Goal: Communication & Community: Answer question/provide support

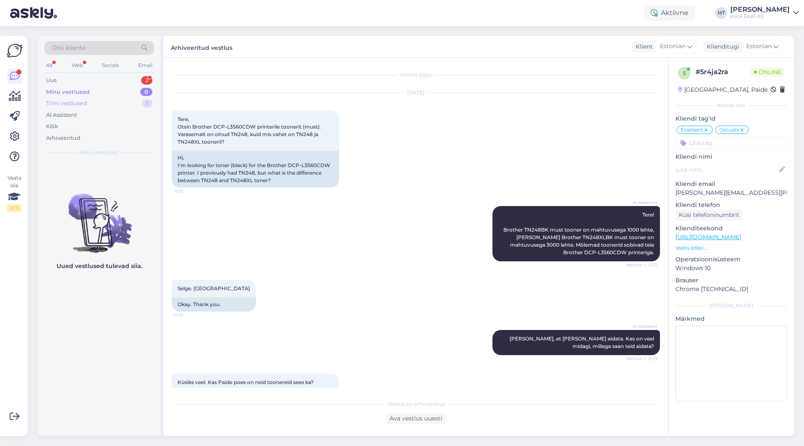
scroll to position [398, 0]
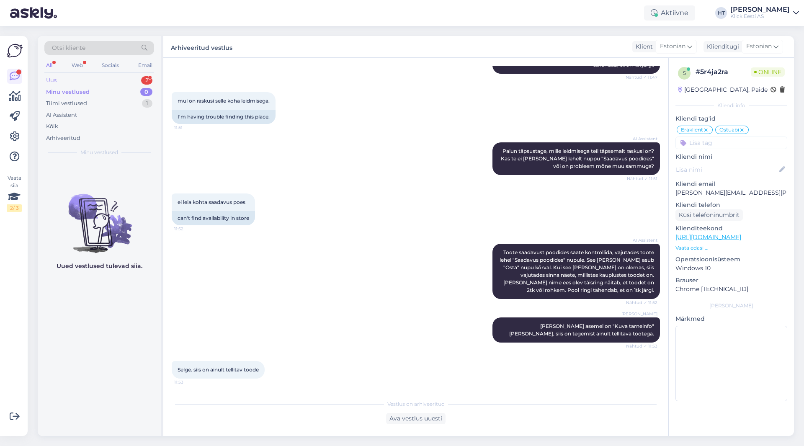
click at [132, 85] on div "Uus 2" at bounding box center [99, 81] width 110 height 12
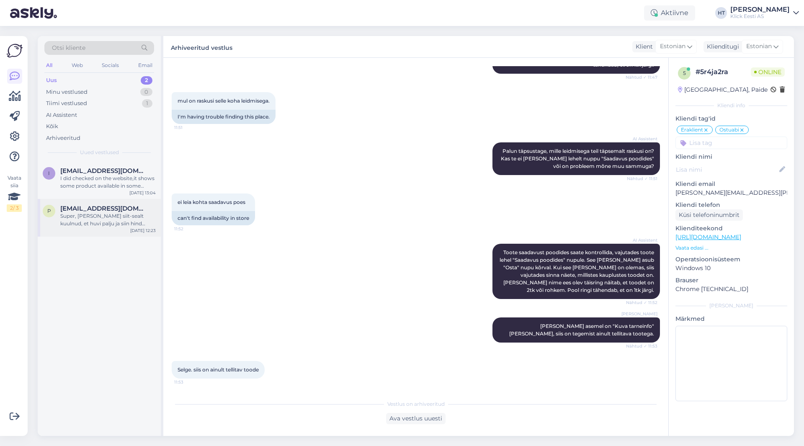
click at [116, 212] on span "[EMAIL_ADDRESS][DOMAIN_NAME]" at bounding box center [103, 209] width 87 height 8
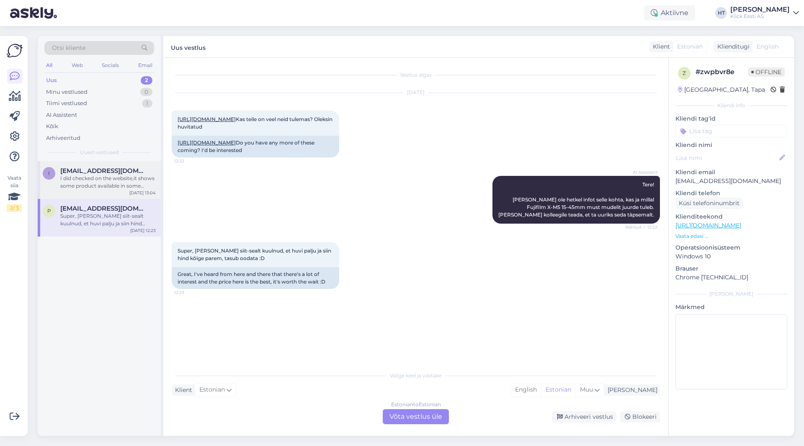
click at [116, 175] on div "I did checked on the website,it shows some product available in some shops but …" at bounding box center [108, 182] width 96 height 15
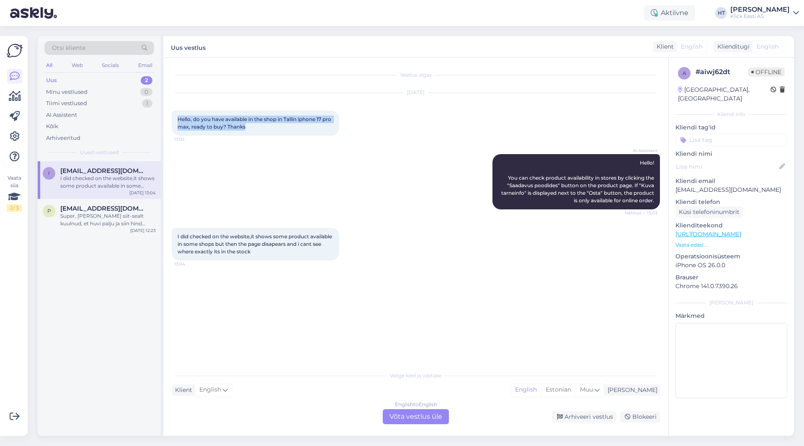
drag, startPoint x: 178, startPoint y: 120, endPoint x: 320, endPoint y: 127, distance: 141.8
click at [320, 127] on div "Hello, do you have available in the shop in Tallin iphone 17 pro max, ready to …" at bounding box center [256, 123] width 168 height 25
click at [262, 129] on div "Hello, do you have available in the shop in Tallin iphone 17 pro max, ready to …" at bounding box center [256, 123] width 168 height 25
click at [257, 128] on div "Hello, do you have available in the shop in Tallin iphone 17 pro max, ready to …" at bounding box center [256, 123] width 168 height 25
click at [686, 240] on div "a # aiwj62dt Offline [GEOGRAPHIC_DATA], [GEOGRAPHIC_DATA] Kliendi info Kliendi …" at bounding box center [731, 234] width 125 height 353
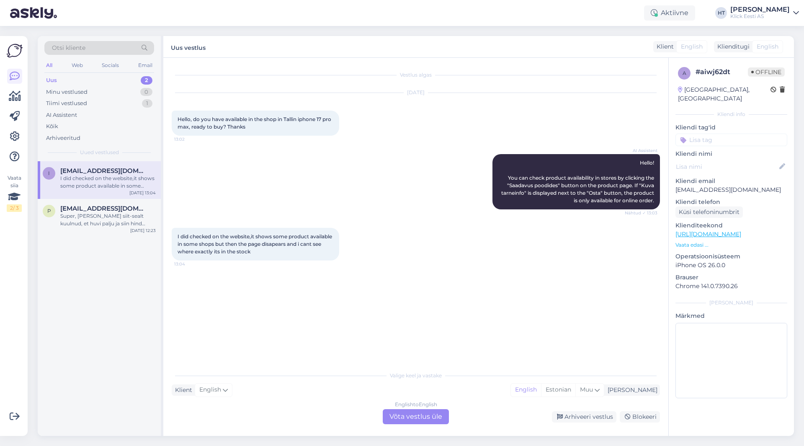
click at [686, 241] on p "Vaata edasi ..." at bounding box center [732, 245] width 112 height 8
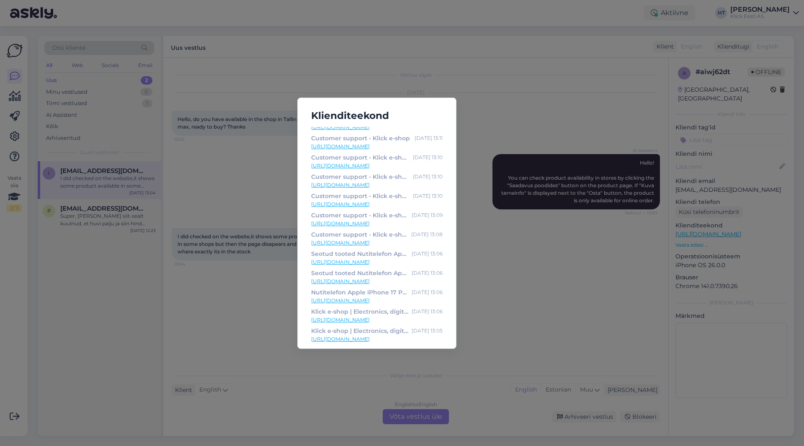
scroll to position [93, 0]
click at [483, 269] on div "Klienditeekond Customer support - Klick e-shop [DATE] 13:14 [URL][DOMAIN_NAME] …" at bounding box center [402, 223] width 804 height 446
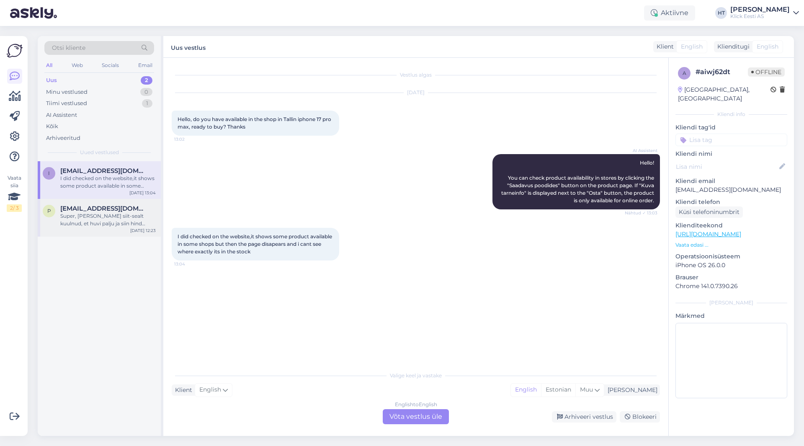
click at [127, 214] on div "Super, [PERSON_NAME] siit-sealt kuulnud, et huvi palju ja siin hind kõige parem…" at bounding box center [108, 219] width 96 height 15
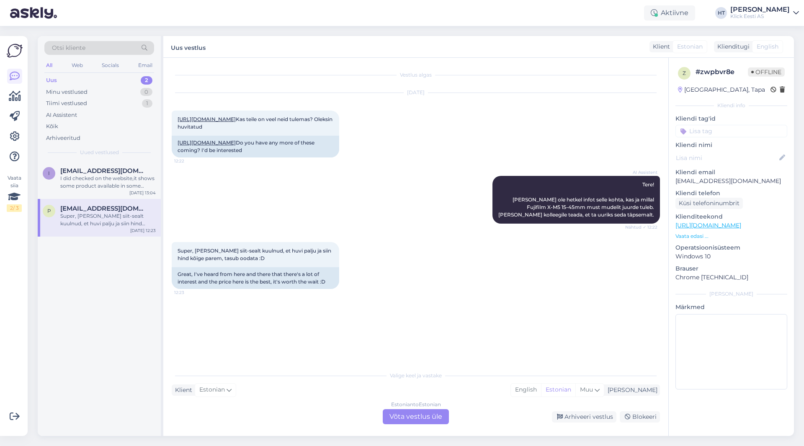
click at [426, 418] on div "Estonian to Estonian Võta vestlus üle" at bounding box center [416, 416] width 66 height 15
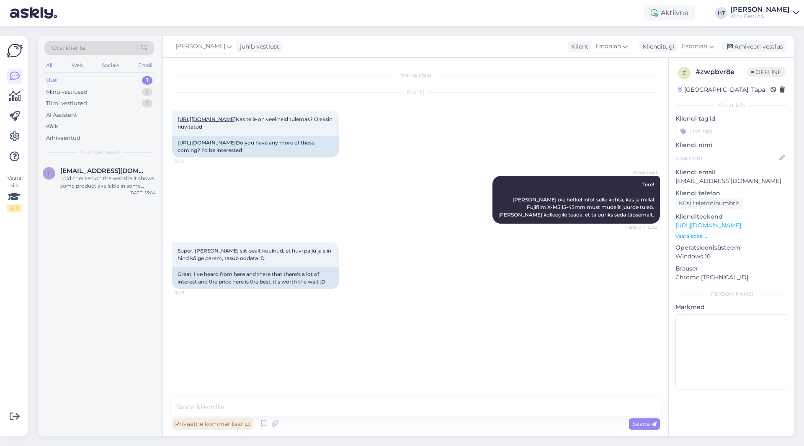
click at [226, 427] on div "Privaatne kommentaar" at bounding box center [213, 423] width 82 height 11
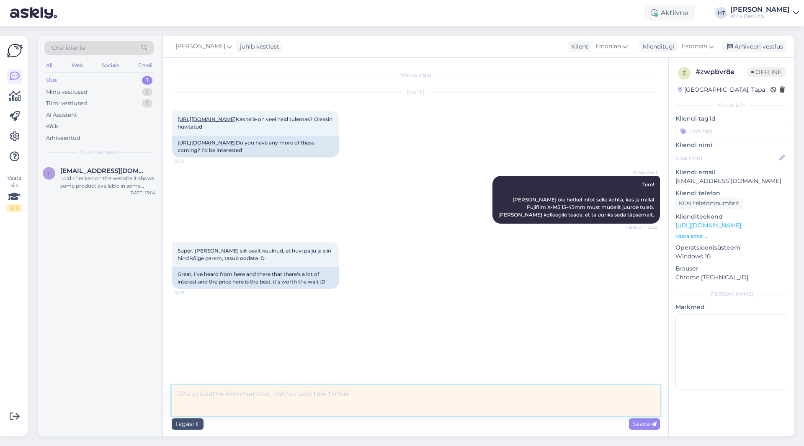
click at [275, 404] on textarea at bounding box center [416, 400] width 488 height 31
type textarea "[PERSON_NAME]."
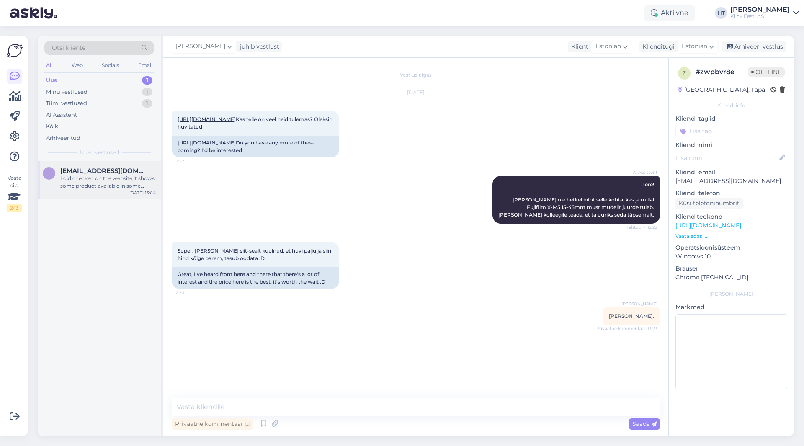
click at [138, 178] on div "I did checked on the website,it shows some product available in some shops but …" at bounding box center [108, 182] width 96 height 15
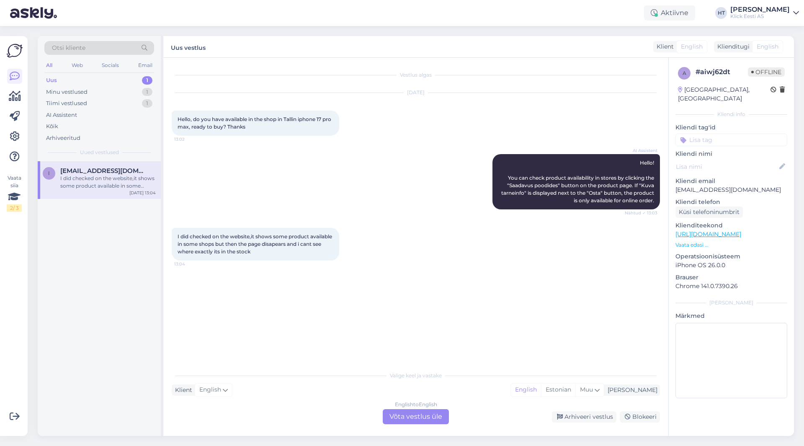
click at [692, 241] on p "Vaata edasi ..." at bounding box center [732, 245] width 112 height 8
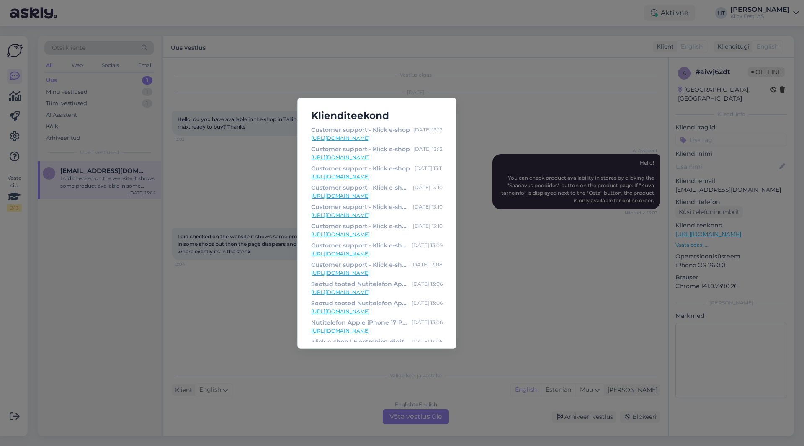
scroll to position [132, 0]
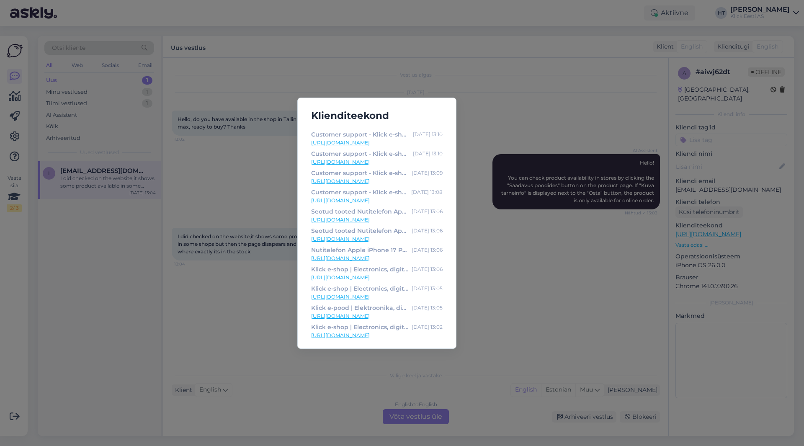
click at [258, 312] on div "Klienditeekond Customer support - Klick e-shop [DATE] 13:19 [URL][DOMAIN_NAME] …" at bounding box center [402, 223] width 804 height 446
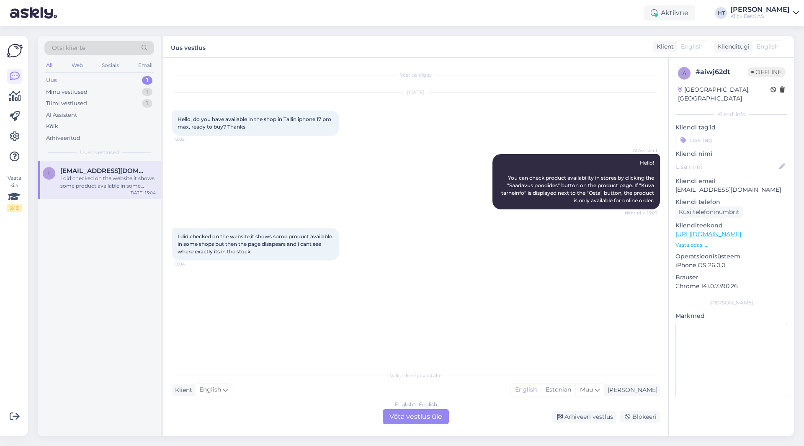
click at [419, 418] on div "English to English Võta vestlus üle" at bounding box center [416, 416] width 66 height 15
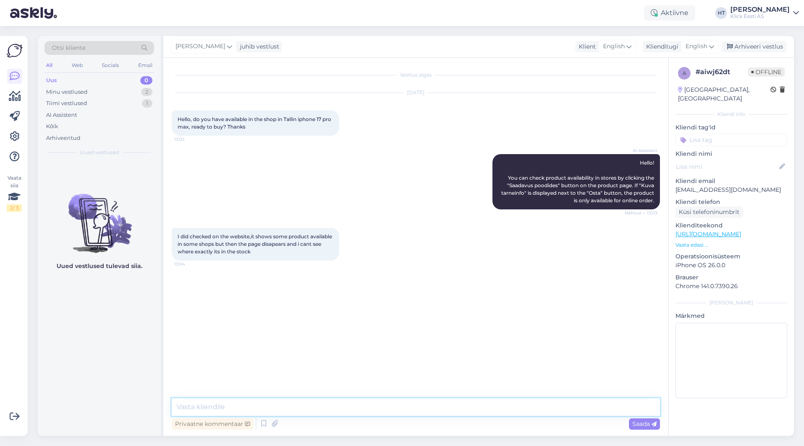
click at [413, 407] on textarea at bounding box center [416, 407] width 488 height 18
type textarea "We currently don't have any available."
click at [703, 134] on input at bounding box center [732, 140] width 112 height 13
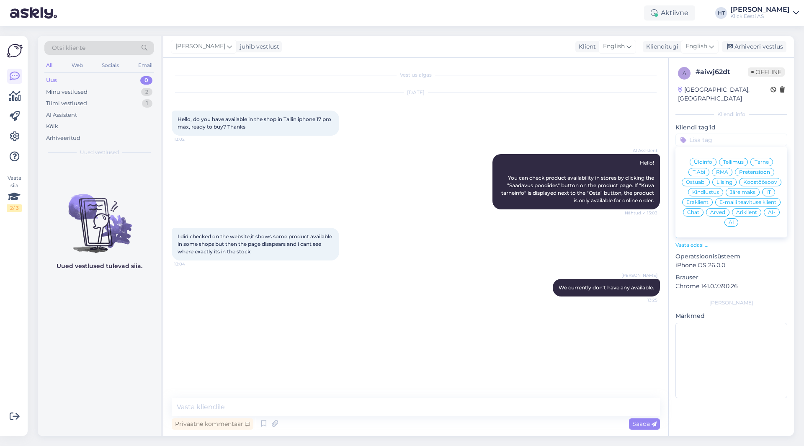
click at [696, 180] on span "Ostuabi" at bounding box center [696, 182] width 20 height 5
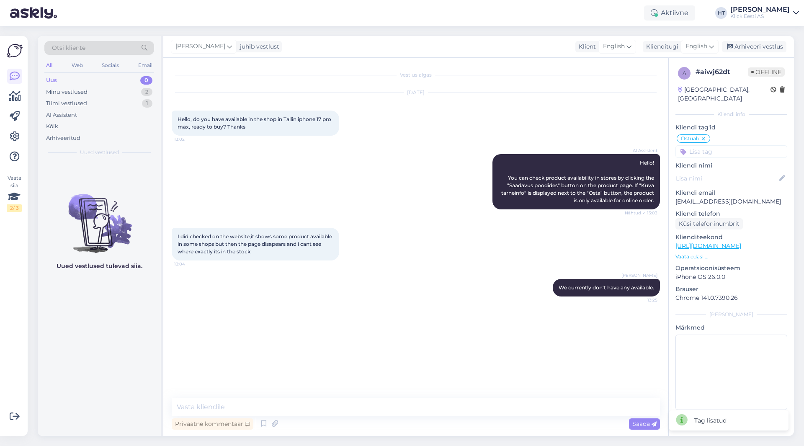
click at [716, 145] on input at bounding box center [732, 151] width 112 height 13
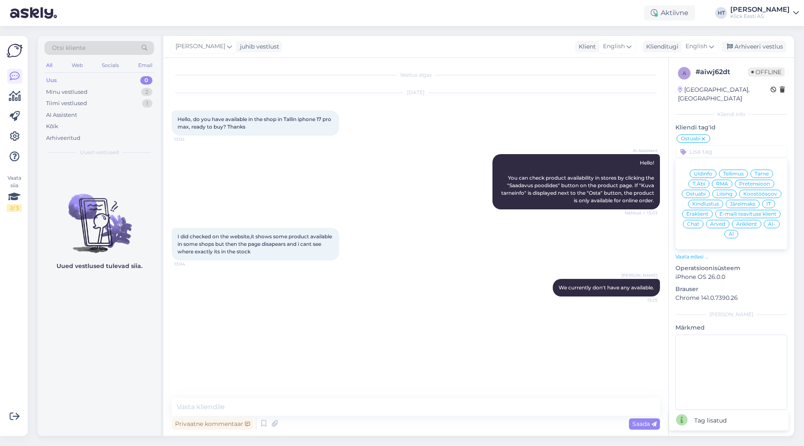
click at [703, 210] on div "Eraklient" at bounding box center [697, 214] width 31 height 8
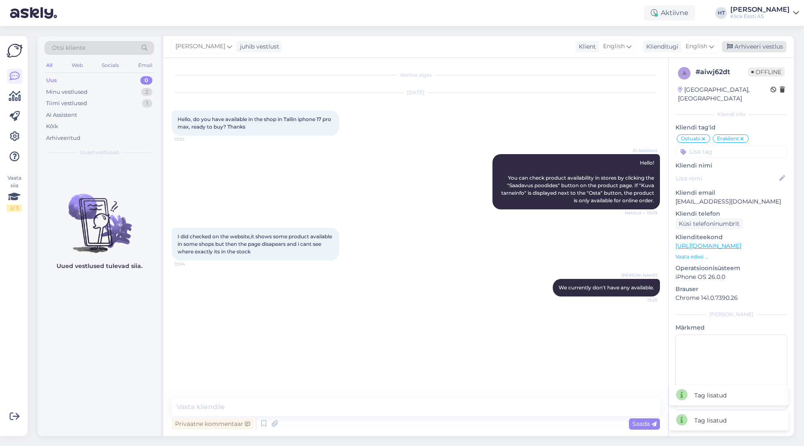
click at [755, 49] on div "Arhiveeri vestlus" at bounding box center [754, 46] width 65 height 11
click at [146, 91] on div "1" at bounding box center [147, 92] width 10 height 8
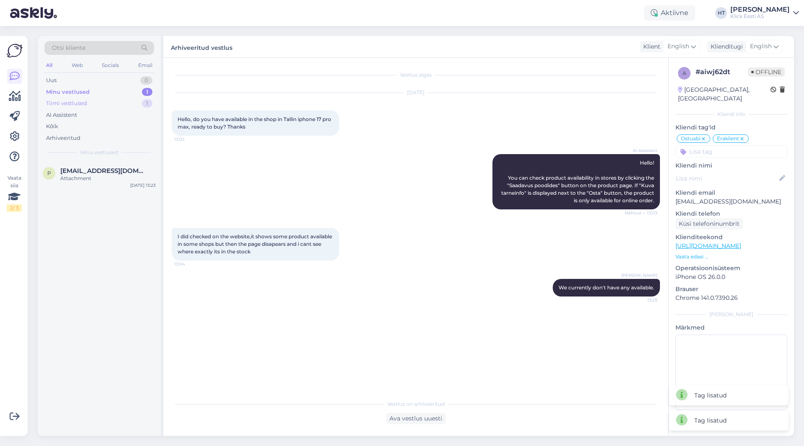
click at [146, 104] on div "1" at bounding box center [147, 103] width 10 height 8
click at [124, 173] on div "[PERSON_NAME]" at bounding box center [108, 171] width 96 height 8
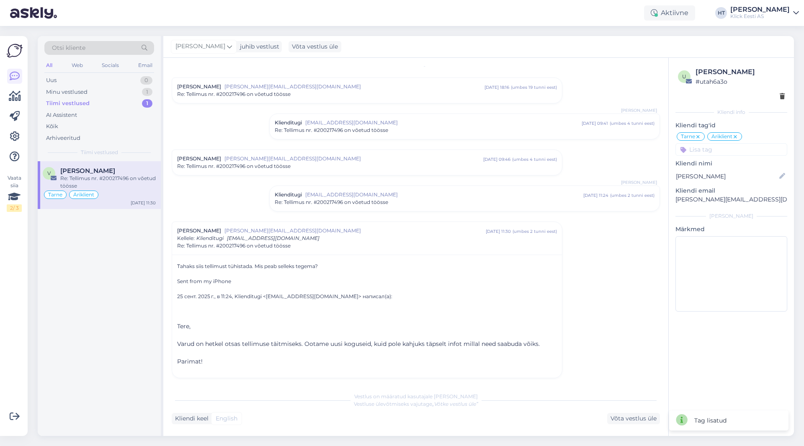
scroll to position [14, 0]
click at [49, 65] on div "All" at bounding box center [49, 65] width 10 height 11
click at [77, 136] on div "Arhiveeritud" at bounding box center [63, 138] width 34 height 8
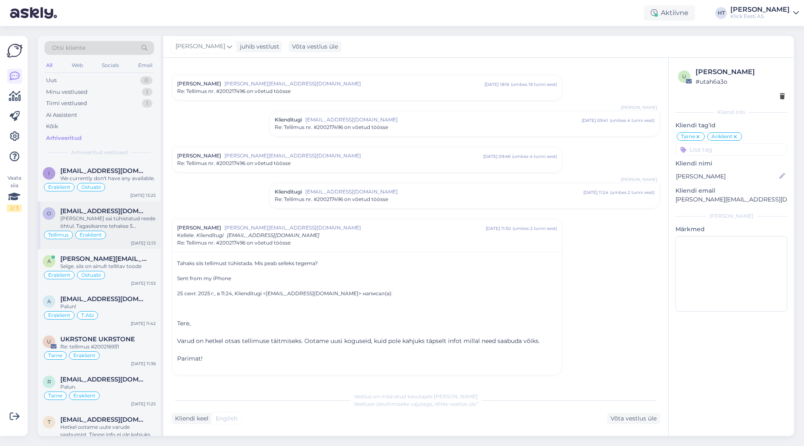
click at [121, 212] on span "[EMAIL_ADDRESS][DOMAIN_NAME]" at bounding box center [103, 211] width 87 height 8
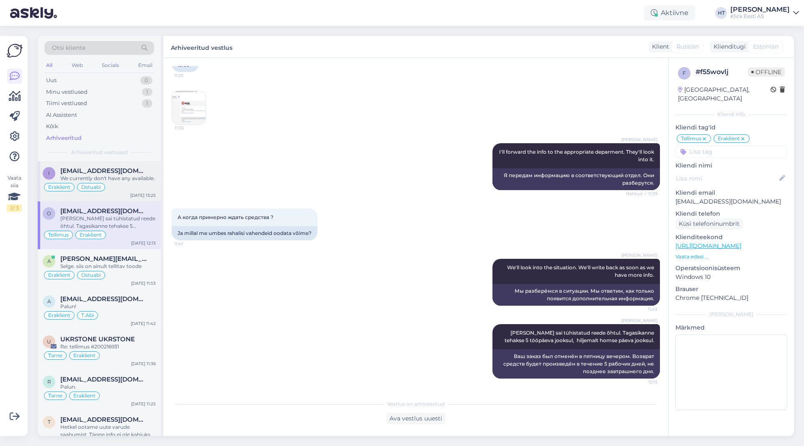
click at [150, 180] on div "We currently don't have any available." at bounding box center [108, 179] width 96 height 8
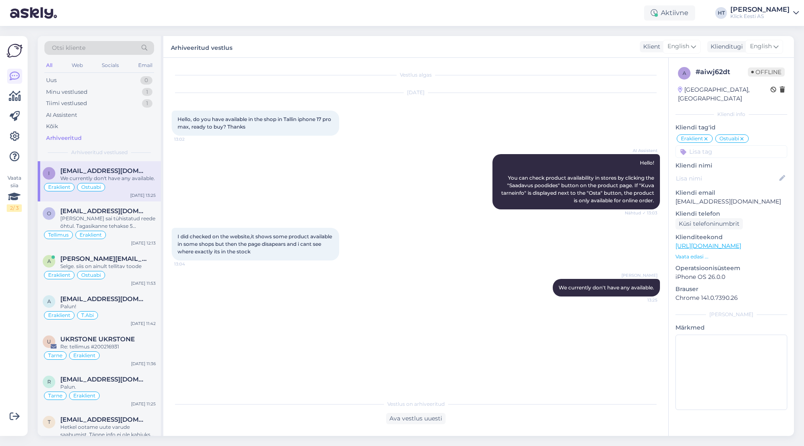
click at [294, 188] on div "AI Assistent Hello! You can check product availability in stores by clicking th…" at bounding box center [416, 182] width 488 height 74
click at [375, 189] on div "AI Assistent Hello! You can check product availability in stores by clicking th…" at bounding box center [416, 182] width 488 height 74
click at [398, 218] on div "AI Assistent Hello! You can check product availability in stores by clicking th…" at bounding box center [416, 182] width 488 height 74
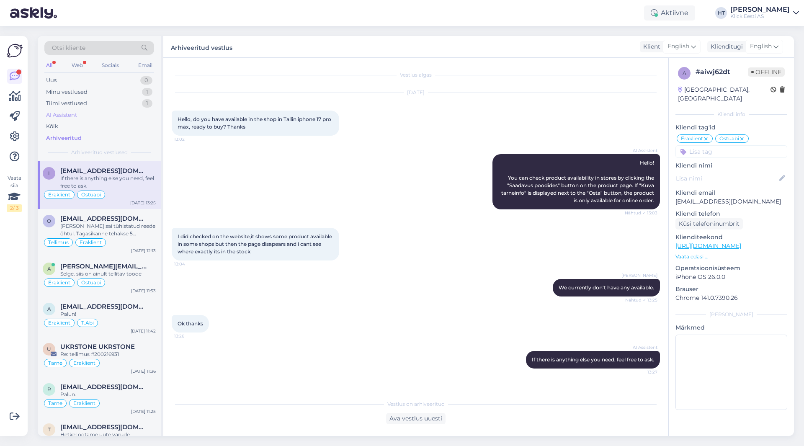
click at [72, 115] on div "AI Assistent" at bounding box center [61, 115] width 31 height 8
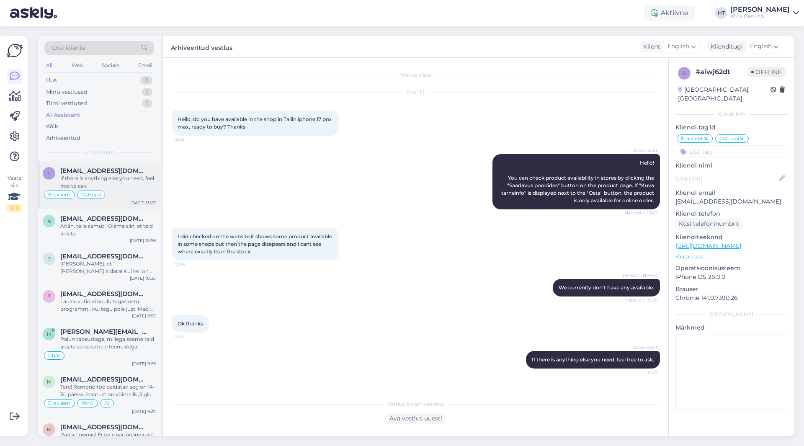
click at [114, 166] on div "i [EMAIL_ADDRESS][DOMAIN_NAME] If there is anything else you need, feel free to…" at bounding box center [99, 185] width 123 height 48
click at [88, 113] on div "AI Assistent" at bounding box center [99, 115] width 110 height 12
click at [116, 96] on div "Minu vestlused 1" at bounding box center [99, 92] width 110 height 12
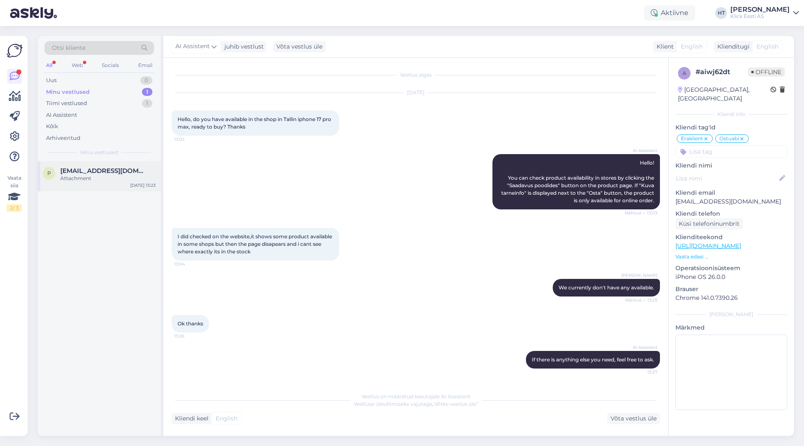
click at [124, 172] on span "[EMAIL_ADDRESS][DOMAIN_NAME]" at bounding box center [103, 171] width 87 height 8
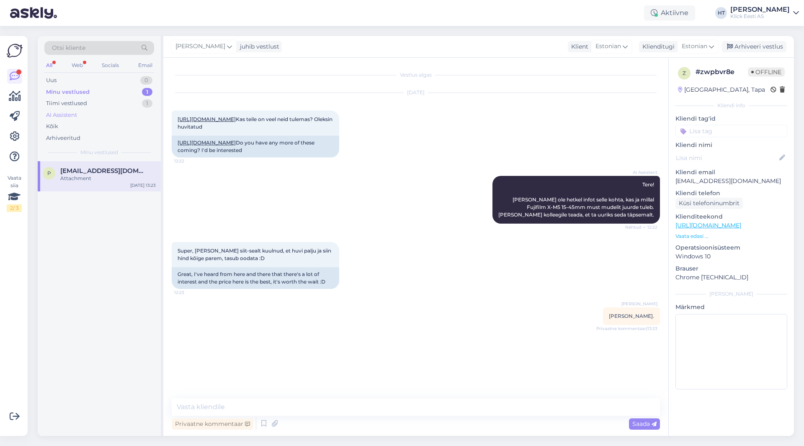
click at [93, 110] on div "AI Assistent" at bounding box center [99, 115] width 110 height 12
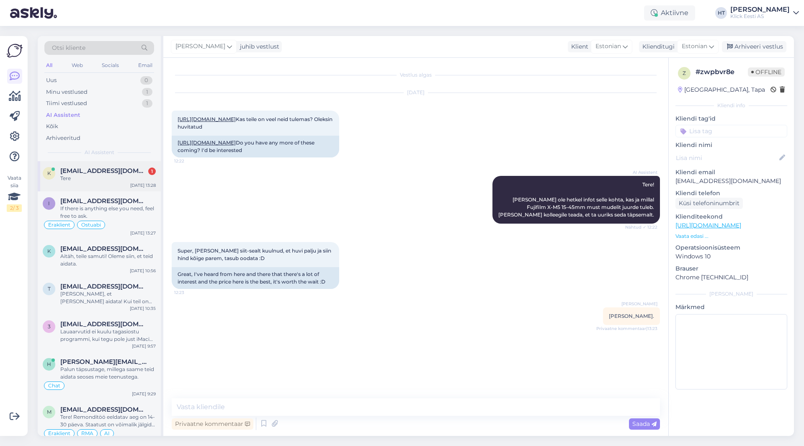
click at [114, 165] on div "K [EMAIL_ADDRESS][DOMAIN_NAME] 1 Tere [DATE] 13:28" at bounding box center [99, 176] width 123 height 30
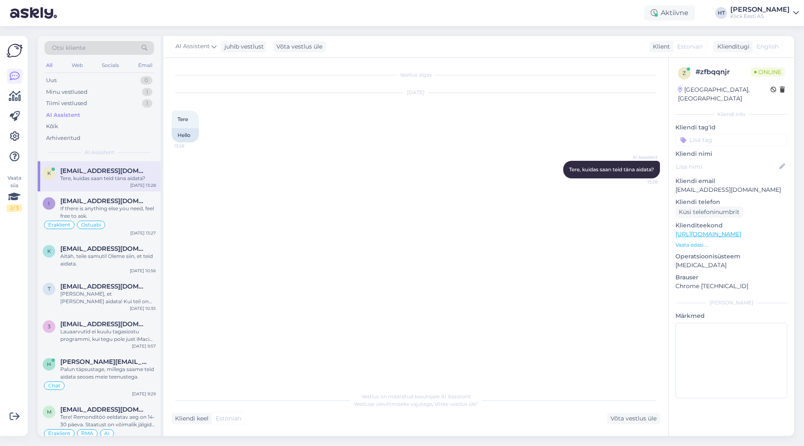
click at [714, 186] on p "[EMAIL_ADDRESS][DOMAIN_NAME]" at bounding box center [732, 190] width 112 height 9
copy p "[EMAIL_ADDRESS][DOMAIN_NAME]"
click at [115, 47] on div "Otsi kliente" at bounding box center [99, 48] width 110 height 14
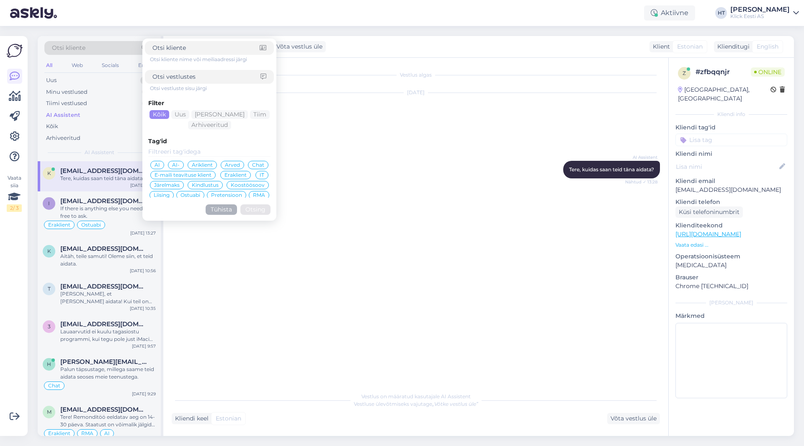
click at [174, 51] on input at bounding box center [205, 48] width 107 height 9
paste input "[EMAIL_ADDRESS][DOMAIN_NAME]"
type input "[EMAIL_ADDRESS][DOMAIN_NAME]"
click button "Otsing" at bounding box center [255, 209] width 30 height 10
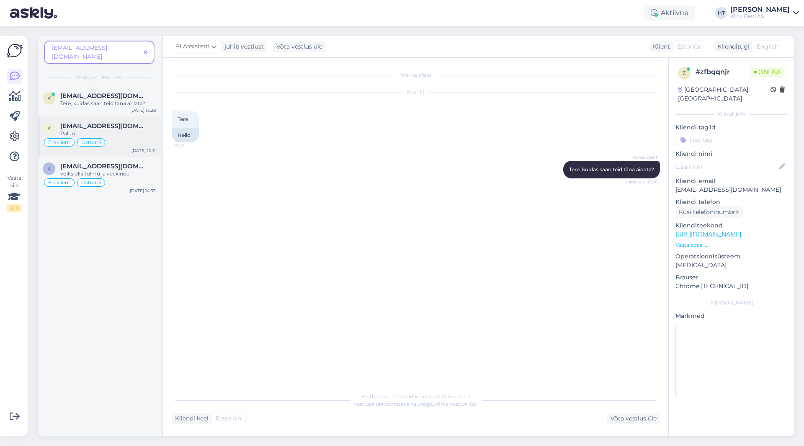
click at [124, 137] on div "Eraklient Ostuabi" at bounding box center [99, 142] width 113 height 10
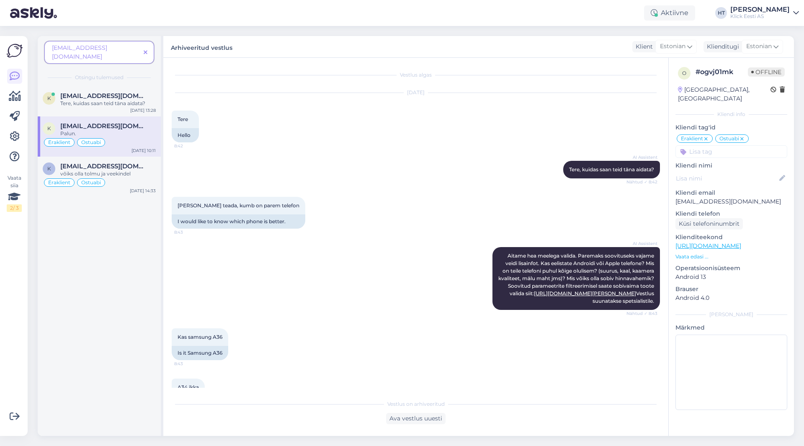
scroll to position [421, 0]
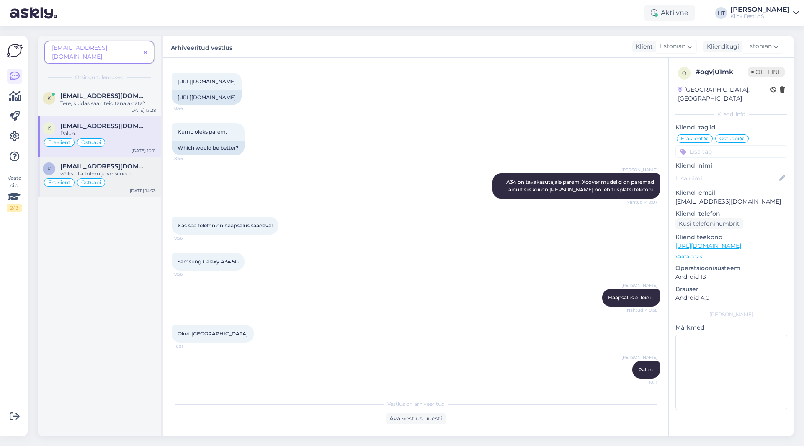
click at [127, 157] on div "k [EMAIL_ADDRESS][DOMAIN_NAME] võiks olla tolmu ja veekindel Eraklient Ostuabi …" at bounding box center [99, 177] width 123 height 40
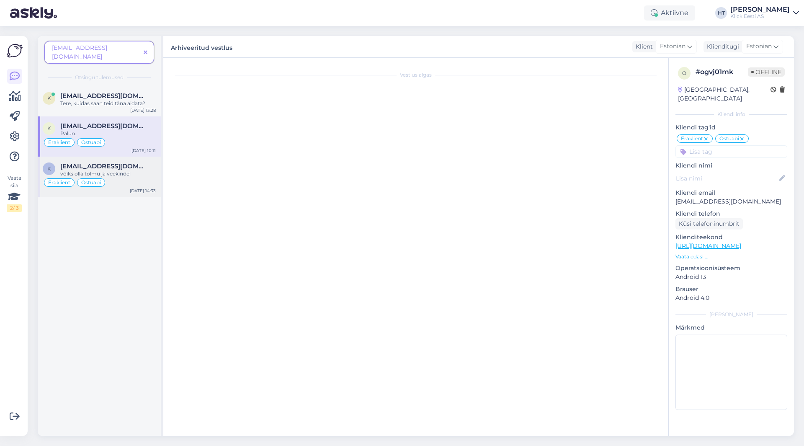
scroll to position [55, 0]
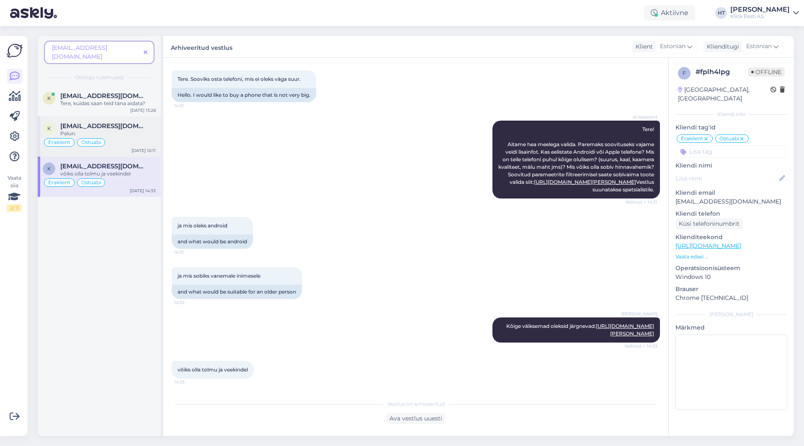
click at [137, 137] on div "Eraklient Ostuabi" at bounding box center [99, 142] width 113 height 10
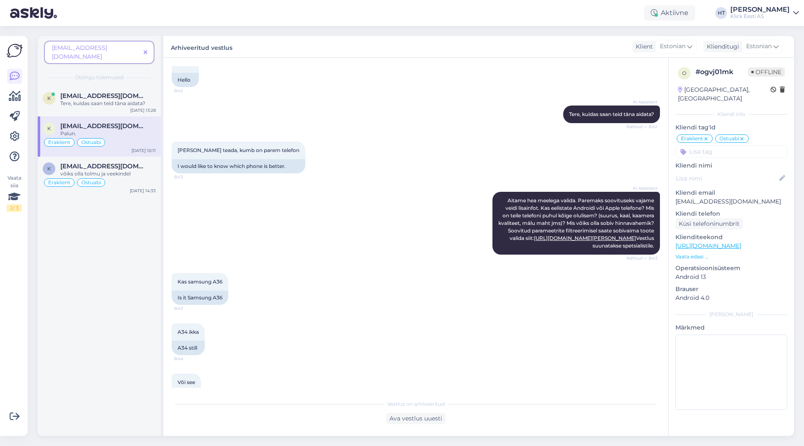
scroll to position [421, 0]
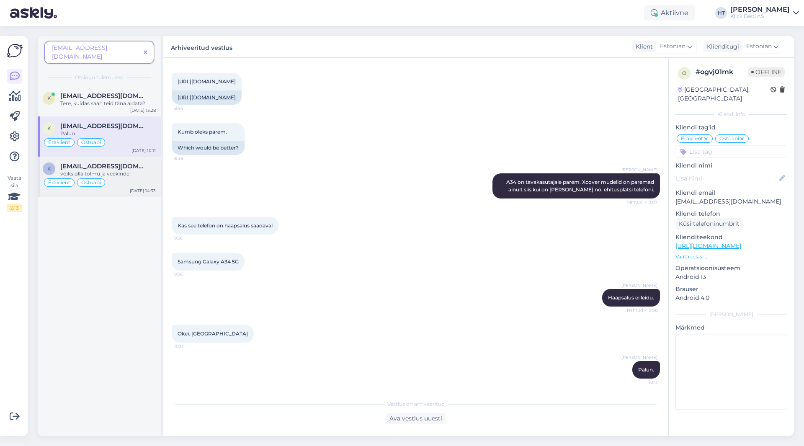
click at [129, 178] on div "Eraklient Ostuabi" at bounding box center [99, 183] width 113 height 10
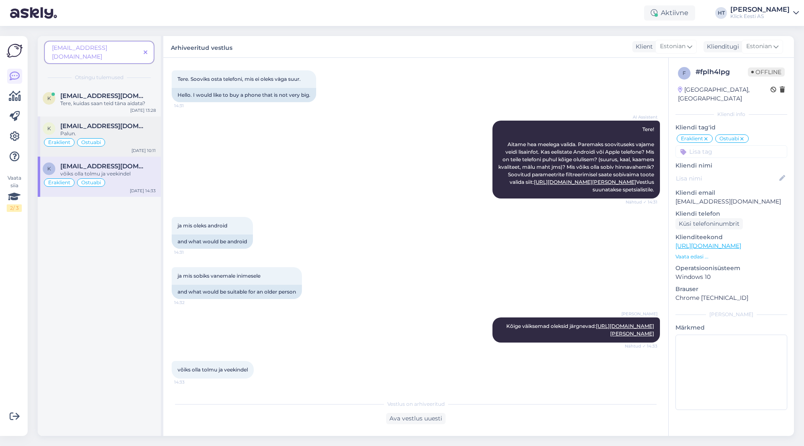
click at [131, 137] on div "Eraklient Ostuabi" at bounding box center [99, 142] width 113 height 10
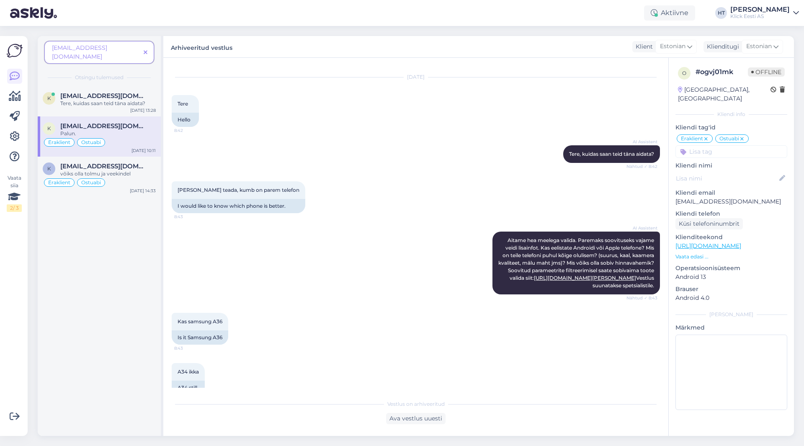
scroll to position [0, 0]
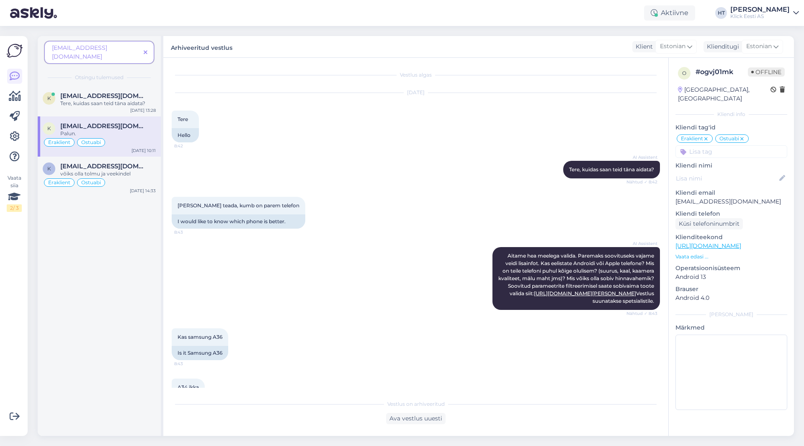
click at [150, 48] on span at bounding box center [145, 52] width 10 height 9
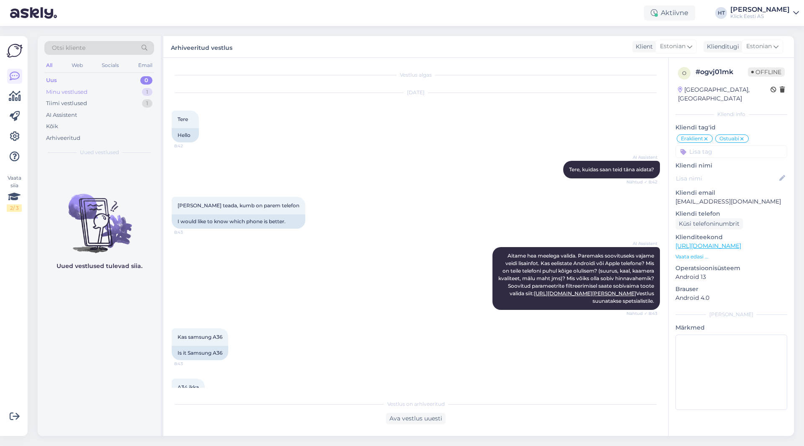
click at [131, 94] on div "Minu vestlused 1" at bounding box center [99, 92] width 110 height 12
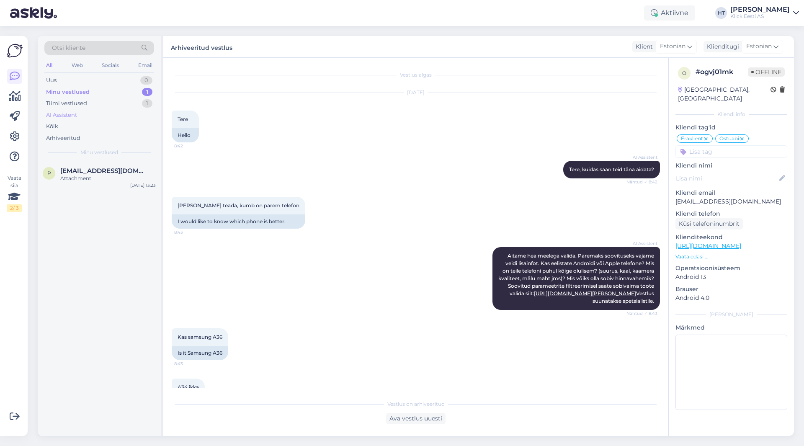
click at [128, 113] on div "AI Assistent" at bounding box center [99, 115] width 110 height 12
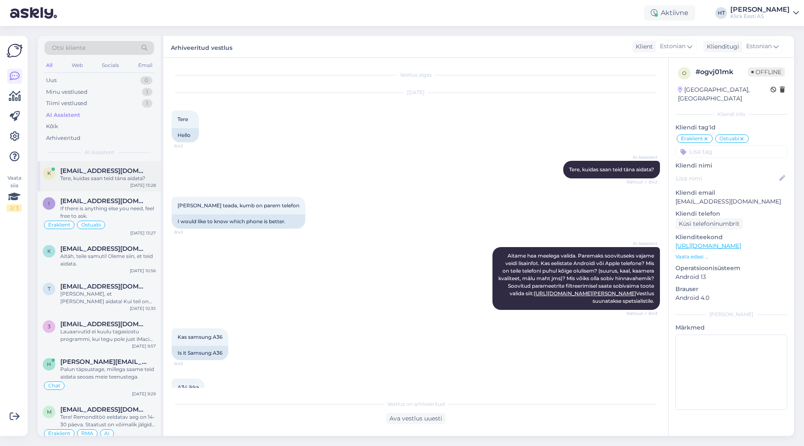
click at [122, 177] on div "Tere, kuidas saan teid täna aidata?" at bounding box center [108, 179] width 96 height 8
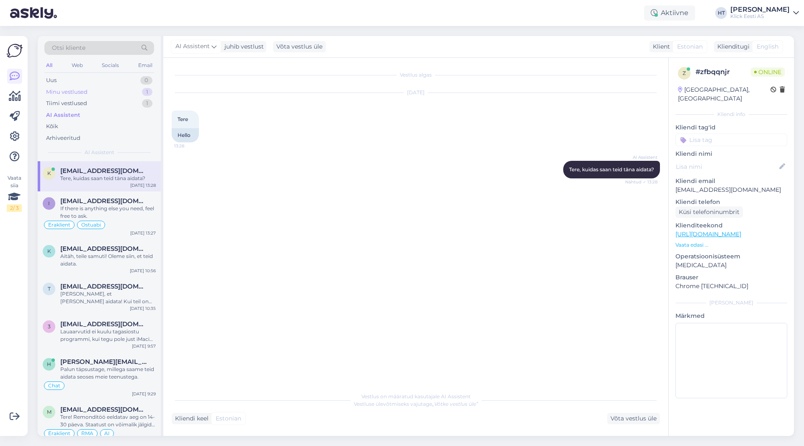
click at [133, 96] on div "Minu vestlused 1" at bounding box center [99, 92] width 110 height 12
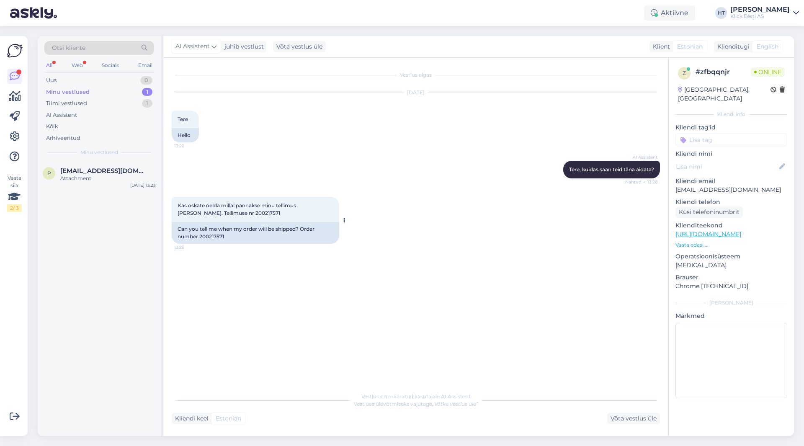
click at [224, 210] on span "Kas oskate öelda millal pannakse minu tellimus [PERSON_NAME]. Tellimuse nr 2002…" at bounding box center [238, 209] width 120 height 14
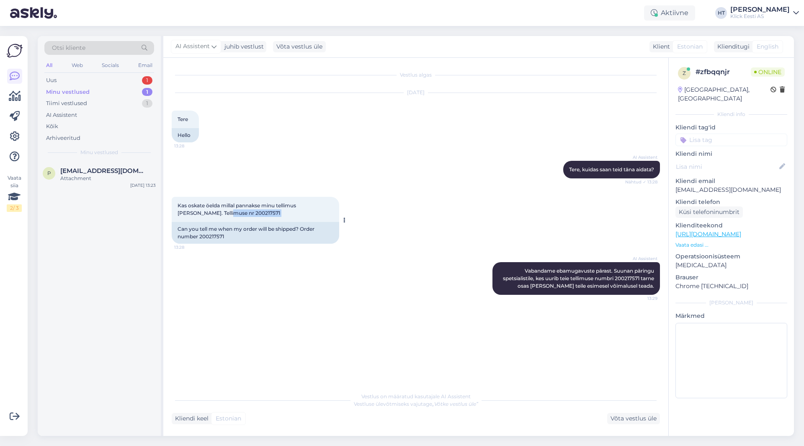
copy div "200217571 13:28"
click at [125, 83] on div "Uus 1" at bounding box center [99, 81] width 110 height 12
click at [227, 261] on div "AI Assistent Vabandame ebamugavuste pärast. Suunan päringu spetsialistile, kes …" at bounding box center [416, 278] width 488 height 51
click at [93, 183] on div "Vabandame ebamugavuste pärast. Suunan päringu spetsialistile, kes uurib teie te…" at bounding box center [108, 182] width 96 height 15
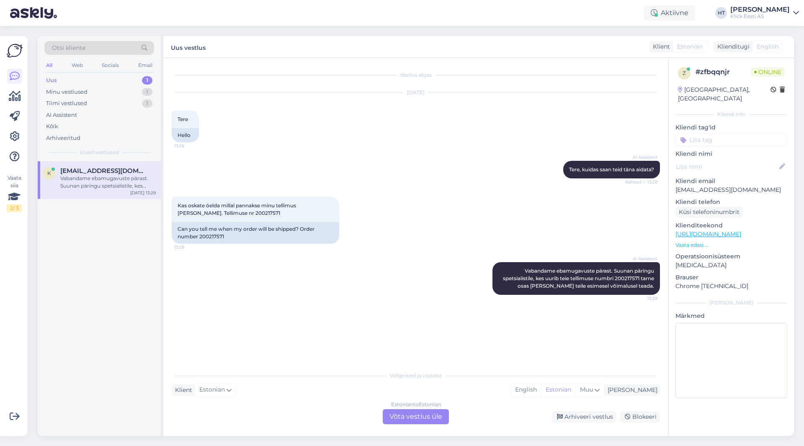
click at [407, 413] on div "Estonian to Estonian Võta vestlus üle" at bounding box center [416, 416] width 66 height 15
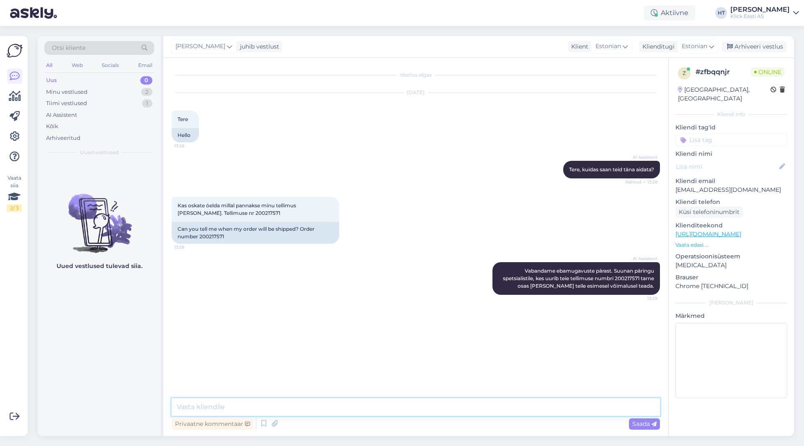
click at [407, 403] on textarea at bounding box center [416, 407] width 488 height 18
type textarea "Eeldatavasti tänase või homejooksul."
click at [147, 97] on div "Minu vestlused 2" at bounding box center [99, 92] width 110 height 12
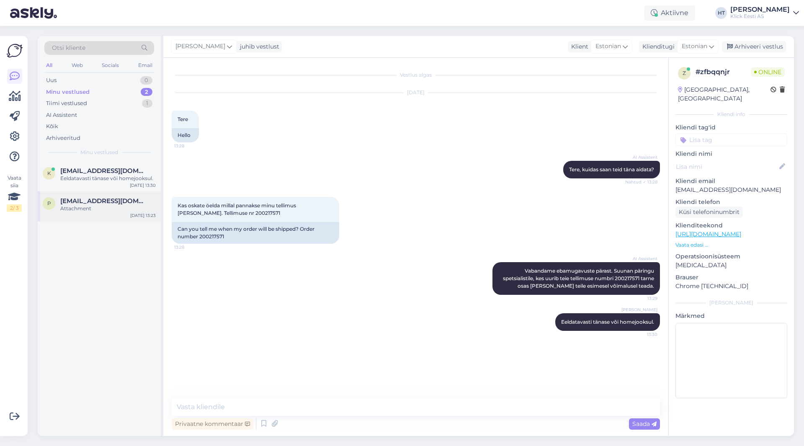
click at [142, 203] on div "[EMAIL_ADDRESS][DOMAIN_NAME]" at bounding box center [108, 201] width 96 height 8
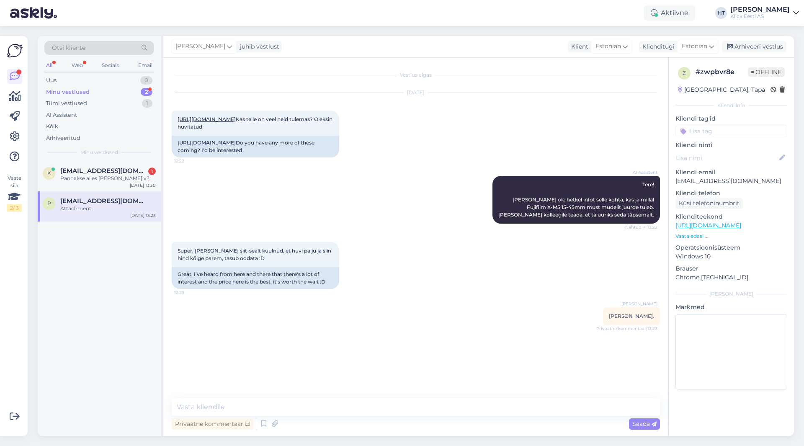
click at [106, 208] on div "Attachment" at bounding box center [108, 209] width 96 height 8
click at [130, 88] on div "Minu vestlused 2" at bounding box center [99, 92] width 110 height 12
click at [130, 89] on div "Minu vestlused 2" at bounding box center [99, 92] width 110 height 12
click at [115, 178] on div "Kas kiiremini ei saa. Mul oleks hiljemalt laupäevaks juba [PERSON_NAME]." at bounding box center [108, 182] width 96 height 15
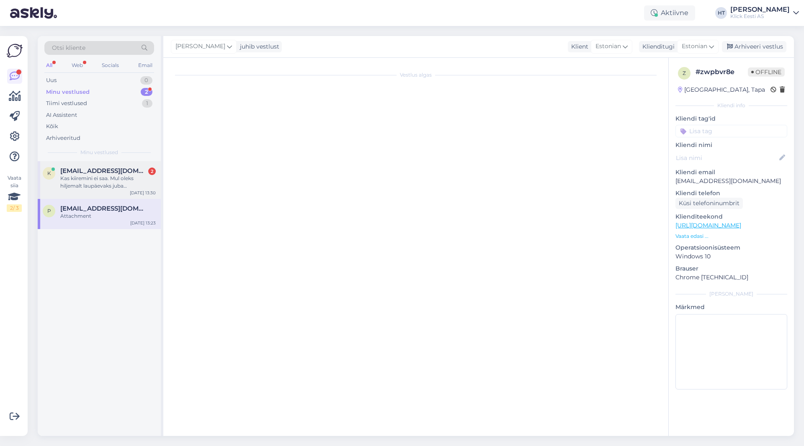
scroll to position [29, 0]
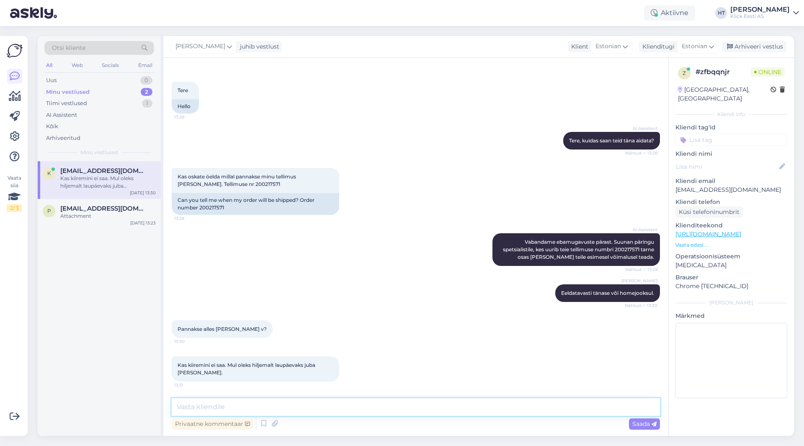
click at [284, 411] on textarea at bounding box center [416, 407] width 488 height 18
type textarea "Laupäevaks jõuab [PERSON_NAME], isegi kui homme [PERSON_NAME]."
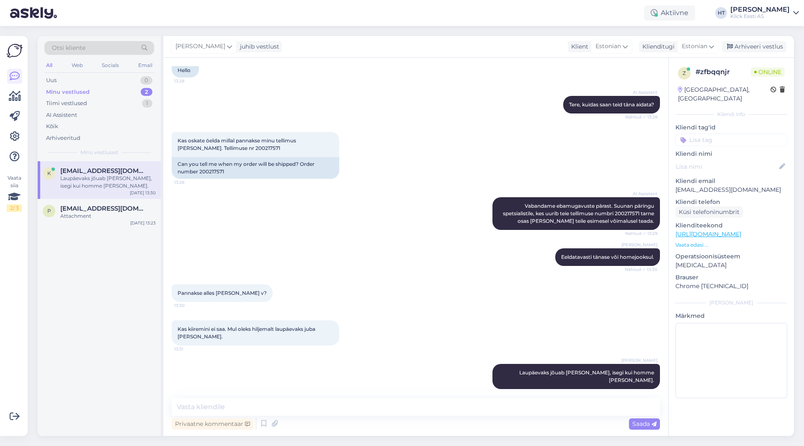
click at [117, 258] on div "K [EMAIL_ADDRESS][DOMAIN_NAME] Laupäevaks jõuab [PERSON_NAME], isegi kui homme …" at bounding box center [99, 298] width 123 height 275
click at [100, 201] on div "p [EMAIL_ADDRESS][DOMAIN_NAME] Attachment [DATE] 13:23" at bounding box center [99, 214] width 123 height 30
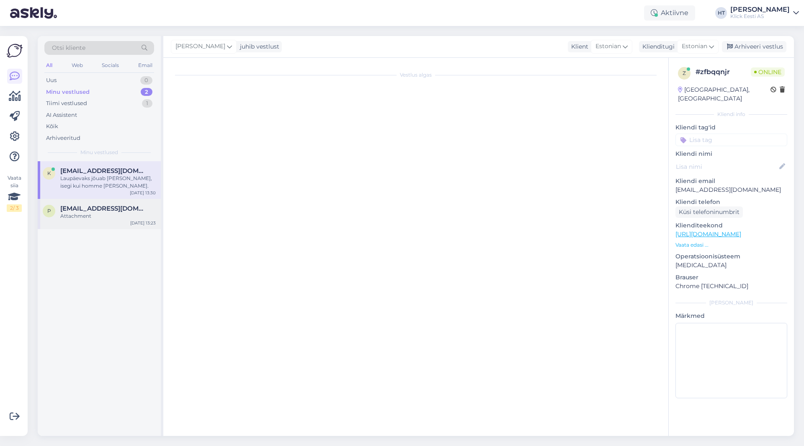
scroll to position [0, 0]
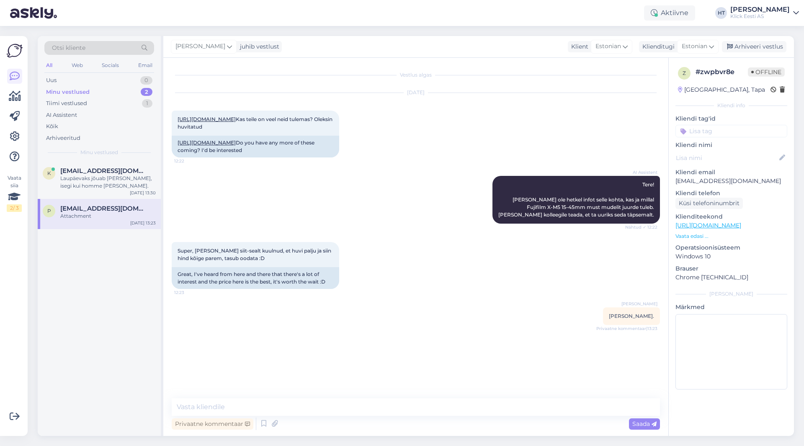
click at [121, 278] on div "K [EMAIL_ADDRESS][DOMAIN_NAME] Laupäevaks jõuab [PERSON_NAME], isegi kui homme …" at bounding box center [99, 298] width 123 height 275
click at [106, 108] on div "Tiimi vestlused 1" at bounding box center [99, 104] width 110 height 12
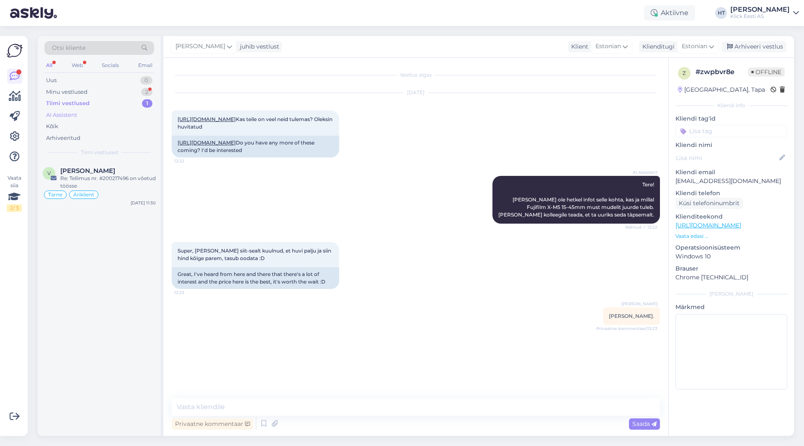
click at [106, 112] on div "AI Assistent" at bounding box center [99, 115] width 110 height 12
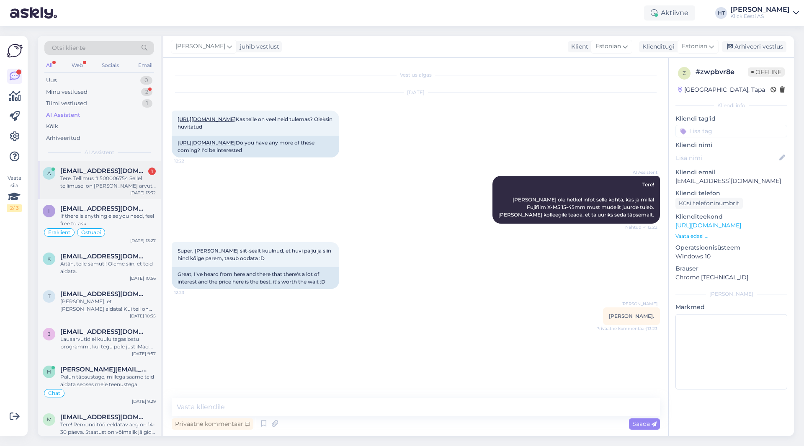
click at [116, 167] on span "[EMAIL_ADDRESS][DOMAIN_NAME]" at bounding box center [103, 171] width 87 height 8
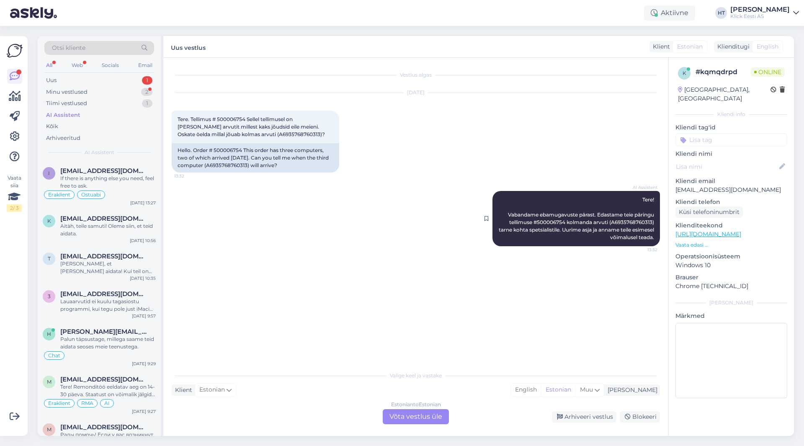
click at [542, 222] on span "Tere! Vabandame ebamugavuste pärast. Edastame teie päringu tellimuse #500006754…" at bounding box center [577, 218] width 157 height 44
copy span "500006754"
click at [137, 79] on div "Uus 1" at bounding box center [99, 81] width 110 height 12
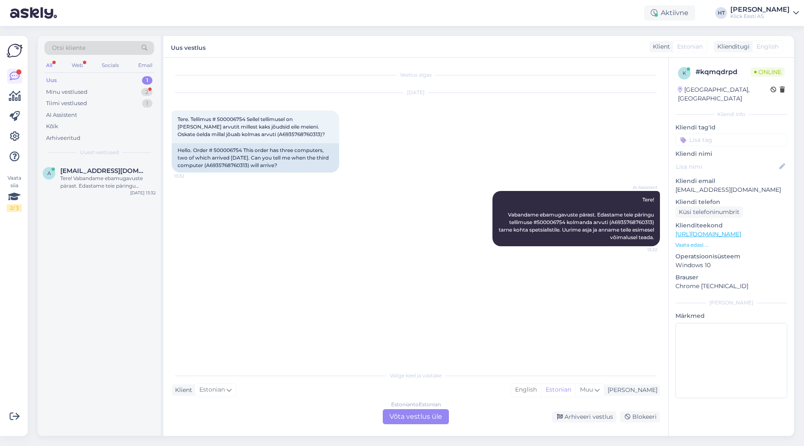
click at [413, 418] on div "Estonian to Estonian Võta vestlus üle" at bounding box center [416, 416] width 66 height 15
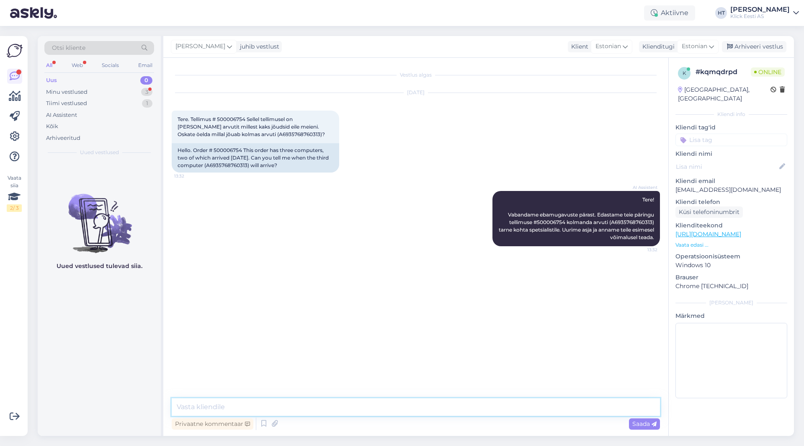
click at [398, 409] on textarea at bounding box center [416, 407] width 488 height 18
type textarea "[GEOGRAPHIC_DATA] on kulleri [PERSON_NAME]. [PERSON_NAME] jooksul jõuab."
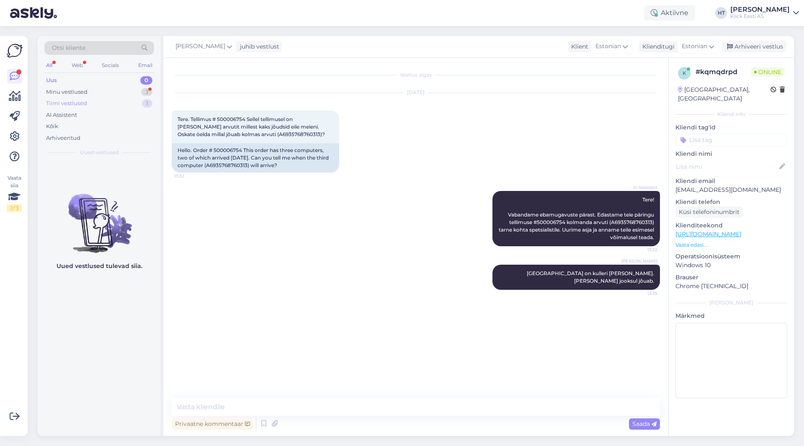
click at [147, 98] on div "Tiimi vestlused 1" at bounding box center [99, 104] width 110 height 12
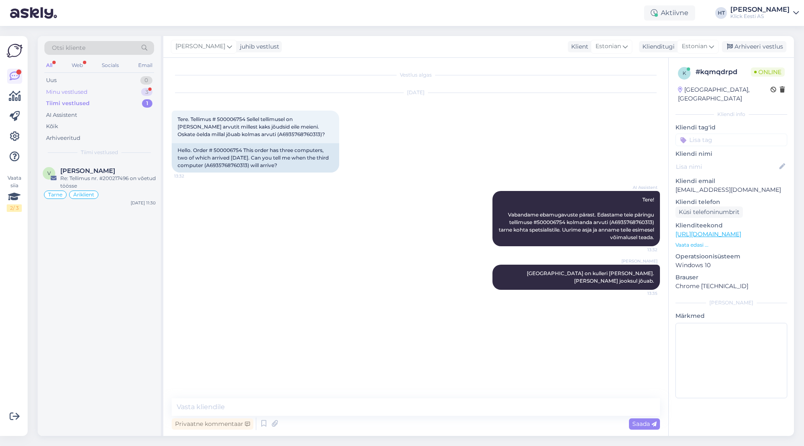
click at [147, 95] on div "3" at bounding box center [146, 92] width 11 height 8
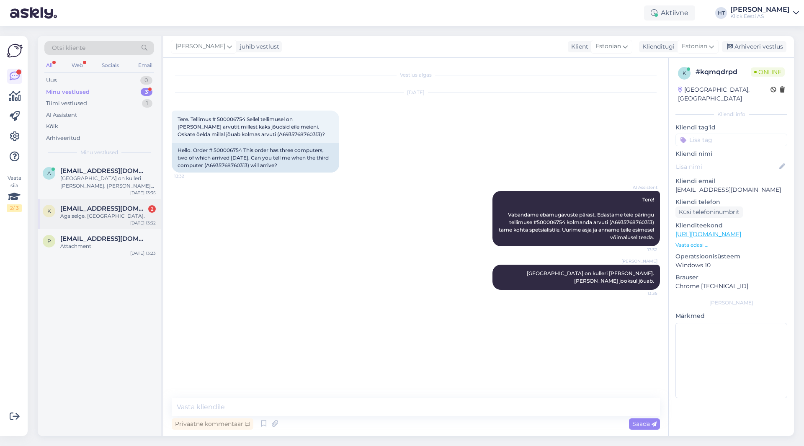
click at [130, 205] on span "[EMAIL_ADDRESS][DOMAIN_NAME]" at bounding box center [103, 209] width 87 height 8
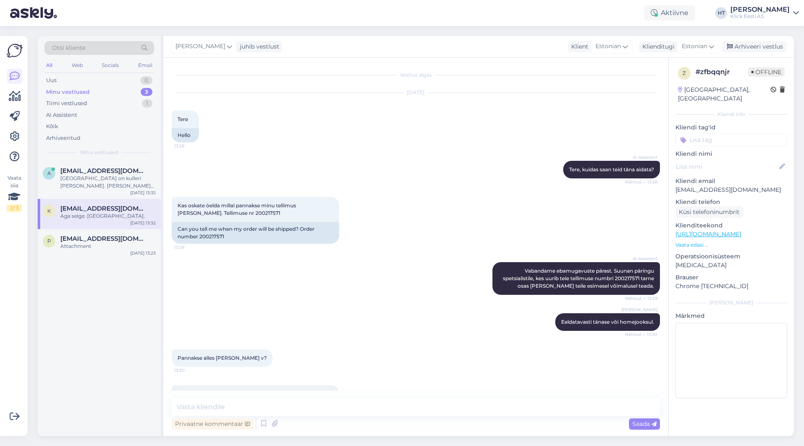
scroll to position [137, 0]
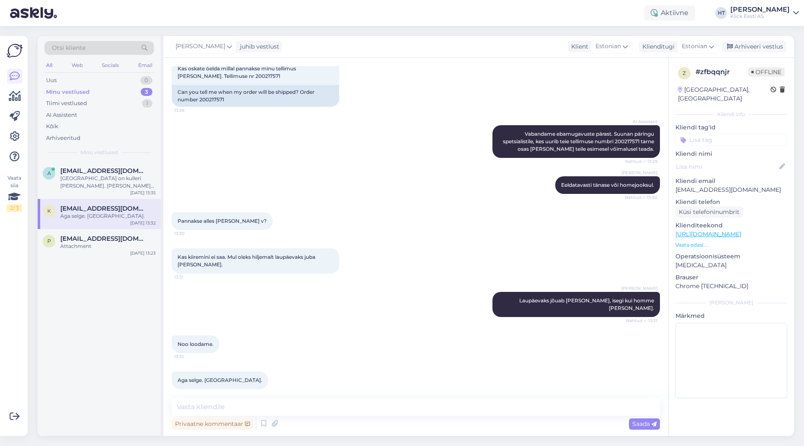
click at [298, 345] on div "Noo loodame. 13:32" at bounding box center [416, 344] width 488 height 36
click at [108, 240] on span "[EMAIL_ADDRESS][DOMAIN_NAME]" at bounding box center [103, 239] width 87 height 8
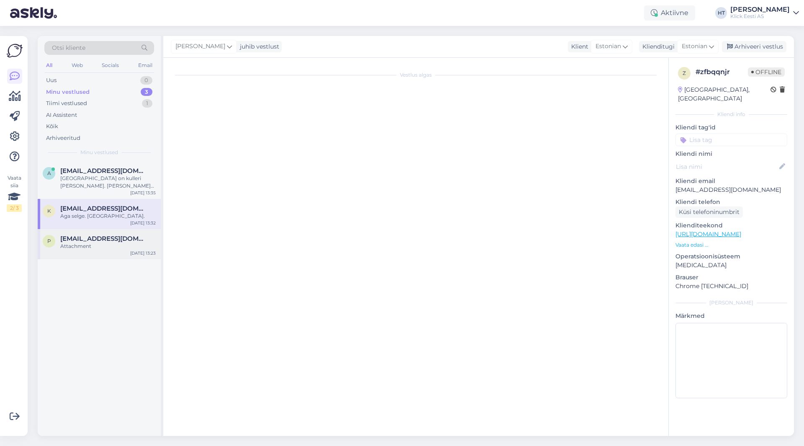
scroll to position [0, 0]
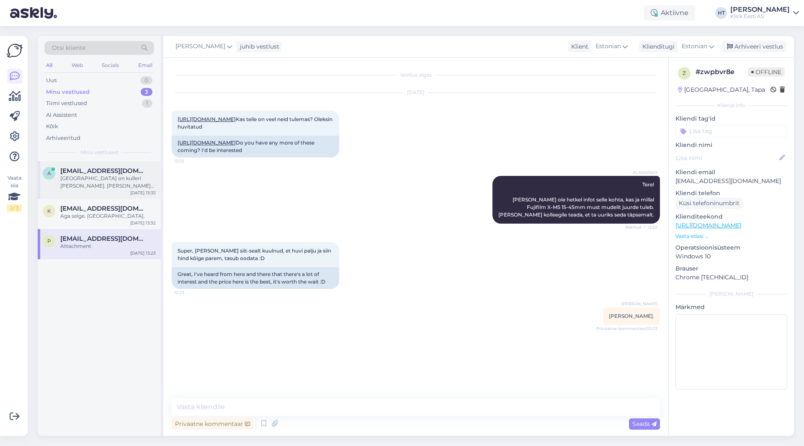
click at [129, 181] on div "[GEOGRAPHIC_DATA] on kulleri [PERSON_NAME]. [PERSON_NAME] jooksul jõuab." at bounding box center [108, 182] width 96 height 15
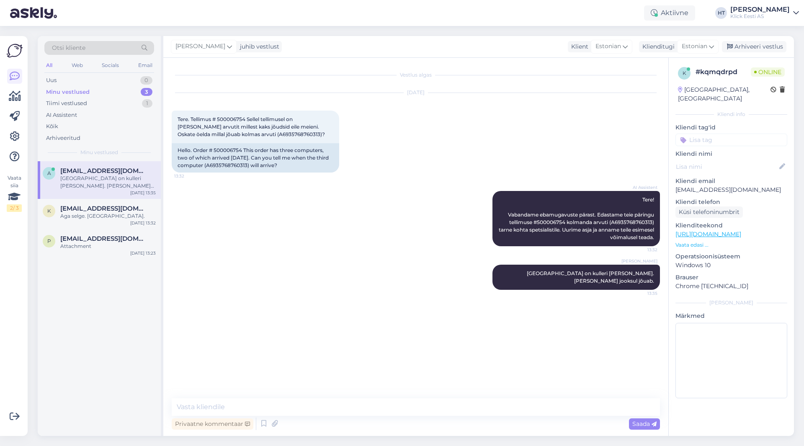
click at [727, 134] on input at bounding box center [732, 140] width 112 height 13
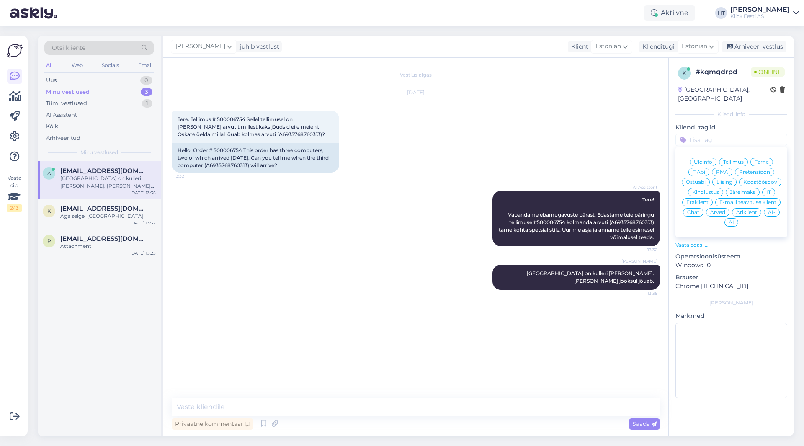
click at [760, 160] on span "Tarne" at bounding box center [762, 162] width 14 height 5
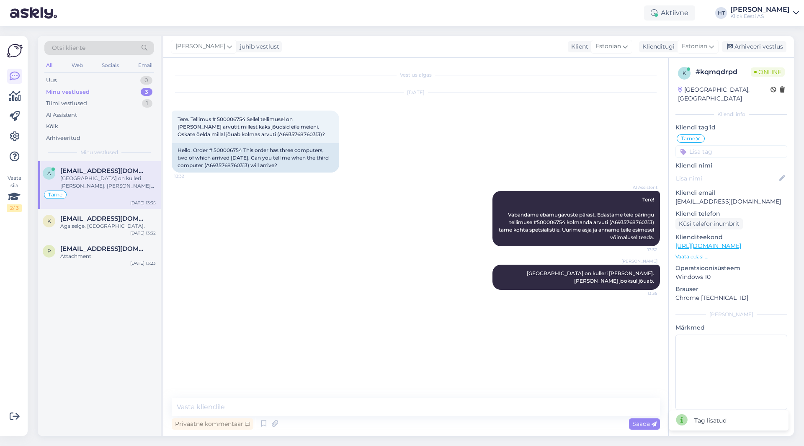
click at [737, 145] on input at bounding box center [732, 151] width 112 height 13
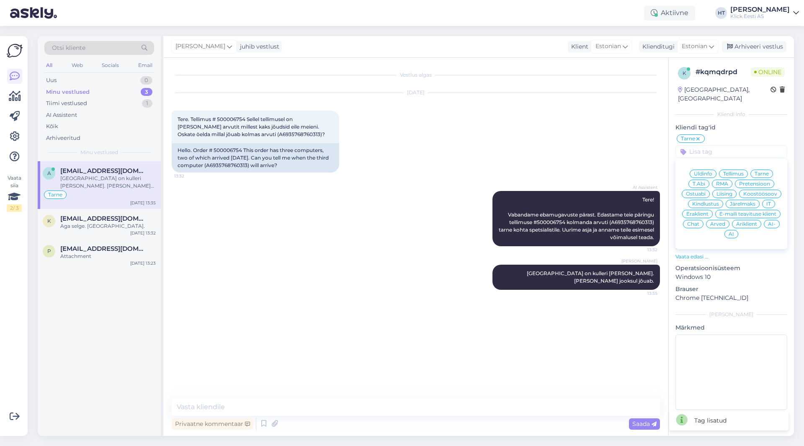
click at [741, 222] on span "Äriklient" at bounding box center [746, 224] width 21 height 5
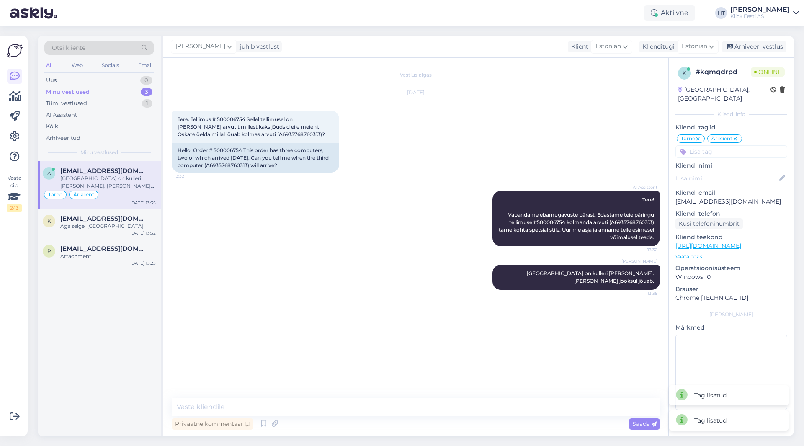
click at [530, 159] on div "[DATE] Tere. Tellimus # 500006754 Sellel tellimusel on [PERSON_NAME] arvutit mi…" at bounding box center [416, 133] width 488 height 98
click at [48, 211] on div "K [EMAIL_ADDRESS][DOMAIN_NAME] Aga selge. [GEOGRAPHIC_DATA]. [DATE] 13:32" at bounding box center [99, 224] width 123 height 30
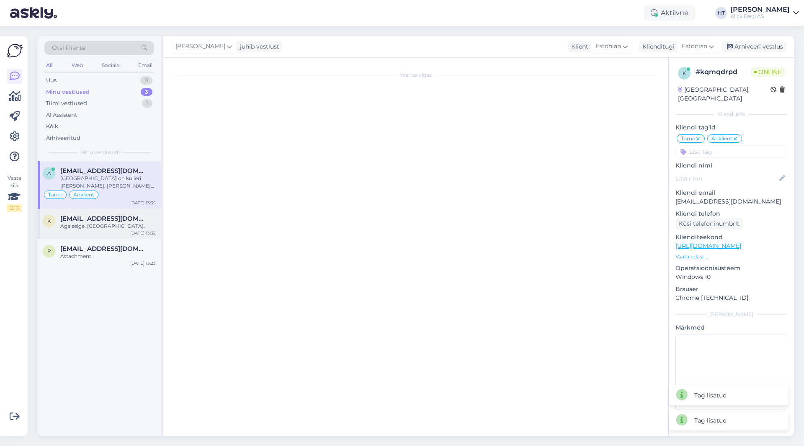
scroll to position [137, 0]
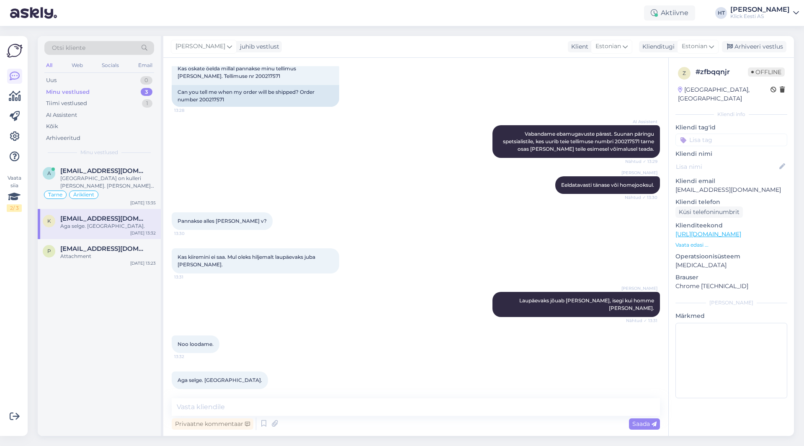
click at [714, 134] on input at bounding box center [732, 140] width 112 height 13
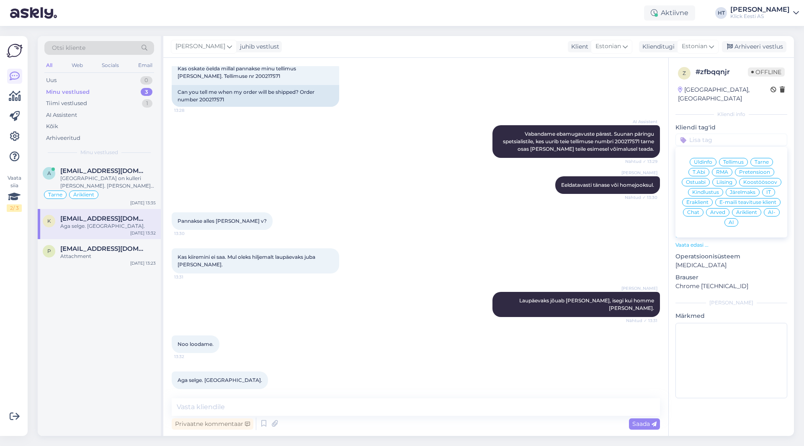
click at [763, 150] on div "Üldinfo Tellimus Tarne T.Abi RMA Pretensioon Ostuabi Liising Koostöösoov Kindlu…" at bounding box center [732, 192] width 112 height 84
click at [763, 158] on div "Tarne" at bounding box center [762, 162] width 23 height 8
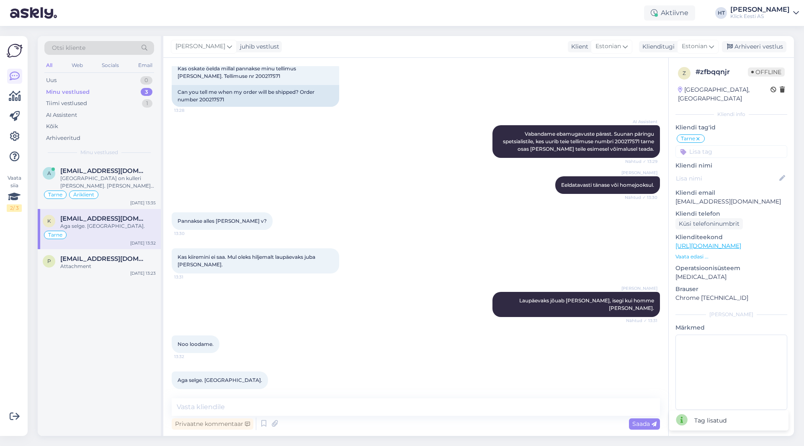
click at [745, 145] on input at bounding box center [732, 151] width 112 height 13
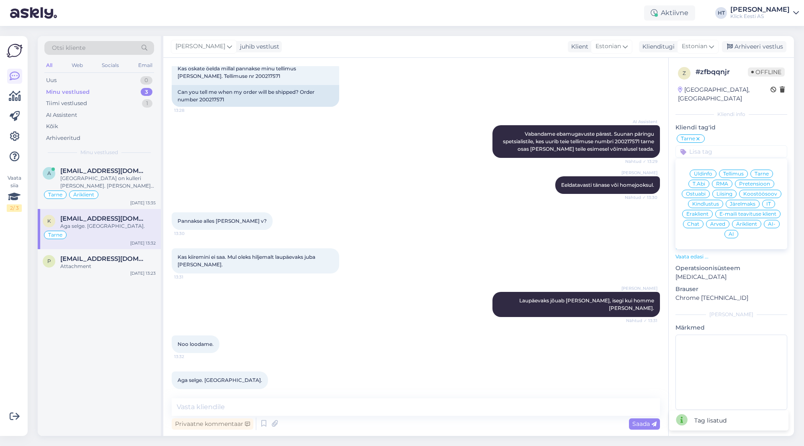
click at [707, 210] on div "Eraklient" at bounding box center [697, 214] width 31 height 8
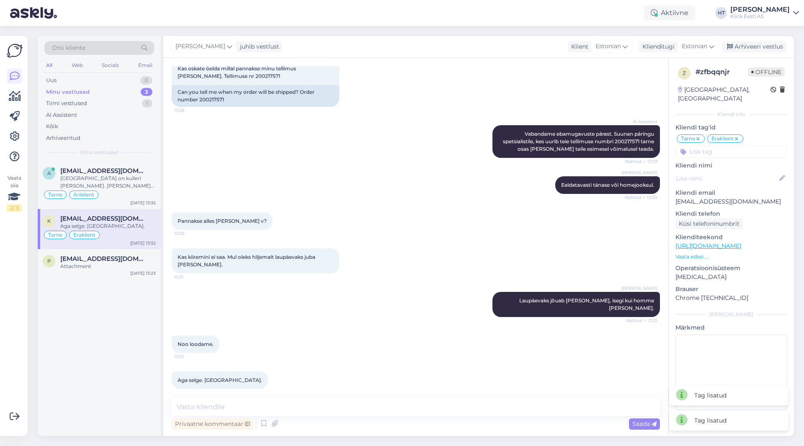
click at [494, 224] on div "Pannakse alles [PERSON_NAME] v? 13:30" at bounding box center [416, 221] width 488 height 36
click at [125, 268] on div "Attachment" at bounding box center [108, 267] width 96 height 8
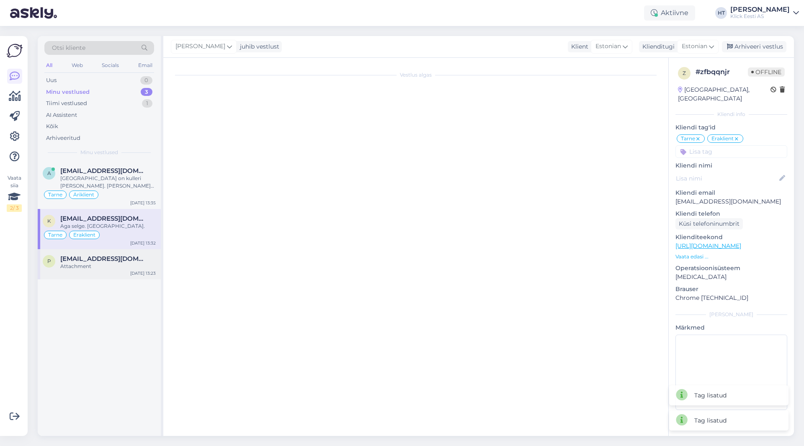
scroll to position [0, 0]
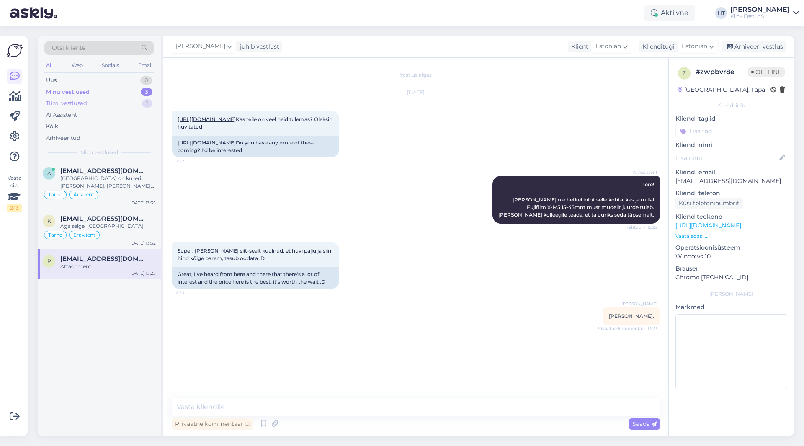
click at [97, 102] on div "Tiimi vestlused 1" at bounding box center [99, 104] width 110 height 12
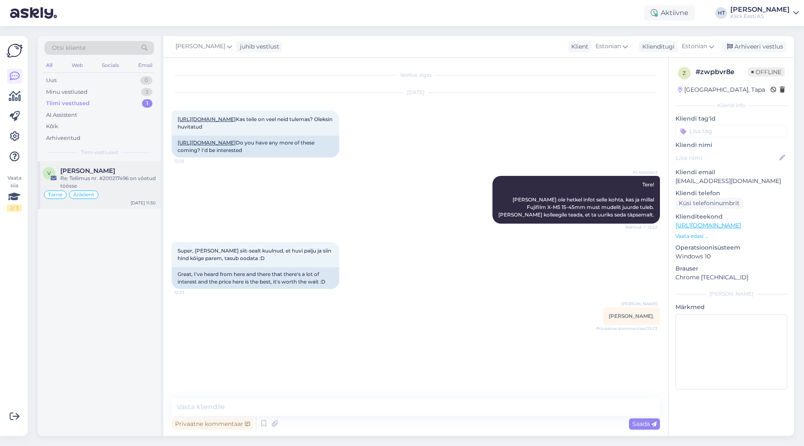
click at [98, 176] on div "Re: Tellimus nr. #200217496 on võetud töösse" at bounding box center [108, 182] width 96 height 15
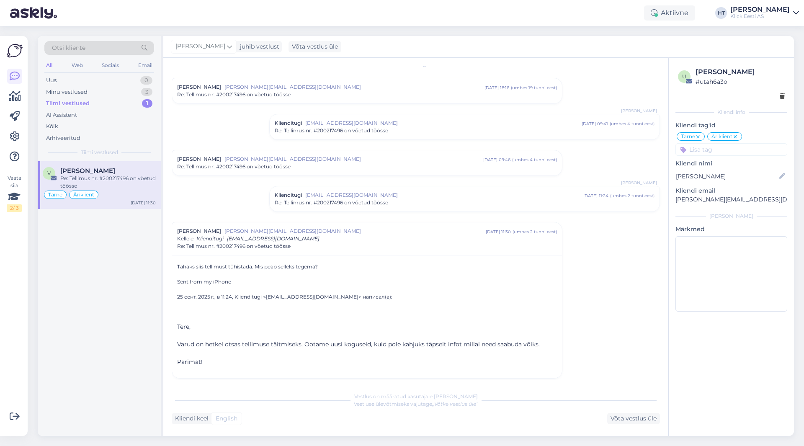
scroll to position [14, 0]
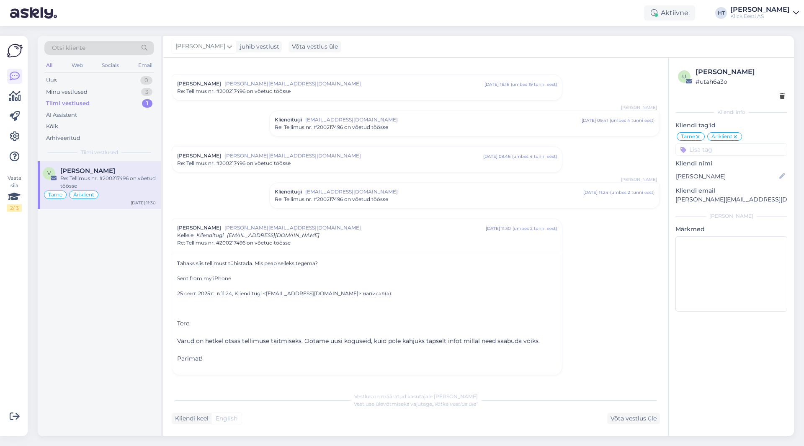
click at [172, 207] on div "Vestlus [PERSON_NAME] [PERSON_NAME][EMAIL_ADDRESS][DOMAIN_NAME] [DATE] 18:16 ( …" at bounding box center [420, 223] width 496 height 314
click at [176, 209] on div "Vestlus [PERSON_NAME] [PERSON_NAME][EMAIL_ADDRESS][DOMAIN_NAME] [DATE] 18:16 ( …" at bounding box center [420, 223] width 496 height 314
click at [137, 91] on div "Minu vestlused 3" at bounding box center [99, 92] width 110 height 12
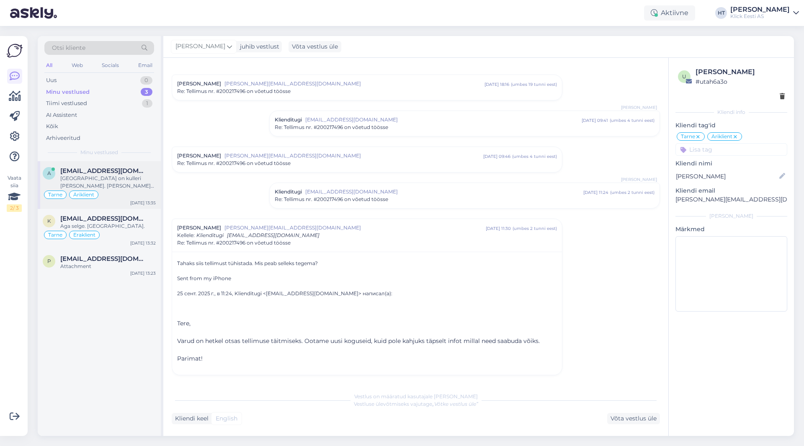
click at [119, 176] on div "[GEOGRAPHIC_DATA] on kulleri [PERSON_NAME]. [PERSON_NAME] jooksul jõuab." at bounding box center [108, 182] width 96 height 15
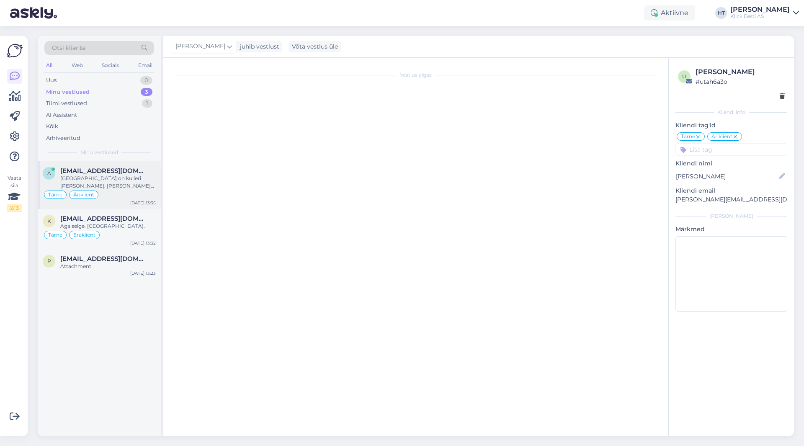
scroll to position [0, 0]
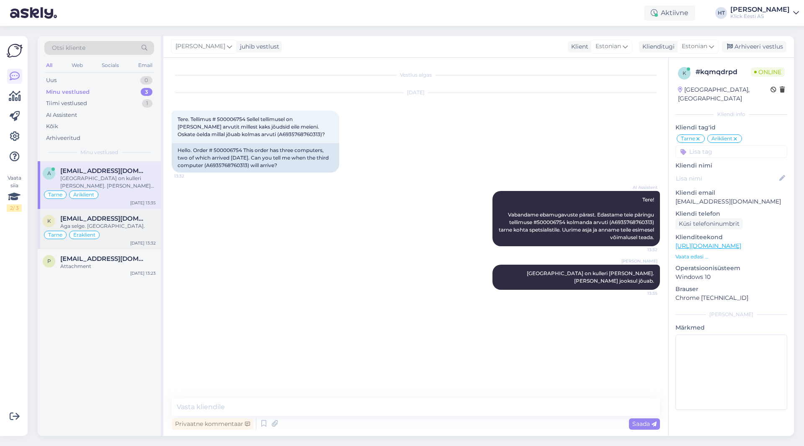
click at [130, 226] on div "Aga selge. [GEOGRAPHIC_DATA]." at bounding box center [108, 226] width 96 height 8
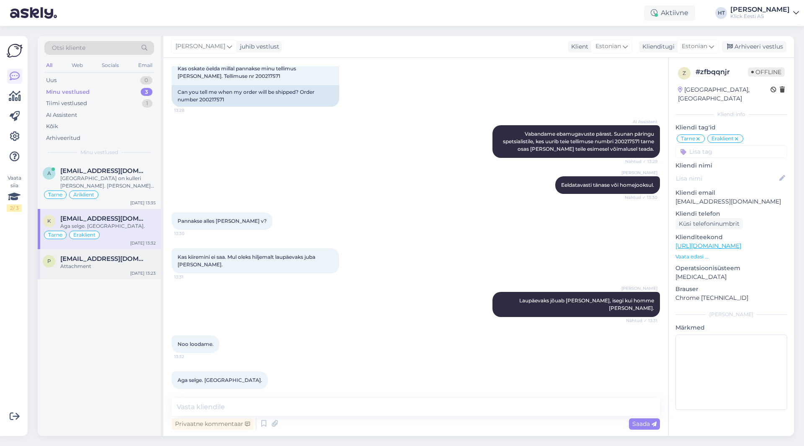
click at [121, 259] on span "[EMAIL_ADDRESS][DOMAIN_NAME]" at bounding box center [103, 259] width 87 height 8
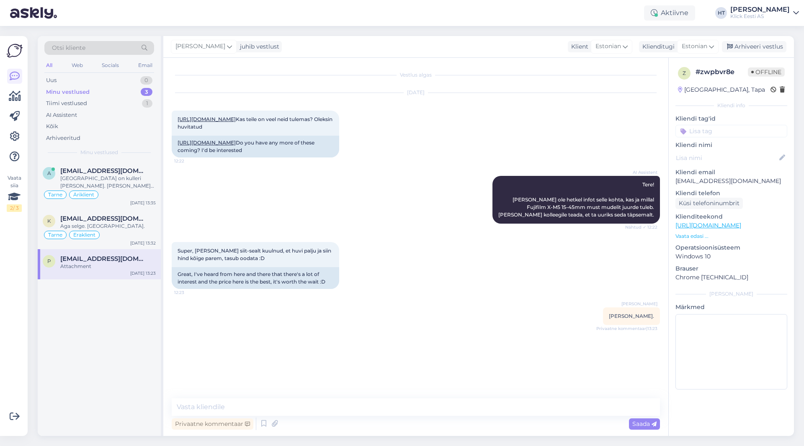
scroll to position [0, 0]
click at [123, 232] on div "Tarne Eraklient" at bounding box center [99, 235] width 113 height 10
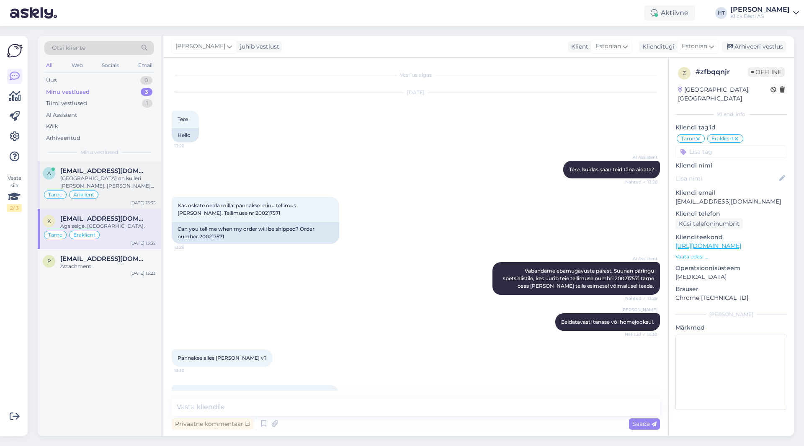
scroll to position [137, 0]
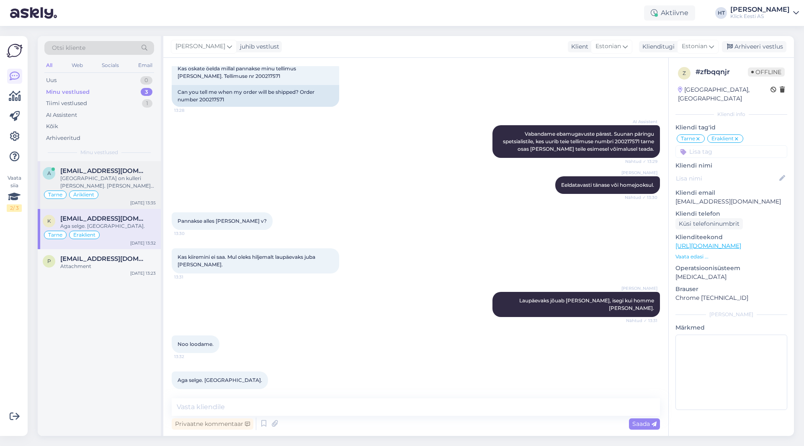
click at [132, 190] on div "Tarne Äriklient" at bounding box center [99, 195] width 113 height 10
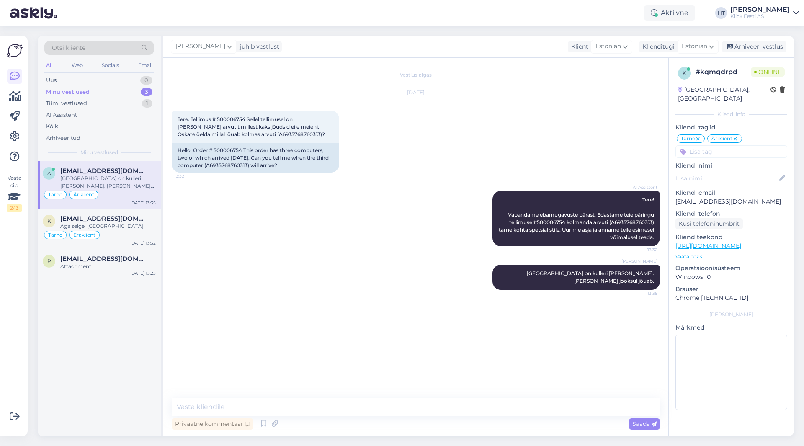
scroll to position [0, 0]
click at [273, 214] on div "AI Assistent Tere! Vabandame ebamugavuste pärast. Edastame teie päringu tellimu…" at bounding box center [416, 219] width 488 height 74
click at [118, 90] on div "Minu vestlused 3" at bounding box center [99, 92] width 110 height 12
click at [115, 251] on div "p [EMAIL_ADDRESS][DOMAIN_NAME] Attachment [DATE] 13:23" at bounding box center [99, 264] width 123 height 30
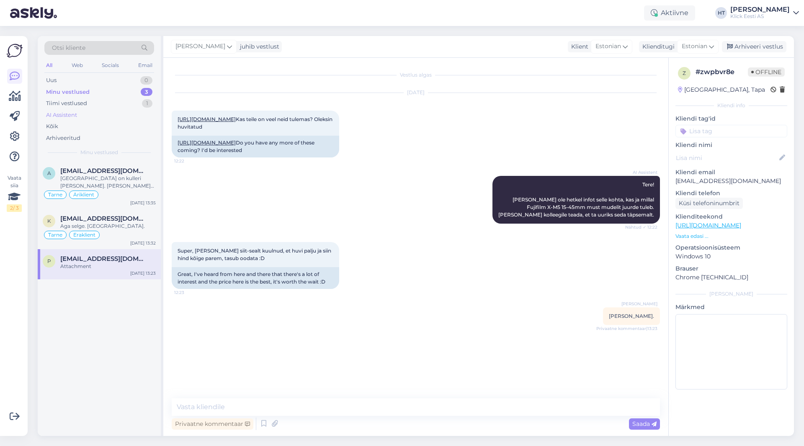
click at [111, 116] on div "AI Assistent" at bounding box center [99, 115] width 110 height 12
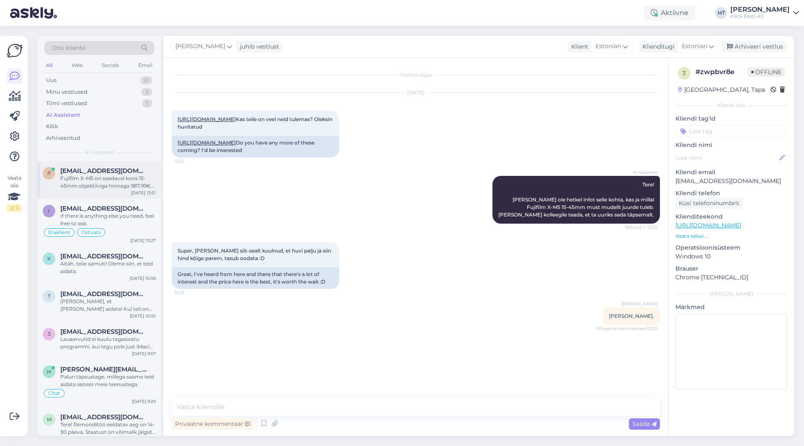
click at [111, 171] on span "[EMAIL_ADDRESS][DOMAIN_NAME]" at bounding box center [103, 171] width 87 height 8
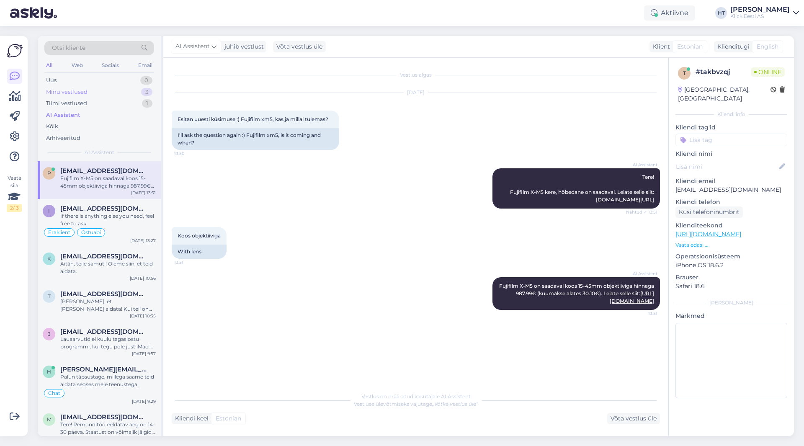
click at [141, 93] on div "Minu vestlused 3" at bounding box center [99, 92] width 110 height 12
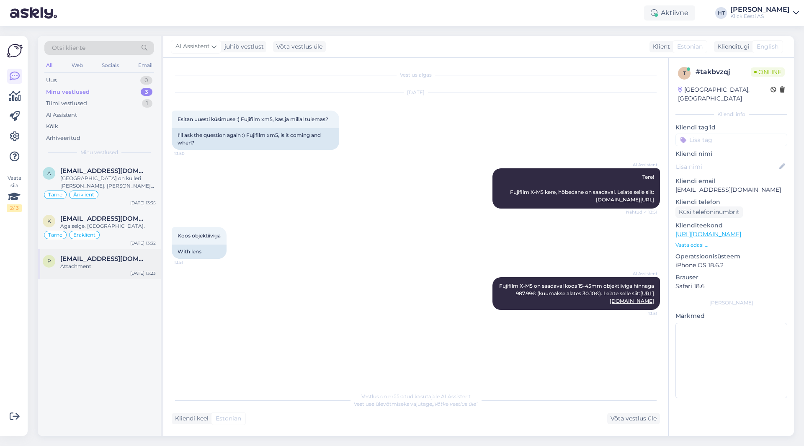
click at [106, 261] on span "[EMAIL_ADDRESS][DOMAIN_NAME]" at bounding box center [103, 259] width 87 height 8
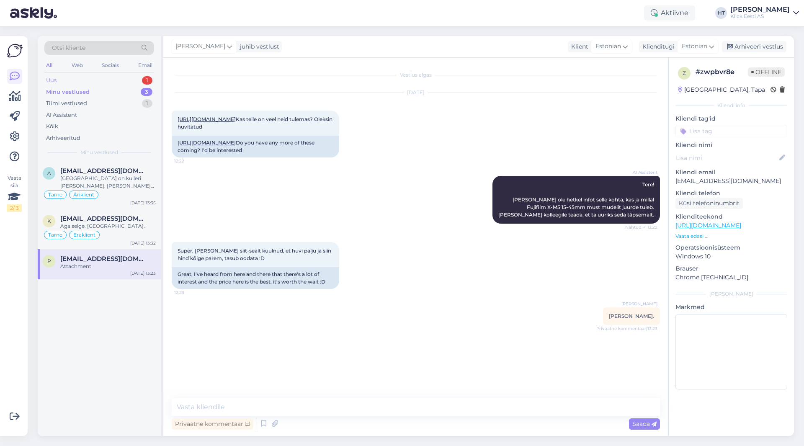
click at [129, 82] on div "Uus 1" at bounding box center [99, 81] width 110 height 12
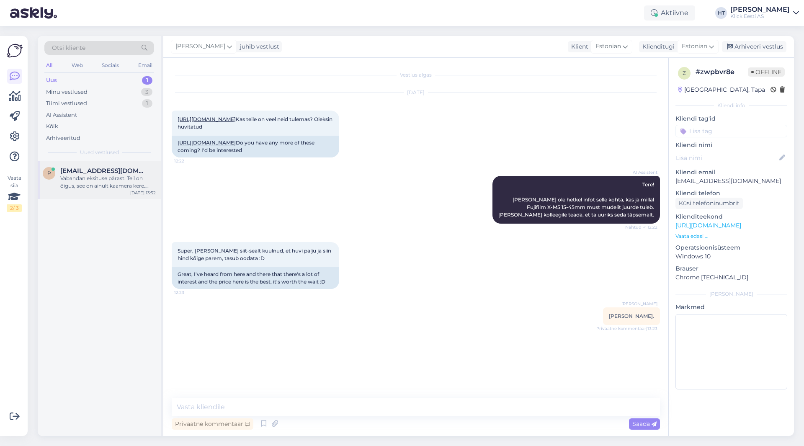
click at [127, 165] on div "P [EMAIL_ADDRESS][DOMAIN_NAME] Vabandan eksituse pärast. Teil on õigus, see on …" at bounding box center [99, 180] width 123 height 38
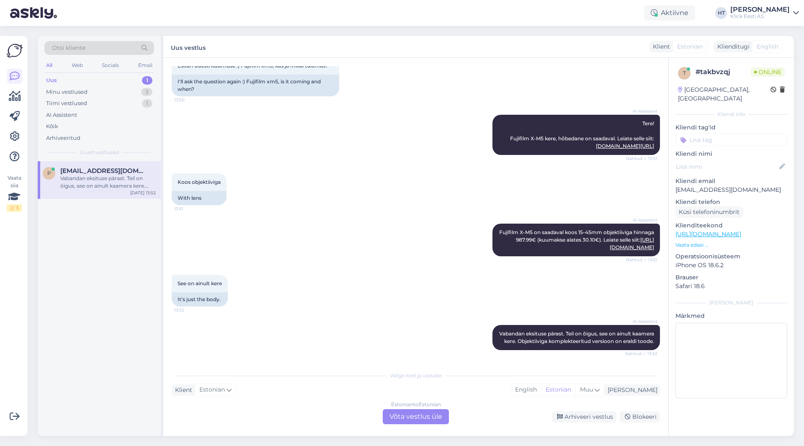
click at [401, 415] on div "Estonian to Estonian Võta vestlus üle" at bounding box center [416, 416] width 66 height 15
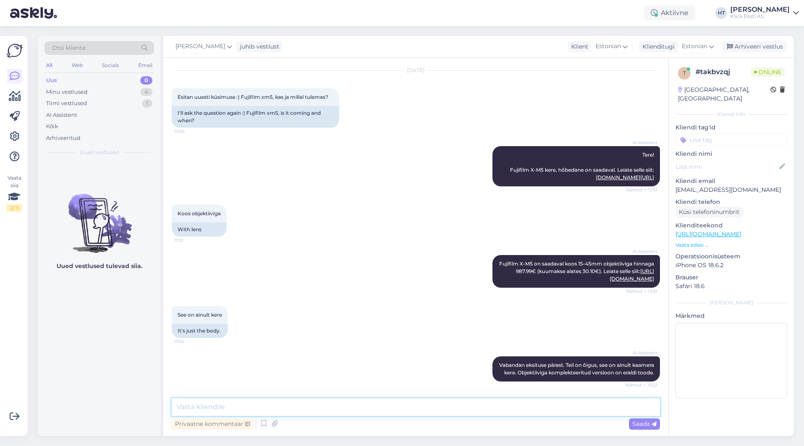
click at [401, 414] on textarea at bounding box center [416, 407] width 488 height 18
paste textarea "X-M5 + 15-45mm, must"
type textarea "Ootan veel vastust X-M5 + 15-45mm, must osas."
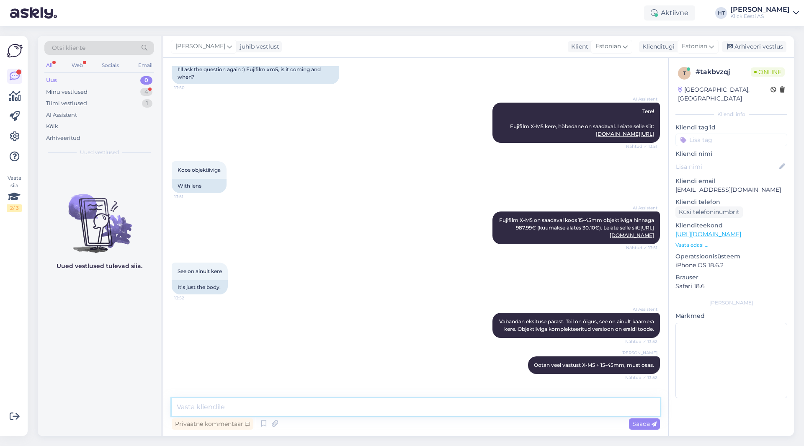
scroll to position [102, 0]
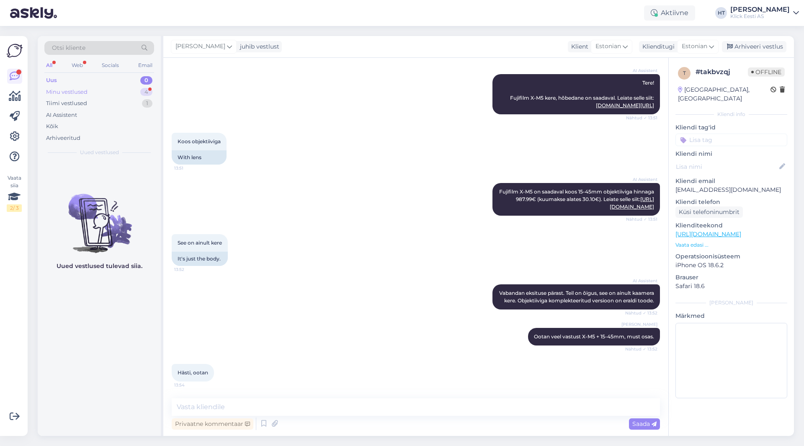
click at [143, 91] on div "4" at bounding box center [146, 92] width 12 height 8
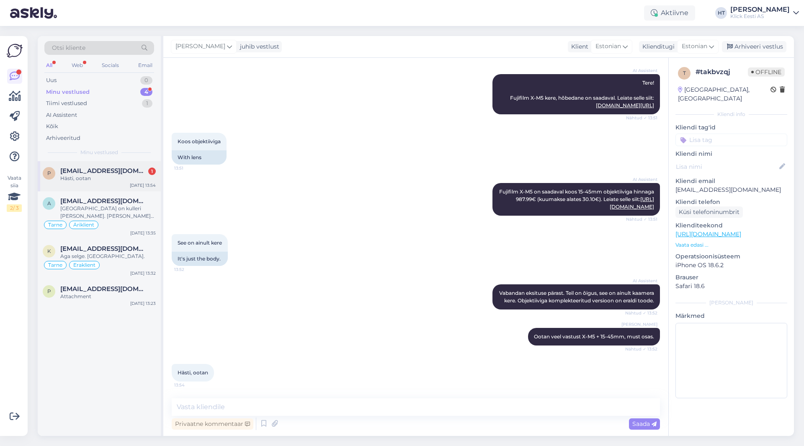
click at [132, 166] on div "P [EMAIL_ADDRESS][DOMAIN_NAME] 1 Hästi, ootan [DATE] 13:54" at bounding box center [99, 176] width 123 height 30
click at [128, 196] on div "a [EMAIL_ADDRESS][DOMAIN_NAME] Saadetis on kulleri [PERSON_NAME]. [PERSON_NAME]…" at bounding box center [99, 215] width 123 height 48
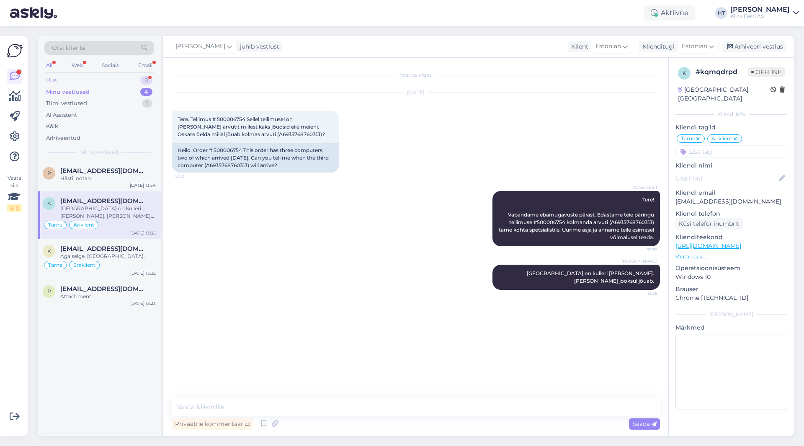
click at [125, 79] on div "Uus 0" at bounding box center [99, 81] width 110 height 12
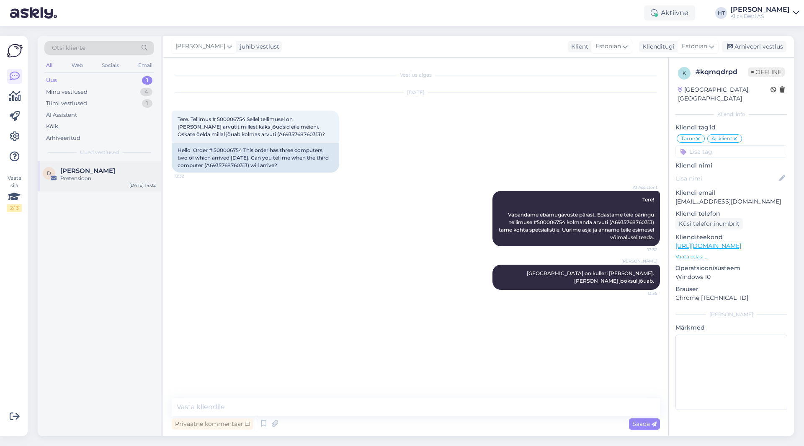
click at [121, 171] on div "[PERSON_NAME]" at bounding box center [108, 171] width 96 height 8
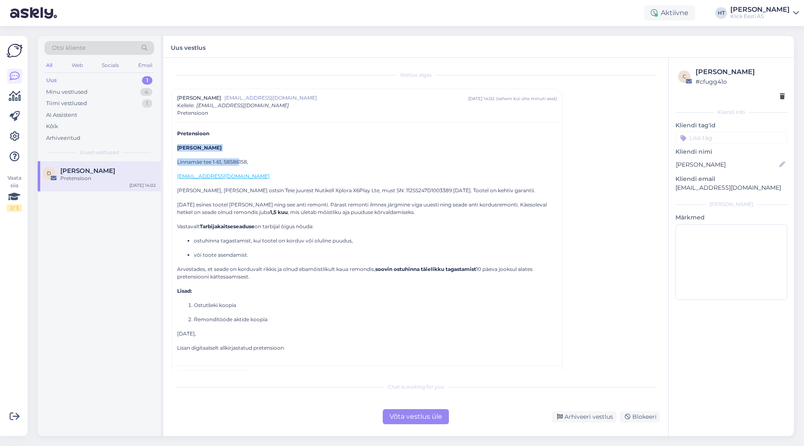
drag, startPoint x: 178, startPoint y: 148, endPoint x: 238, endPoint y: 153, distance: 60.5
click at [238, 153] on div "Pretensioon [PERSON_NAME] Linnamäe tee 1-61, 58586158, [EMAIL_ADDRESS][DOMAIN_N…" at bounding box center [367, 241] width 380 height 222
click at [230, 148] on p "[PERSON_NAME]" at bounding box center [367, 148] width 380 height 8
click at [227, 146] on p "[PERSON_NAME]" at bounding box center [367, 148] width 380 height 8
click at [222, 146] on b "[PERSON_NAME]" at bounding box center [199, 148] width 44 height 6
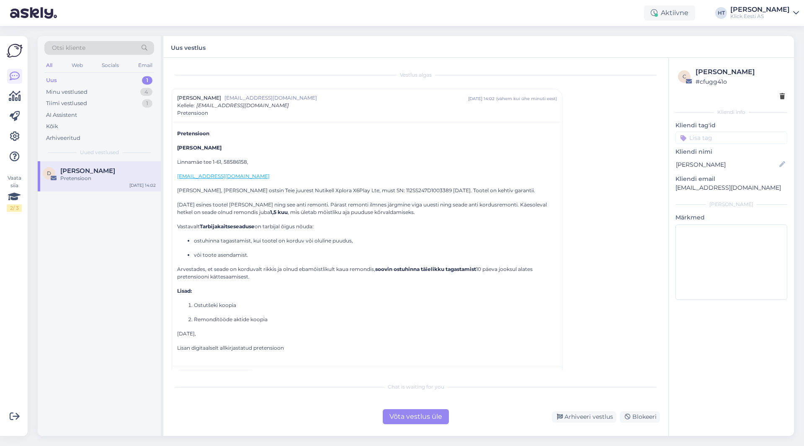
click at [222, 146] on b "[PERSON_NAME]" at bounding box center [199, 148] width 44 height 6
copy b "[PERSON_NAME]"
click at [287, 146] on p "[PERSON_NAME]" at bounding box center [367, 148] width 380 height 8
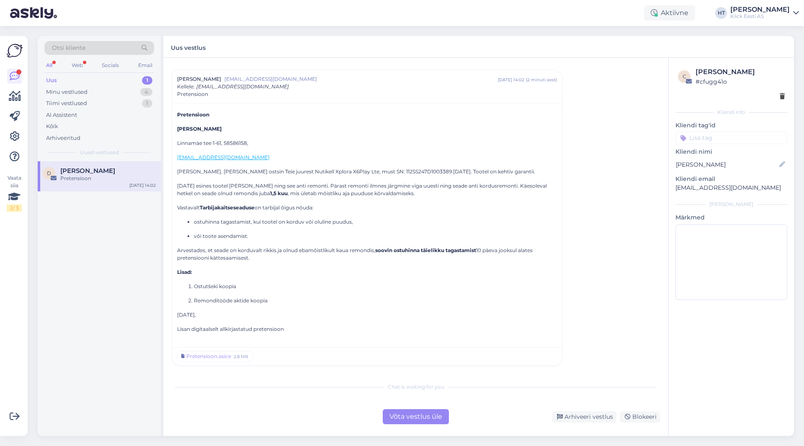
click at [402, 417] on div "Võta vestlus üle" at bounding box center [416, 416] width 66 height 15
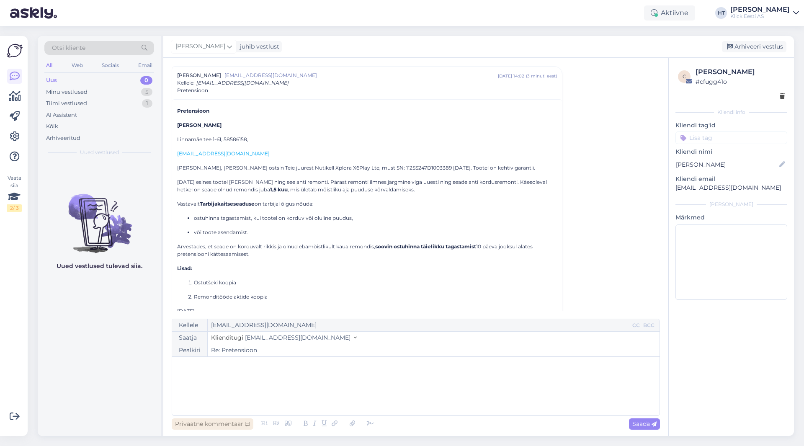
click at [234, 425] on div "Privaatne kommentaar" at bounding box center [213, 423] width 82 height 11
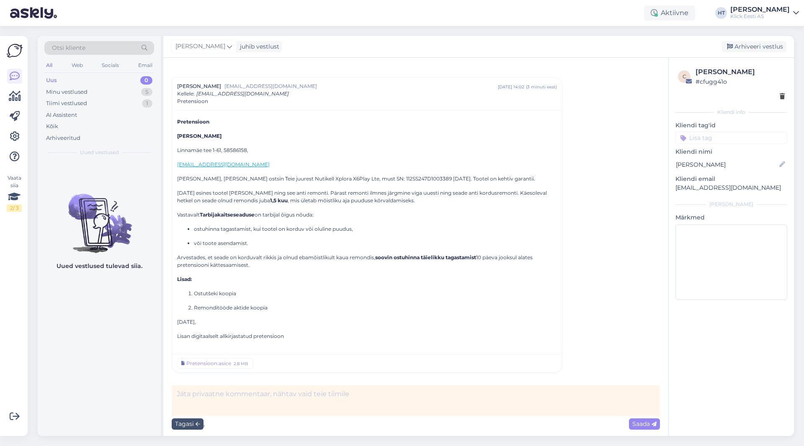
scroll to position [12, 0]
click at [234, 403] on textarea at bounding box center [416, 400] width 488 height 31
paste textarea "2274302"
paste textarea "2267575"
click at [286, 395] on textarea "mserv 2274302 ja 2267575, 26p +15p." at bounding box center [416, 400] width 488 height 31
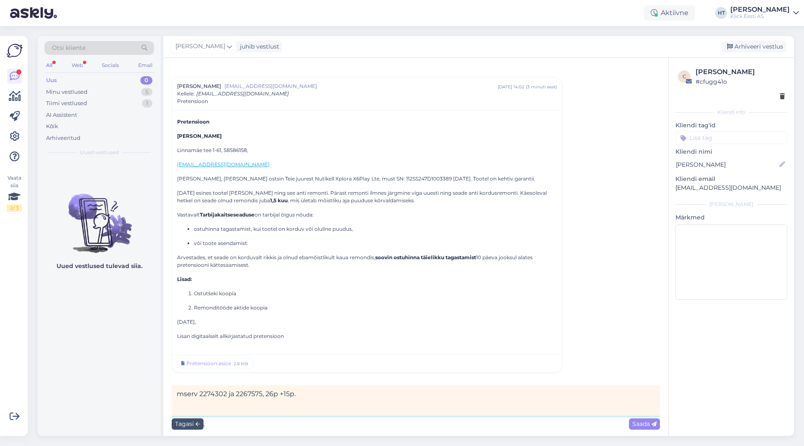
type textarea "mserv 2274302 ja 2267575, 26p + 15p."
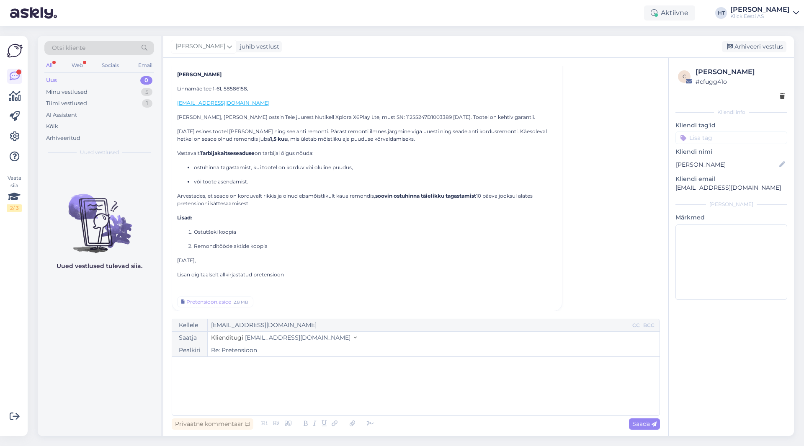
scroll to position [114, 0]
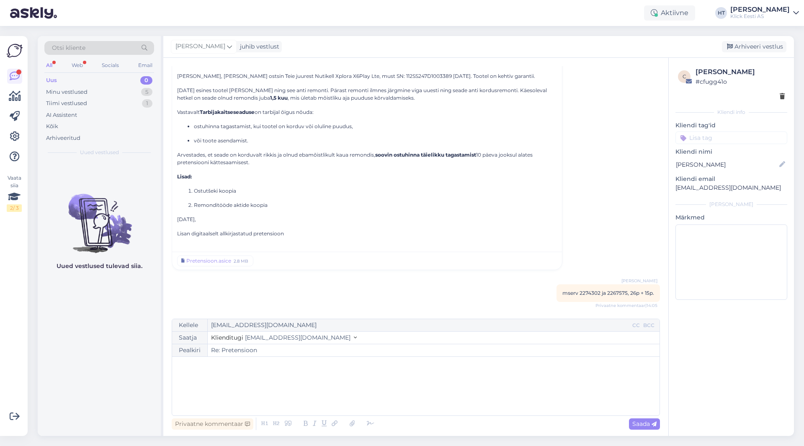
click at [718, 139] on input at bounding box center [732, 138] width 112 height 13
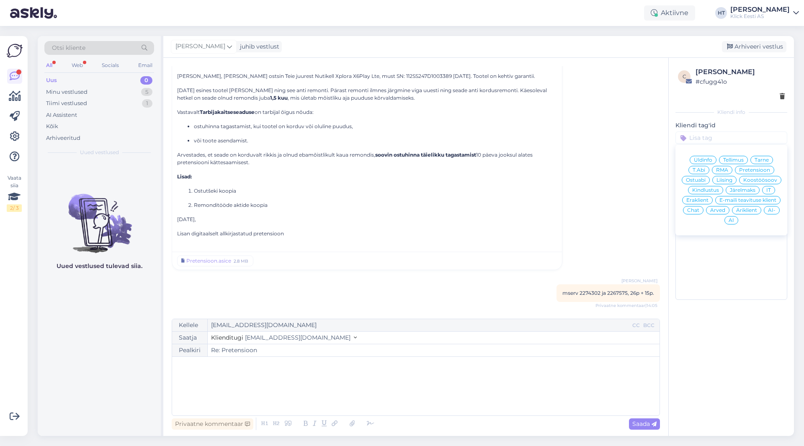
click at [702, 198] on span "Eraklient" at bounding box center [698, 200] width 22 height 5
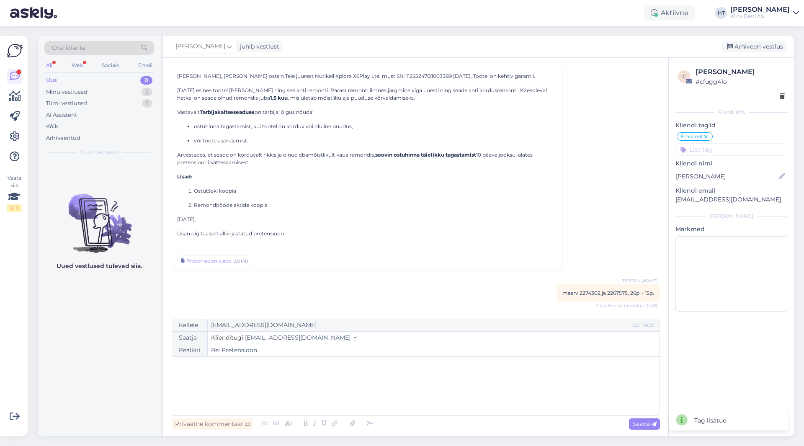
click at [722, 150] on input at bounding box center [732, 149] width 112 height 13
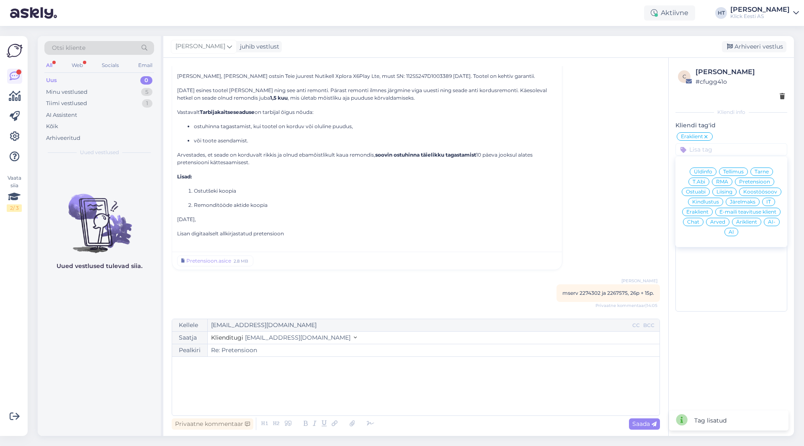
click at [751, 181] on span "Pretensioon" at bounding box center [754, 181] width 31 height 5
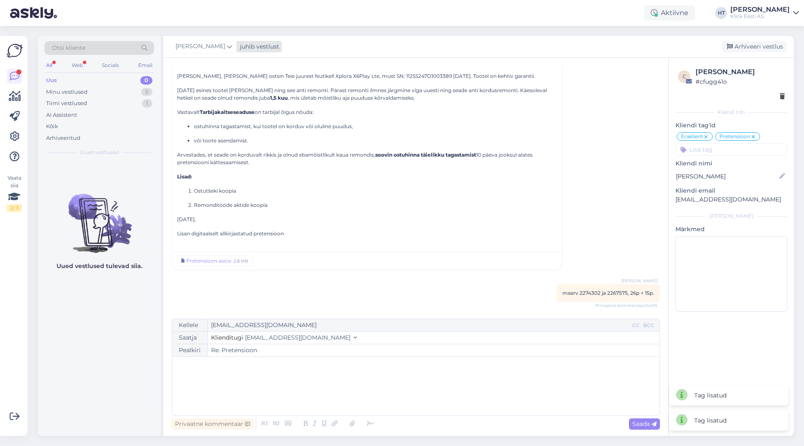
click at [200, 50] on span "[PERSON_NAME]" at bounding box center [201, 46] width 50 height 9
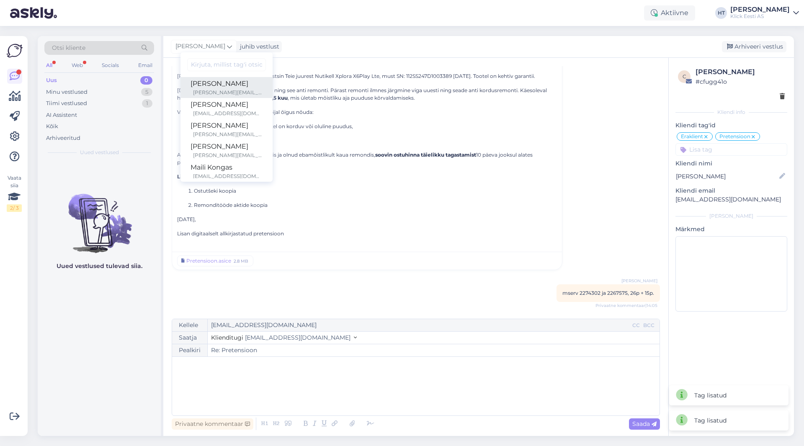
scroll to position [49, 0]
click at [222, 117] on div "Maili Kongas" at bounding box center [227, 119] width 72 height 10
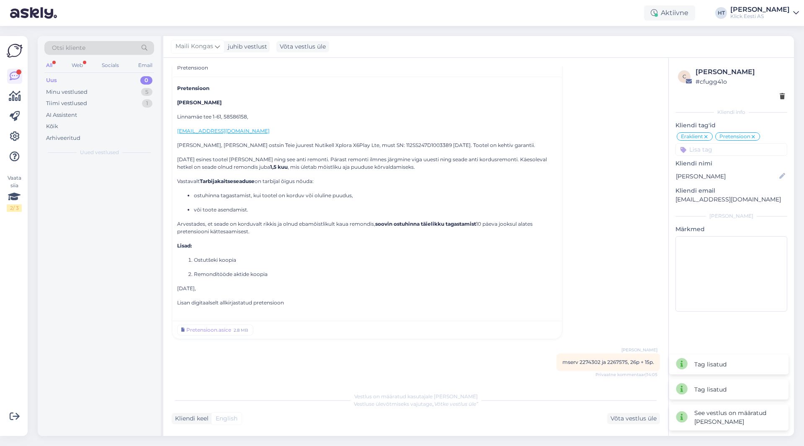
scroll to position [45, 0]
click at [144, 87] on div "Minu vestlused 4" at bounding box center [99, 92] width 110 height 12
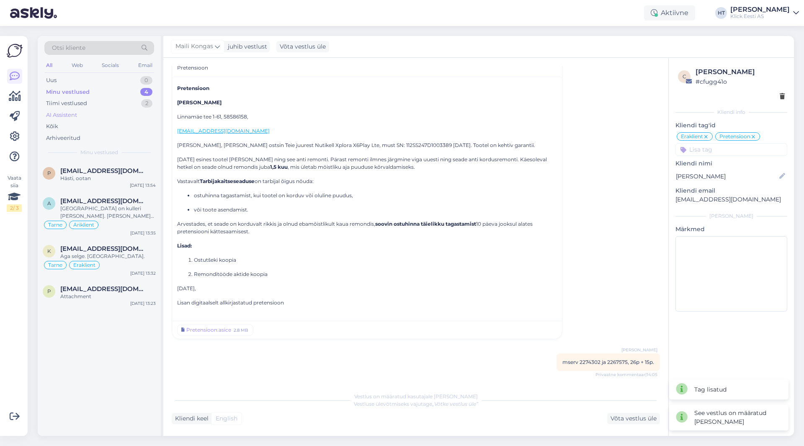
click at [112, 115] on div "AI Assistent" at bounding box center [99, 115] width 110 height 12
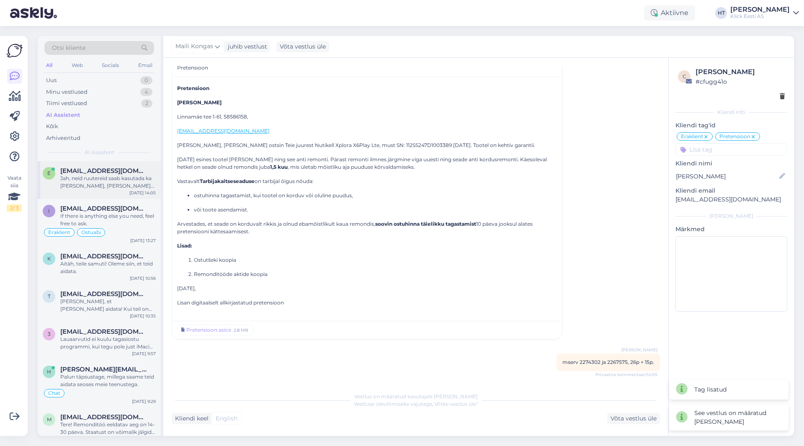
click at [126, 173] on div "[EMAIL_ADDRESS][DOMAIN_NAME]" at bounding box center [108, 171] width 96 height 8
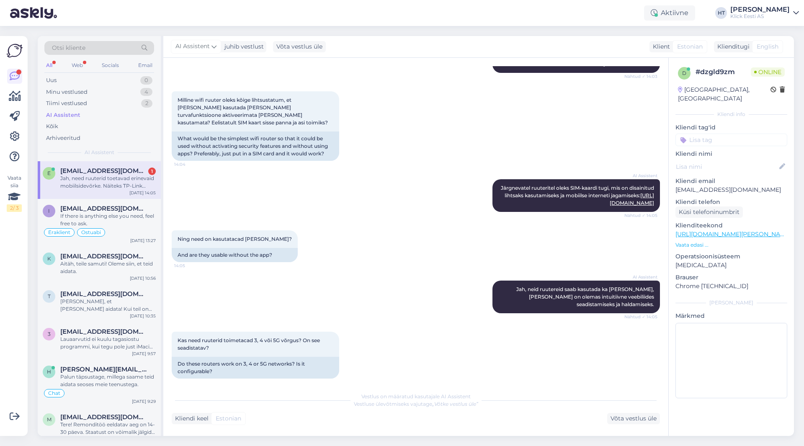
scroll to position [530, 0]
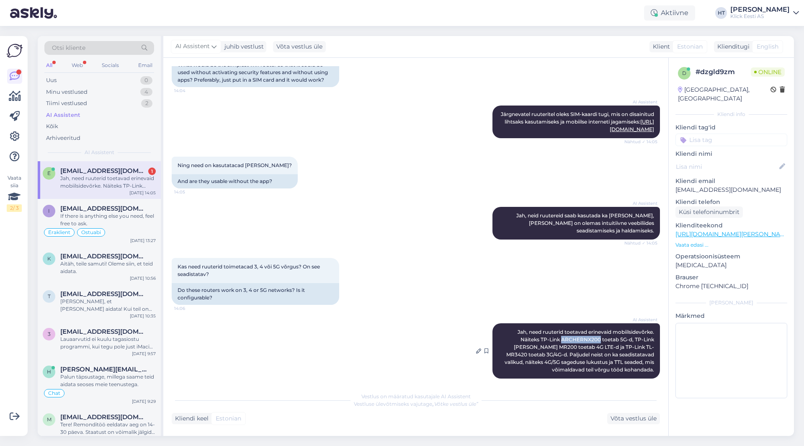
drag, startPoint x: 537, startPoint y: 331, endPoint x: 575, endPoint y: 332, distance: 38.1
click at [575, 332] on span "Jah, need ruuterid toetavad erinevaid mobiilsidevõrke. Näiteks TP-Link ARCHERNX…" at bounding box center [580, 351] width 151 height 44
copy span "ARCHERNX200"
click at [449, 262] on div "Kas need ruuterid toimetacad 3, 4 või 5G võrgus? On see seadistatav? 14:06 Do t…" at bounding box center [416, 281] width 488 height 65
click at [395, 255] on div "Kas need ruuterid toimetacad 3, 4 või 5G võrgus? On see seadistatav? 14:06 Do t…" at bounding box center [416, 281] width 488 height 65
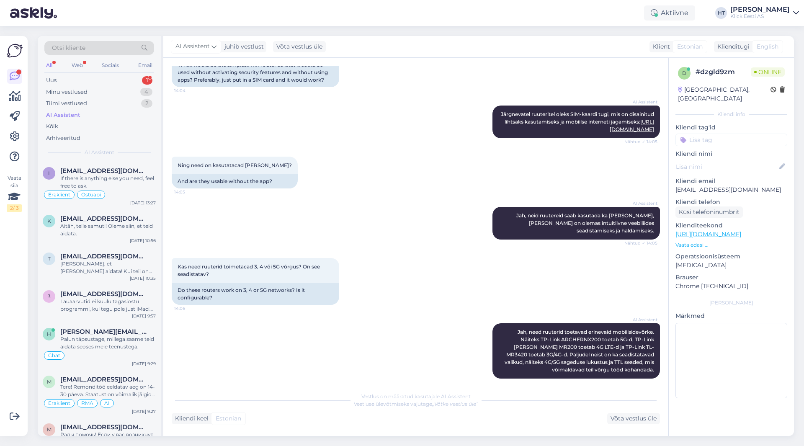
scroll to position [660, 0]
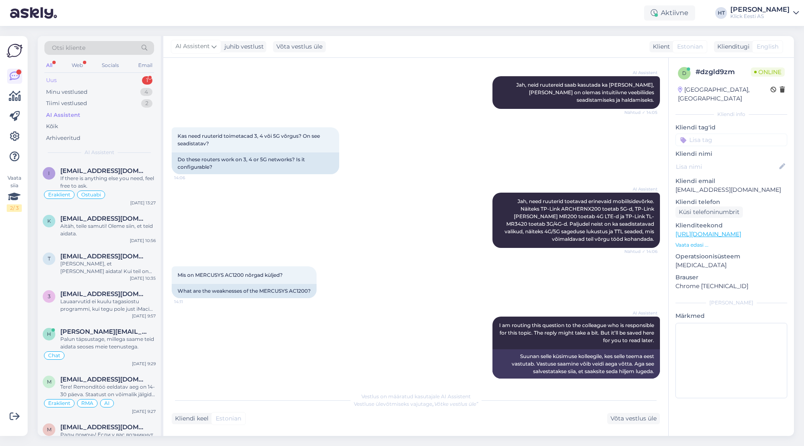
click at [138, 80] on div "Uus 1" at bounding box center [99, 81] width 110 height 12
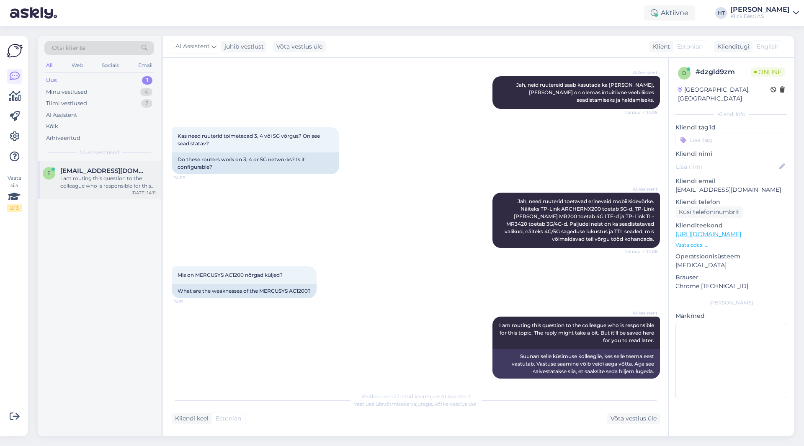
click at [128, 165] on div "E [EMAIL_ADDRESS][DOMAIN_NAME] I am routing this question to the colleague who …" at bounding box center [99, 180] width 123 height 38
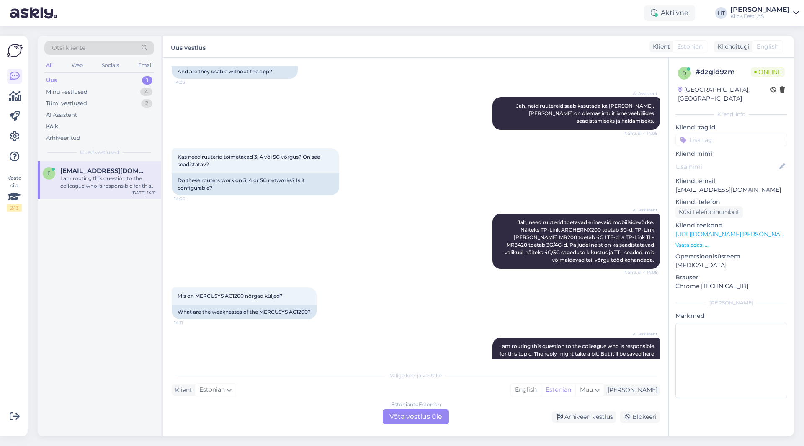
scroll to position [681, 0]
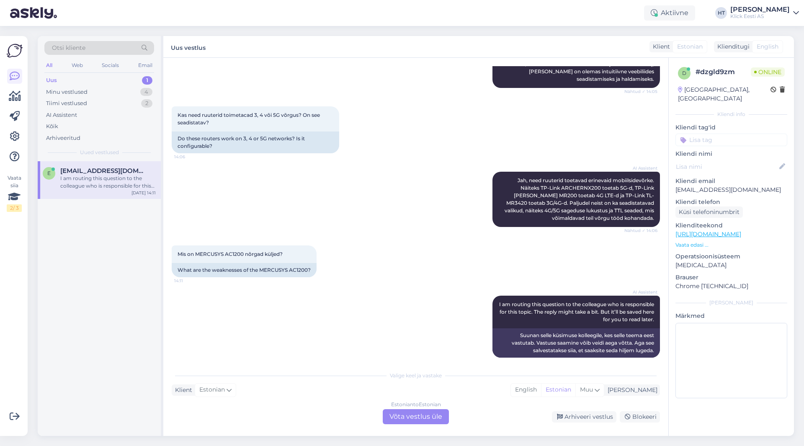
click at [233, 168] on div "AI Assistent [PERSON_NAME], need ruuterid toetavad erinevaid mobiilsidevõrke. N…" at bounding box center [416, 200] width 488 height 74
click at [127, 104] on div "Tiimi vestlused 2" at bounding box center [99, 104] width 110 height 12
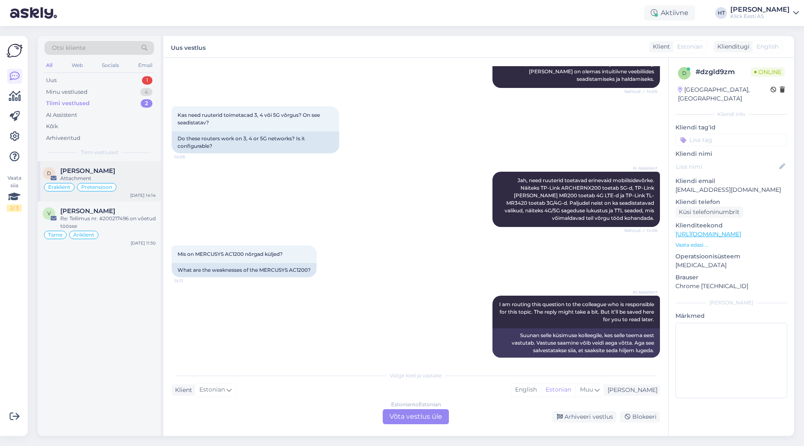
click at [130, 170] on div "[PERSON_NAME]" at bounding box center [108, 171] width 96 height 8
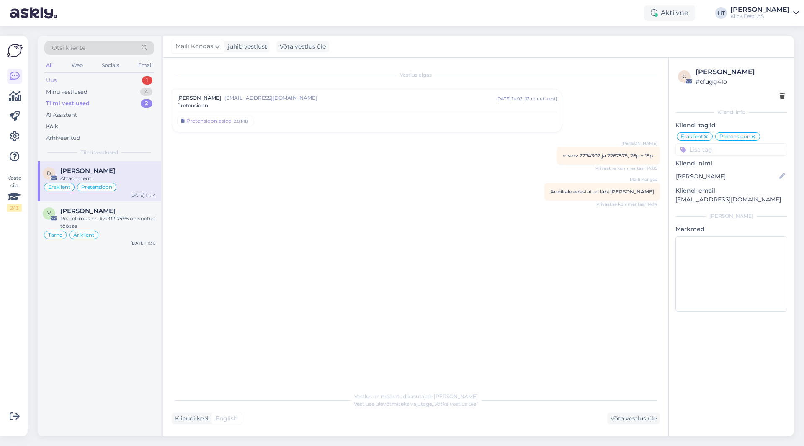
click at [127, 80] on div "Uus 1" at bounding box center [99, 81] width 110 height 12
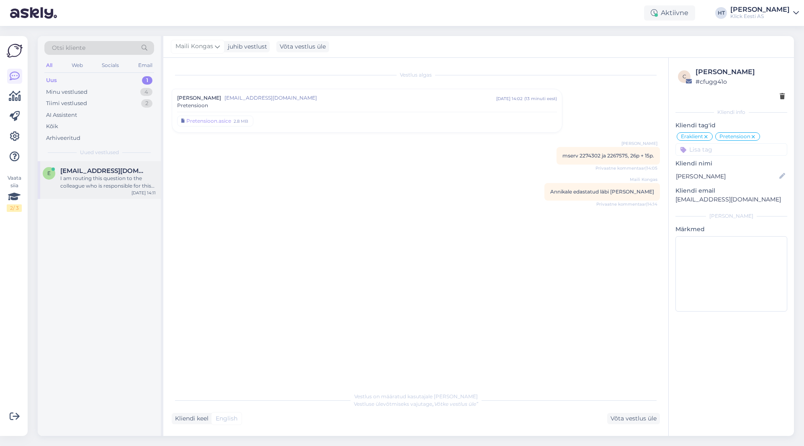
click at [144, 177] on div "I am routing this question to the colleague who is responsible for this topic. …" at bounding box center [108, 182] width 96 height 15
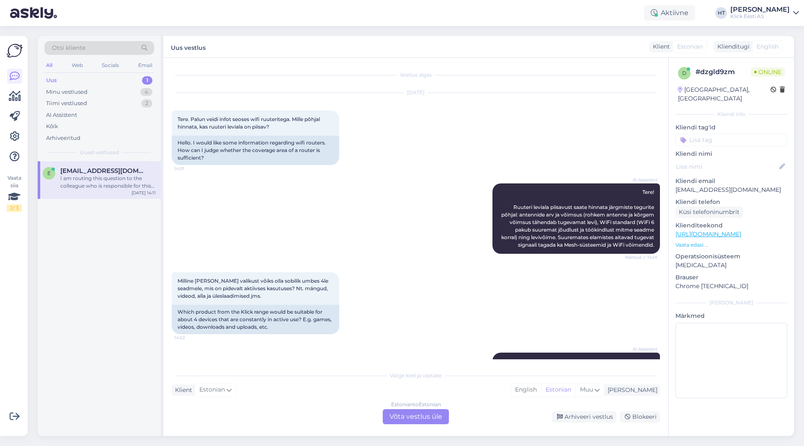
scroll to position [681, 0]
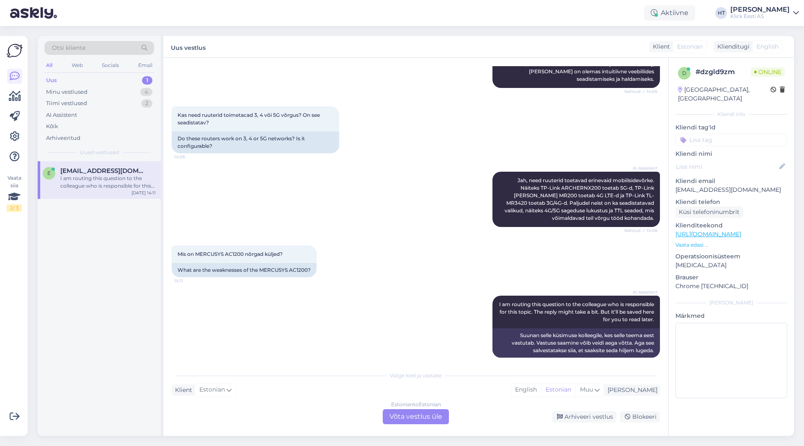
click at [356, 210] on div "AI Assistent [PERSON_NAME], need ruuterid toetavad erinevaid mobiilsidevõrke. N…" at bounding box center [416, 200] width 488 height 74
click at [243, 186] on div "AI Assistent [PERSON_NAME], need ruuterid toetavad erinevaid mobiilsidevõrke. N…" at bounding box center [416, 200] width 488 height 74
click at [118, 180] on div "I am routing this question to the colleague who is responsible for this topic. …" at bounding box center [108, 182] width 96 height 15
click at [148, 93] on div "4" at bounding box center [146, 92] width 12 height 8
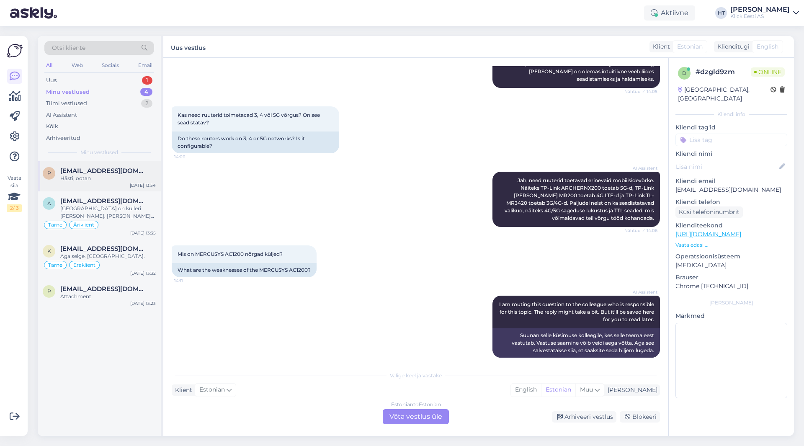
click at [126, 173] on span "[EMAIL_ADDRESS][DOMAIN_NAME]" at bounding box center [103, 171] width 87 height 8
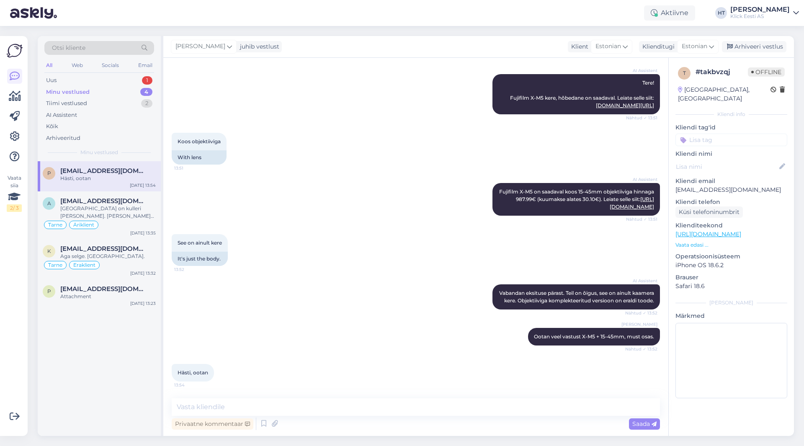
scroll to position [102, 0]
click at [420, 410] on textarea at bounding box center [416, 407] width 488 height 18
type textarea "Hankijal ei ole kahjuks infot uute tarnete osas. Kui saavad juurde muutub see k…"
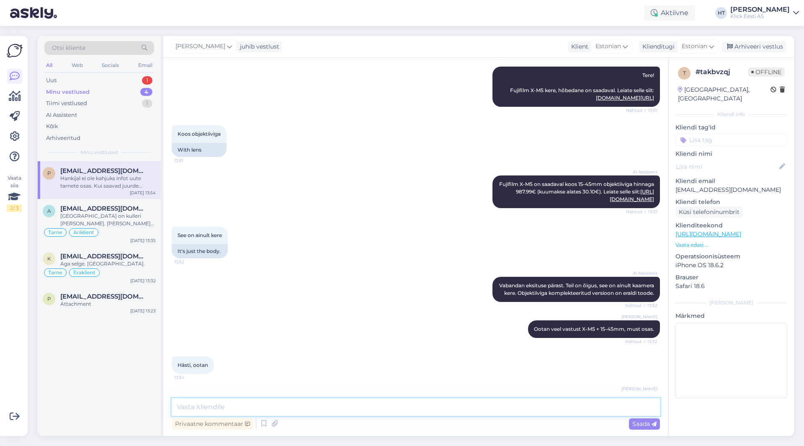
scroll to position [145, 0]
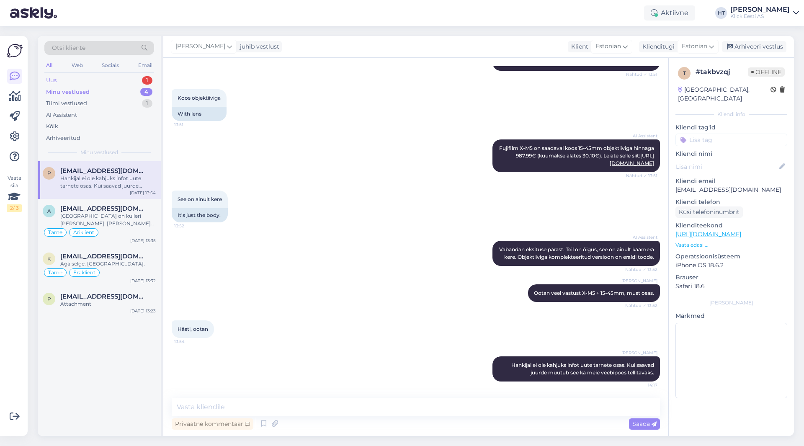
click at [130, 81] on div "Uus 1" at bounding box center [99, 81] width 110 height 12
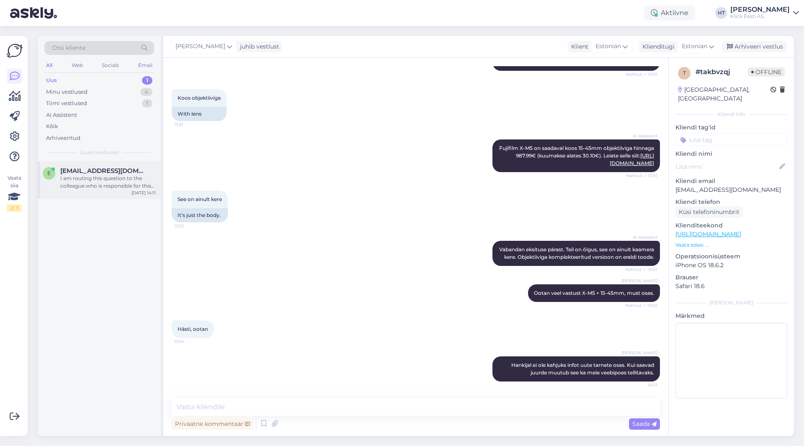
click at [125, 175] on div "I am routing this question to the colleague who is responsible for this topic. …" at bounding box center [108, 182] width 96 height 15
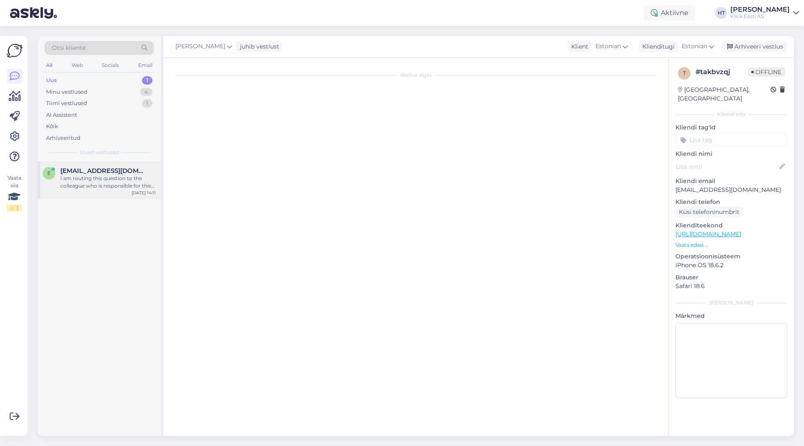
scroll to position [681, 0]
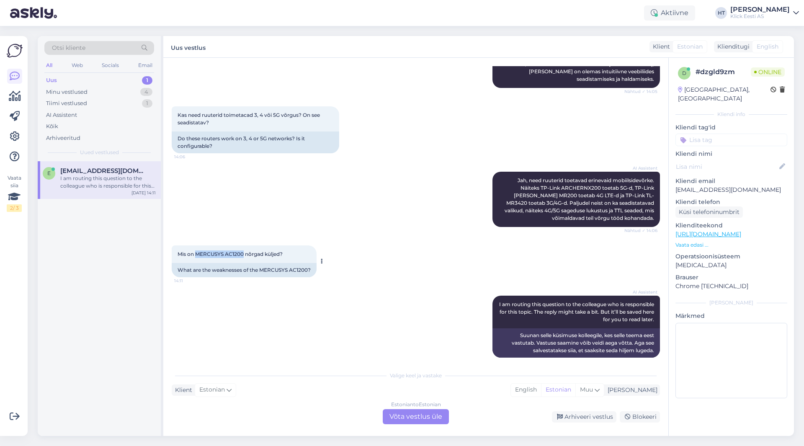
drag, startPoint x: 195, startPoint y: 245, endPoint x: 244, endPoint y: 245, distance: 49.0
click at [244, 251] on span "Mis on MERCUSYS AC1200 nõrgad küljed?" at bounding box center [230, 254] width 105 height 6
copy span "MERCUSYS AC1200"
click at [108, 80] on div "Uus 1" at bounding box center [99, 81] width 110 height 12
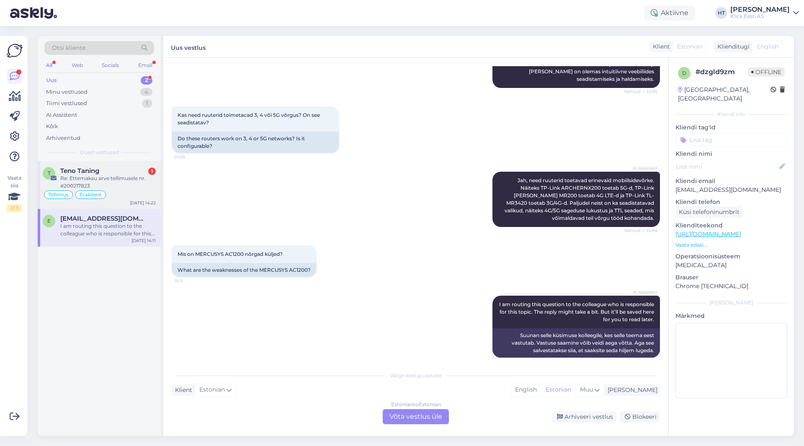
click at [109, 167] on div "T Teno Taning 1 Re: Ettemaksu arve tellimusele nr. #200217823 Tellimus Eraklien…" at bounding box center [99, 185] width 123 height 48
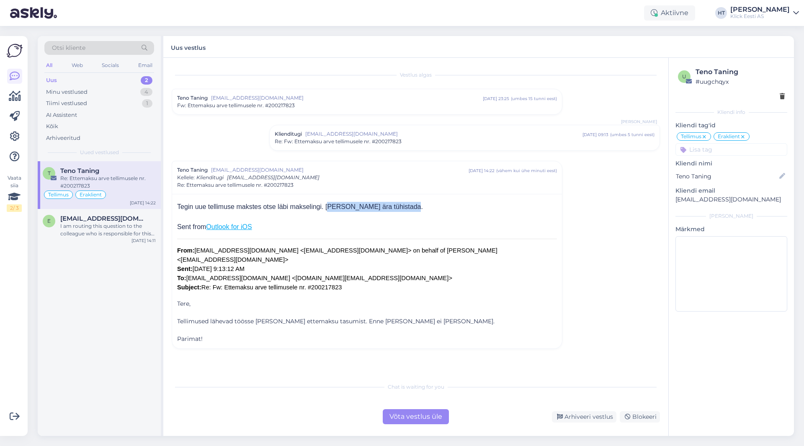
drag, startPoint x: 326, startPoint y: 207, endPoint x: 413, endPoint y: 206, distance: 86.7
click at [413, 206] on div "Tegin uue tellimuse makstes otse läbi makselingi. [PERSON_NAME] ära tühistada." at bounding box center [367, 207] width 380 height 10
drag, startPoint x: 412, startPoint y: 206, endPoint x: 182, endPoint y: 202, distance: 230.0
click at [182, 202] on div "Tegin uue tellimuse makstes otse läbi makselingi. [PERSON_NAME] ära tühistada." at bounding box center [367, 207] width 380 height 10
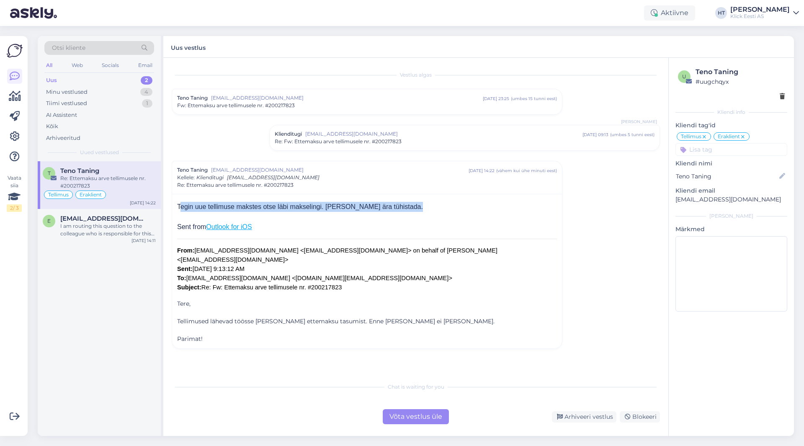
click at [177, 205] on div "Tegin uue tellimuse makstes otse läbi makselingi. [PERSON_NAME] ära tühistada. …" at bounding box center [367, 271] width 390 height 155
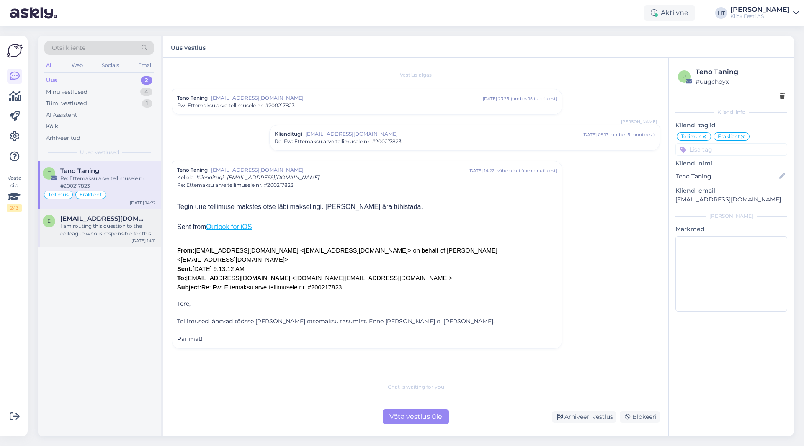
click at [142, 212] on div "E [EMAIL_ADDRESS][DOMAIN_NAME] I am routing this question to the colleague who …" at bounding box center [99, 228] width 123 height 38
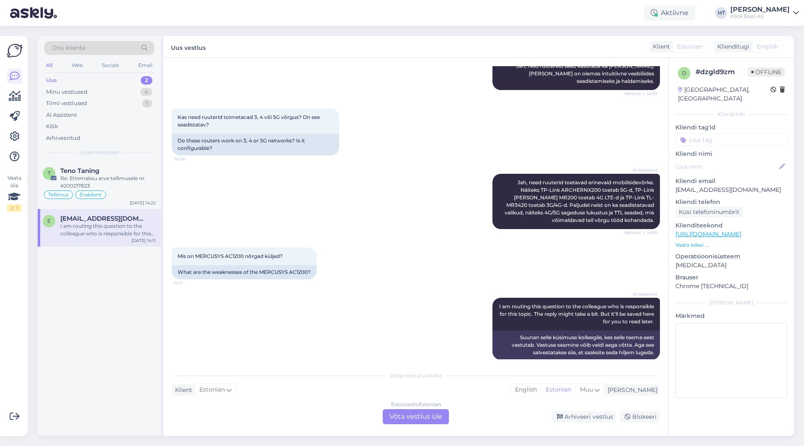
scroll to position [681, 0]
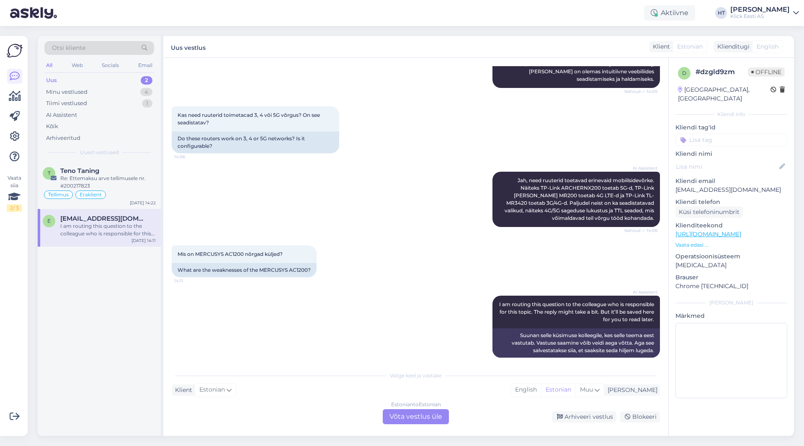
click at [743, 134] on input at bounding box center [732, 140] width 112 height 13
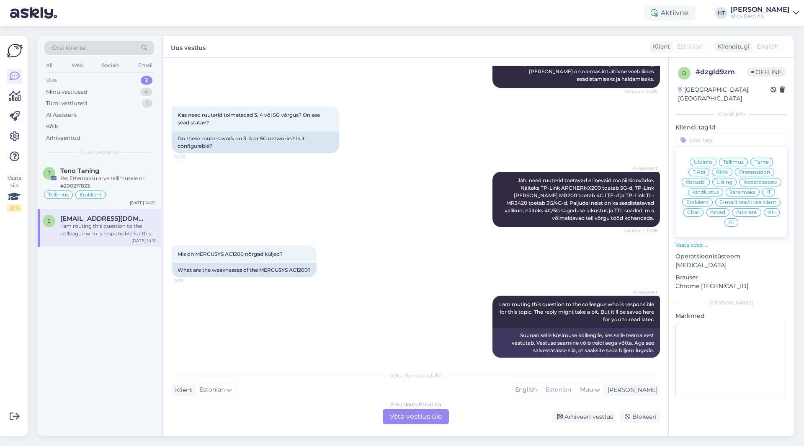
click at [700, 180] on span "Ostuabi" at bounding box center [696, 182] width 20 height 5
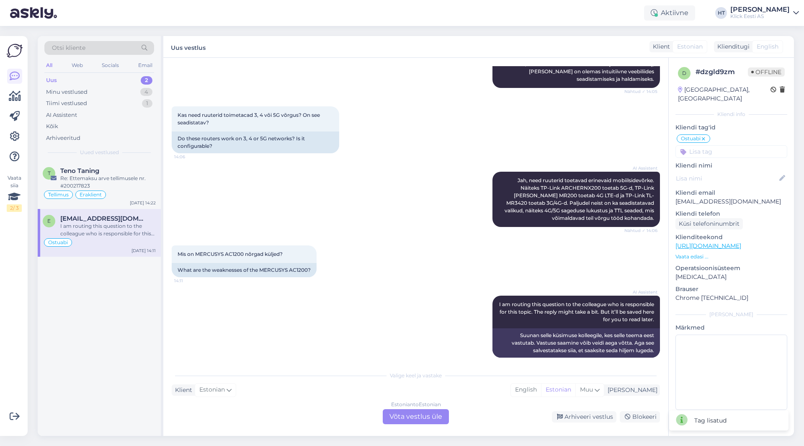
click at [716, 149] on input at bounding box center [732, 151] width 112 height 13
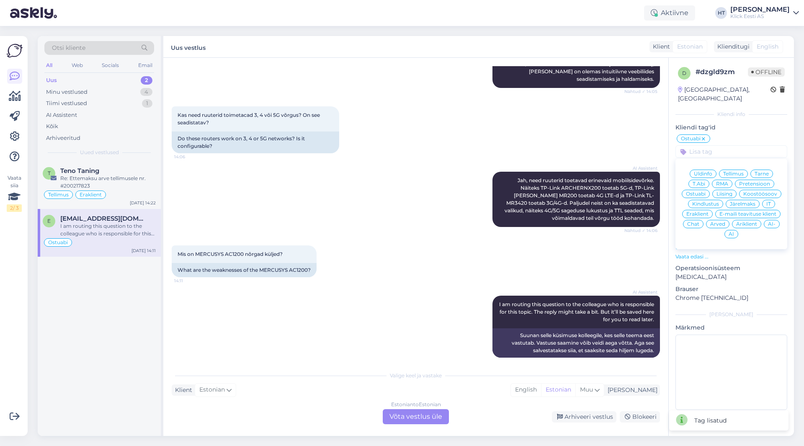
click at [708, 210] on div "Eraklient" at bounding box center [697, 214] width 31 height 8
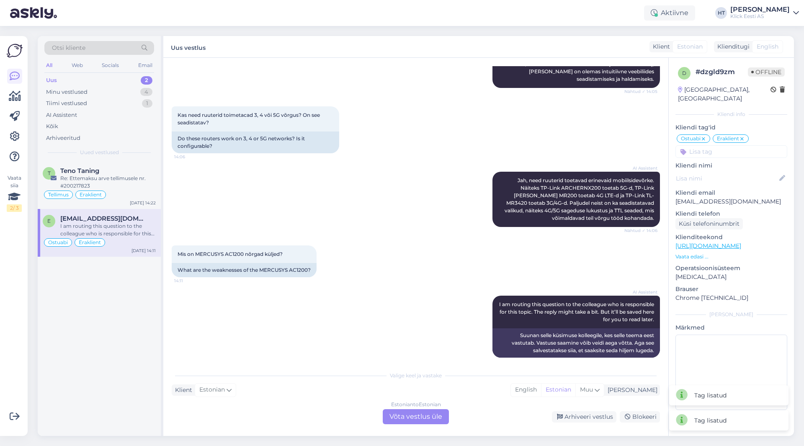
click at [461, 217] on div "AI Assistent [PERSON_NAME], need ruuterid toetavad erinevaid mobiilsidevõrke. N…" at bounding box center [416, 200] width 488 height 74
click at [158, 183] on div "T Teno Taning Re: Ettemaksu arve tellimusele nr. #200217823 Tellimus Eraklient …" at bounding box center [99, 185] width 123 height 48
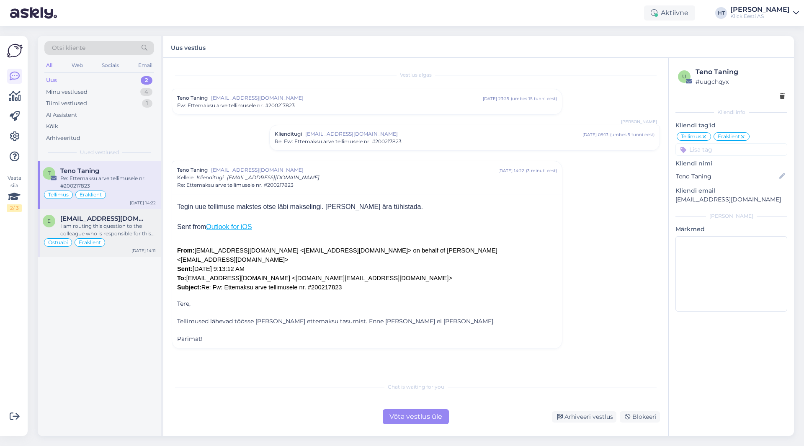
click at [145, 219] on div "[EMAIL_ADDRESS][DOMAIN_NAME]" at bounding box center [108, 219] width 96 height 8
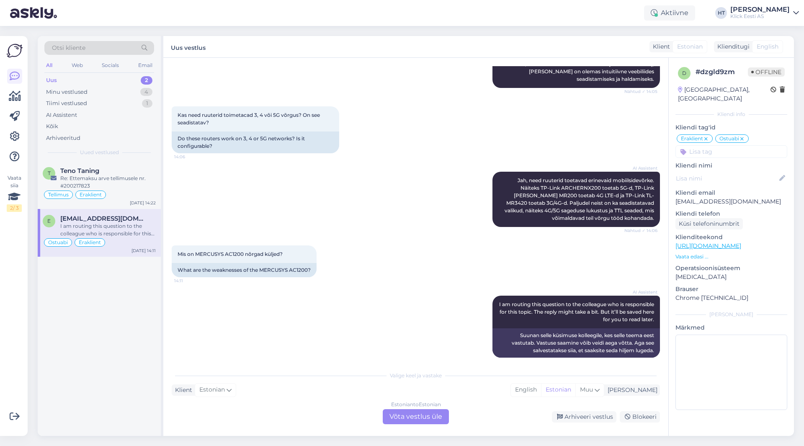
drag, startPoint x: 386, startPoint y: 374, endPoint x: 468, endPoint y: 376, distance: 81.7
click at [468, 376] on div "Valige keel ja vastake" at bounding box center [416, 376] width 488 height 8
drag, startPoint x: 444, startPoint y: 376, endPoint x: 386, endPoint y: 372, distance: 57.5
click at [386, 372] on div "Valige keel ja vastake" at bounding box center [416, 376] width 488 height 8
click at [408, 336] on div "AI Assistent I am routing this question to the colleague who is responsible for…" at bounding box center [416, 327] width 488 height 80
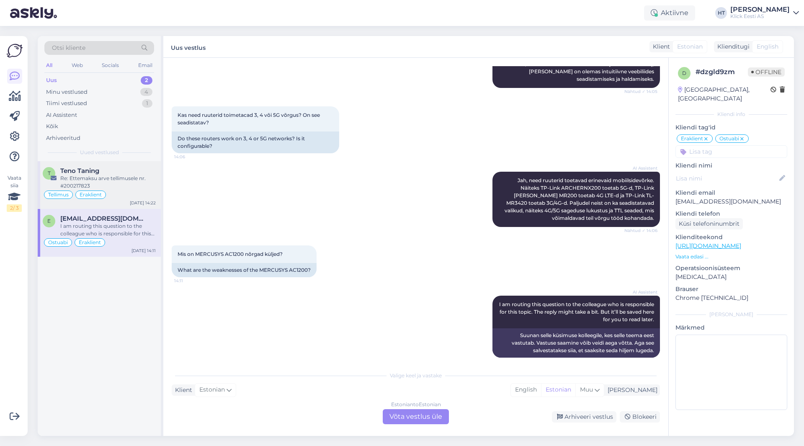
click at [114, 173] on div "Teno Taning" at bounding box center [108, 171] width 96 height 8
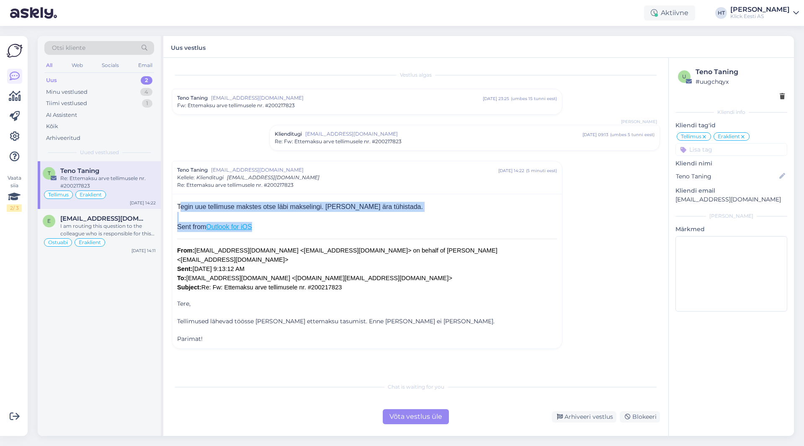
drag, startPoint x: 176, startPoint y: 205, endPoint x: 412, endPoint y: 226, distance: 236.8
click at [412, 226] on div "Tegin uue tellimuse makstes otse läbi makselingi. [PERSON_NAME] ära tühistada. …" at bounding box center [367, 271] width 390 height 155
click at [412, 226] on div "Sent from Outlook for iOS" at bounding box center [367, 227] width 380 height 10
drag, startPoint x: 338, startPoint y: 230, endPoint x: 176, endPoint y: 203, distance: 163.9
click at [176, 203] on div "Tegin uue tellimuse makstes otse läbi makselingi. [PERSON_NAME] ära tühistada. …" at bounding box center [367, 271] width 390 height 155
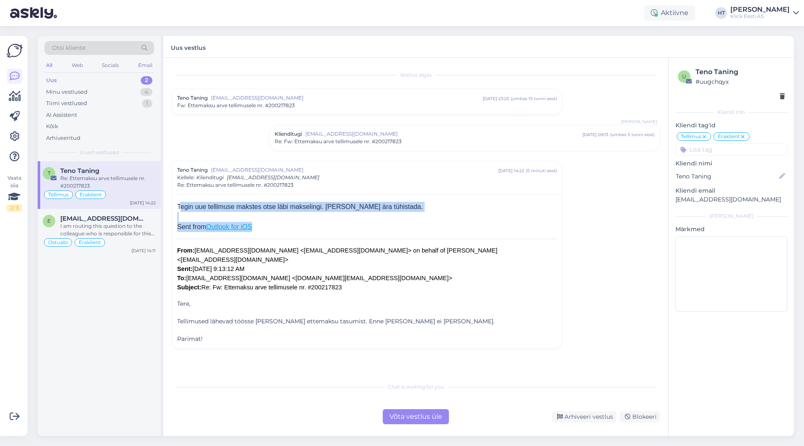
click at [176, 203] on div "Tegin uue tellimuse makstes otse läbi makselingi. [PERSON_NAME] ära tühistada. …" at bounding box center [367, 271] width 390 height 155
drag, startPoint x: 176, startPoint y: 203, endPoint x: 351, endPoint y: 232, distance: 178.0
click at [350, 233] on div "Tegin uue tellimuse makstes otse läbi makselingi. [PERSON_NAME] ära tühistada. …" at bounding box center [367, 271] width 390 height 155
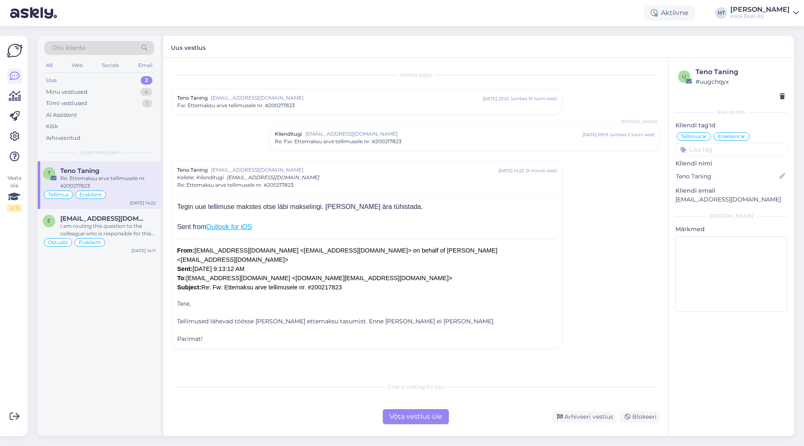
click at [351, 232] on div "Tegin uue tellimuse makstes otse läbi makselingi. [PERSON_NAME] ära tühistada. …" at bounding box center [367, 273] width 380 height 142
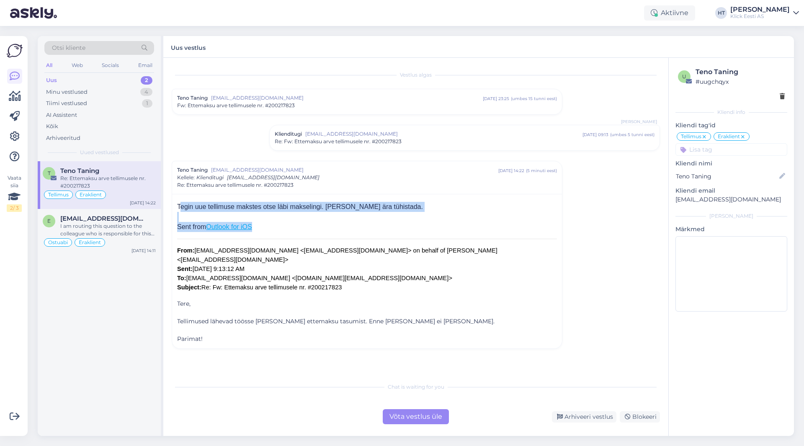
drag, startPoint x: 321, startPoint y: 236, endPoint x: 173, endPoint y: 204, distance: 151.6
click at [173, 204] on div "Tegin uue tellimuse makstes otse läbi makselingi. [PERSON_NAME] ära tühistada. …" at bounding box center [367, 271] width 390 height 155
click at [177, 207] on div "Tegin uue tellimuse makstes otse läbi makselingi. [PERSON_NAME] ära tühistada." at bounding box center [367, 207] width 380 height 10
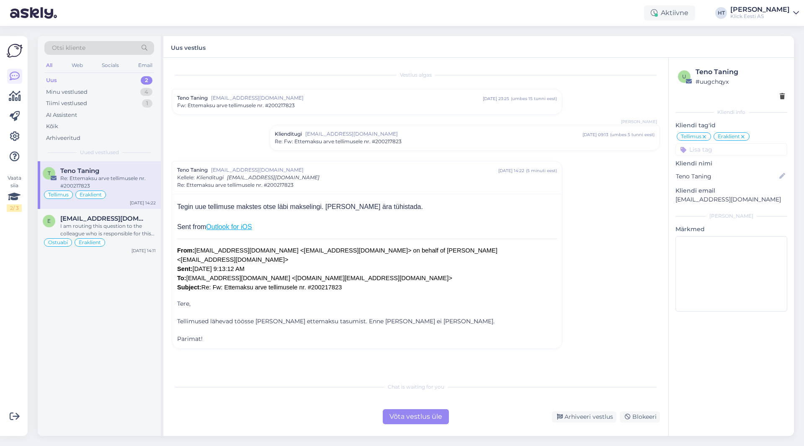
click at [294, 134] on span "Klienditugi" at bounding box center [288, 134] width 27 height 8
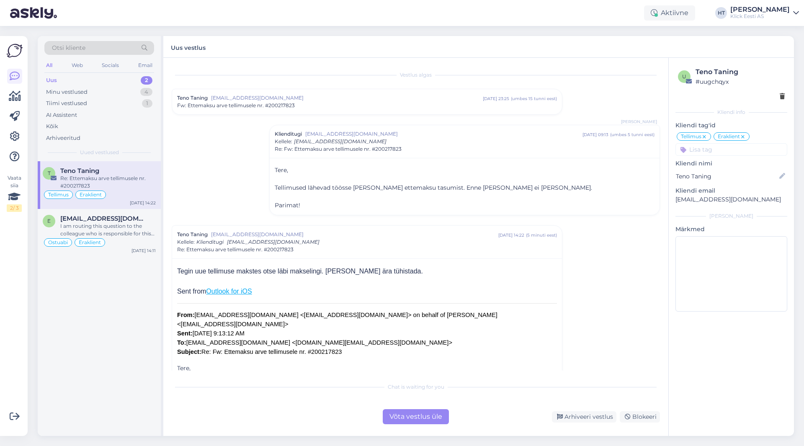
click at [303, 107] on div "Fw: Ettemaksu arve tellimusele nr. #200217823" at bounding box center [367, 106] width 380 height 8
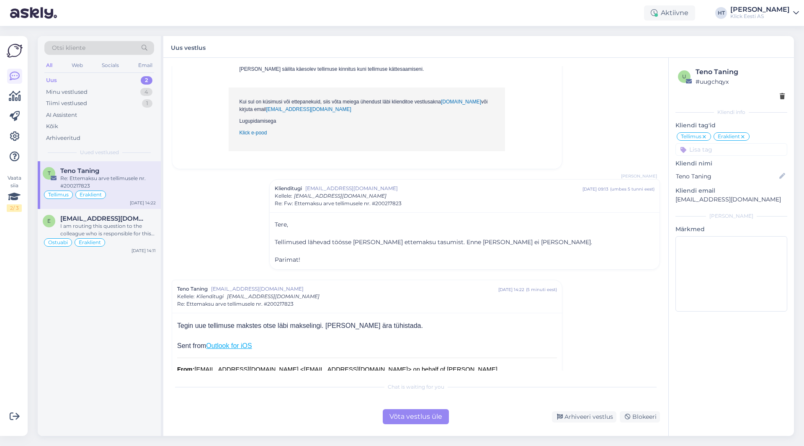
scroll to position [670, 0]
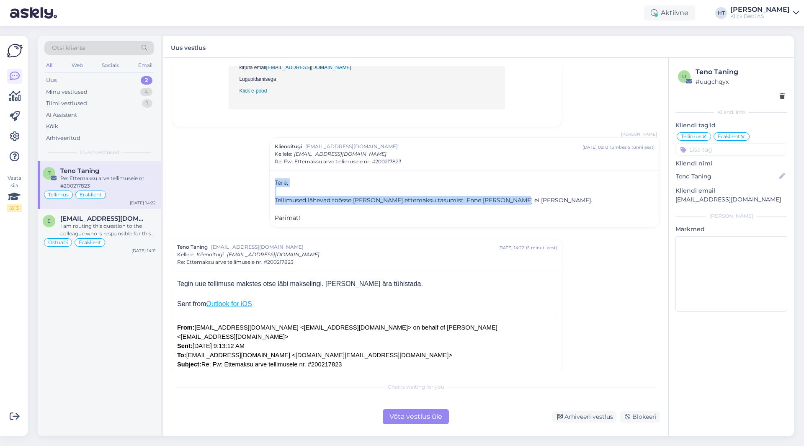
drag, startPoint x: 507, startPoint y: 177, endPoint x: 271, endPoint y: 155, distance: 237.3
click at [271, 170] on div "Tere, ﻿ Tellimused lähevad töösse [PERSON_NAME] ettemaksu tasumist. Enne [PERSO…" at bounding box center [465, 198] width 390 height 57
click at [273, 170] on div "Tere, ﻿ Tellimused lähevad töösse [PERSON_NAME] ettemaksu tasumist. Enne [PERSO…" at bounding box center [465, 198] width 390 height 57
drag, startPoint x: 275, startPoint y: 160, endPoint x: 346, endPoint y: 200, distance: 81.2
click at [346, 200] on div "Tere, ﻿ Tellimused lähevad töösse [PERSON_NAME] ettemaksu tasumist. Enne [PERSO…" at bounding box center [465, 198] width 390 height 57
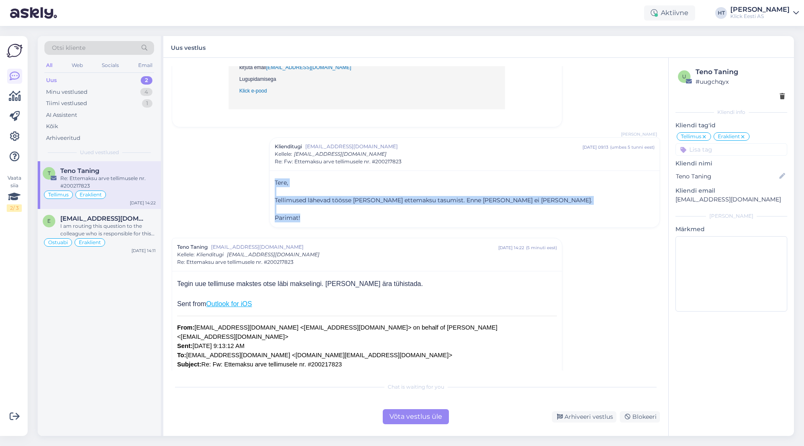
click at [346, 200] on div "Tere, ﻿ Tellimused lähevad töösse [PERSON_NAME] ettemaksu tasumist. Enne [PERSO…" at bounding box center [465, 198] width 390 height 57
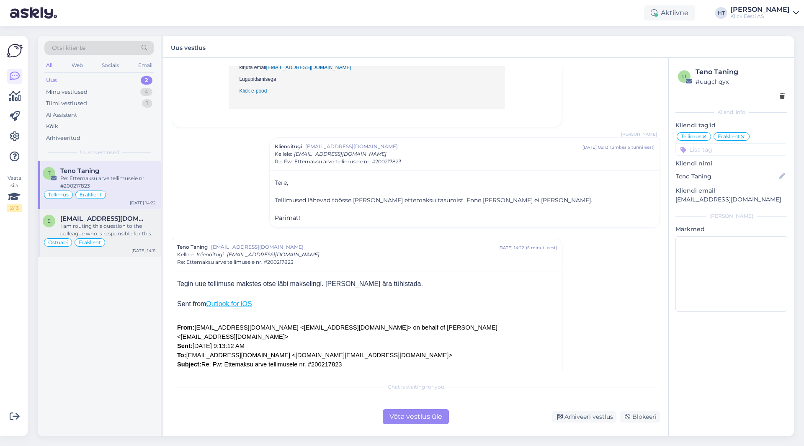
click at [141, 215] on div "[EMAIL_ADDRESS][DOMAIN_NAME]" at bounding box center [108, 219] width 96 height 8
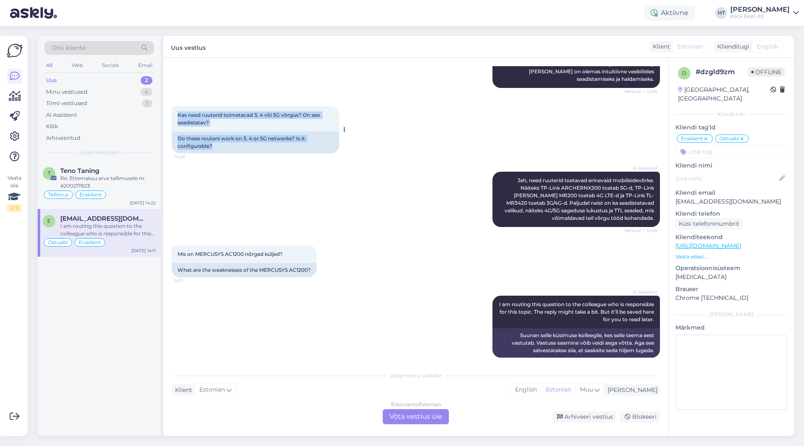
drag, startPoint x: 242, startPoint y: 139, endPoint x: 176, endPoint y: 105, distance: 74.8
click at [176, 106] on div "Kas need ruuterid toimetacad 3, 4 või 5G võrgus? On see seadistatav? 14:06 Do t…" at bounding box center [256, 129] width 168 height 47
click at [176, 106] on div "Kas need ruuterid toimetacad 3, 4 või 5G võrgus? On see seadistatav? 14:06" at bounding box center [256, 118] width 168 height 25
drag, startPoint x: 176, startPoint y: 105, endPoint x: 272, endPoint y: 120, distance: 97.1
click at [272, 120] on div "Kas need ruuterid toimetacad 3, 4 või 5G võrgus? On see seadistatav? 14:06" at bounding box center [256, 118] width 168 height 25
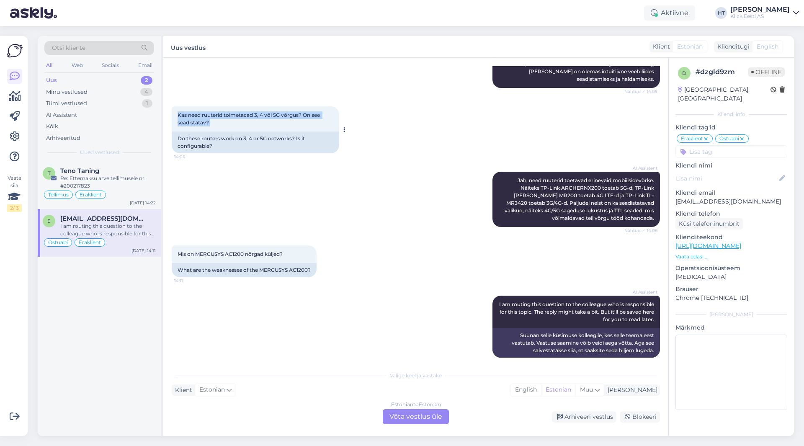
click at [272, 120] on div "Kas need ruuterid toimetacad 3, 4 või 5G võrgus? On see seadistatav? 14:06" at bounding box center [256, 118] width 168 height 25
drag, startPoint x: 177, startPoint y: 131, endPoint x: 239, endPoint y: 143, distance: 63.5
click at [239, 143] on div "Do these routers work on 3, 4 or 5G networks? Is it configurable?" at bounding box center [256, 143] width 168 height 22
drag, startPoint x: 223, startPoint y: 141, endPoint x: 178, endPoint y: 107, distance: 57.1
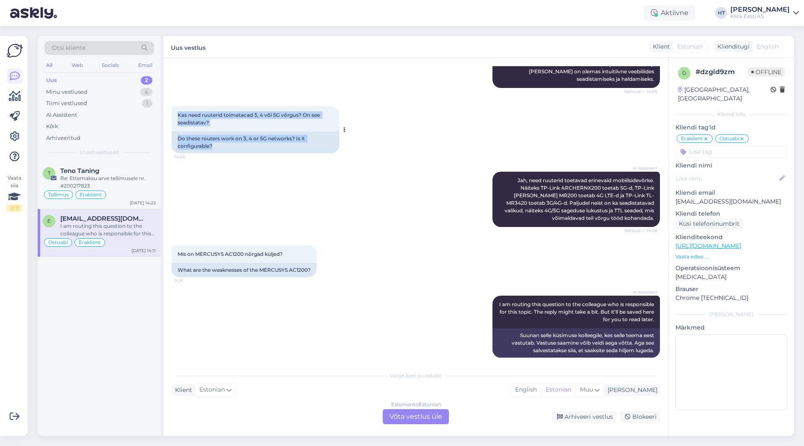
click at [178, 107] on div "Kas need ruuterid toimetacad 3, 4 või 5G võrgus? On see seadistatav? 14:06 Do t…" at bounding box center [256, 129] width 168 height 47
click at [178, 112] on span "Kas need ruuterid toimetacad 3, 4 või 5G võrgus? On see seadistatav?" at bounding box center [250, 119] width 144 height 14
drag, startPoint x: 178, startPoint y: 107, endPoint x: 264, endPoint y: 142, distance: 93.7
click at [264, 142] on div "Kas need ruuterid toimetacad 3, 4 või 5G võrgus? On see seadistatav? 14:06 Do t…" at bounding box center [256, 129] width 168 height 47
click at [264, 142] on div "Do these routers work on 3, 4 or 5G networks? Is it configurable?" at bounding box center [256, 143] width 168 height 22
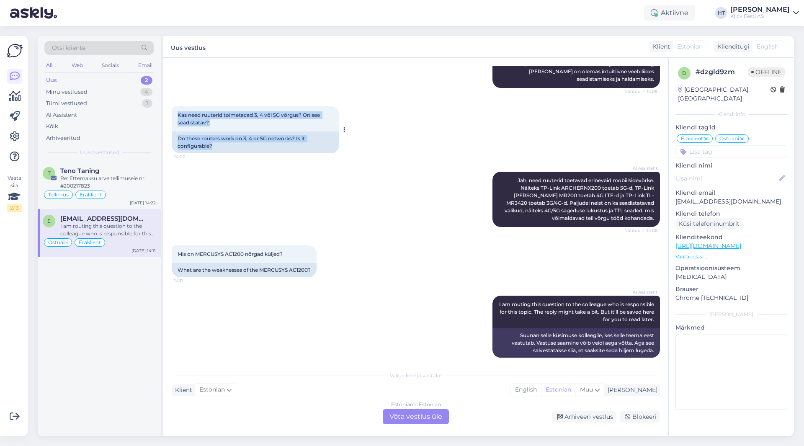
drag, startPoint x: 224, startPoint y: 142, endPoint x: 178, endPoint y: 107, distance: 57.4
click at [178, 107] on div "Kas need ruuterid toimetacad 3, 4 või 5G võrgus? On see seadistatav? 14:06 Do t…" at bounding box center [256, 129] width 168 height 47
click at [178, 112] on span "Kas need ruuterid toimetacad 3, 4 või 5G võrgus? On see seadistatav?" at bounding box center [250, 119] width 144 height 14
drag, startPoint x: 178, startPoint y: 107, endPoint x: 241, endPoint y: 137, distance: 69.7
click at [241, 137] on div "Kas need ruuterid toimetacad 3, 4 või 5G võrgus? On see seadistatav? 14:06 Do t…" at bounding box center [256, 129] width 168 height 47
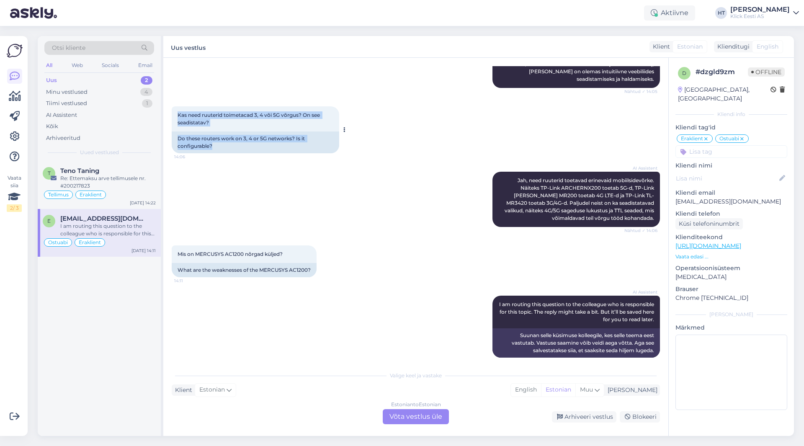
click at [240, 139] on div "Do these routers work on 3, 4 or 5G networks? Is it configurable?" at bounding box center [256, 143] width 168 height 22
click at [394, 420] on div "Estonian to Estonian Võta vestlus üle" at bounding box center [416, 416] width 66 height 15
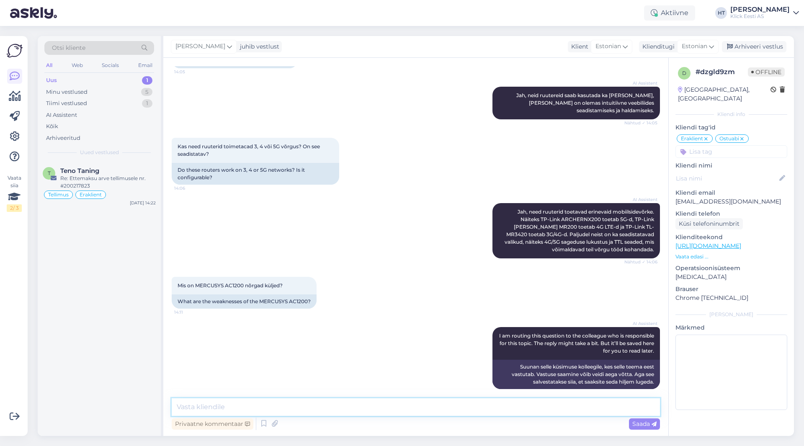
click at [396, 413] on textarea at bounding box center [416, 407] width 488 height 18
type textarea "4 seadme puhul ei tohiks [PERSON_NAME] leiduda, eeldades muidugi et sisse tulev…"
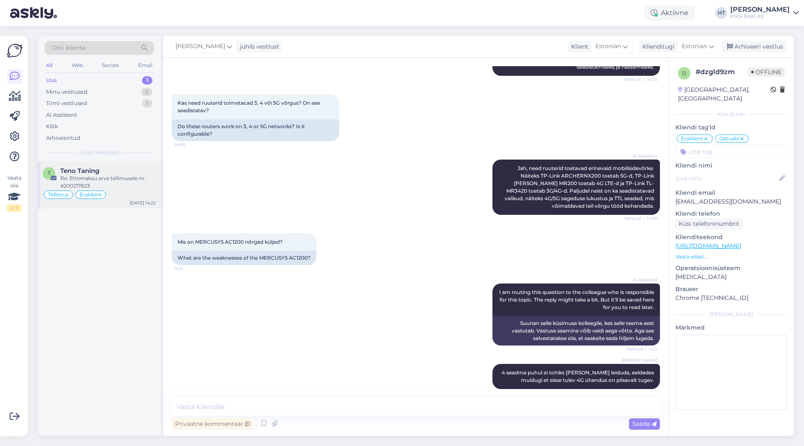
click at [124, 168] on div "Teno Taning" at bounding box center [108, 171] width 96 height 8
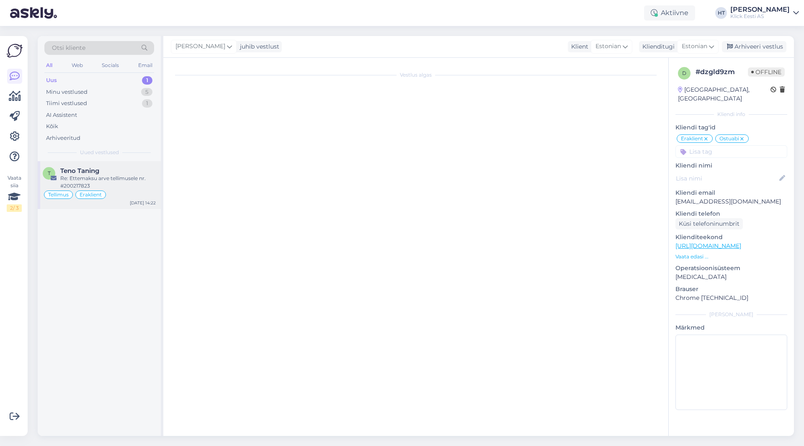
scroll to position [0, 0]
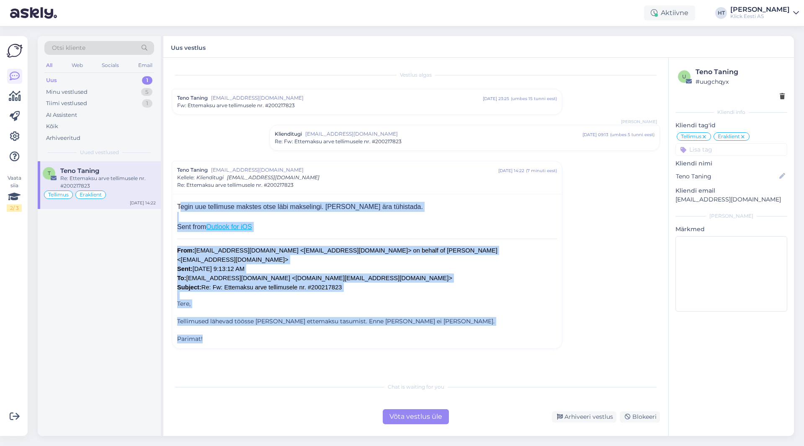
drag, startPoint x: 178, startPoint y: 206, endPoint x: 442, endPoint y: 331, distance: 292.1
click at [442, 331] on div "Tegin uue tellimuse makstes otse läbi makselingi. [PERSON_NAME] ära tühistada. …" at bounding box center [367, 273] width 380 height 142
click at [237, 335] on p "Parimat!" at bounding box center [367, 339] width 380 height 9
click at [213, 335] on p "Parimat!" at bounding box center [367, 339] width 380 height 9
drag, startPoint x: 213, startPoint y: 331, endPoint x: 177, endPoint y: 209, distance: 127.6
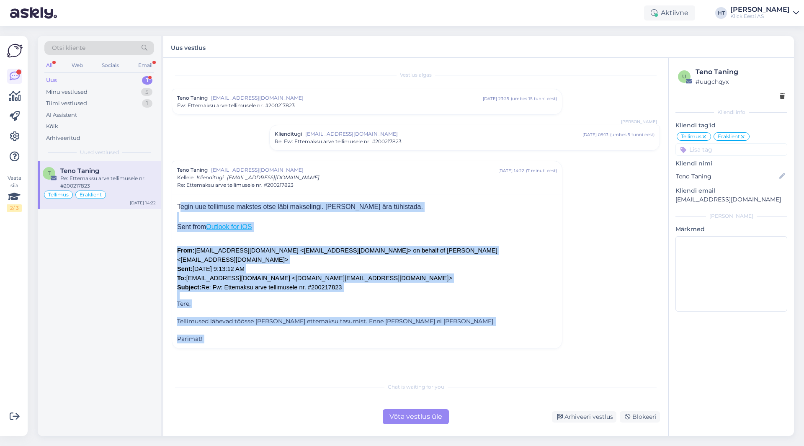
click at [177, 209] on div "Tegin uue tellimuse makstes otse läbi makselingi. [PERSON_NAME] ära tühistada. …" at bounding box center [367, 271] width 390 height 155
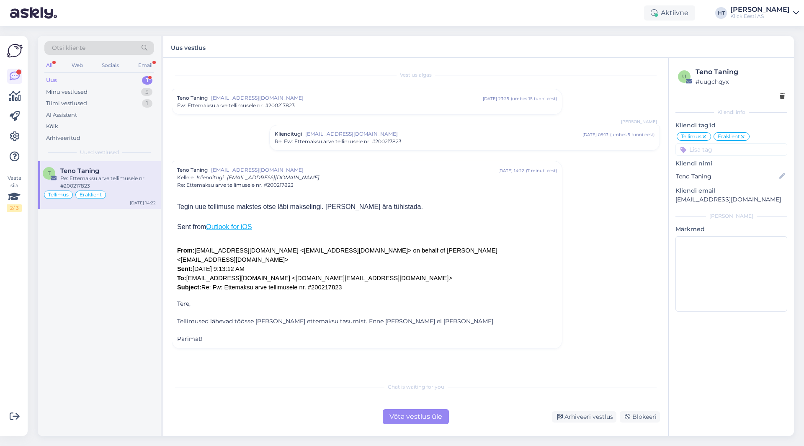
click at [388, 418] on div "Võta vestlus üle" at bounding box center [416, 416] width 66 height 15
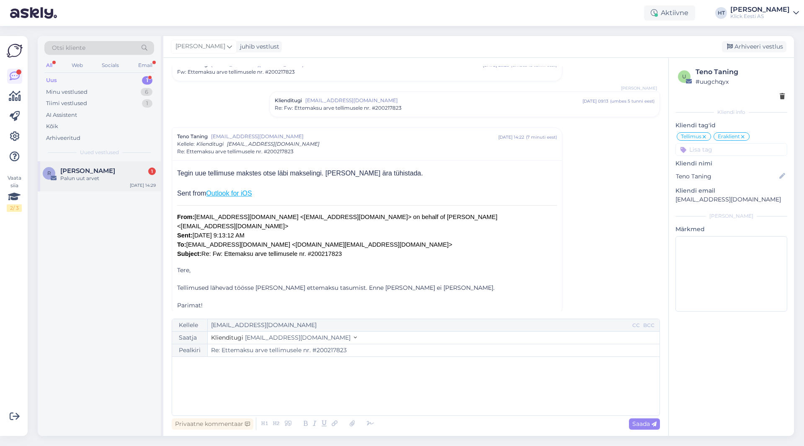
click at [130, 181] on div "Palun uut arvet" at bounding box center [108, 179] width 96 height 8
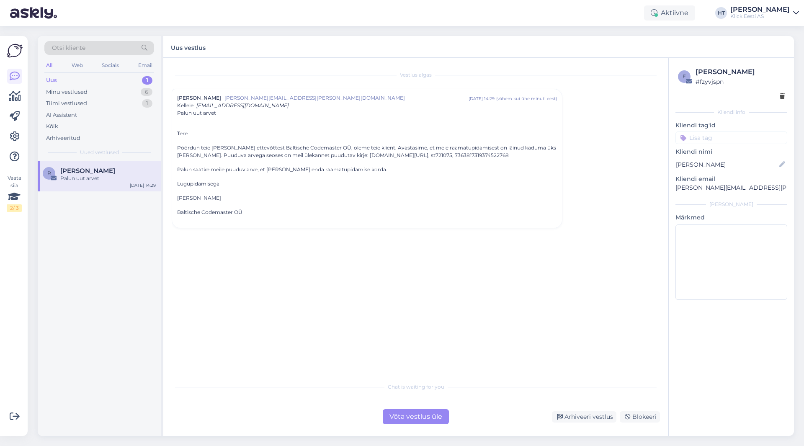
click at [396, 156] on p "Pöördun teie [PERSON_NAME] ettevõttest Baltische Codemaster OÜ, oleme teie klie…" at bounding box center [367, 151] width 380 height 15
click at [346, 154] on p "Pöördun teie [PERSON_NAME] ettevõttest Baltische Codemaster OÜ, oleme teie klie…" at bounding box center [367, 151] width 380 height 15
drag, startPoint x: 323, startPoint y: 155, endPoint x: 434, endPoint y: 155, distance: 110.2
click at [434, 155] on p "Pöördun teie [PERSON_NAME] ettevõttest Baltische Codemaster OÜ, oleme teie klie…" at bounding box center [367, 151] width 380 height 15
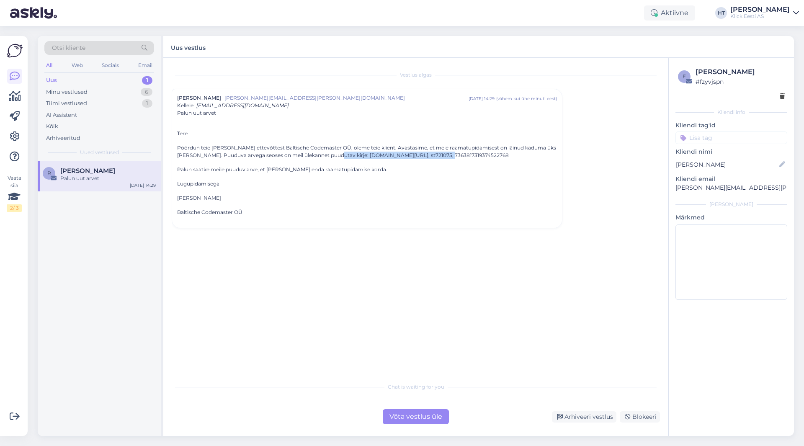
copy p "[DOMAIN_NAME][URL], st721075, 7363817319374522768"
click at [110, 88] on div "Minu vestlused 6" at bounding box center [99, 92] width 110 height 12
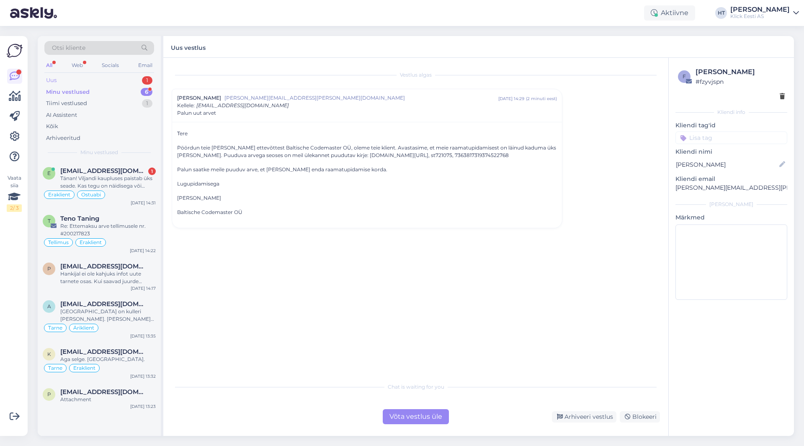
click at [137, 79] on div "Uus 1" at bounding box center [99, 81] width 110 height 12
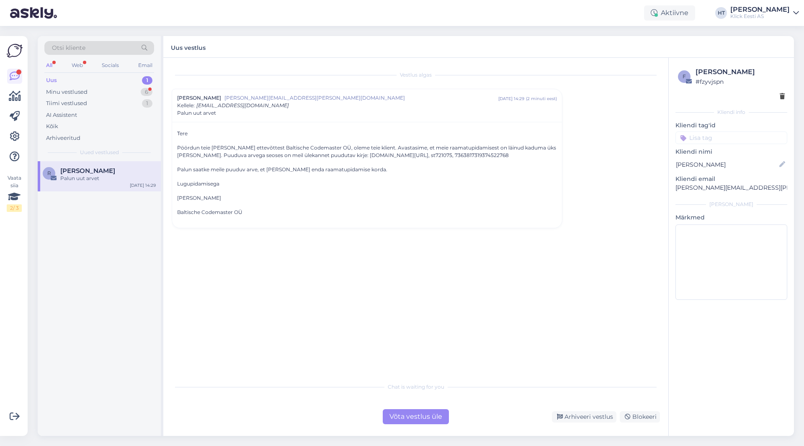
click at [135, 182] on div "[DATE] 14:29" at bounding box center [143, 185] width 26 height 6
click at [405, 418] on div "Võta vestlus üle" at bounding box center [416, 416] width 66 height 15
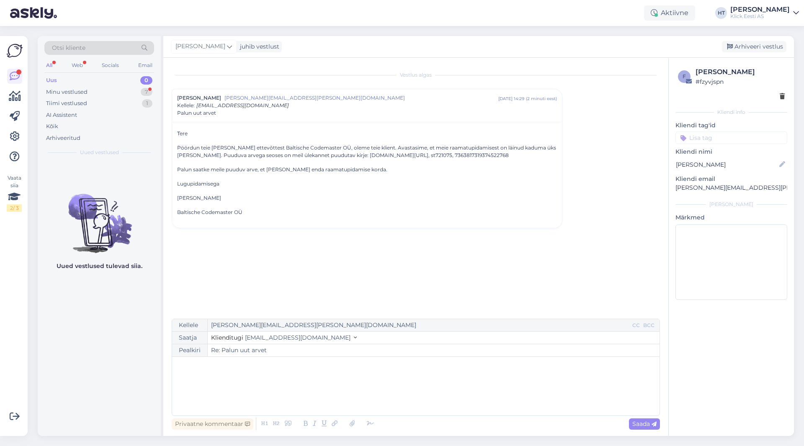
click at [367, 402] on div "﻿" at bounding box center [415, 386] width 479 height 50
click at [349, 424] on icon at bounding box center [352, 424] width 11 height 12
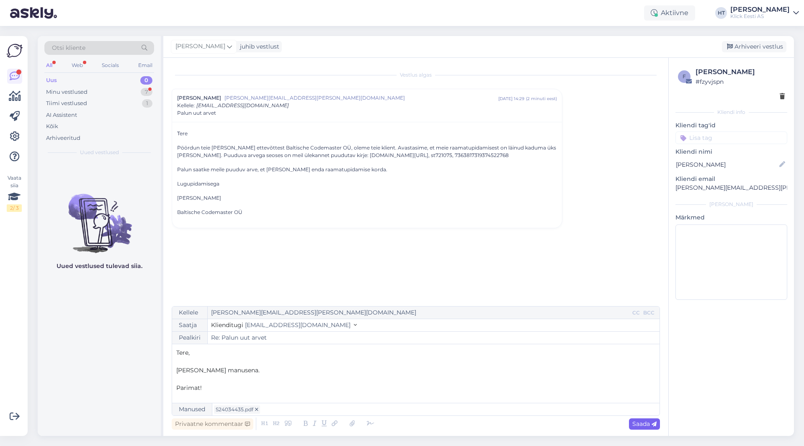
click at [643, 426] on span "Saada" at bounding box center [645, 424] width 24 height 8
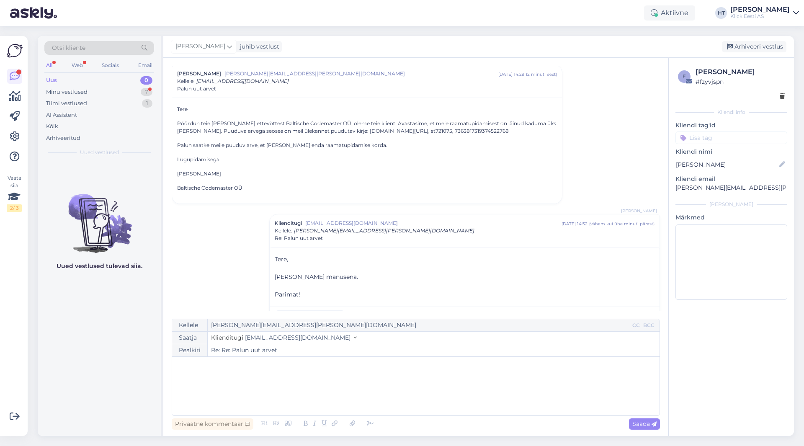
scroll to position [43, 0]
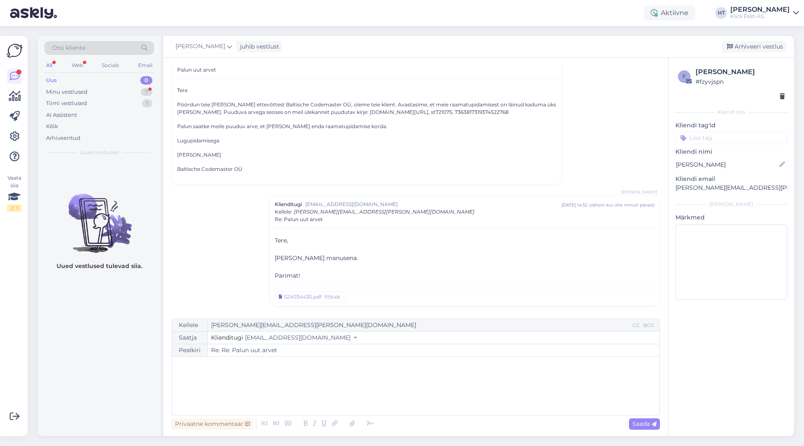
click at [721, 144] on div "f [PERSON_NAME] # fzyvjspn Kliendi info Kliendi tag'id Üldinfo Tellimus Tarne T…" at bounding box center [731, 185] width 125 height 255
click at [719, 137] on input at bounding box center [732, 138] width 112 height 13
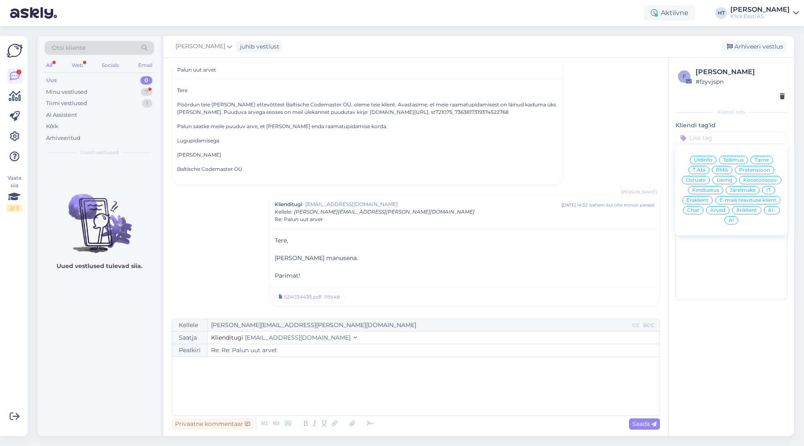
click at [713, 212] on span "Arved" at bounding box center [717, 210] width 15 height 5
type input "Re: Palun uut arvet"
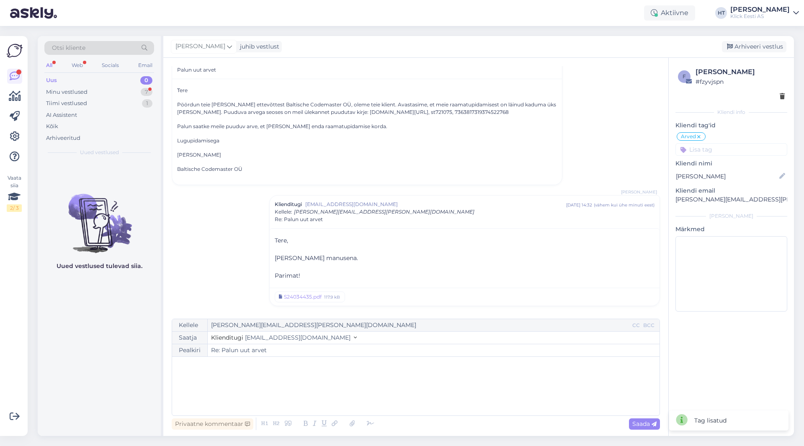
click at [718, 150] on input at bounding box center [732, 149] width 112 height 13
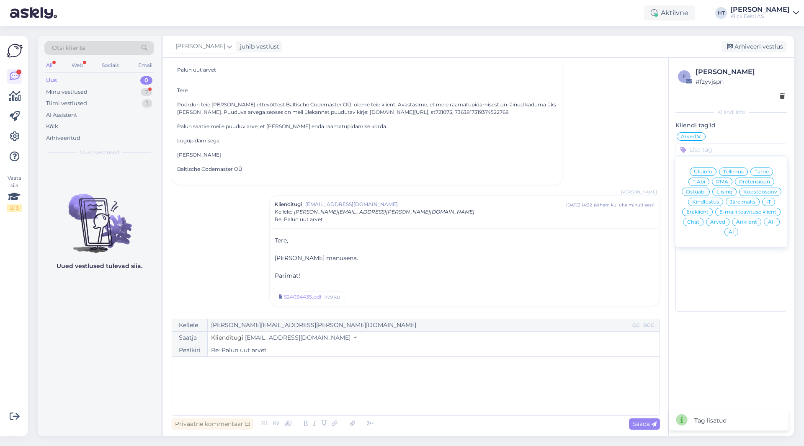
click at [747, 223] on span "Äriklient" at bounding box center [746, 222] width 21 height 5
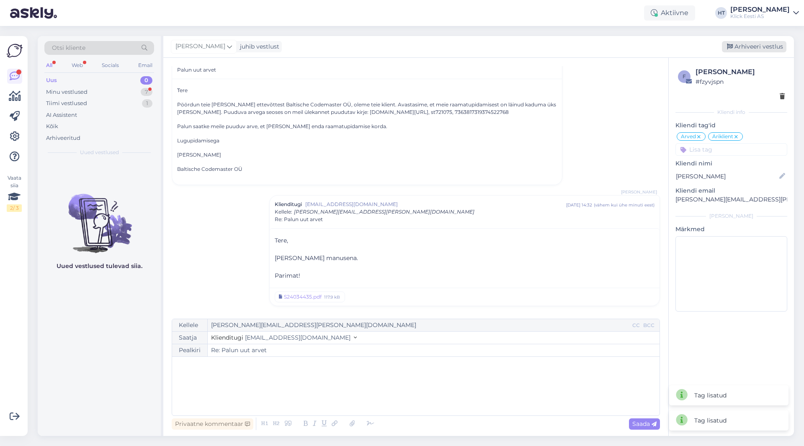
click at [759, 50] on div "Arhiveeri vestlus" at bounding box center [754, 46] width 65 height 11
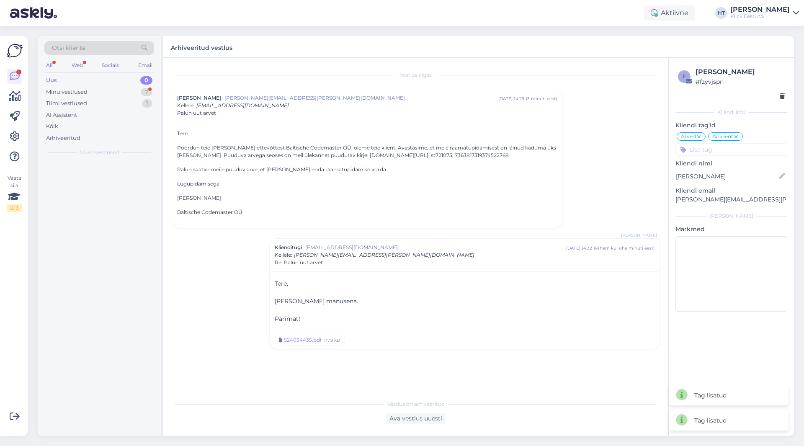
scroll to position [0, 0]
click at [139, 94] on div "Minu vestlused 6" at bounding box center [99, 92] width 110 height 12
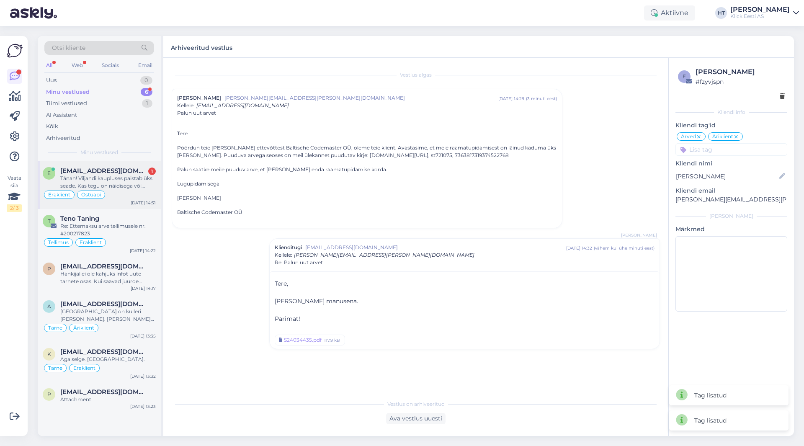
click at [133, 188] on div "Tänan! Viljandi kaupluses paistab üks seade. Kas tegu on näidisega või epoest t…" at bounding box center [108, 182] width 96 height 15
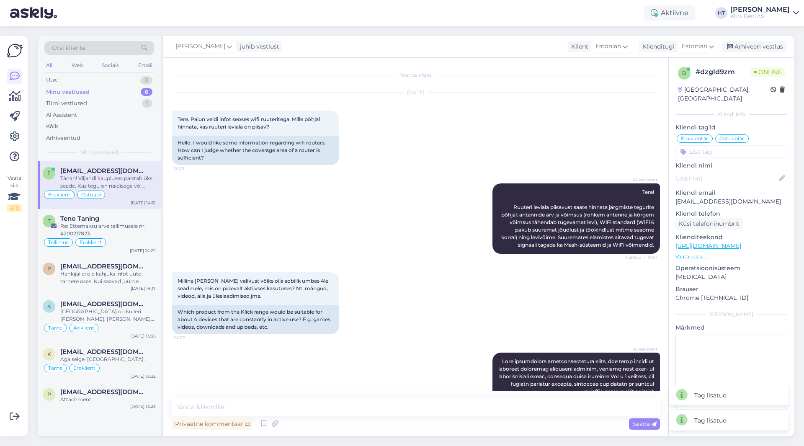
scroll to position [744, 0]
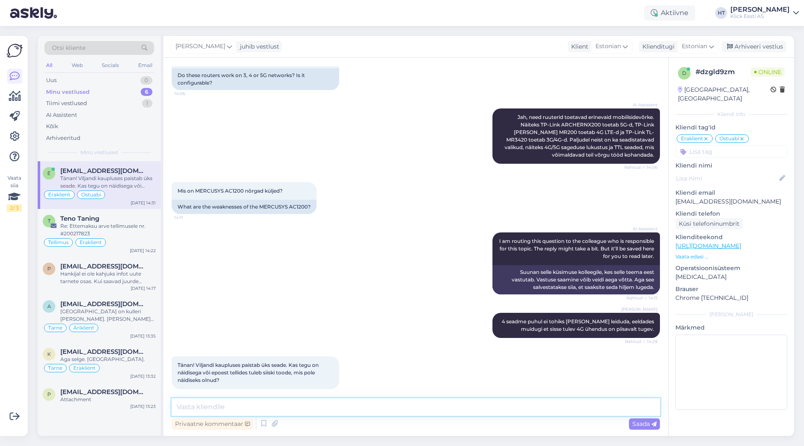
click at [348, 410] on textarea at bounding box center [416, 407] width 488 height 18
type textarea "E-poest tellides prioritiseeritakse kinnise pakendi saatmist. Ruutereid üldjuhu…"
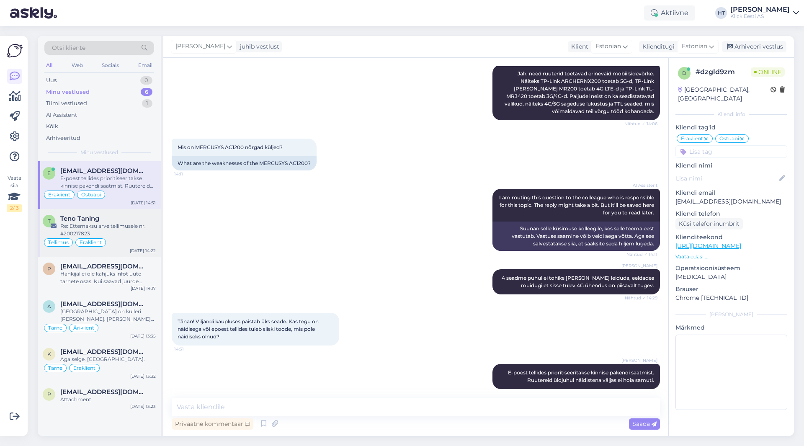
click at [66, 223] on div "Re: Ettemaksu arve tellimusele nr. #200217823" at bounding box center [108, 229] width 96 height 15
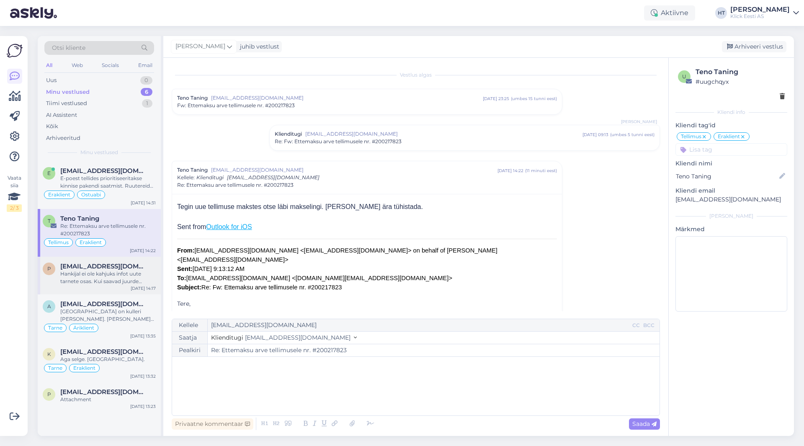
click at [120, 288] on div "P [EMAIL_ADDRESS][DOMAIN_NAME] Hankijal ei ole kahjuks infot uute tarnete osas.…" at bounding box center [99, 276] width 123 height 38
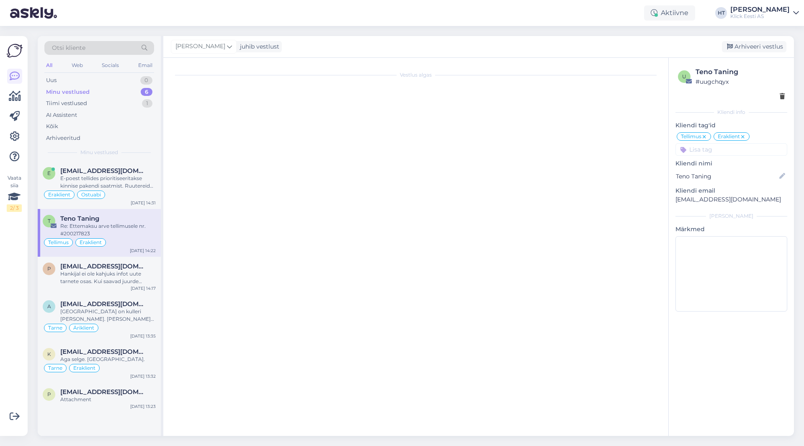
scroll to position [145, 0]
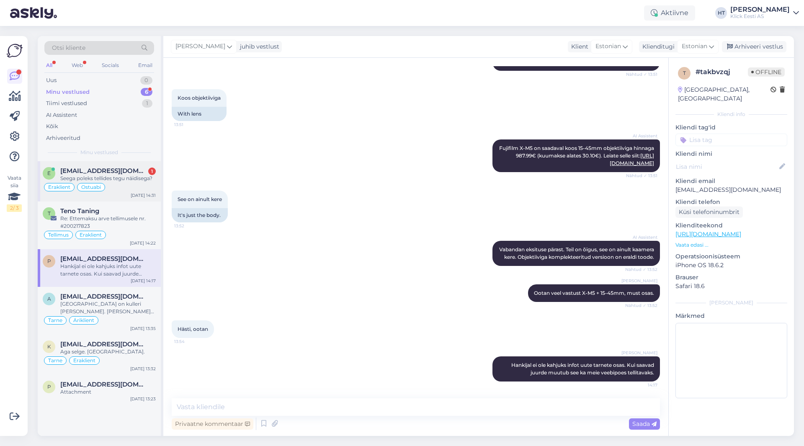
click at [133, 185] on div "Eraklient Ostuabi" at bounding box center [99, 187] width 113 height 10
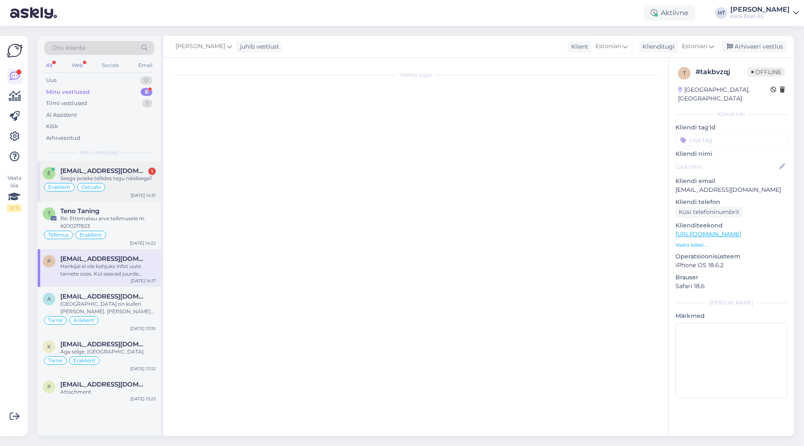
scroll to position [824, 0]
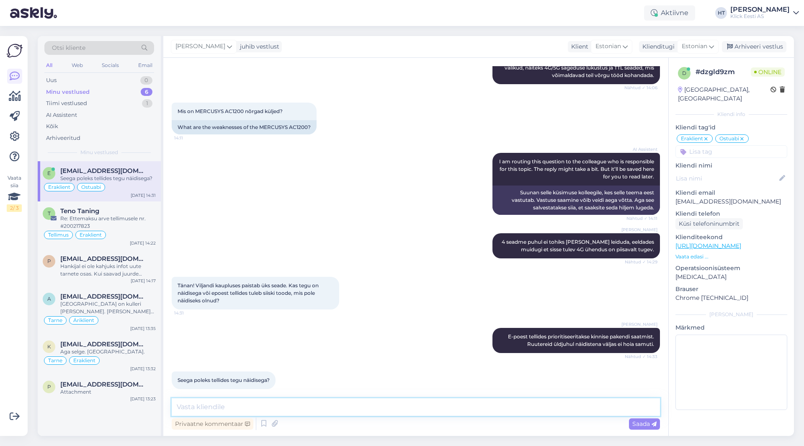
click at [284, 406] on textarea at bounding box center [416, 407] width 488 height 18
type textarea "Tuleks kinnine pakend."
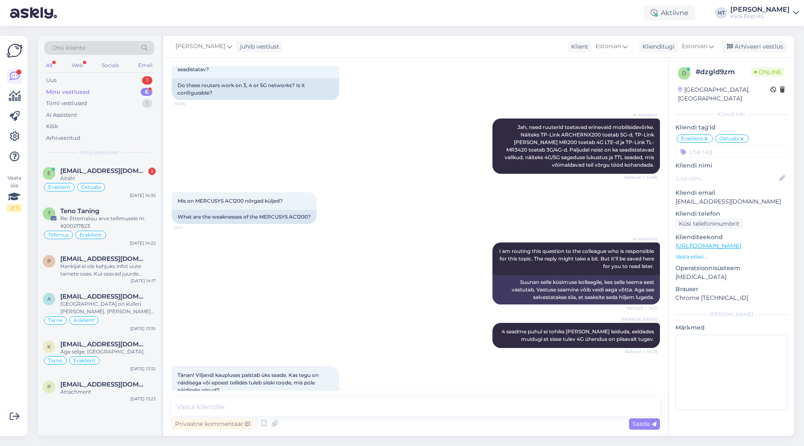
scroll to position [896, 0]
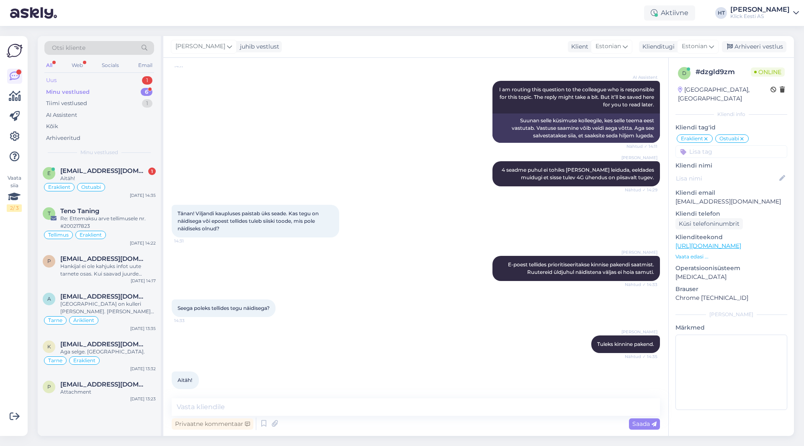
click at [133, 80] on div "Uus 1" at bounding box center [99, 81] width 110 height 12
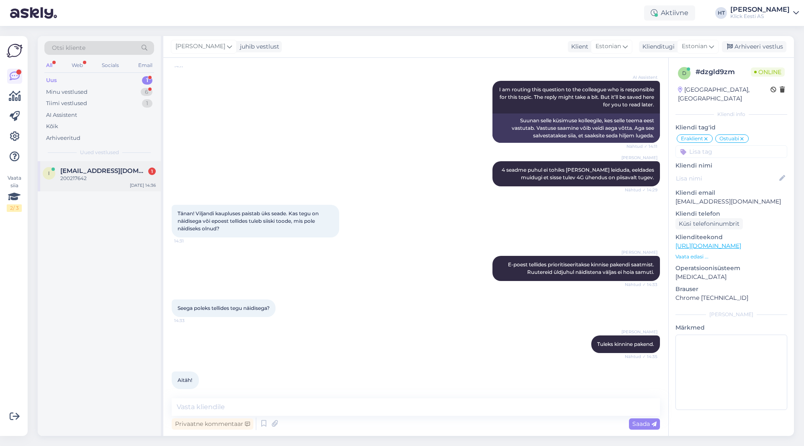
click at [120, 165] on div "I [EMAIL_ADDRESS][DOMAIN_NAME] 1 200217642 [DATE] 14:36" at bounding box center [99, 176] width 123 height 30
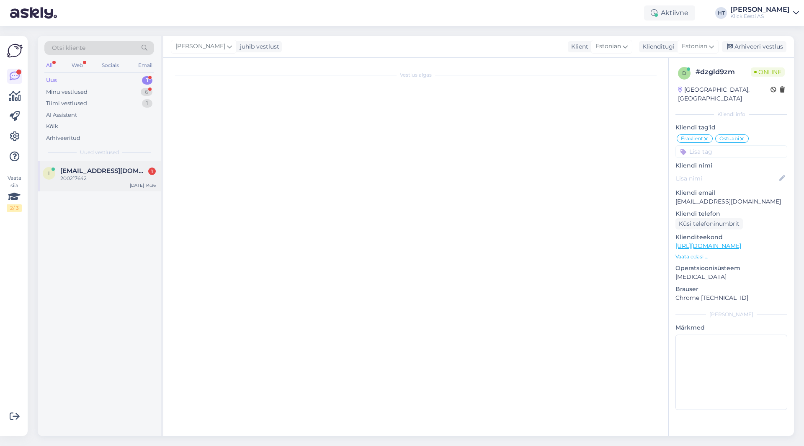
scroll to position [0, 0]
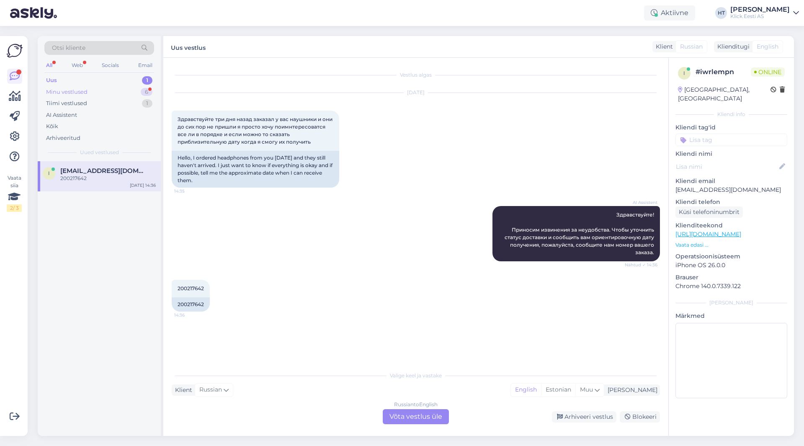
click at [120, 91] on div "Minu vestlused 6" at bounding box center [99, 92] width 110 height 12
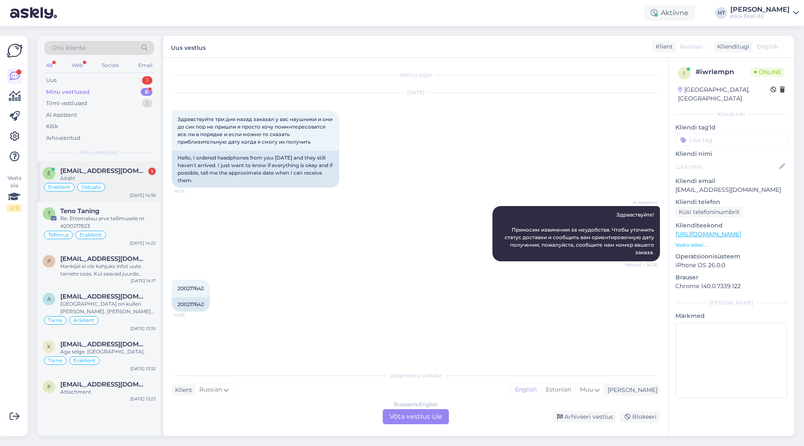
click at [125, 169] on div "[EMAIL_ADDRESS][DOMAIN_NAME] 1" at bounding box center [108, 171] width 96 height 8
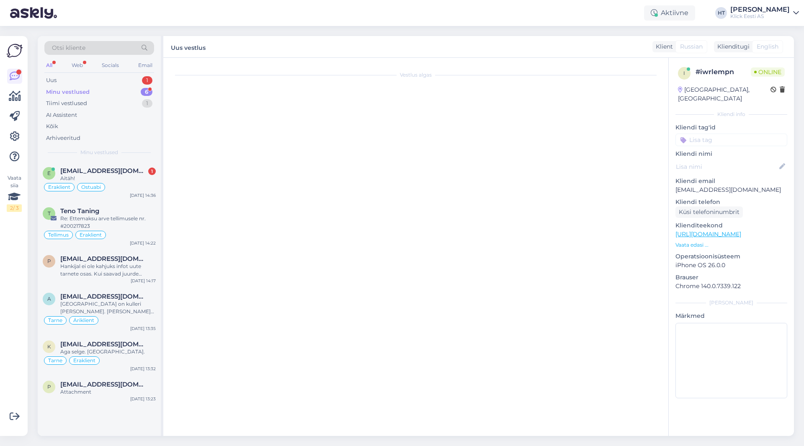
scroll to position [896, 0]
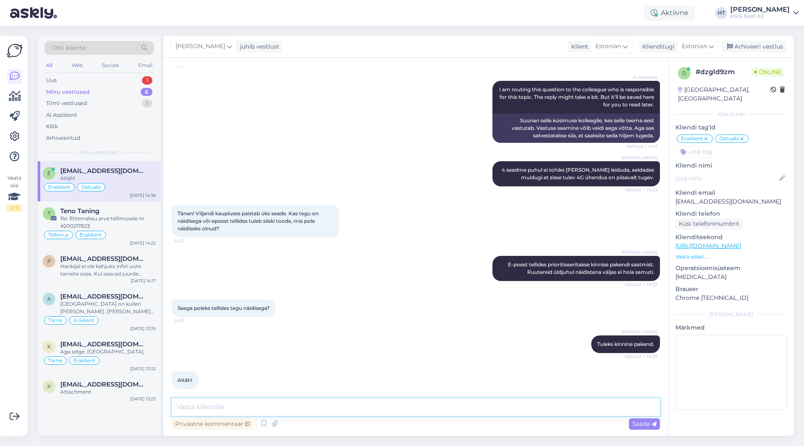
click at [309, 411] on textarea at bounding box center [416, 407] width 488 height 18
type textarea "Palun!"
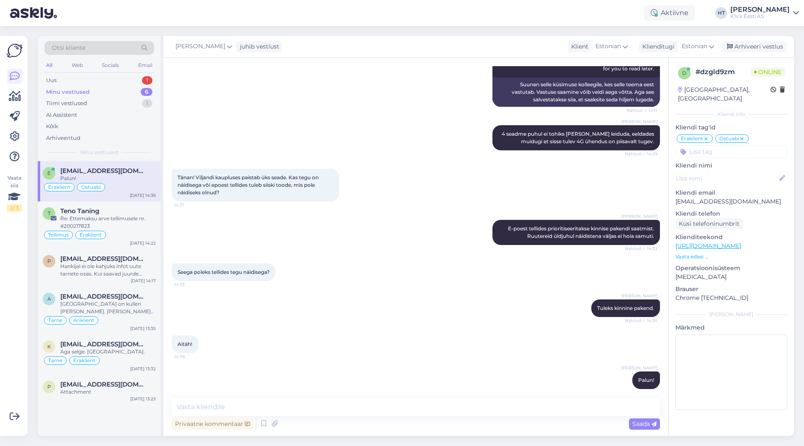
click at [80, 74] on div "Otsi kliente All Web Socials Email Uus 1 Minu vestlused 6 Tiimi vestlused 1 AI …" at bounding box center [99, 98] width 123 height 125
click at [95, 85] on div "Uus 1" at bounding box center [99, 81] width 110 height 12
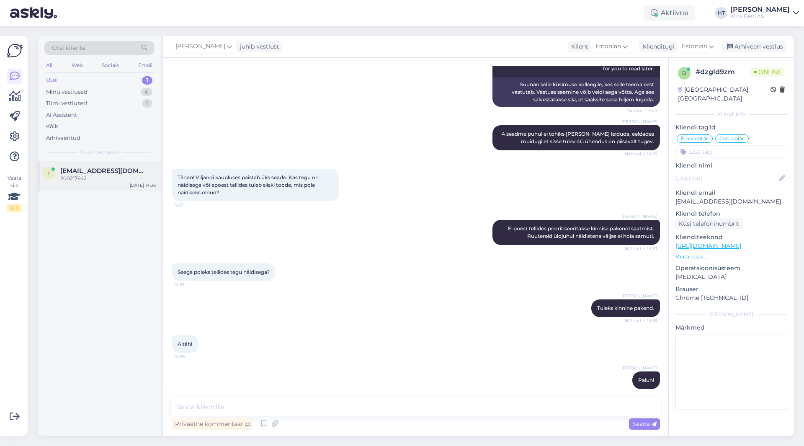
click at [100, 183] on div "I [EMAIL_ADDRESS][DOMAIN_NAME] 200217642 [DATE] 14:36" at bounding box center [99, 176] width 123 height 30
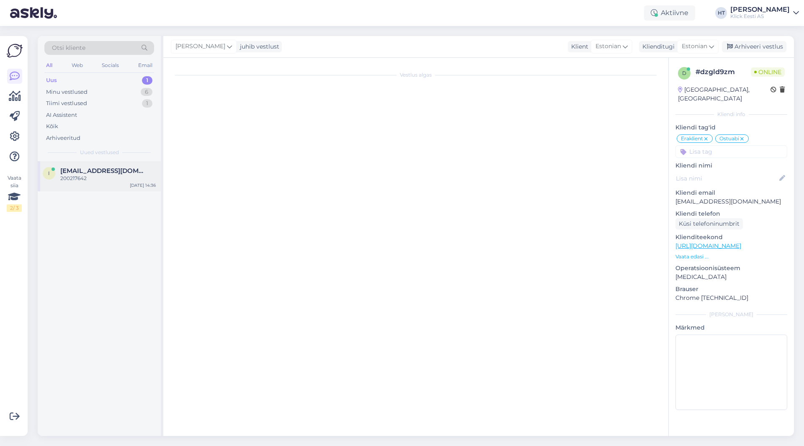
scroll to position [0, 0]
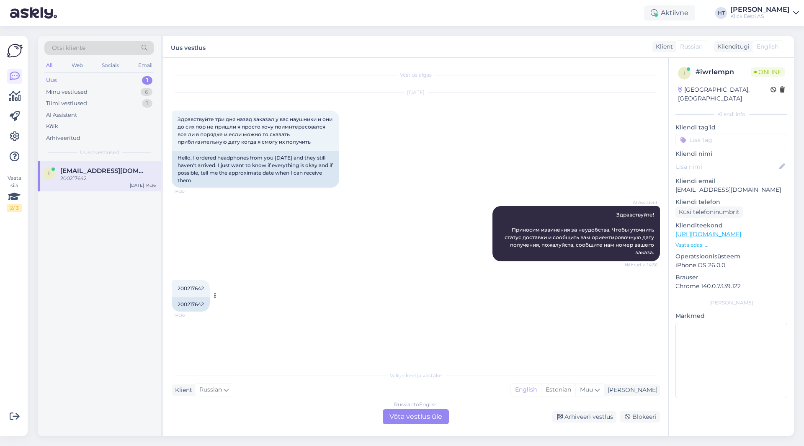
click at [195, 289] on span "200217642" at bounding box center [191, 288] width 26 height 6
copy div "200217642 14:36"
click at [340, 271] on div "200217642 14:36 200217642" at bounding box center [416, 296] width 488 height 50
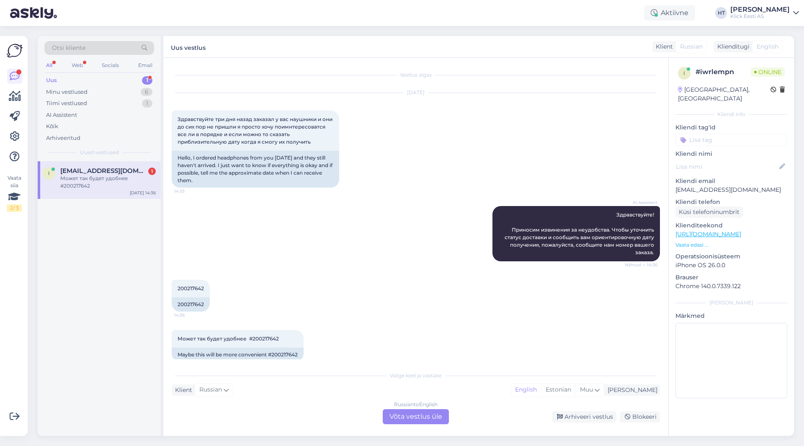
scroll to position [12, 0]
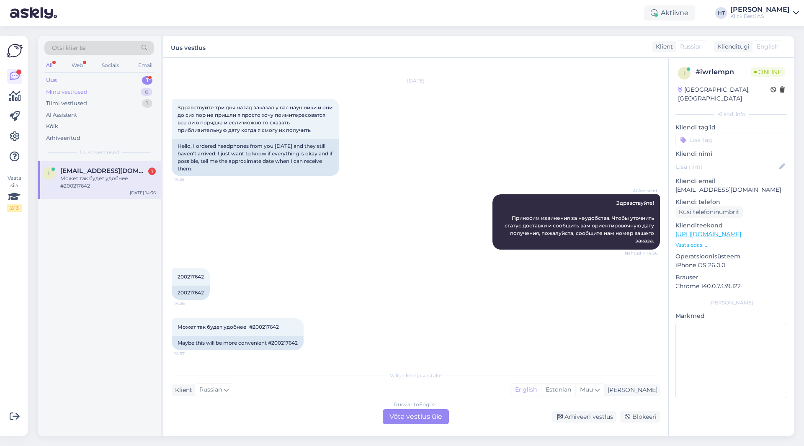
click at [89, 88] on div "Minu vestlused 6" at bounding box center [99, 92] width 110 height 12
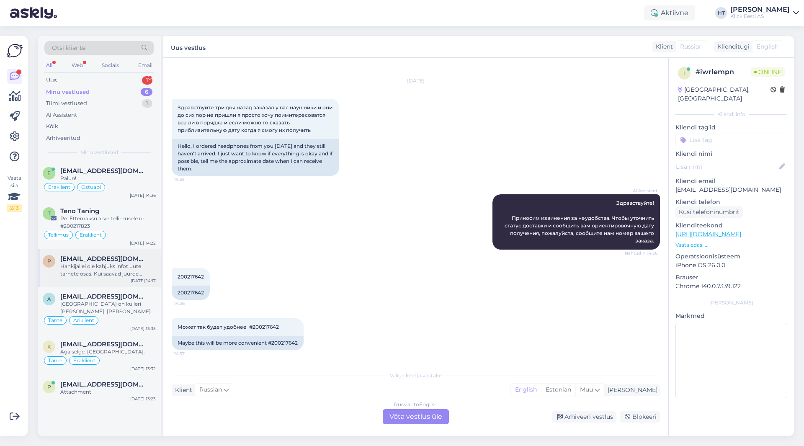
click at [124, 269] on div "Hankijal ei ole kahjuks infot uute tarnete osas. Kui saavad juurde muutub see k…" at bounding box center [108, 270] width 96 height 15
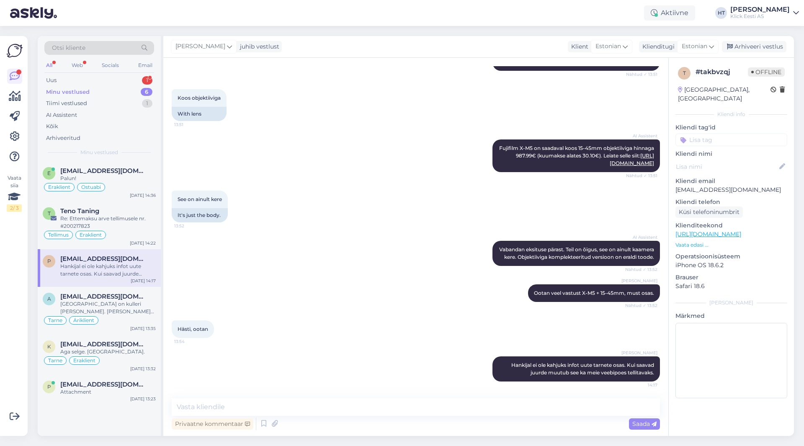
click at [707, 134] on input at bounding box center [732, 140] width 112 height 13
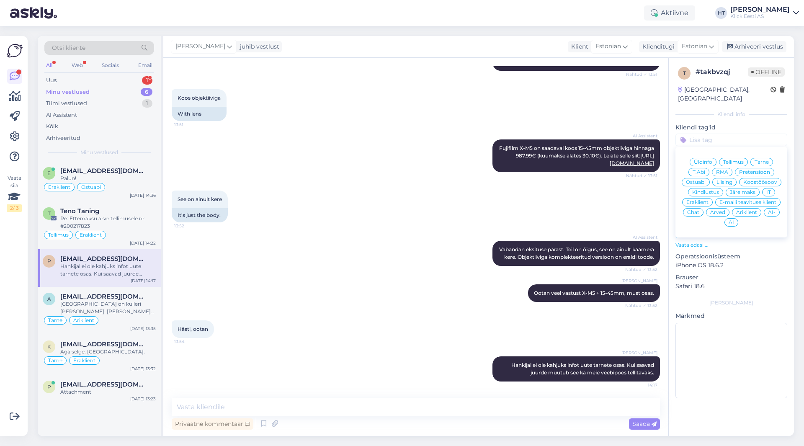
click at [706, 180] on span "Ostuabi" at bounding box center [696, 182] width 20 height 5
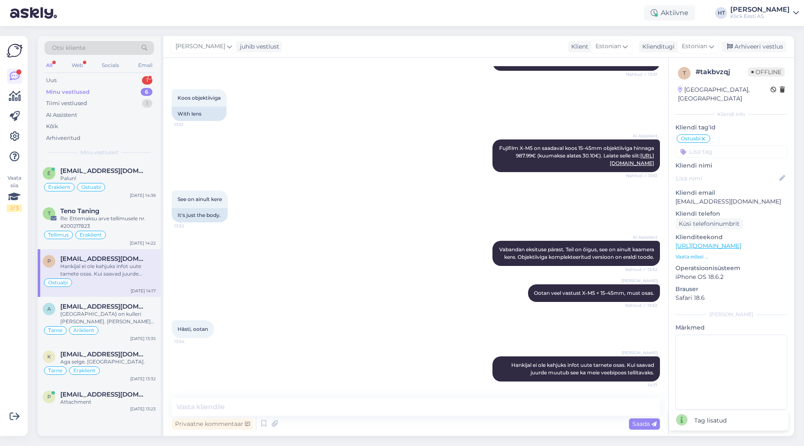
click at [717, 145] on input at bounding box center [732, 151] width 112 height 13
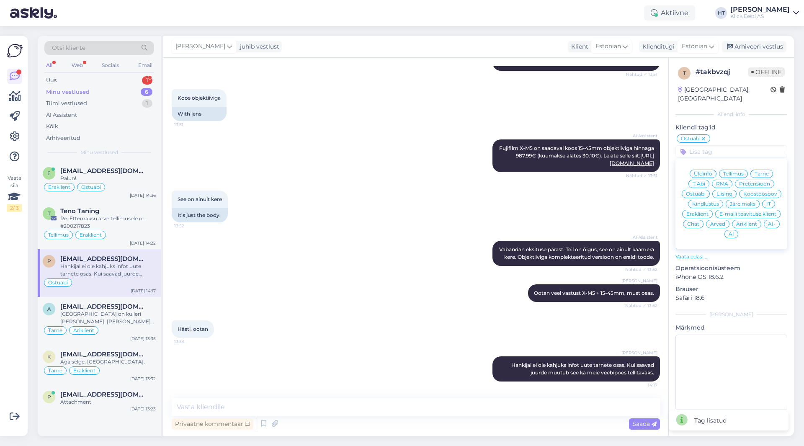
click at [701, 212] on span "Eraklient" at bounding box center [698, 214] width 22 height 5
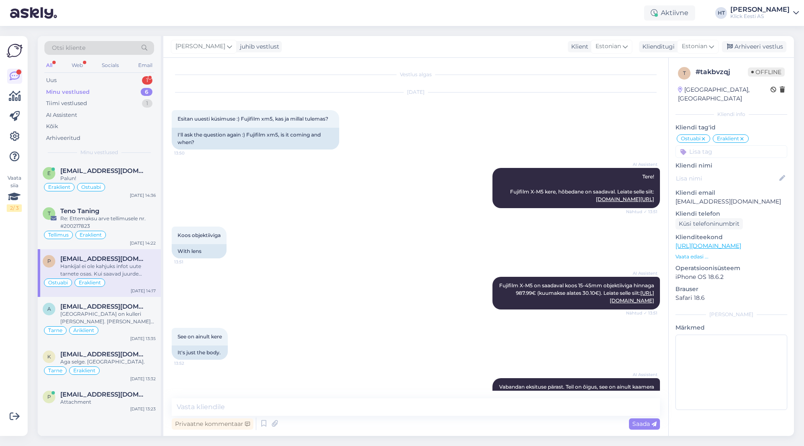
scroll to position [0, 0]
click at [723, 145] on input at bounding box center [732, 151] width 112 height 13
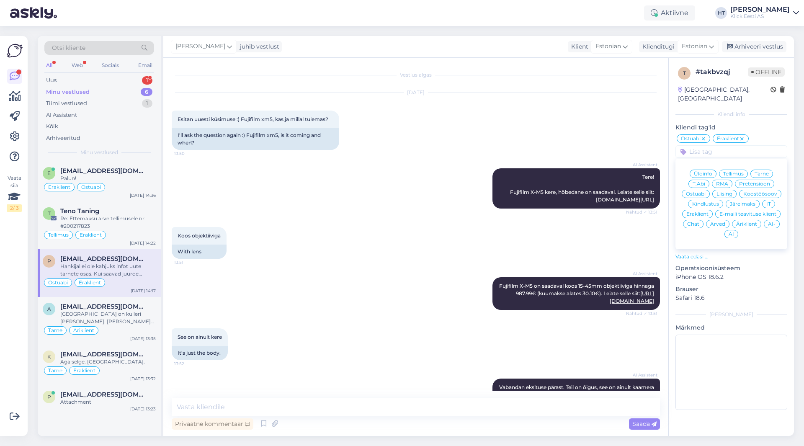
click at [775, 222] on span "AI-" at bounding box center [772, 224] width 8 height 5
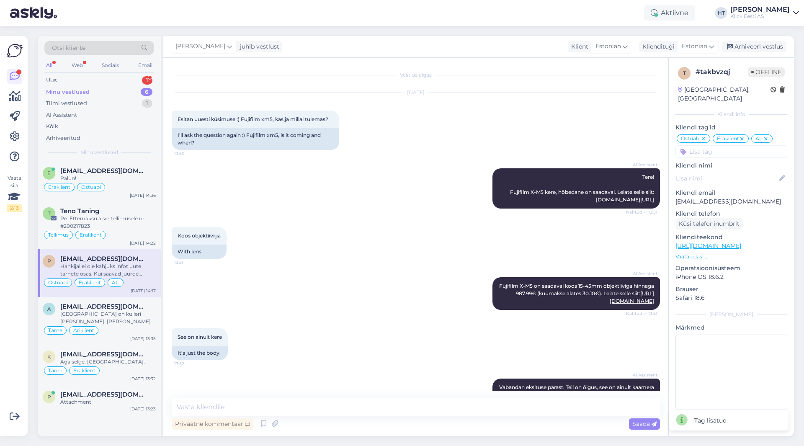
click at [381, 199] on div "AI Assistent Tere! Fujifilm X-M5 kere, hõbedane on saadaval. Leiate selle siit:…" at bounding box center [416, 188] width 488 height 59
click at [141, 225] on div "Re: Ettemaksu arve tellimusele nr. #200217823" at bounding box center [108, 222] width 96 height 15
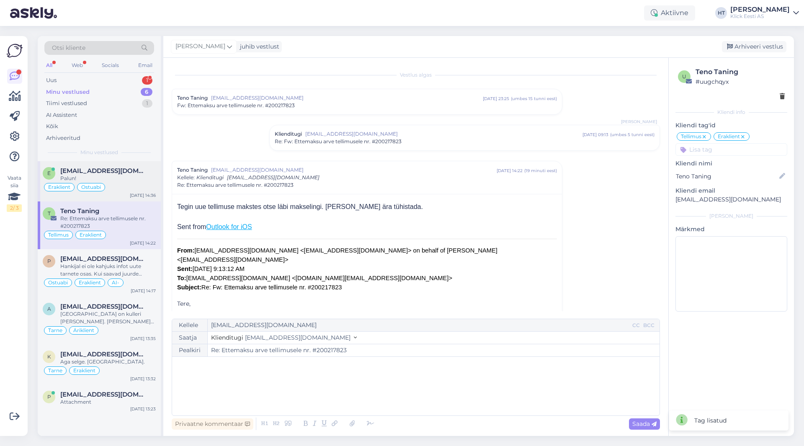
click at [131, 186] on div "Eraklient Ostuabi" at bounding box center [99, 187] width 113 height 10
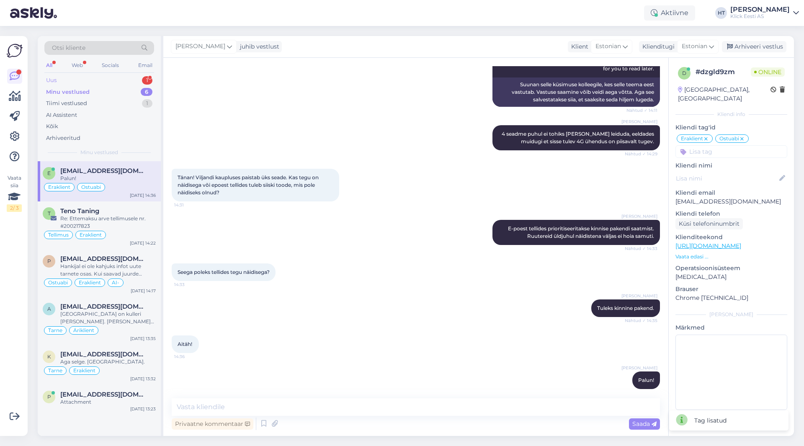
click at [150, 83] on div "1" at bounding box center [147, 80] width 10 height 8
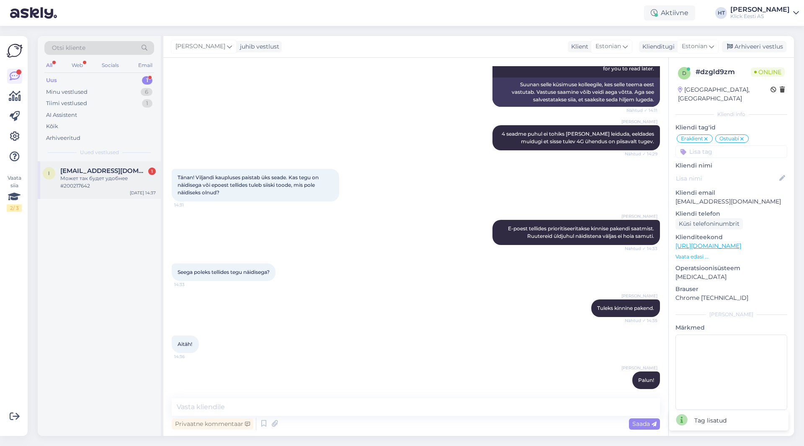
click at [135, 187] on div "Может так будет удобнее #200217642" at bounding box center [108, 182] width 96 height 15
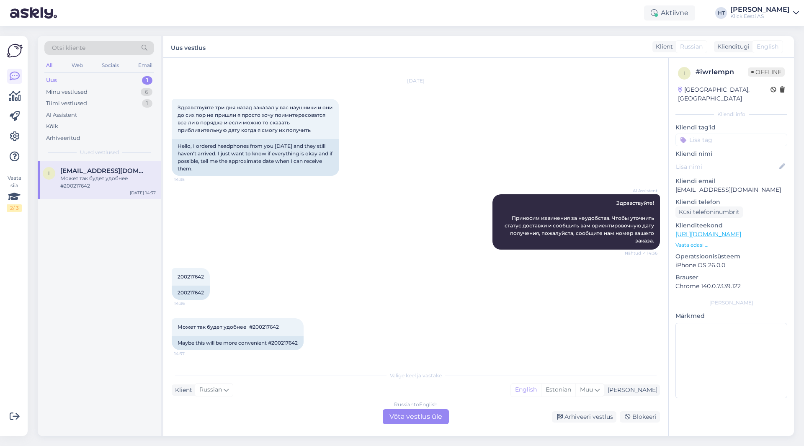
click at [403, 416] on div "Russian to English Võta vestlus üle" at bounding box center [416, 416] width 66 height 15
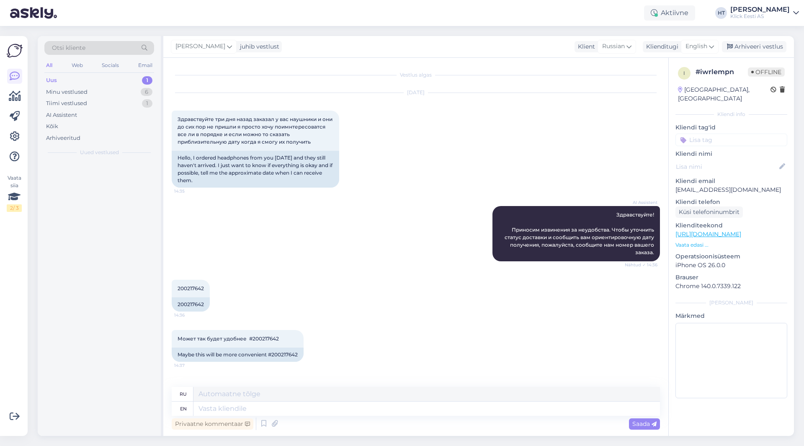
scroll to position [0, 0]
click at [403, 410] on textarea at bounding box center [427, 409] width 467 height 14
type textarea "We're"
type textarea "Были"
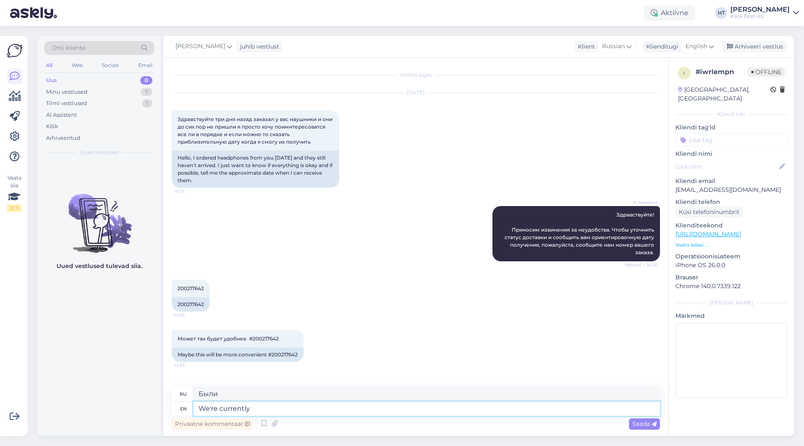
type textarea "We're currently"
type textarea "В настоящее время мы"
type textarea "We're currently awaiting"
type textarea "В настоящее время мы ожидаем"
type textarea "We're currently awaiting new s"
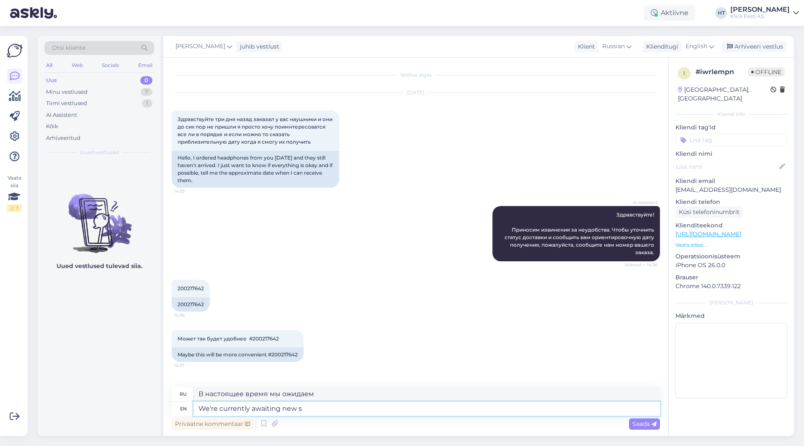
type textarea "В настоящее время мы ожидаем новых"
type textarea "We're currently awaiting new stock t"
type textarea "В настоящее время мы ожидаем новых поставок."
type textarea "We're currently awaiting new stock to a"
type textarea "В настоящее время мы ожидаем новых поставок"
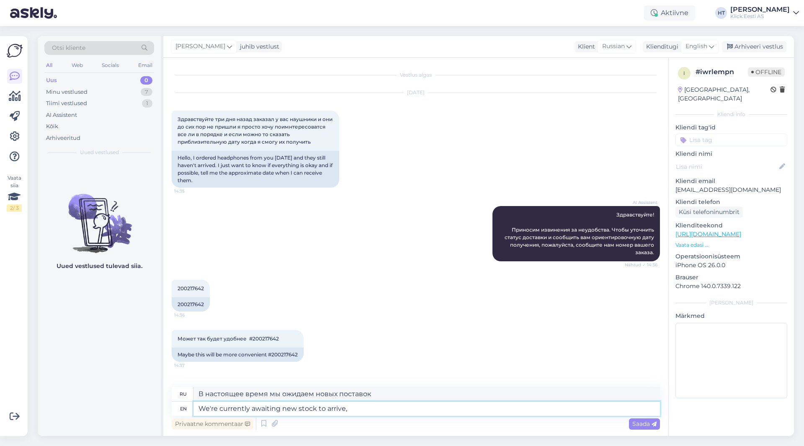
type textarea "We're currently awaiting new stock to arrive,"
type textarea "В настоящее время мы ожидаем прибытия новых товаров."
type textarea "We're currently awaiting new stock to arrive, but t"
type textarea "В настоящее время мы ожидаем прибытия новых товаров, но"
type textarea "We're currently awaiting new stock to arrive, but there's n"
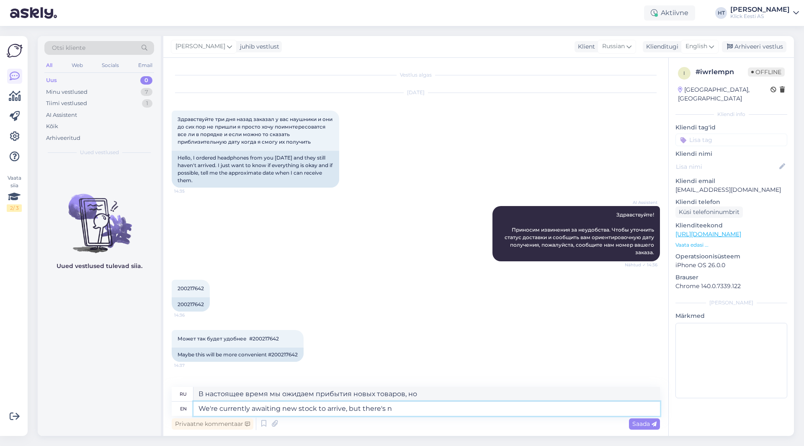
type textarea "В настоящее время мы ожидаем прибытия новых товаров, но есть"
type textarea "We're currently awaiting new stock to arrive, but there's no e"
type textarea "В настоящее время мы ожидаем прибытия новых товаров, но их нет."
type textarea "We're currently awaiting new stock to arrive, but there's no exact in"
type textarea "В настоящее время мы ожидаем прибытия новых товаров, но точных данных нет."
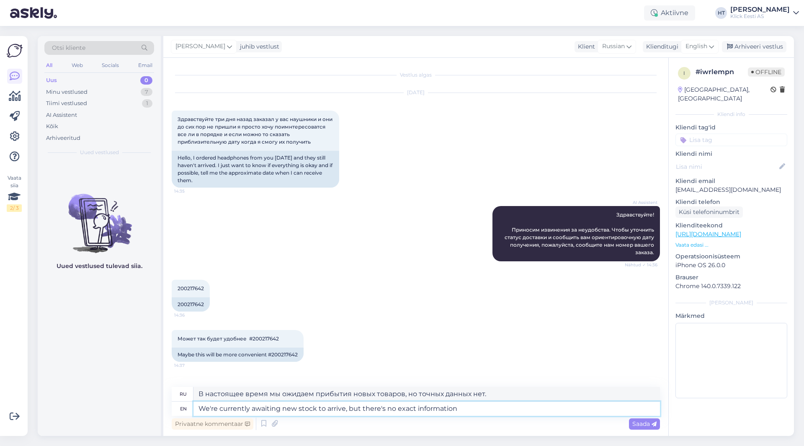
type textarea "We're currently awaiting new stock to arrive, but there's no exact information"
type textarea "В настоящее время мы ожидаем прибытия новых товаров, но точной информации пока …"
type textarea "We're currently awaiting new stock to arrive, but there's no exact information …"
type textarea "В настоящее время мы ожидаем прибытия новых товаров, но точной информации о сро…"
type textarea "We're currently awaiting new stock to arrive, but there's no exact information …"
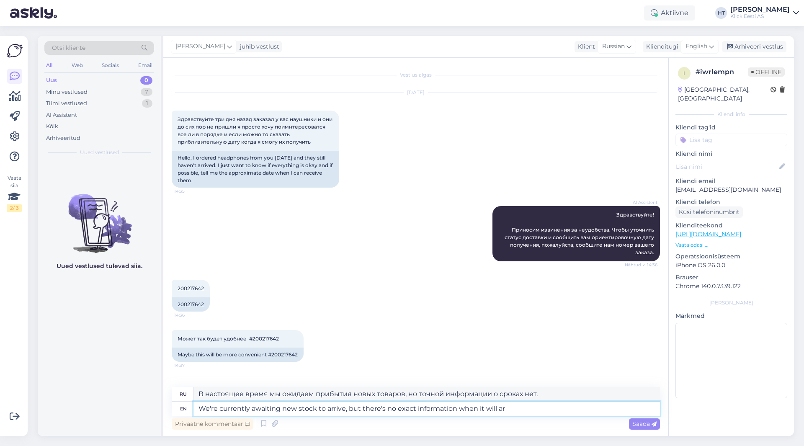
type textarea "В настоящее время мы ожидаем прибытия новых товаров, но точной информации о том…"
type textarea "We're currently awaiting new stock to arrive, but there's no exact information …"
type textarea "В настоящее время мы ожидаем поступления нового товара, но точной информации о …"
type textarea "We're currently awaiting new stock to arrive, but there's no exact information …"
type textarea "В настоящее время мы ожидаем прибытия новых товаров, но точной информации о том…"
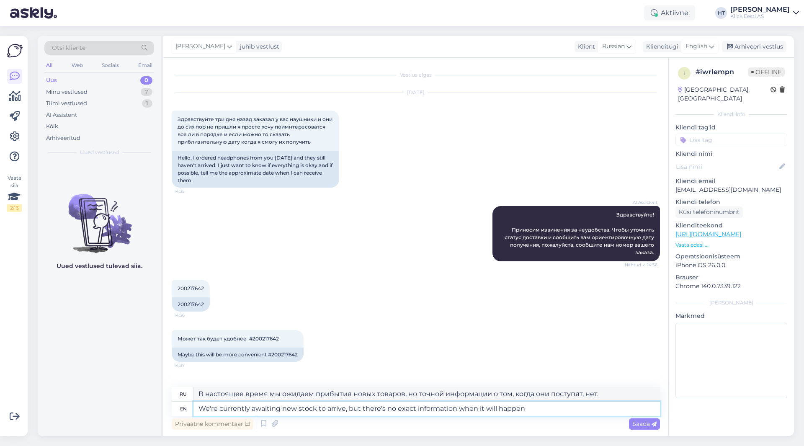
type textarea "We're currently awaiting new stock to arrive, but there's no exact information …"
type textarea "В настоящее время мы ожидаем поступления новых товаров, но точной информации о …"
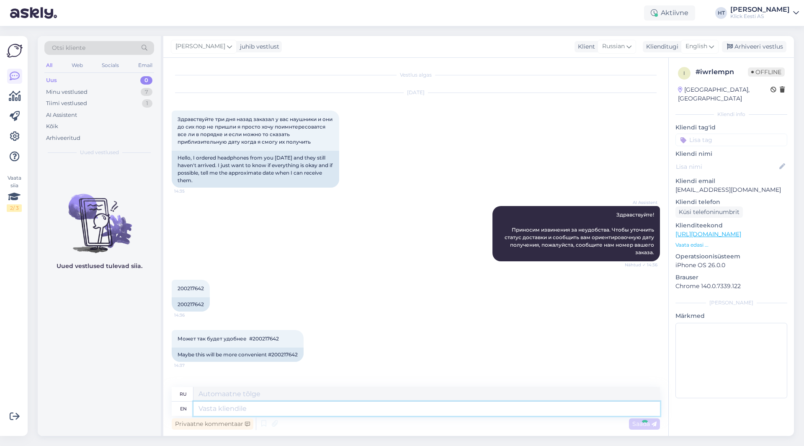
scroll to position [65, 0]
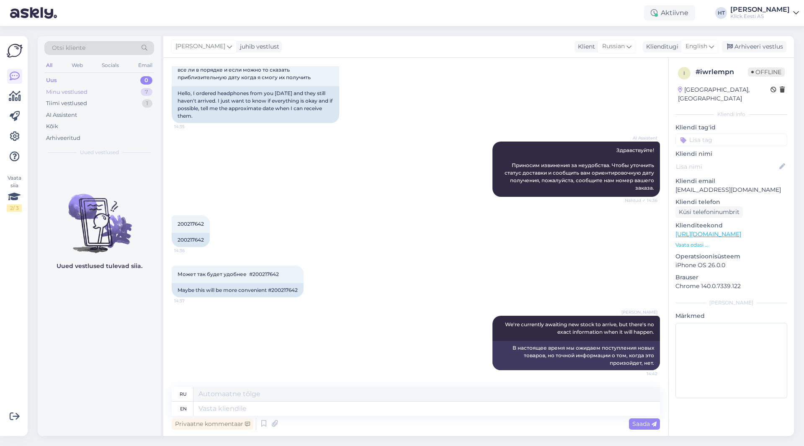
click at [143, 92] on div "7" at bounding box center [147, 92] width 12 height 8
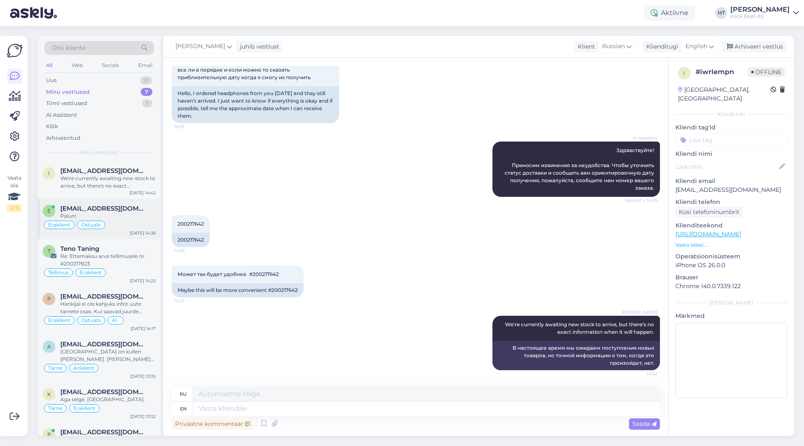
click at [115, 215] on div "Palun!" at bounding box center [108, 216] width 96 height 8
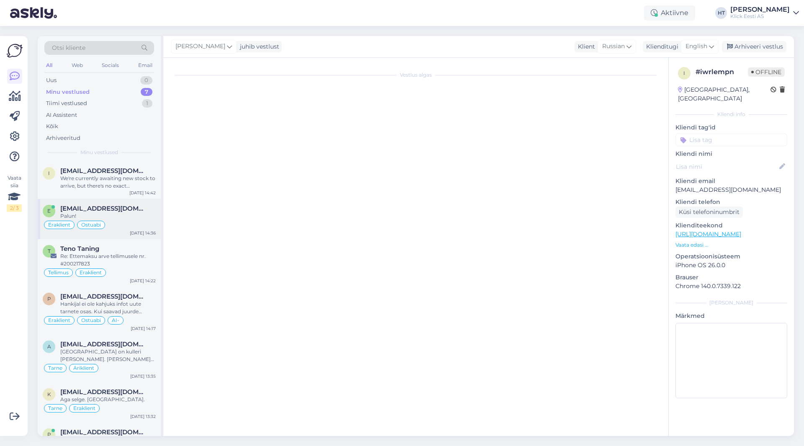
scroll to position [932, 0]
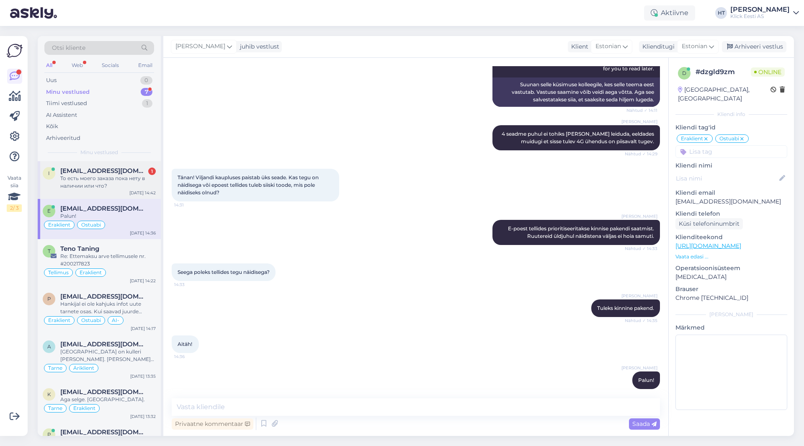
click at [103, 178] on div "То есть моего заказа пока нету в наличии или что?" at bounding box center [108, 182] width 96 height 15
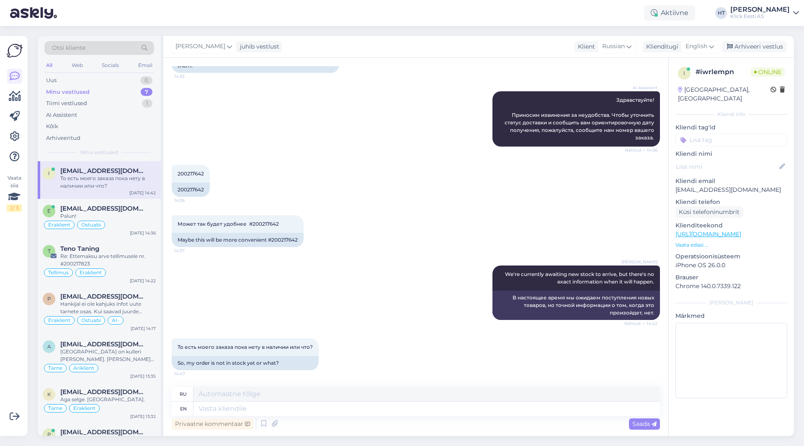
scroll to position [115, 0]
click at [442, 290] on div "[PERSON_NAME] We're currently awaiting new stock to arrive, but there's no exac…" at bounding box center [416, 292] width 488 height 73
click at [368, 408] on textarea at bounding box center [427, 409] width 467 height 14
type textarea "Currently o"
type textarea "В настоящее время"
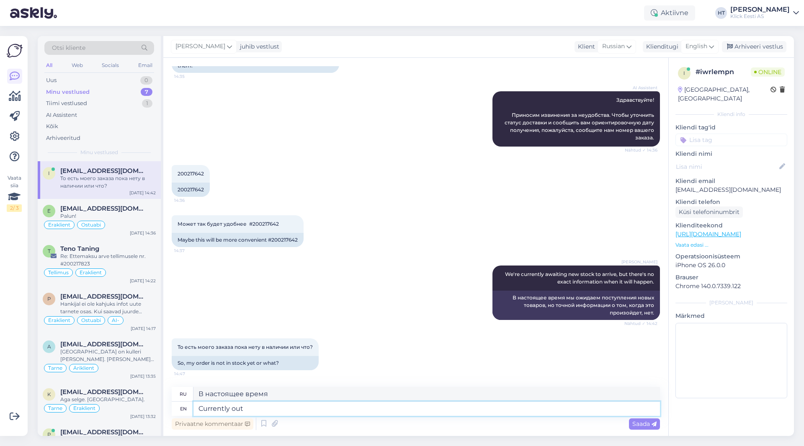
type textarea "Currently out"
type textarea "В настоящее время отсутствует"
type textarea "Currently out of stock."
type textarea "В настоящее время нет в наличии."
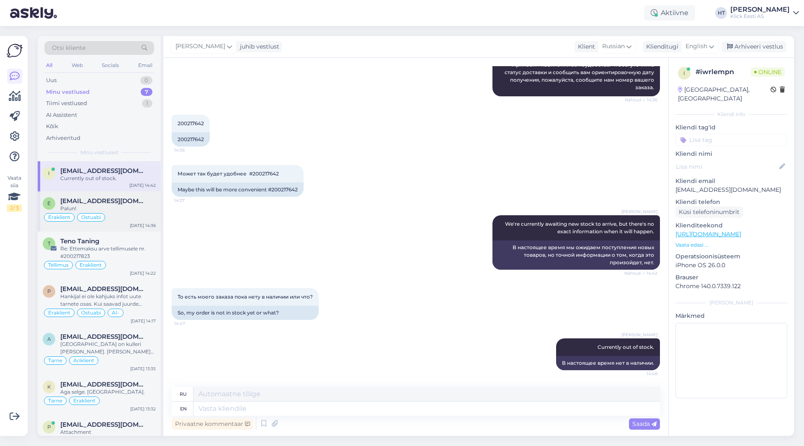
click at [135, 207] on div "Palun!" at bounding box center [108, 209] width 96 height 8
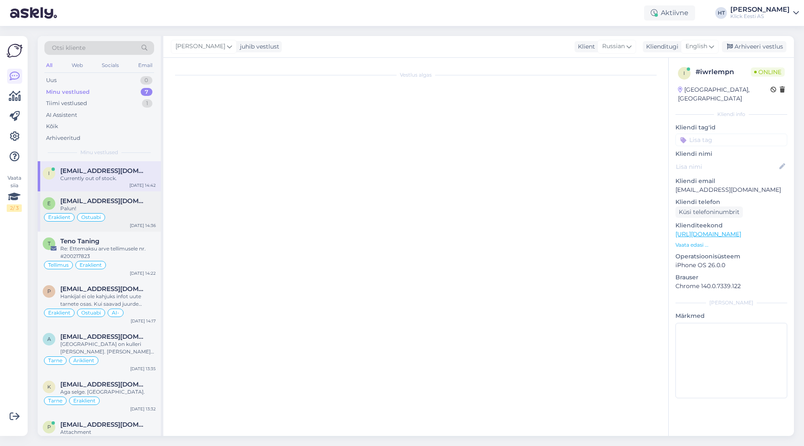
scroll to position [932, 0]
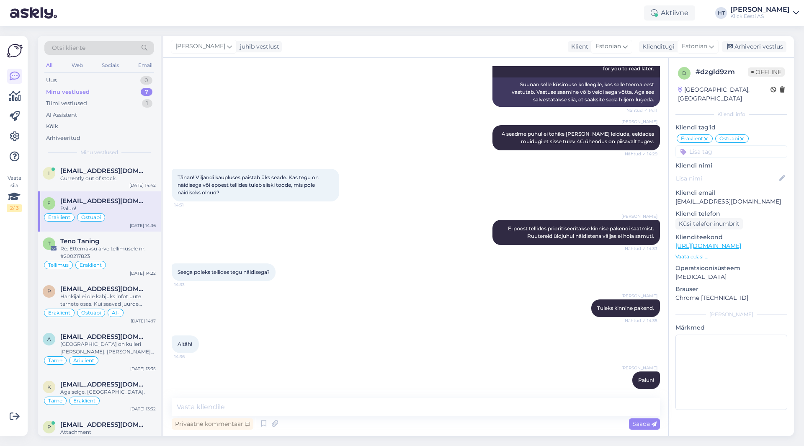
drag, startPoint x: 446, startPoint y: 313, endPoint x: 439, endPoint y: 312, distance: 7.1
click at [445, 313] on div "[PERSON_NAME] Tuleks kinnine pakend. Nähtud ✓ 14:35" at bounding box center [416, 308] width 488 height 36
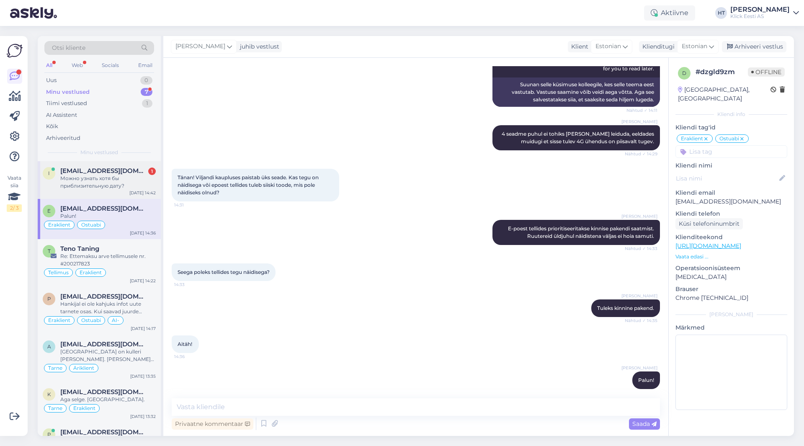
click at [72, 167] on span "[EMAIL_ADDRESS][DOMAIN_NAME]" at bounding box center [103, 171] width 87 height 8
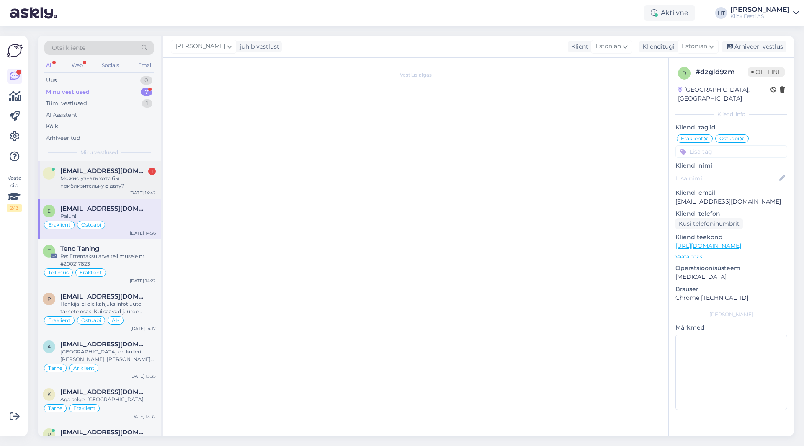
scroll to position [215, 0]
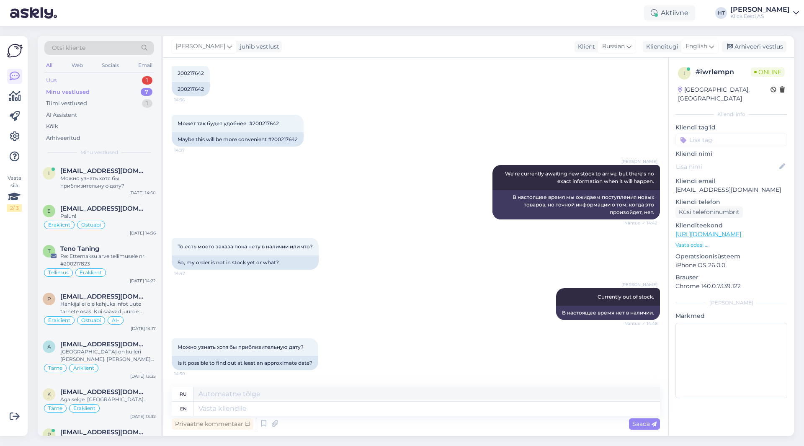
click at [139, 83] on div "Uus 1" at bounding box center [99, 81] width 110 height 12
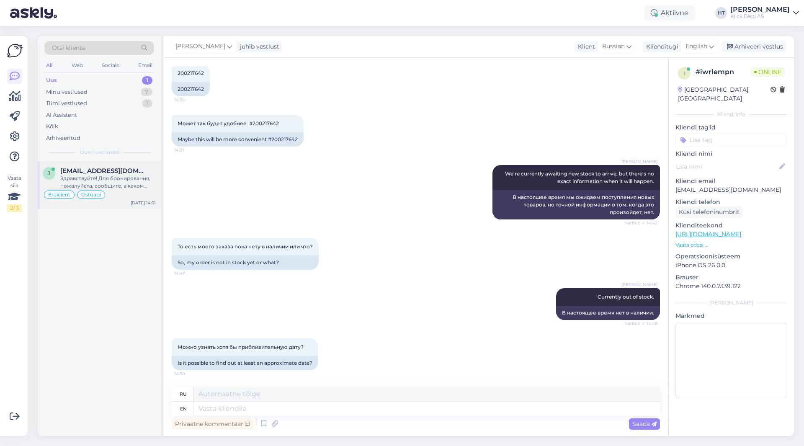
click at [142, 180] on div "Здравствуйте! Для бронирования, пожалуйста, сообщите, в каком магазине вы хотит…" at bounding box center [108, 182] width 96 height 15
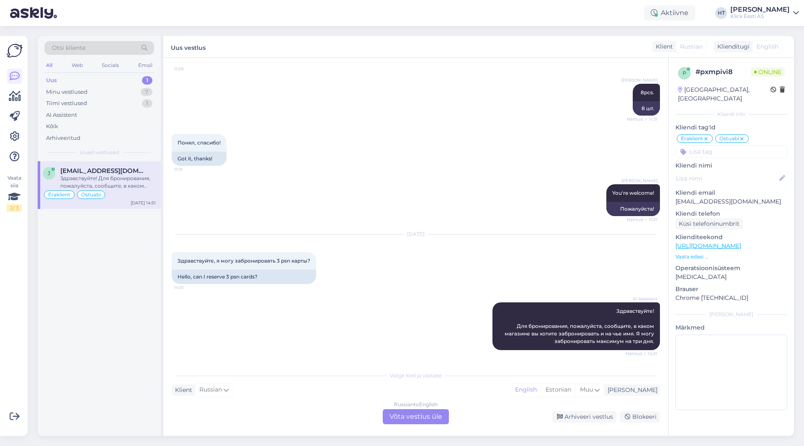
drag, startPoint x: 399, startPoint y: 235, endPoint x: 432, endPoint y: 235, distance: 33.1
click at [432, 235] on div "[DATE]" at bounding box center [416, 234] width 488 height 8
drag, startPoint x: 432, startPoint y: 235, endPoint x: 398, endPoint y: 234, distance: 33.5
click at [398, 234] on div "[DATE]" at bounding box center [416, 234] width 488 height 8
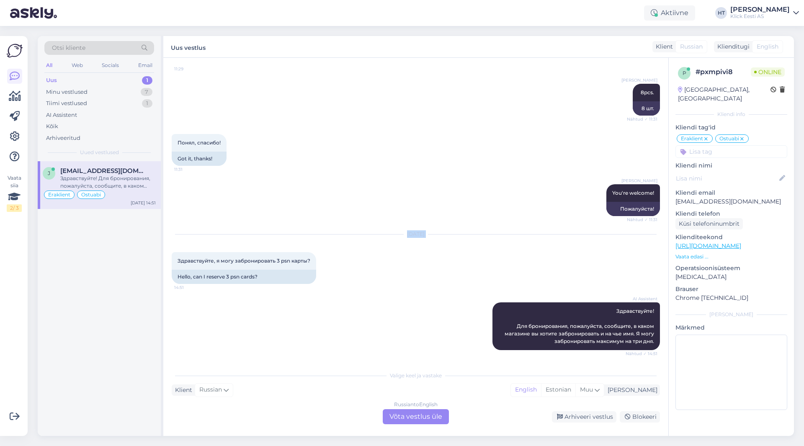
click at [394, 234] on div "[DATE]" at bounding box center [416, 234] width 488 height 8
drag, startPoint x: 396, startPoint y: 234, endPoint x: 435, endPoint y: 234, distance: 39.4
click at [435, 234] on div "[DATE]" at bounding box center [416, 234] width 488 height 8
drag, startPoint x: 426, startPoint y: 234, endPoint x: 391, endPoint y: 233, distance: 35.2
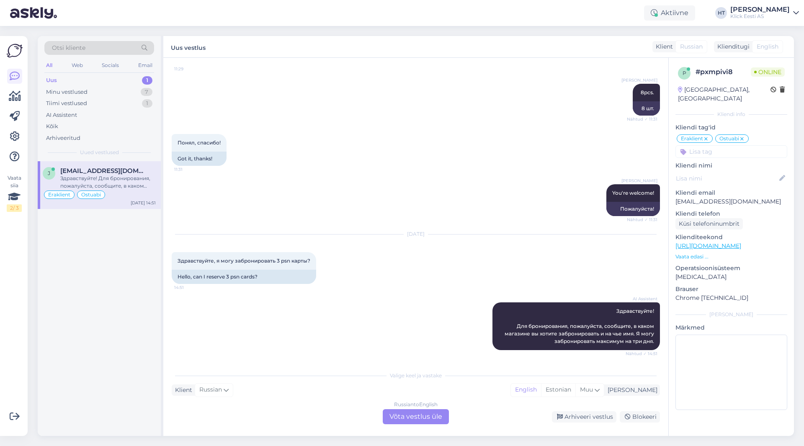
click at [391, 233] on div "[DATE]" at bounding box center [416, 234] width 488 height 8
drag, startPoint x: 391, startPoint y: 233, endPoint x: 440, endPoint y: 233, distance: 48.6
click at [440, 233] on div "[DATE]" at bounding box center [416, 234] width 488 height 8
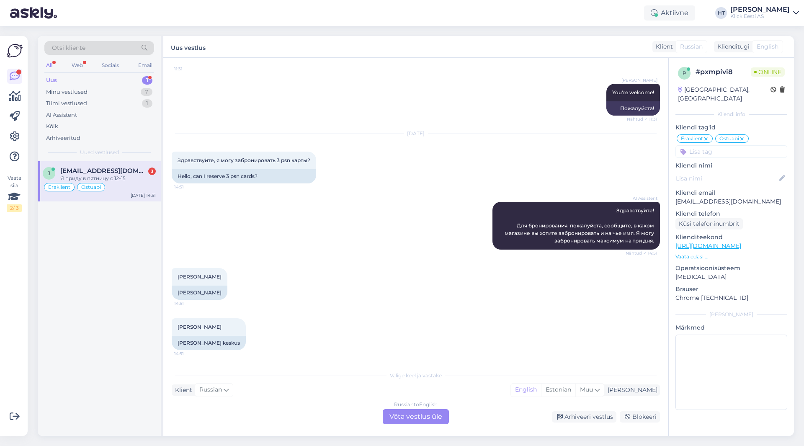
scroll to position [655, 0]
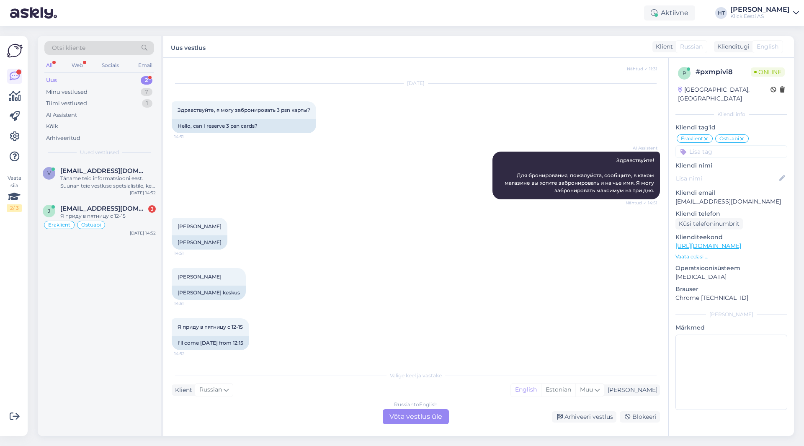
click at [313, 205] on div "AI Assistent Здравствуйте! Для бронирования, пожалуйста, сообщите, в каком мага…" at bounding box center [416, 175] width 488 height 66
click at [150, 209] on div "3" at bounding box center [152, 209] width 8 height 8
click at [158, 181] on div "v [EMAIL_ADDRESS][DOMAIN_NAME] Täname teid informatsiooni eest. Suunan teie ves…" at bounding box center [99, 180] width 123 height 38
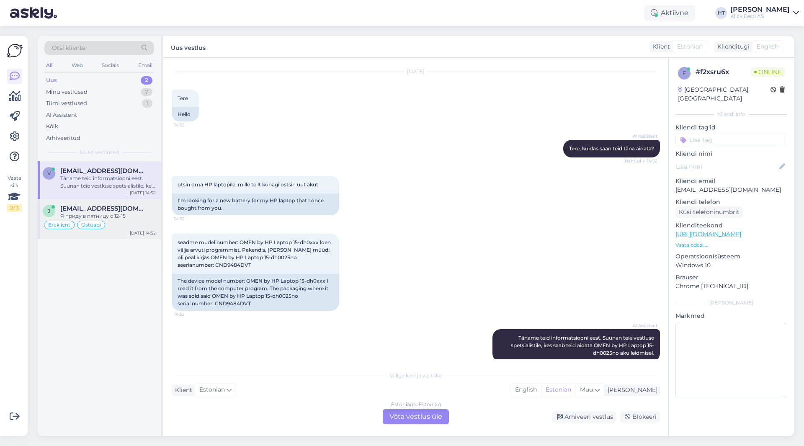
scroll to position [33, 0]
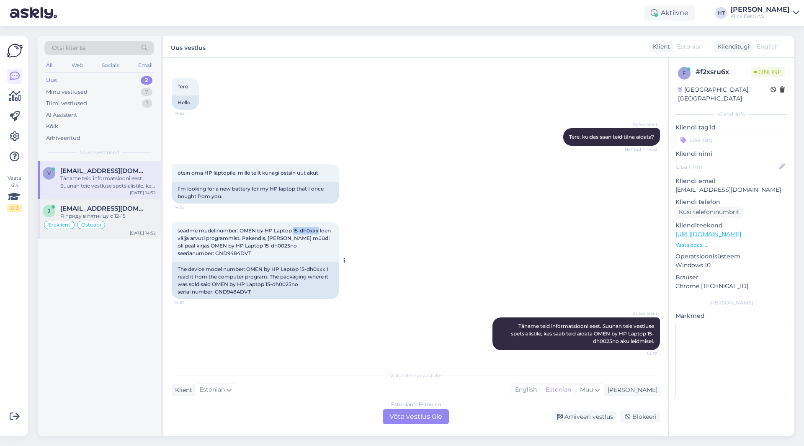
drag, startPoint x: 294, startPoint y: 230, endPoint x: 320, endPoint y: 231, distance: 25.1
click at [320, 231] on span "seadme mudelinumber: OMEN by HP Laptop 15-dh0xxx loen välja arvuti programmist.…" at bounding box center [255, 241] width 155 height 29
click at [239, 252] on span "seadme mudelinumber: OMEN by HP Laptop 15-dh0xxx loen välja arvuti programmist.…" at bounding box center [255, 241] width 155 height 29
copy div "CND9484DVT 14:52"
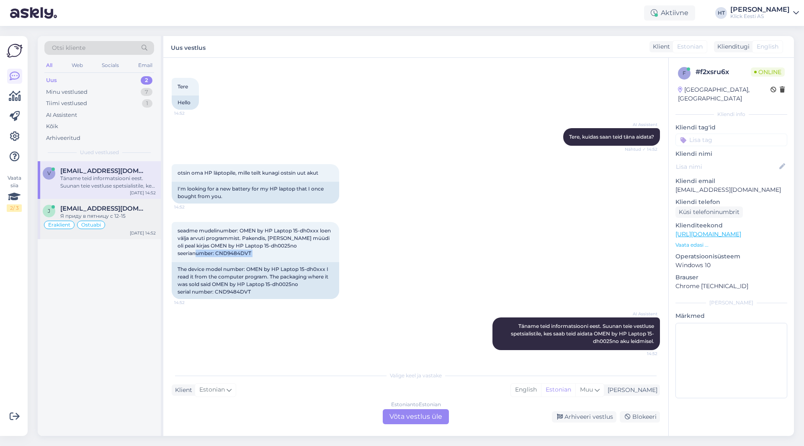
click at [390, 243] on div "seadme mudelinumber: OMEN by HP Laptop 15-dh0xxx loen välja arvuti programmist.…" at bounding box center [416, 261] width 488 height 96
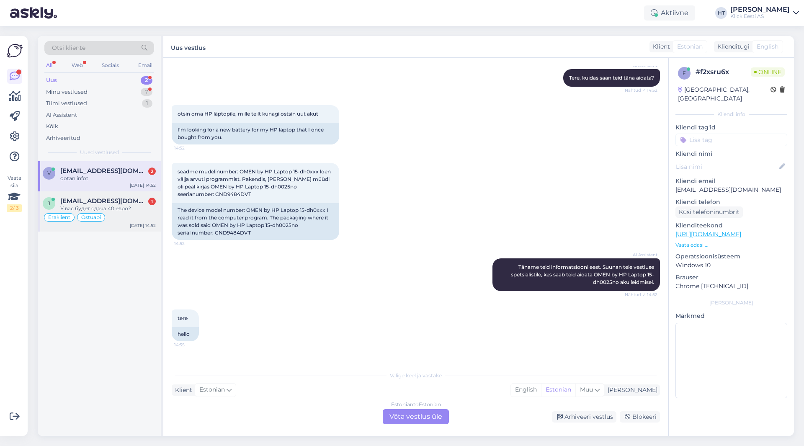
scroll to position [133, 0]
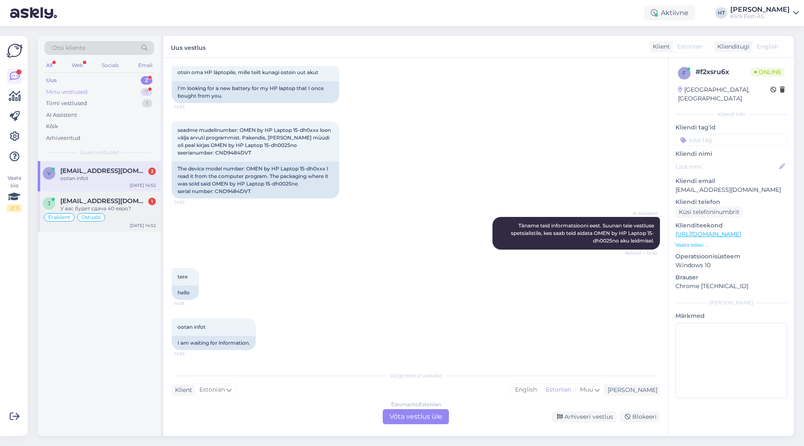
click at [142, 87] on div "Minu vestlused 7" at bounding box center [99, 92] width 110 height 12
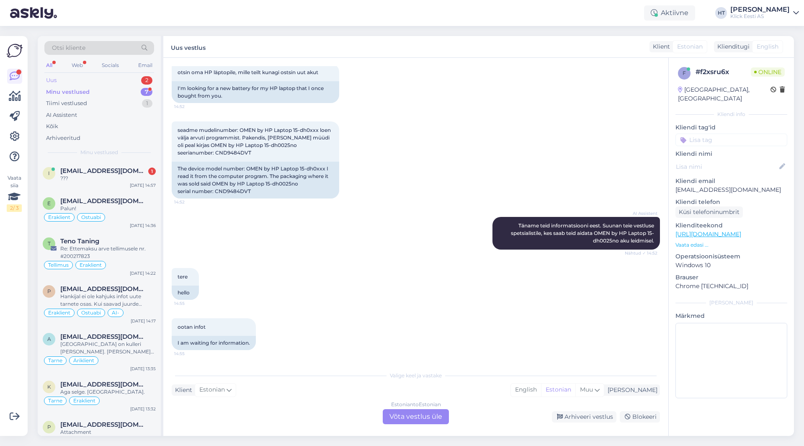
click at [147, 79] on div "2" at bounding box center [146, 80] width 11 height 8
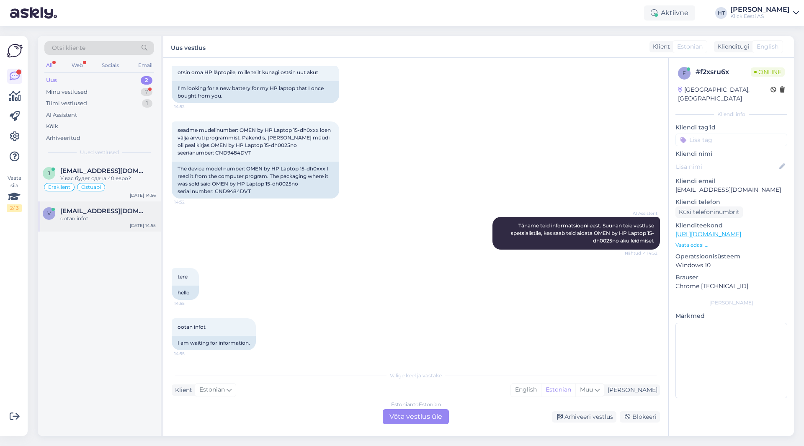
click at [123, 212] on span "[EMAIL_ADDRESS][DOMAIN_NAME]" at bounding box center [103, 211] width 87 height 8
click at [407, 412] on div "Estonian to Estonian Võta vestlus üle" at bounding box center [416, 416] width 66 height 15
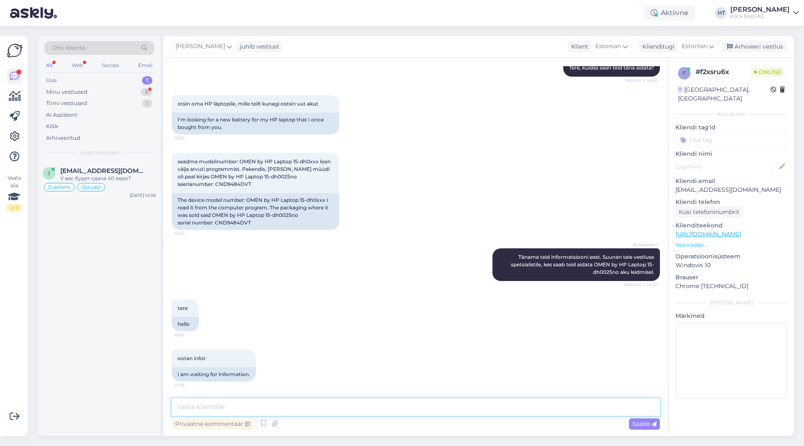
click at [401, 406] on textarea at bounding box center [416, 407] width 488 height 18
type textarea "Sellele sobivat kahjuks ei leidu."
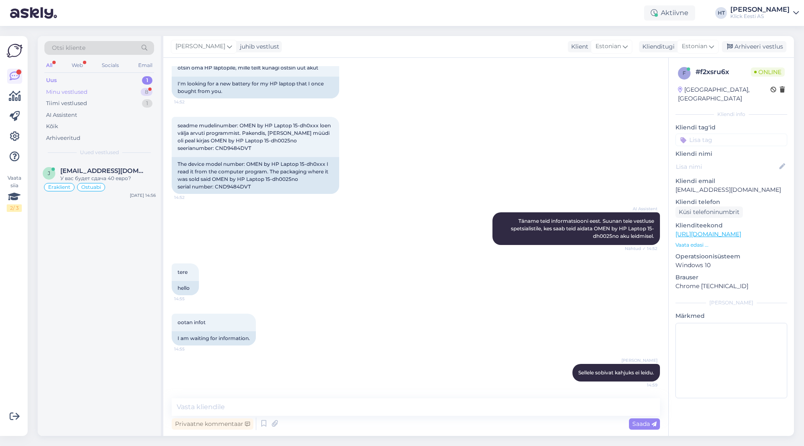
click at [135, 94] on div "Minu vestlused 8" at bounding box center [99, 92] width 110 height 12
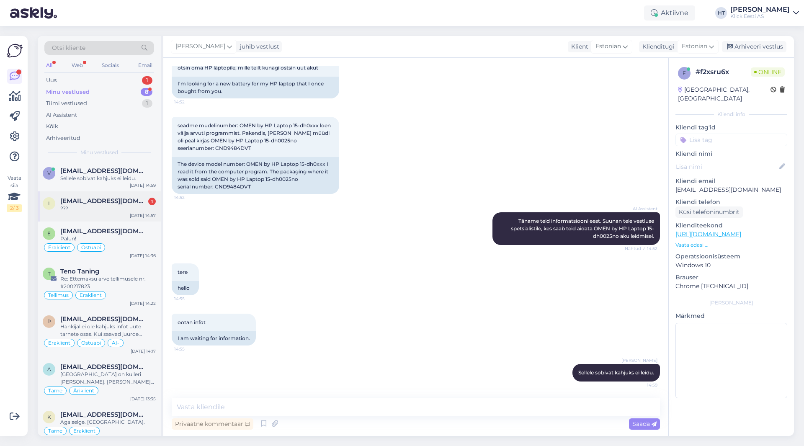
click at [135, 204] on div "[EMAIL_ADDRESS][DOMAIN_NAME] 1" at bounding box center [108, 201] width 96 height 8
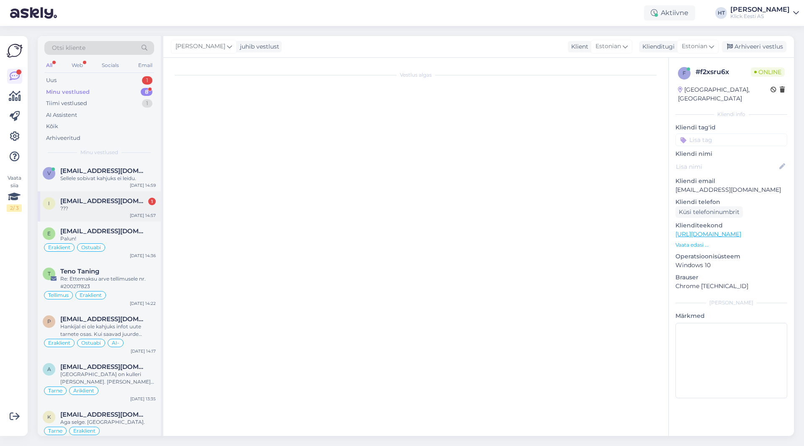
scroll to position [266, 0]
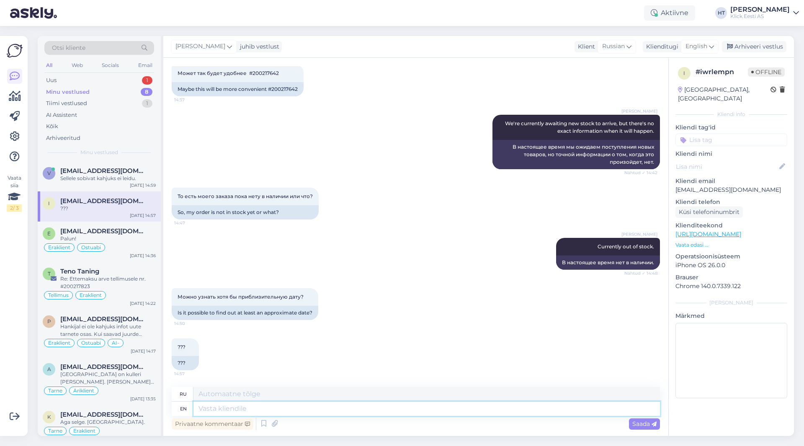
click at [309, 415] on textarea at bounding box center [427, 409] width 467 height 14
type textarea "There"
type textarea "[PERSON_NAME]"
type textarea "There's"
type textarea "Есть"
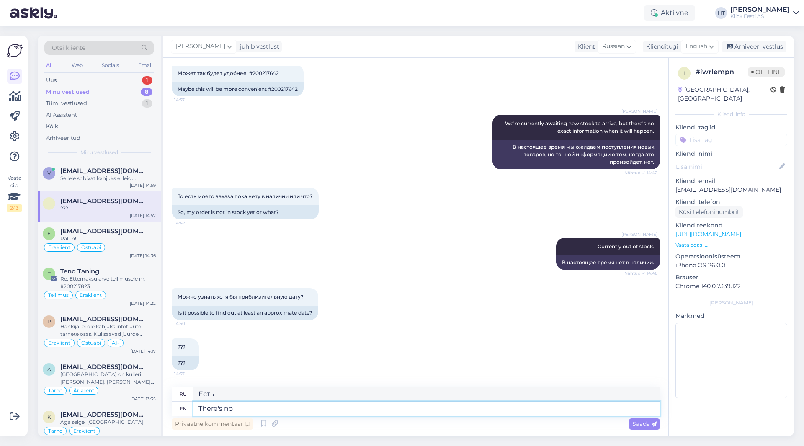
type textarea "There's no a"
type textarea "Нет, нет"
type textarea "There's no approxima"
type textarea "Нет никаких приблизительных данных"
type textarea "There's no approximate date"
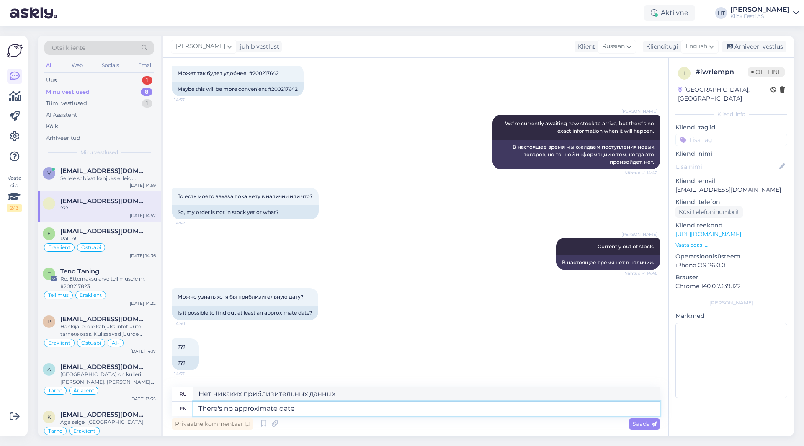
type textarea "Нет приблизительной даты."
type textarea "There's no approximate date."
type textarea "Примерной даты нет."
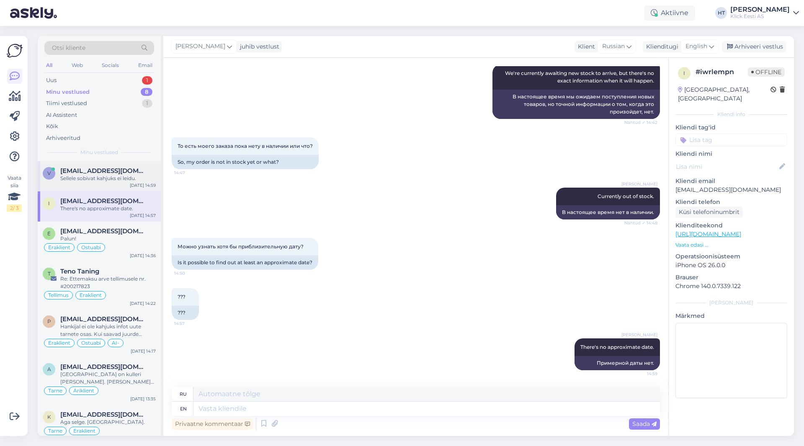
click at [65, 173] on span "[EMAIL_ADDRESS][DOMAIN_NAME]" at bounding box center [103, 171] width 87 height 8
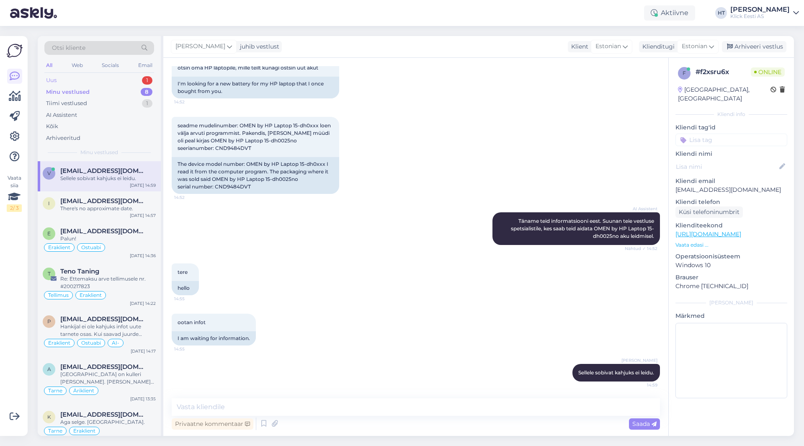
click at [138, 77] on div "Uus 1" at bounding box center [99, 81] width 110 height 12
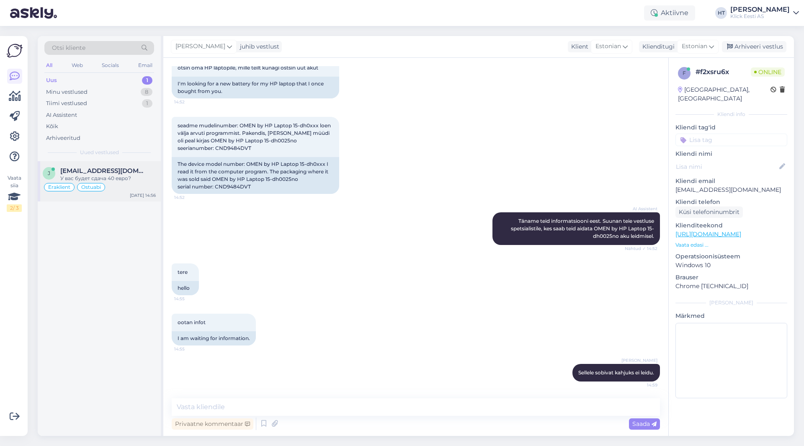
click at [129, 166] on div "[PERSON_NAME] [PERSON_NAME][EMAIL_ADDRESS][DOMAIN_NAME] У вас будет сдача 40 ев…" at bounding box center [99, 181] width 123 height 40
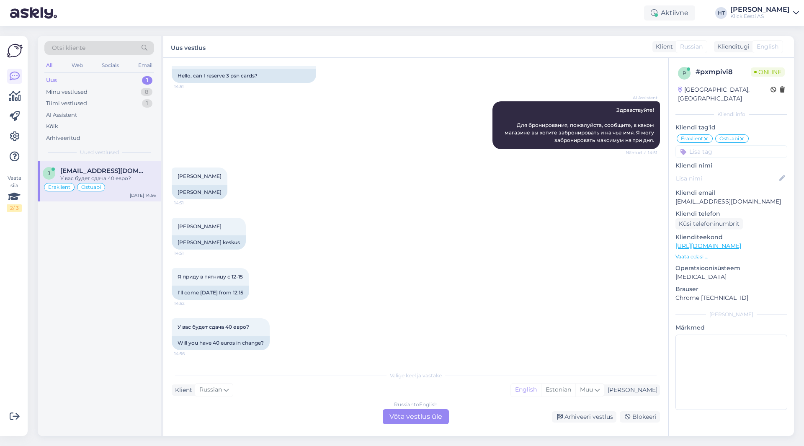
scroll to position [756, 0]
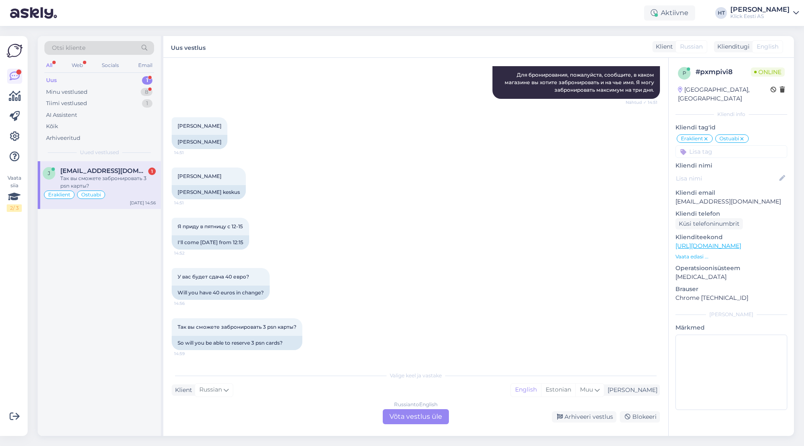
click at [380, 367] on div "Vestlus algas [DATE] Здравствуйте. Когда вам привезут новые psn карты и сколько…" at bounding box center [415, 247] width 505 height 378
click at [409, 418] on div "Russian to English Võta vestlus üle" at bounding box center [416, 416] width 66 height 15
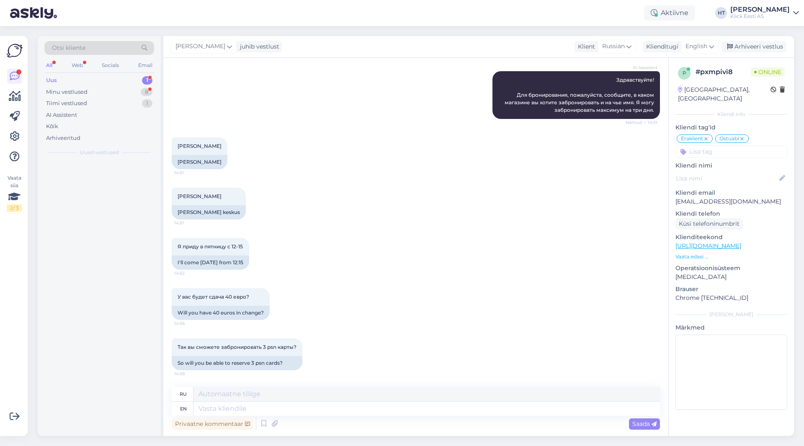
scroll to position [736, 0]
click at [400, 408] on textarea at bounding box center [427, 409] width 467 height 14
type textarea "Sent th"
type textarea "Отправил"
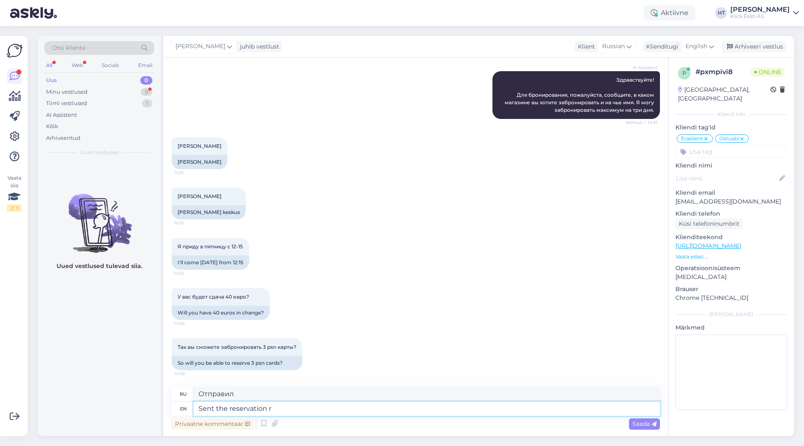
type textarea "Sent the reservation re"
type textarea "Отправлено бронирование"
type textarea "Sent the reservation request"
type textarea "Отправил запрос на бронирование"
type textarea "Sent the reservation request to t"
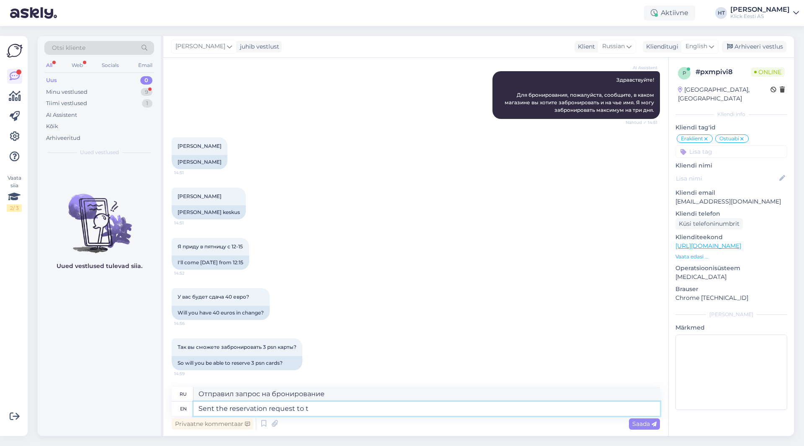
type textarea "Запрос на бронирование отправлен"
type textarea "Sent the reservation request to the s"
type textarea "Отправил запрос на бронирование"
type textarea "Sent the reservation request to the store."
type textarea "Отправил запрос на бронирование в магазин."
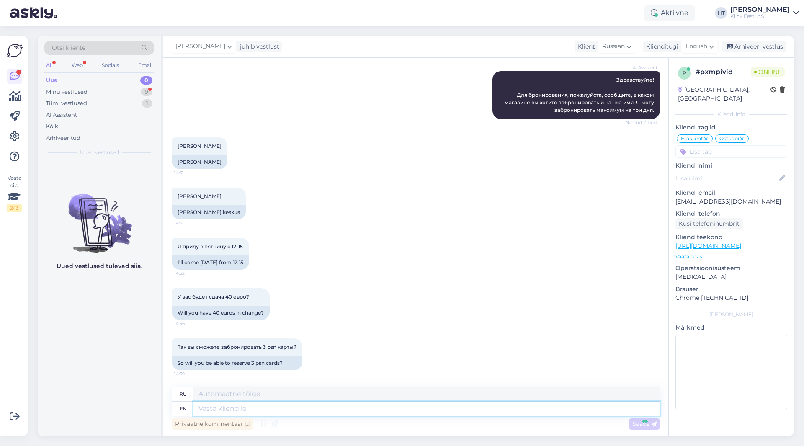
scroll to position [786, 0]
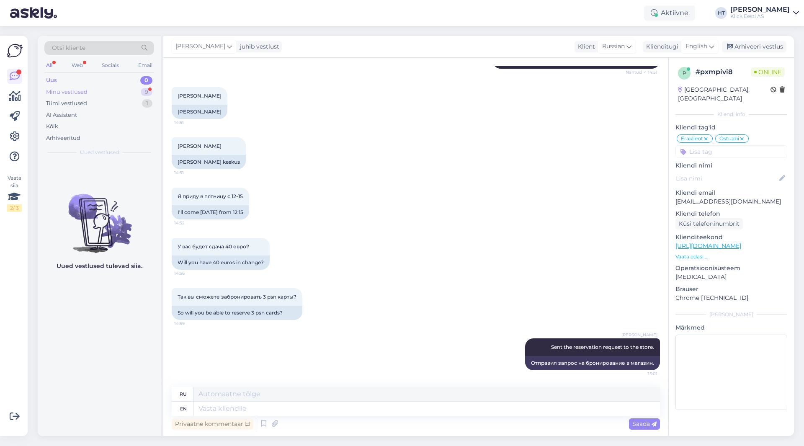
click at [123, 88] on div "Minu vestlused 9" at bounding box center [99, 92] width 110 height 12
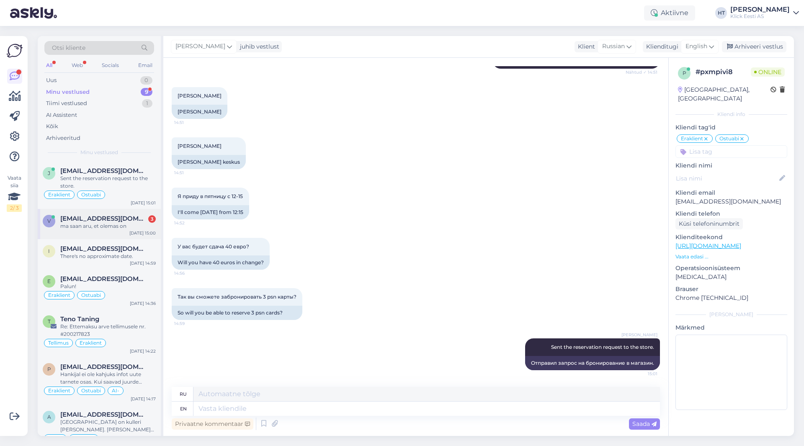
click at [135, 225] on div "ma saan aru, et olemas on" at bounding box center [108, 226] width 96 height 8
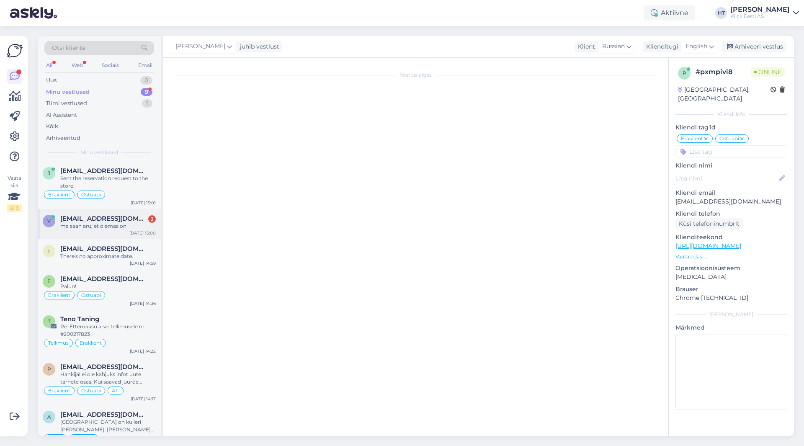
scroll to position [246, 0]
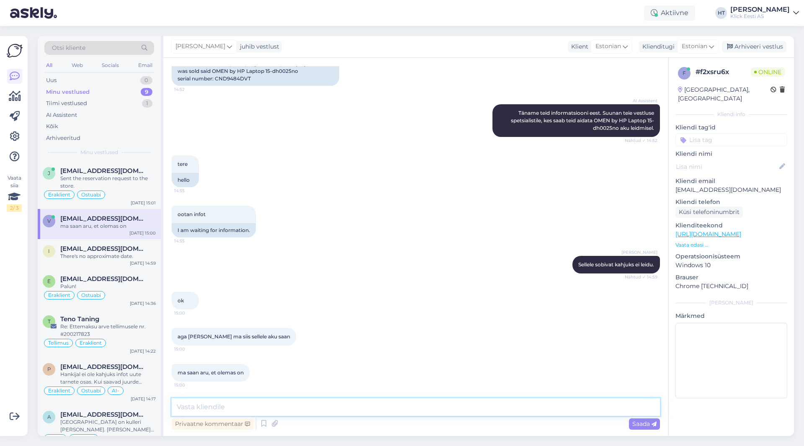
click at [276, 410] on textarea at bounding box center [416, 407] width 488 height 18
click at [333, 403] on textarea at bounding box center [416, 407] width 488 height 18
type textarea "Pole täpselt [PERSON_NAME] võib leiduda."
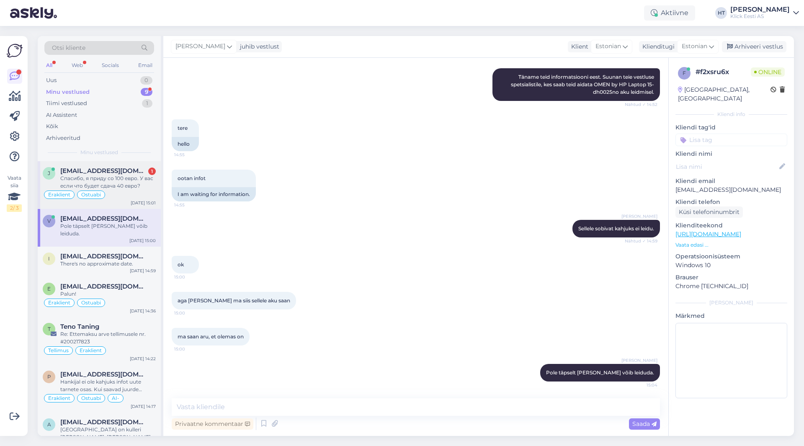
click at [111, 197] on div "Eraklient Ostuabi" at bounding box center [99, 195] width 113 height 10
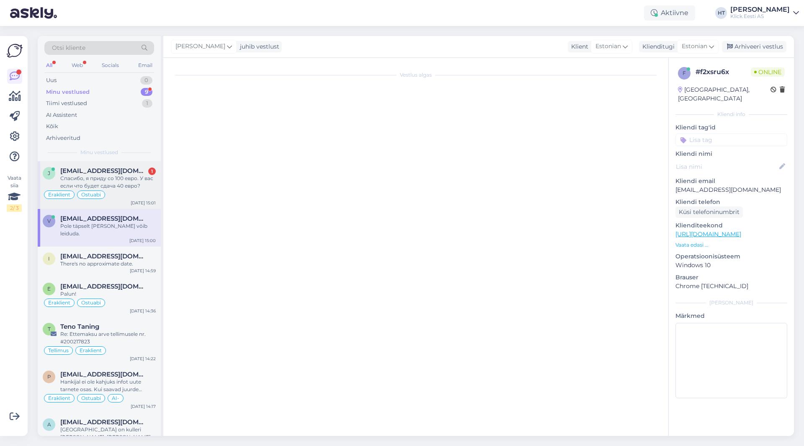
scroll to position [851, 0]
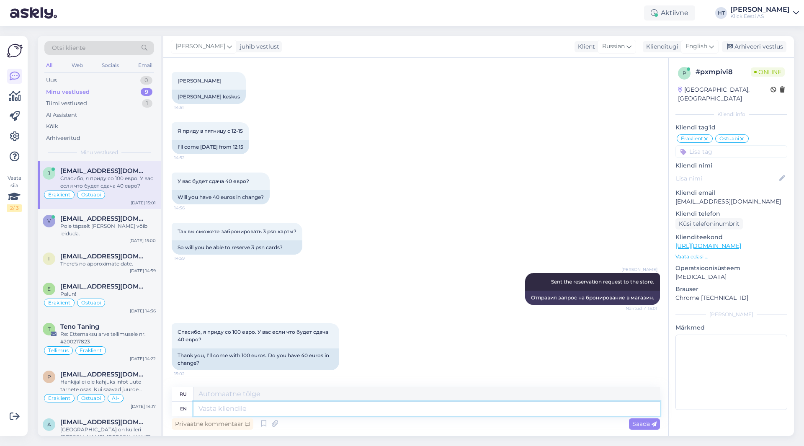
click at [278, 408] on textarea at bounding box center [427, 409] width 467 height 14
type textarea "Let's h"
type textarea "Давайте"
type textarea "Let's hope"
type textarea "Будем надеяться"
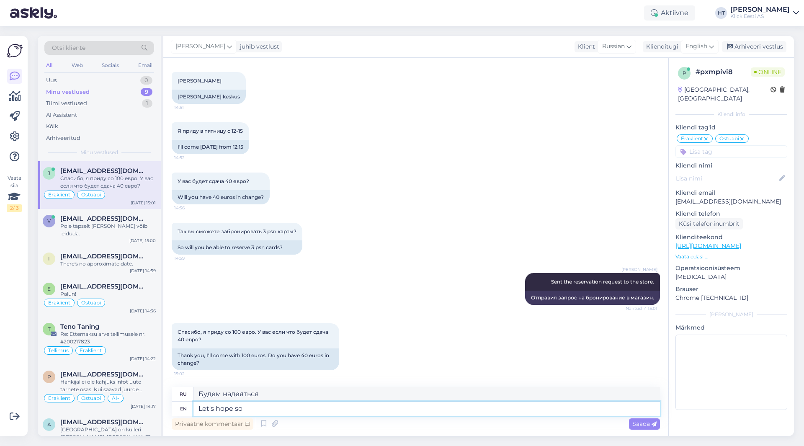
type textarea "Let's hope so."
type textarea "Будем надеяться на это."
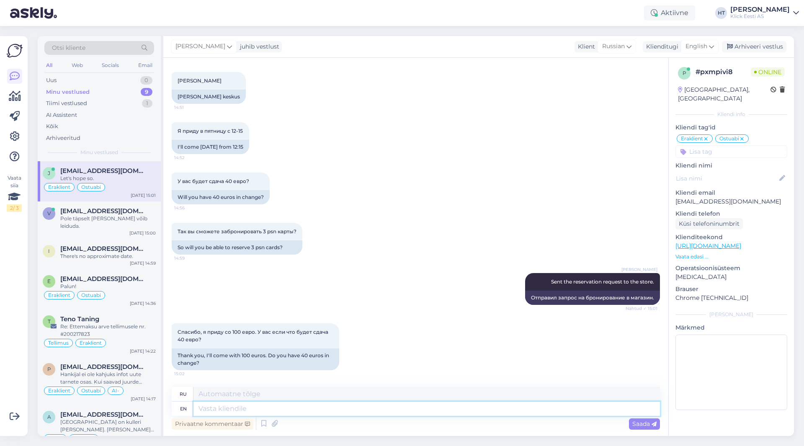
scroll to position [901, 0]
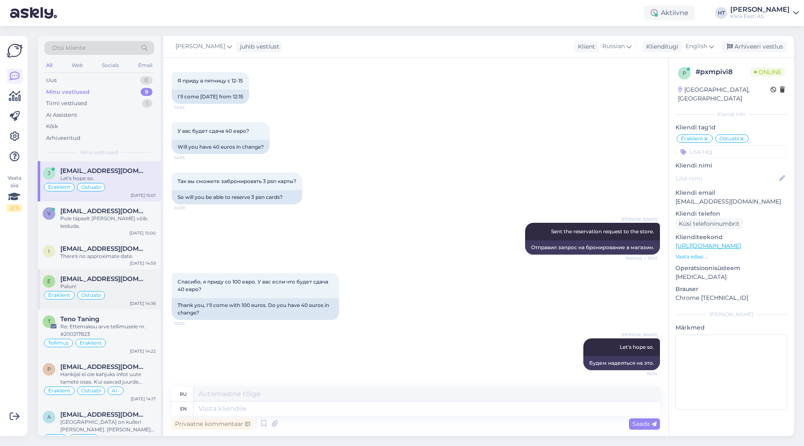
click at [115, 269] on div "E [EMAIL_ADDRESS][DOMAIN_NAME] Palun! Eraklient Ostuabi [DATE] 14:36" at bounding box center [99, 289] width 123 height 40
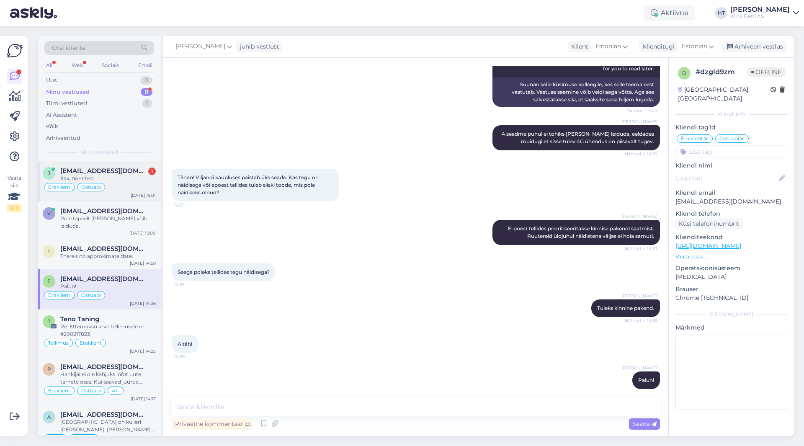
click at [116, 184] on div "Eraklient Ostuabi" at bounding box center [99, 187] width 113 height 10
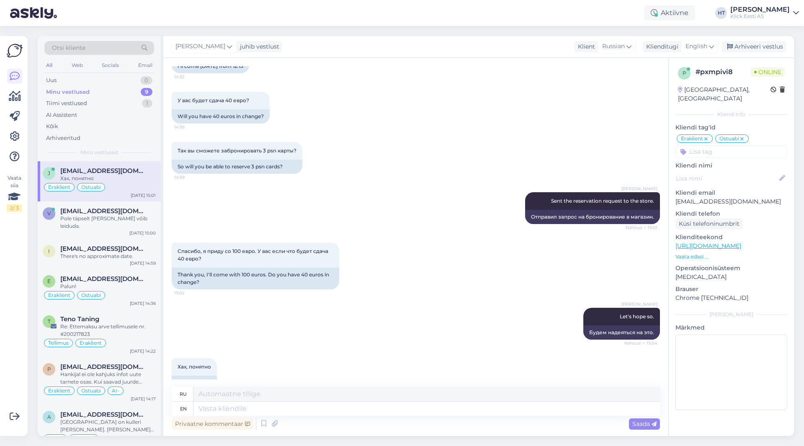
scroll to position [952, 0]
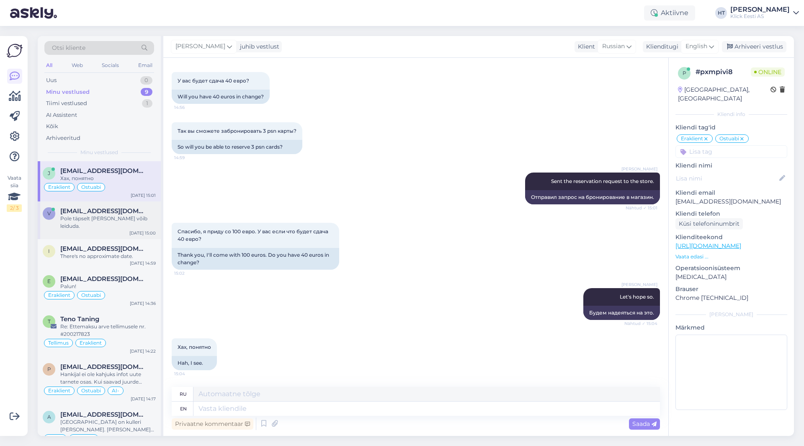
click at [118, 212] on span "[EMAIL_ADDRESS][DOMAIN_NAME]" at bounding box center [103, 211] width 87 height 8
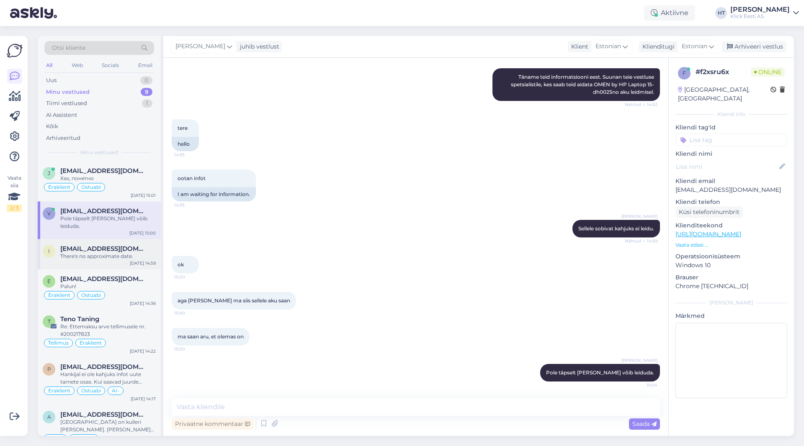
click at [127, 253] on div "There's no approximate date." at bounding box center [108, 257] width 96 height 8
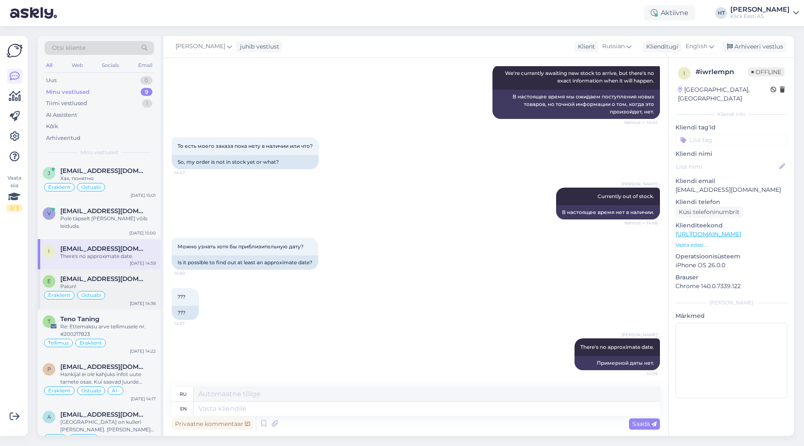
click at [135, 290] on div "Eraklient Ostuabi" at bounding box center [99, 295] width 113 height 10
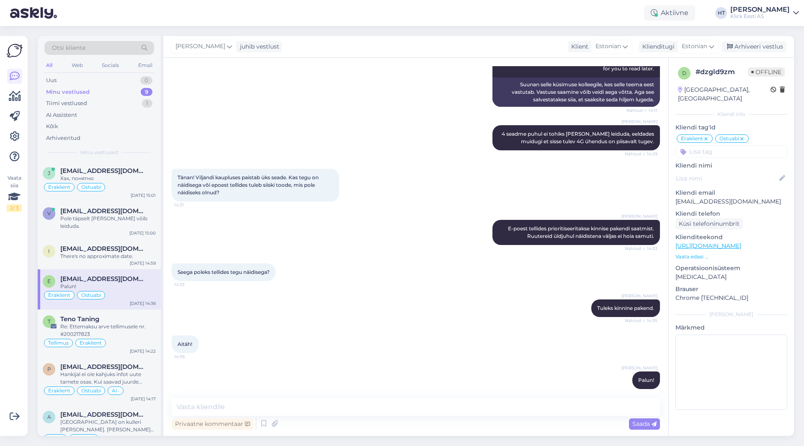
click at [333, 242] on div "[PERSON_NAME] E-[PERSON_NAME] [PERSON_NAME] prioritiseeritakse kinnise pakendi …" at bounding box center [416, 233] width 488 height 44
click at [133, 179] on div "Они приняли бронь?" at bounding box center [108, 179] width 96 height 8
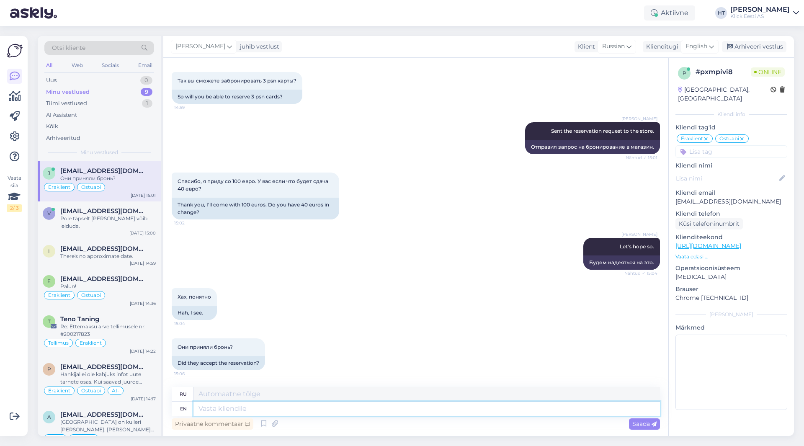
click at [325, 412] on textarea at bounding box center [427, 409] width 467 height 14
type textarea "Haven't"
type textarea "Не было"
type textarea "Haven't responded t"
type textarea "Не ответил"
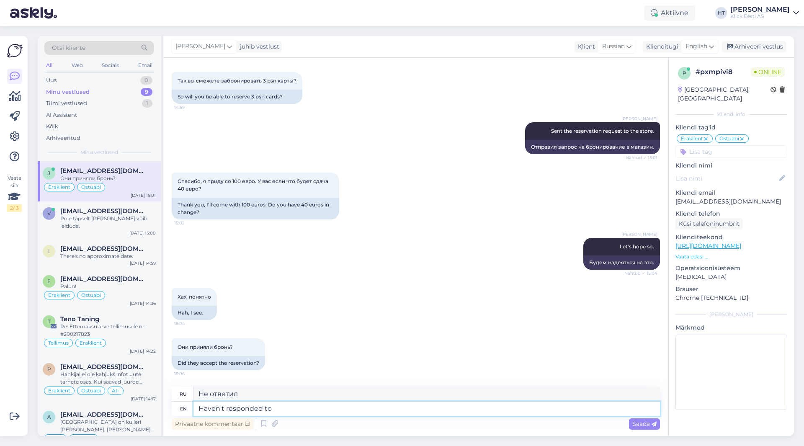
type textarea "Haven't responded to m"
type textarea "Не ответил на"
type textarea "Haven't responded to me y"
type textarea "Мне не ответили"
type textarea "Haven't responded to me yet."
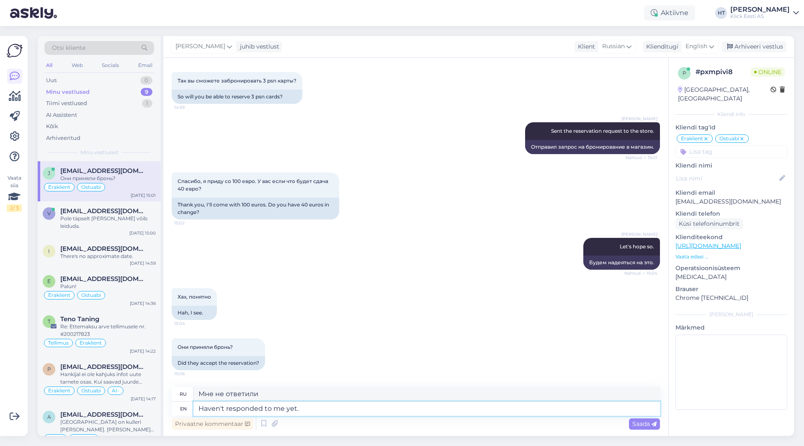
type textarea "Мне пока не ответили."
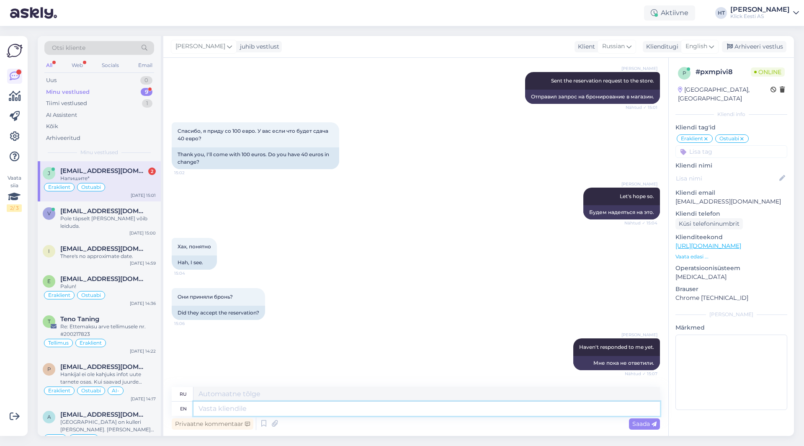
scroll to position [1153, 0]
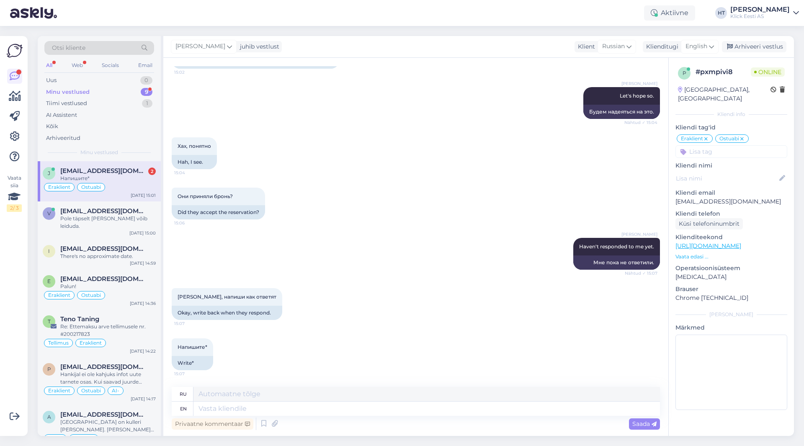
click at [339, 346] on div "Напишите* 15:07 Write*" at bounding box center [416, 354] width 488 height 50
click at [297, 406] on textarea at bounding box center [427, 409] width 467 height 14
type textarea "Sure"
type textarea "Конечно"
type textarea "Sure thing."
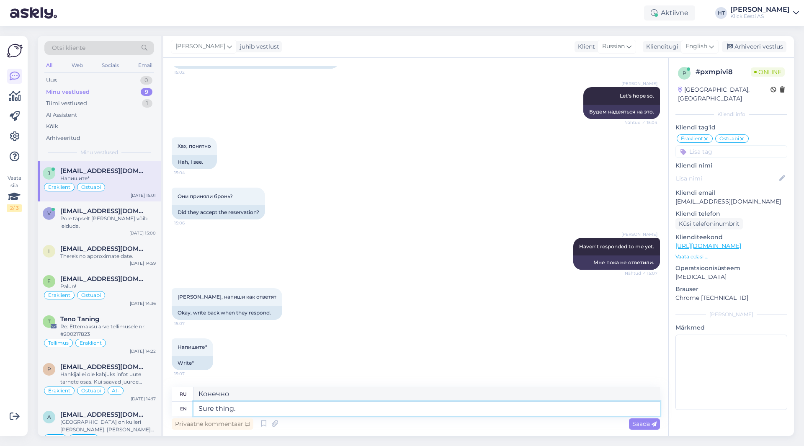
type textarea "Конечно."
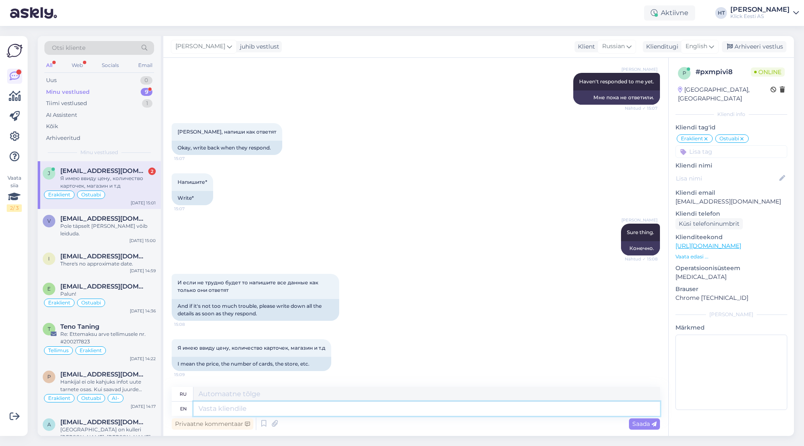
scroll to position [1319, 0]
click at [329, 407] on textarea at bounding box center [427, 409] width 467 height 14
type textarea "For 3"
type textarea "Для"
type textarea "For 3"
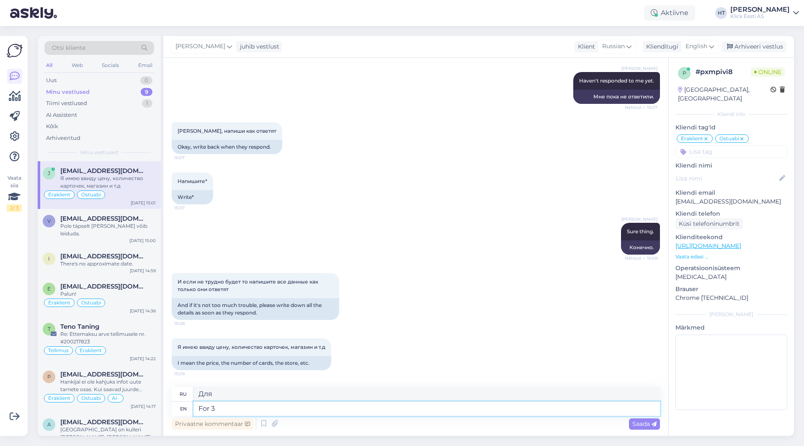
type textarea "На 3"
type textarea "For 3 cards the"
type textarea "Для 3 карт"
type textarea "For 3 cards the price w"
type textarea "За 3 карты цена"
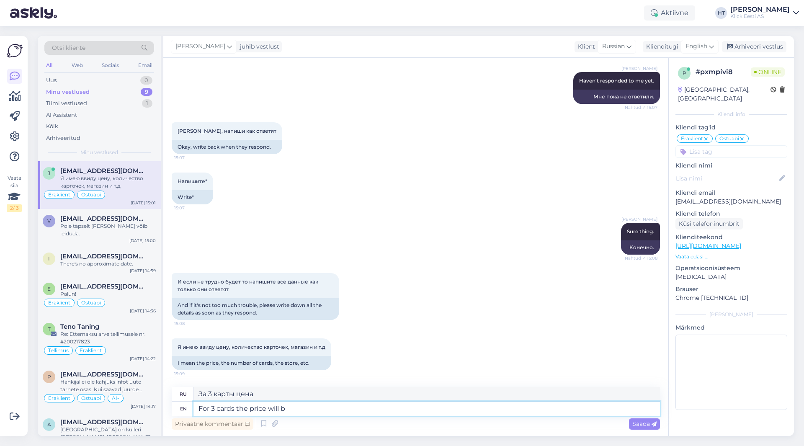
type textarea "For 3 cards the price will be"
type textarea "За 3 карты цена будет"
type textarea "For 3 cards the price will be 60€."
type textarea "За 3 открытки цена составит 60€."
type textarea "For 3 cards the price will be 60€. The"
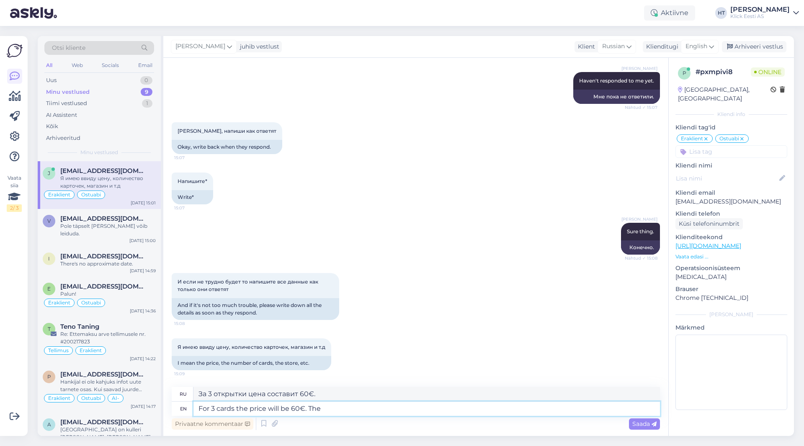
type textarea "За 3 открытки цена составит 60 евро."
type textarea "For 3 cards the price will be 60€. Their"
type textarea "Цена за 3 открытки составит 60 евро. Их"
type textarea "For 3 cards the price will be 60€. Their phone"
type textarea "Цена за 3 карты составит 60 евро. Их телефон"
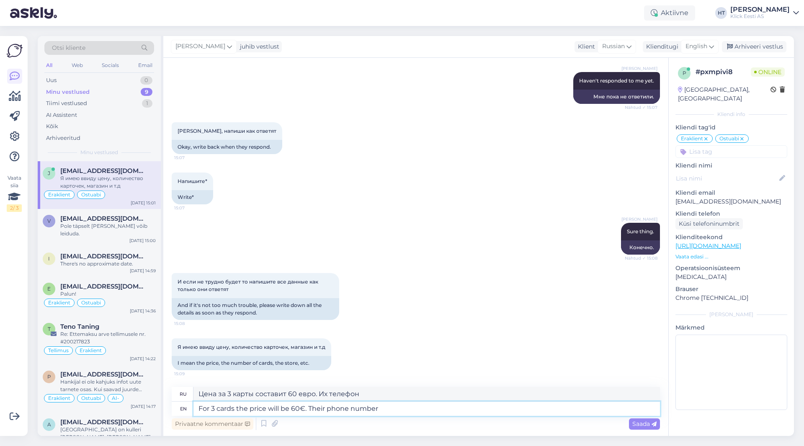
type textarea "For 3 cards the price will be 60€. Their phone number i"
type textarea "Цена за 3 карты составит 60 евро. Номер телефона."
type textarea "For 3 cards the price will be 60€. Their phone number is"
type textarea "Цена за 3 карты составит 60 евро. Номер телефона:"
paste textarea "6 668 116"
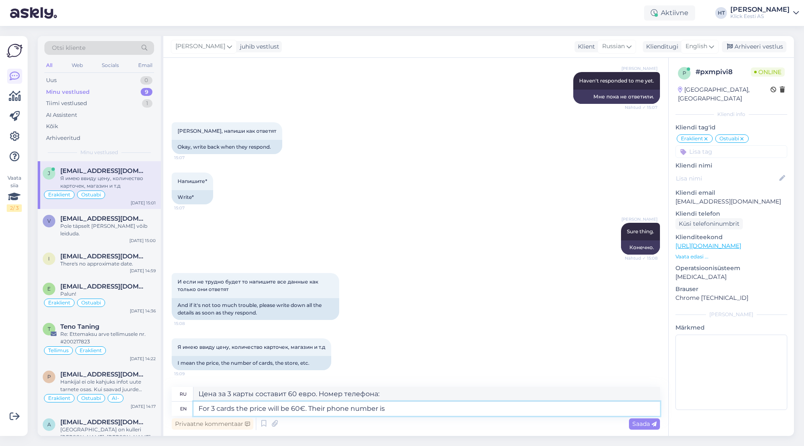
type textarea "For 3 cards the price will be 60€. Their phone number is [PHONE_NUMBER]"
type textarea "Цена за 3 карты составит 60 евро. Номер телефона: 6 668 116."
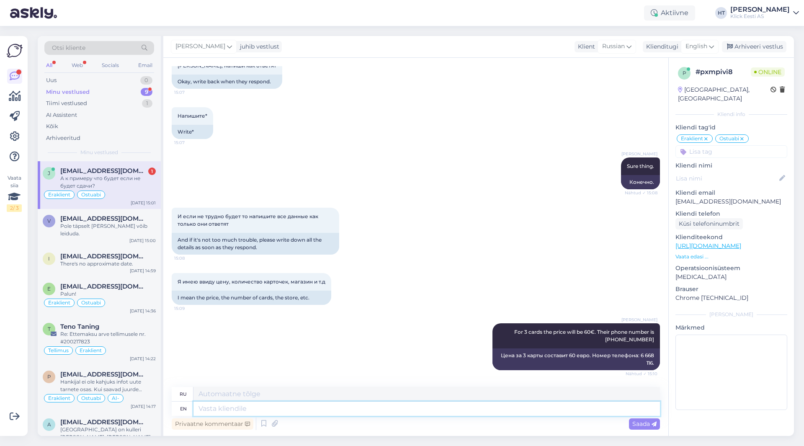
scroll to position [1434, 0]
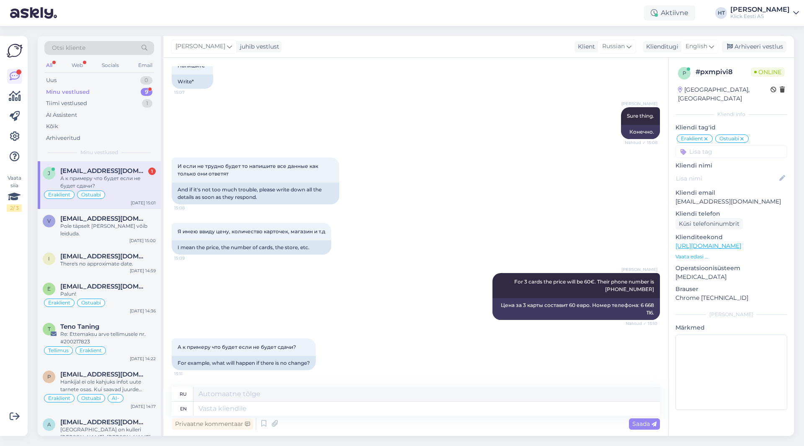
click at [131, 183] on div "А к примеру что будет если не будет сдачи?" at bounding box center [108, 182] width 96 height 15
click at [382, 408] on textarea at bounding box center [427, 409] width 467 height 14
click at [410, 293] on div "[PERSON_NAME] For 3 cards the price will be 60€. Their phone number is [PHONE_N…" at bounding box center [416, 296] width 488 height 65
click at [394, 409] on textarea at bounding box center [427, 409] width 467 height 14
click at [424, 297] on div "[PERSON_NAME] For 3 cards the price will be 60€. Their phone number is [PHONE_N…" at bounding box center [416, 296] width 488 height 65
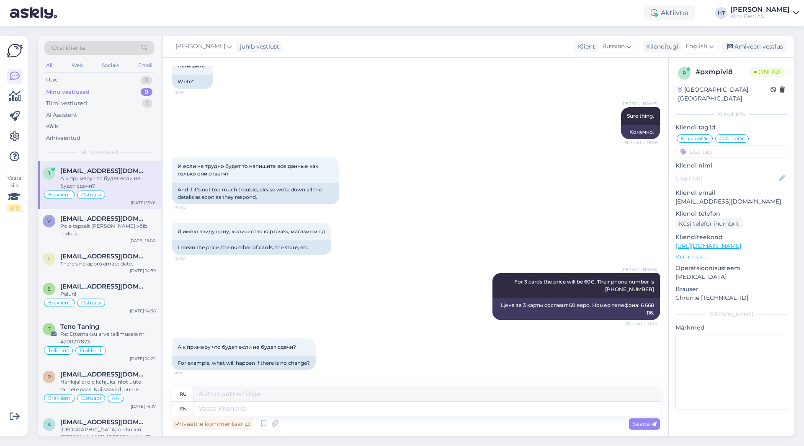
click at [413, 292] on div "[PERSON_NAME] For 3 cards the price will be 60€. Their phone number is [PHONE_N…" at bounding box center [416, 296] width 488 height 65
click at [367, 263] on div "Я имею ввиду цену, количество карточек, магазин и т.д 15:09 I mean the price, t…" at bounding box center [416, 239] width 488 height 50
click at [388, 411] on textarea at bounding box center [427, 409] width 467 height 14
type textarea "THey re"
type textarea "[PERSON_NAME]"
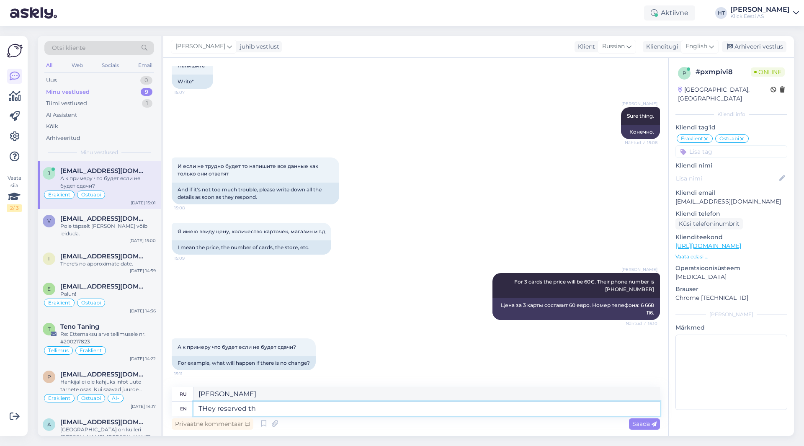
type textarea "THey reserved the"
type textarea "Они зарезервировали"
type textarea "THey reserved the c"
type textarea "Они зарезервировали a"
type textarea "THey reserved the cards."
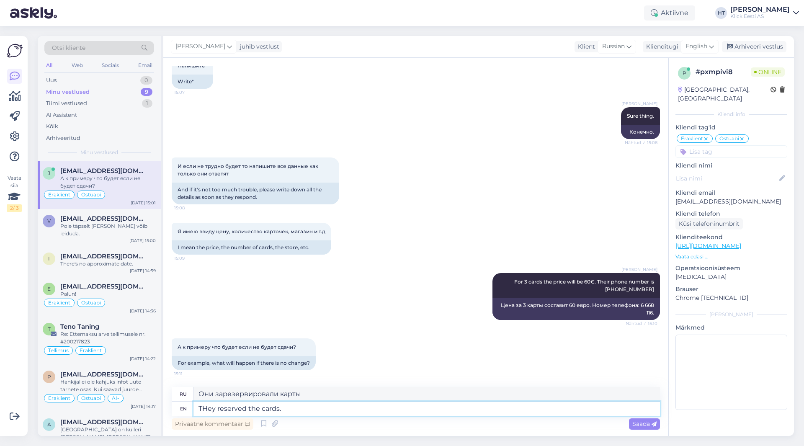
type textarea "Они зарезервировали карты."
type textarea "THey reserved the cards. THey w"
type textarea "Они зарезервировали карты. Они"
type textarea "THey reserved the cards. THey will mos"
type textarea "Они зарезервировали карты. Они будут"
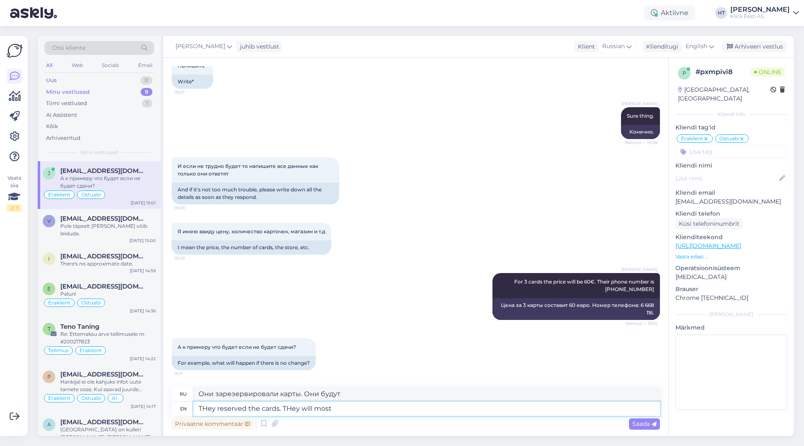
type textarea "THey reserved the cards. THey will most l"
type textarea "Они зарезервировали карты. Они будут в большинстве случаев"
type textarea "THey reserved the cards. THey will most likely"
type textarea "Они зарезервировали карты. Скорее всего, они"
type textarea "THey reserved the cards. THey will most likely have"
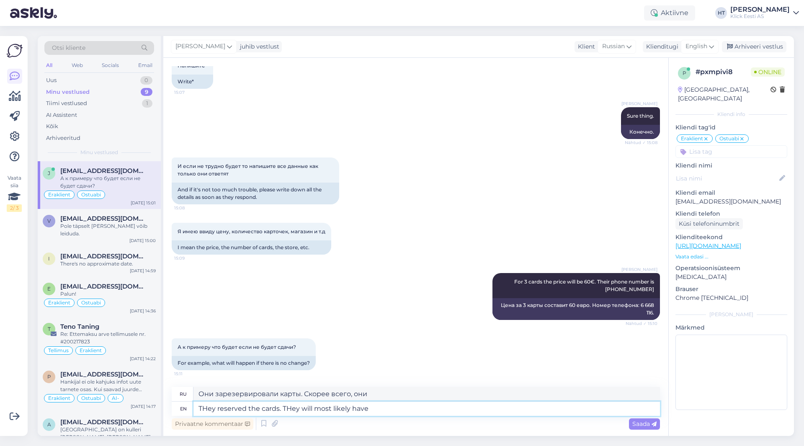
type textarea "Они зарезервировали карты. Скорее всего, у них есть"
type textarea "THey reserved the cards. THey will most likely have 40€"
type textarea "Они зарезервировали карты. Скорее всего, у них будет 40 евро."
type textarea "THey reserved the cards. THey will most likely have 40€ for"
type textarea "Они зарезервировали карты. Скорее всего, у них будет 40 евро на"
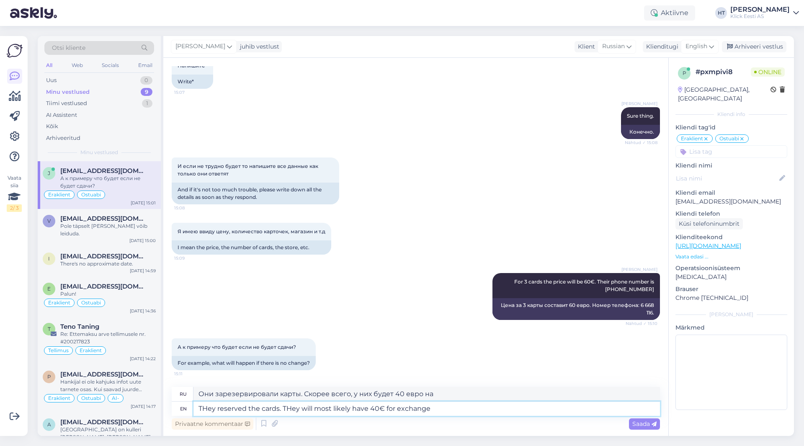
type textarea "THey reserved the cards. THey will most likely have 40€ for exchange."
type textarea "Карты зарезервированы. Скорее всего, у них будет 40 евро для обмена."
type textarea "THey reserved the cards. They will most likely have 40€ for exchange."
type textarea "Карты зарезервированы. Скорее всего, у них будет 40 евро на обмен."
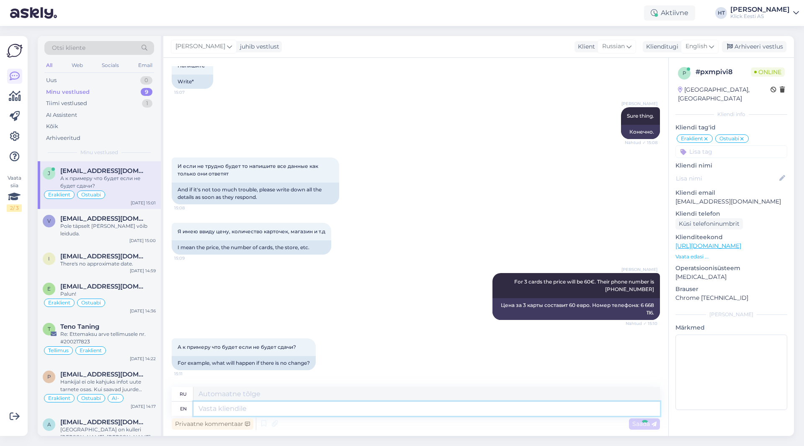
scroll to position [1500, 0]
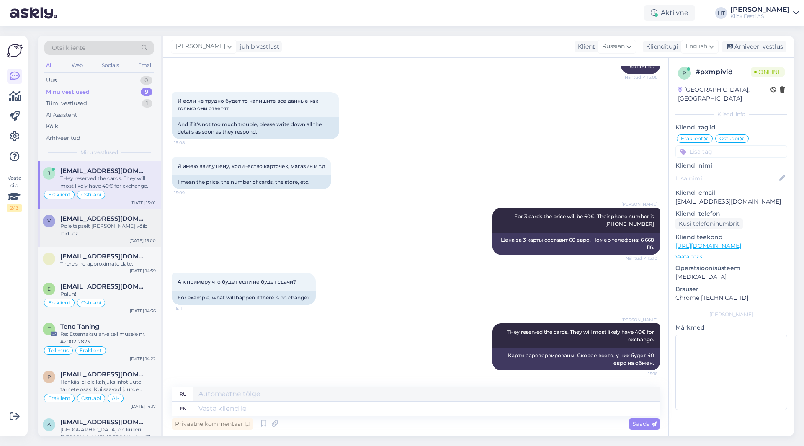
click at [95, 228] on div "Pole täpselt [PERSON_NAME] võib leiduda." at bounding box center [108, 229] width 96 height 15
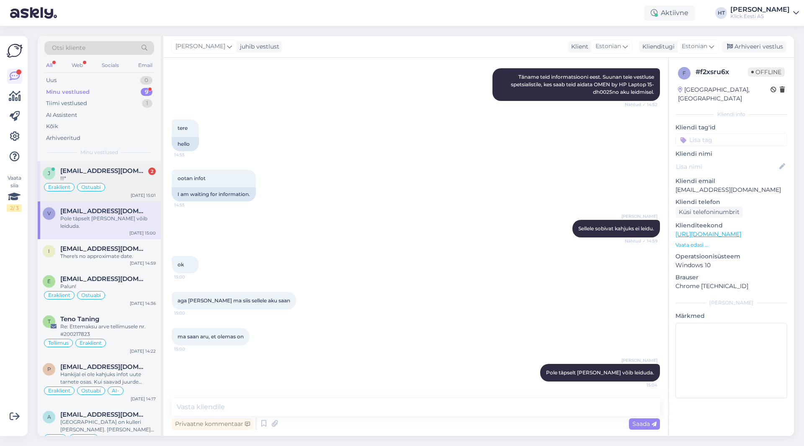
click at [135, 190] on div "Eraklient Ostuabi" at bounding box center [99, 187] width 113 height 10
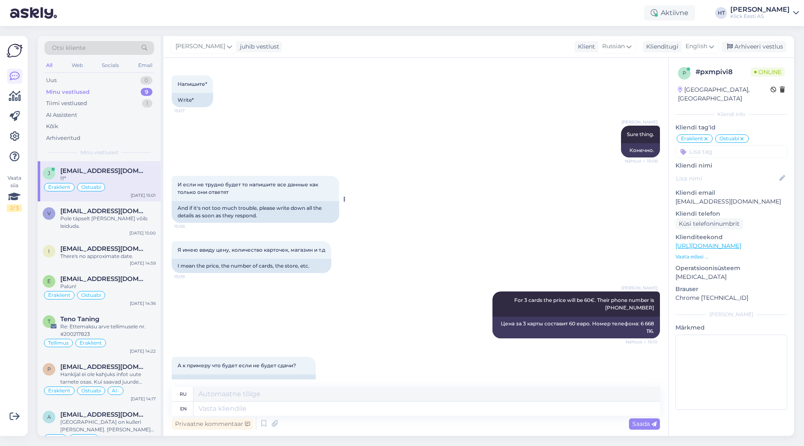
scroll to position [1600, 0]
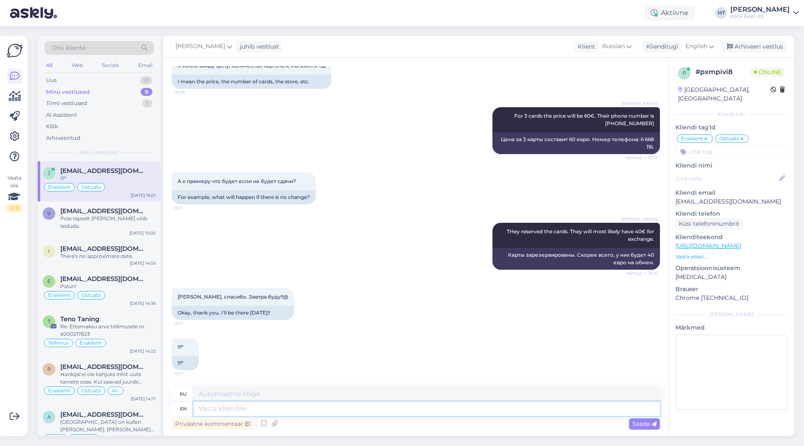
click at [301, 411] on textarea at bounding box center [427, 409] width 467 height 14
type textarea "You're"
type textarea "Ты"
type textarea "You're welcome!"
type textarea "Пожалуйста!"
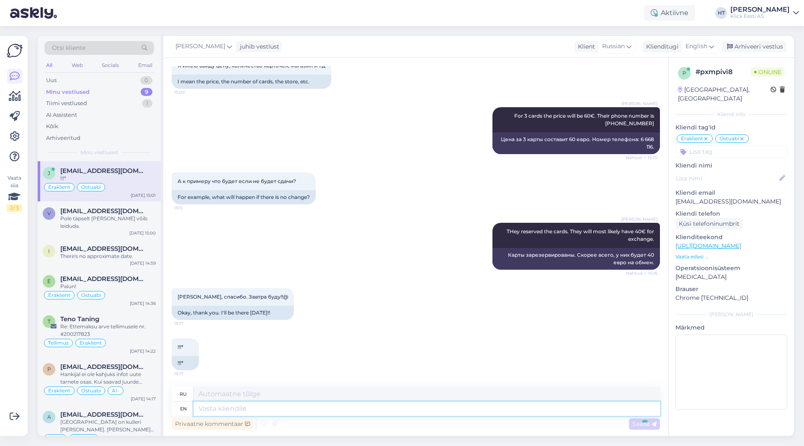
scroll to position [1651, 0]
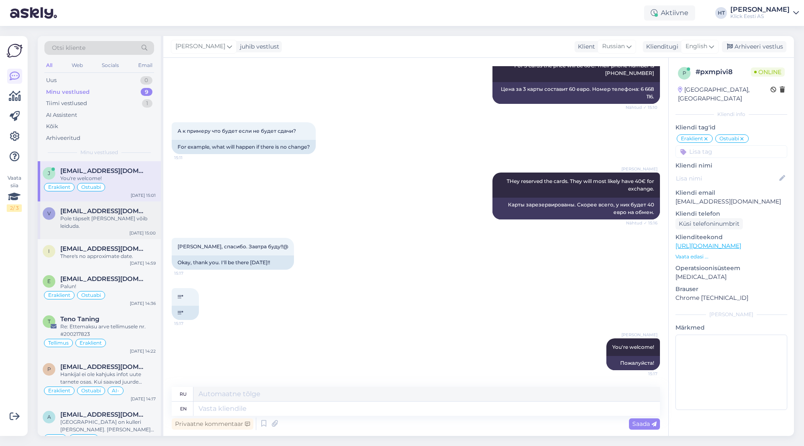
click at [133, 217] on div "Pole täpselt [PERSON_NAME] võib leiduda." at bounding box center [108, 222] width 96 height 15
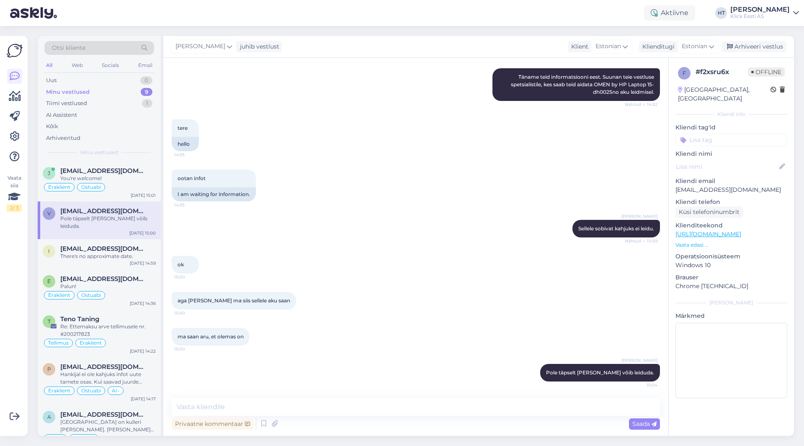
scroll to position [282, 0]
click at [127, 83] on div "Uus 0" at bounding box center [99, 81] width 110 height 12
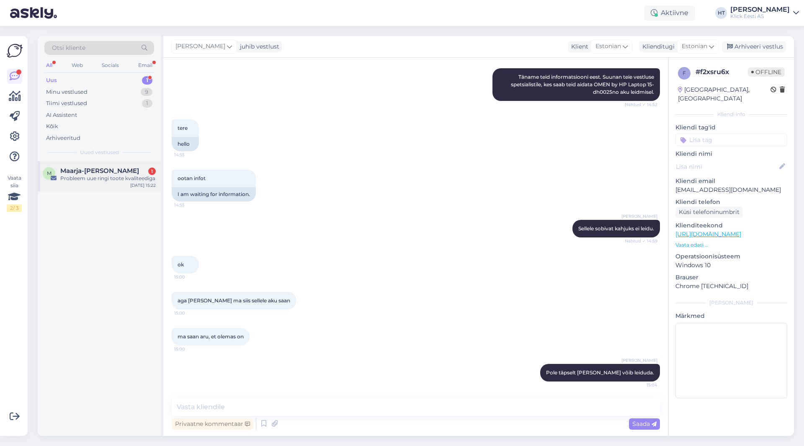
click at [111, 186] on div "M Maarja-[PERSON_NAME] 1 Probleem uue ringi toote kvaliteediga [DATE] 15:22" at bounding box center [99, 176] width 123 height 30
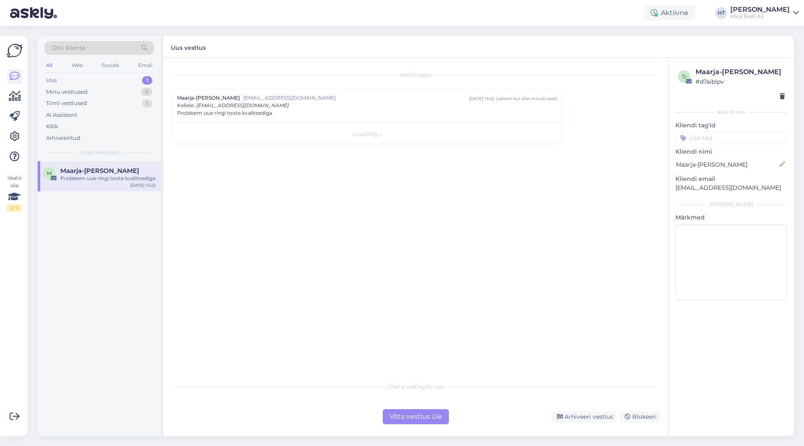
scroll to position [0, 0]
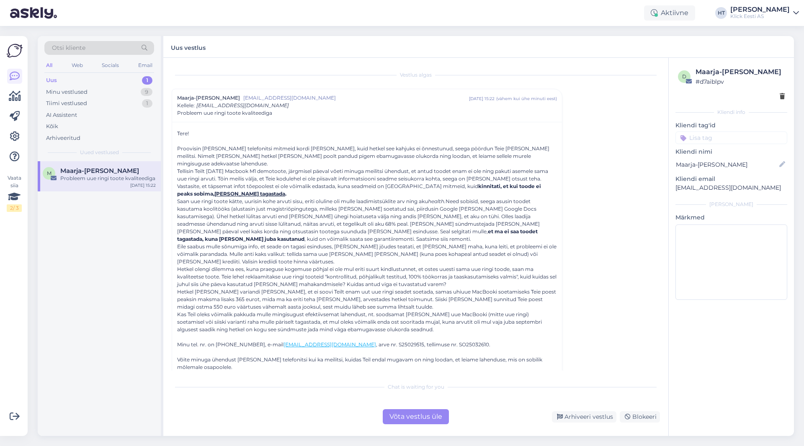
drag, startPoint x: 234, startPoint y: 170, endPoint x: 544, endPoint y: 185, distance: 310.3
click at [544, 185] on div "Tellisin Teilt [DATE] Macbook M1 demotoote, järgmisel päeval võeti minuga meili…" at bounding box center [367, 183] width 380 height 30
click at [542, 190] on div "Tellisin Teilt [DATE] Macbook M1 demotoote, järgmisel päeval võeti minuga meili…" at bounding box center [367, 183] width 380 height 30
drag, startPoint x: 178, startPoint y: 193, endPoint x: 493, endPoint y: 232, distance: 317.8
click at [277, 232] on div "Saan uue ringi toote kätte, uurisin kohe arvuti sisu, eriti oluline oli mulle l…" at bounding box center [367, 220] width 380 height 45
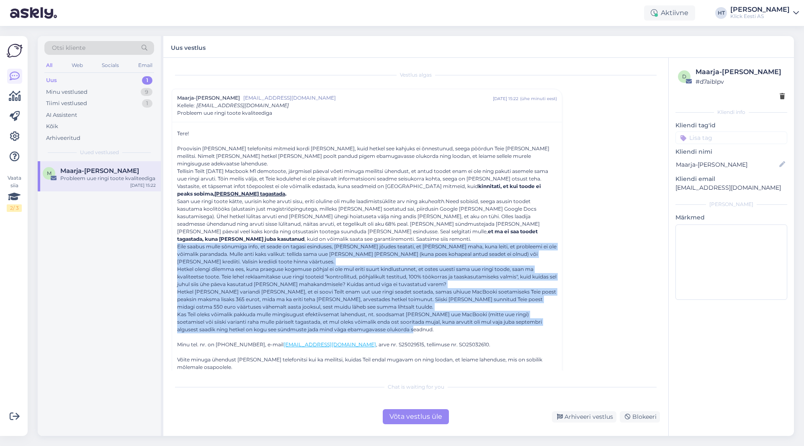
drag, startPoint x: 178, startPoint y: 239, endPoint x: 538, endPoint y: 324, distance: 370.2
click at [538, 324] on div "Tere! Proovisin [PERSON_NAME] telefonitsi mitmeid kordi [PERSON_NAME], kuid het…" at bounding box center [367, 262] width 380 height 264
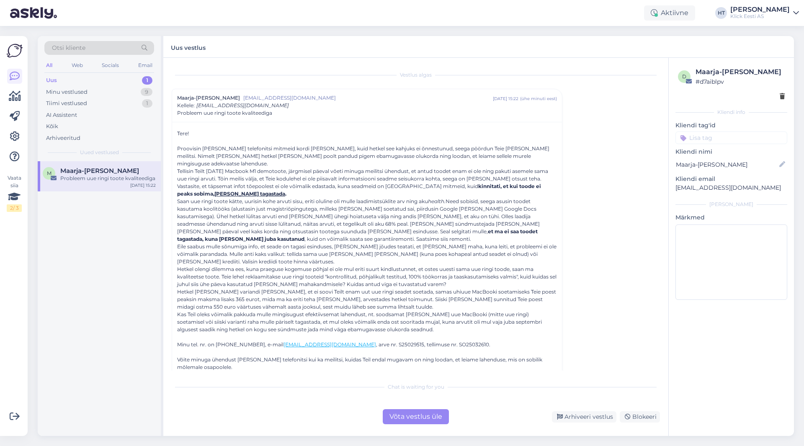
click at [452, 333] on div at bounding box center [367, 337] width 380 height 8
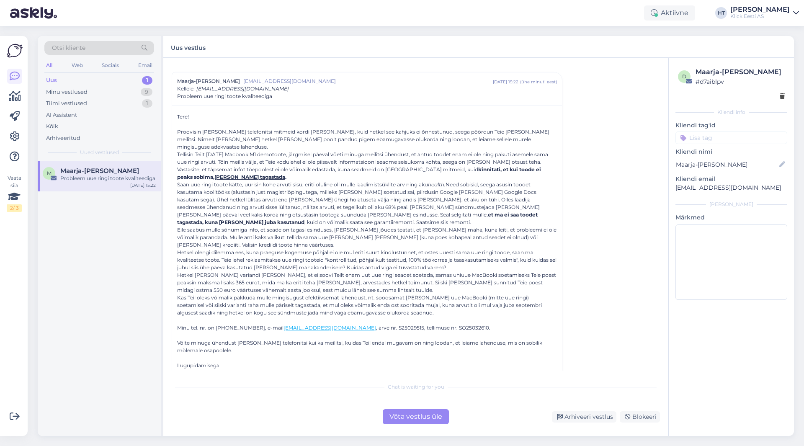
scroll to position [26, 0]
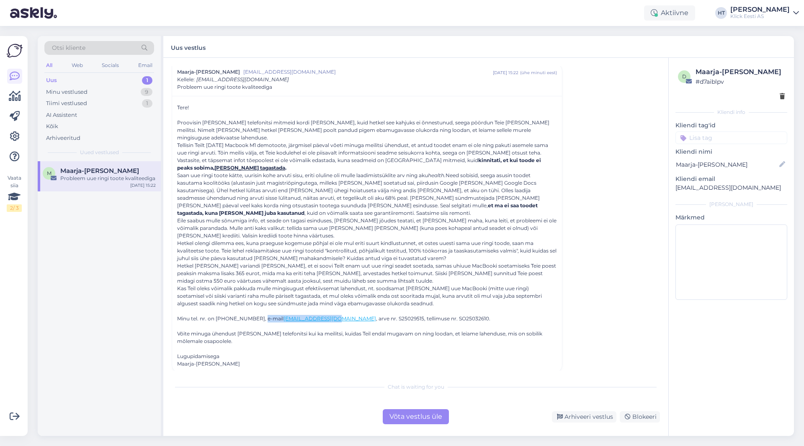
drag, startPoint x: 257, startPoint y: 310, endPoint x: 317, endPoint y: 313, distance: 60.0
click at [317, 315] on div "Minu tel. nr. on [PHONE_NUMBER], e-mail [EMAIL_ADDRESS][DOMAIN_NAME] , arve nr.…" at bounding box center [367, 319] width 380 height 8
click at [489, 315] on div "Minu tel. nr. on [PHONE_NUMBER], e-mail [EMAIL_ADDRESS][DOMAIN_NAME] , arve nr.…" at bounding box center [367, 319] width 380 height 8
click at [222, 315] on div "Minu tel. nr. on [PHONE_NUMBER], e-mail [EMAIL_ADDRESS][DOMAIN_NAME] , arve nr.…" at bounding box center [367, 319] width 380 height 8
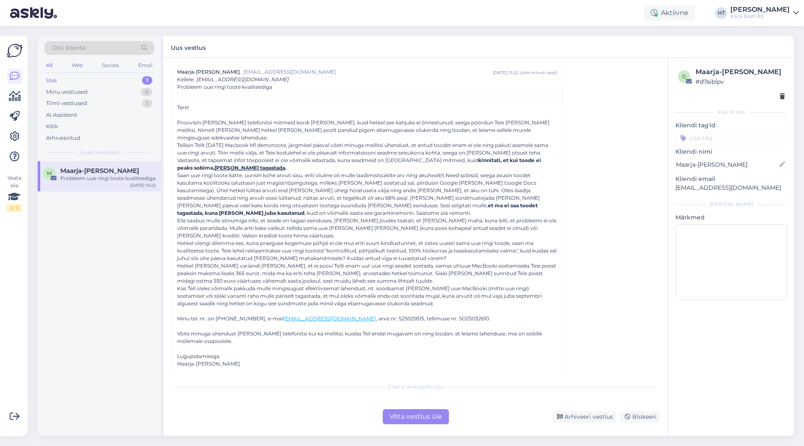
click at [118, 236] on div "M Maarja-[PERSON_NAME] Probleem uue ringi toote kvaliteediga [DATE] 15:22" at bounding box center [99, 298] width 123 height 275
drag, startPoint x: 254, startPoint y: 198, endPoint x: 417, endPoint y: 199, distance: 162.5
click at [417, 202] on b "et ma ei saa toodet tagastada, kuna [PERSON_NAME] juba kasutanud" at bounding box center [357, 209] width 361 height 14
click at [420, 217] on div "Eile saabus mulle sõnumiga info, et seade on tagasi esinduses, [PERSON_NAME] jõ…" at bounding box center [367, 228] width 380 height 23
click at [419, 417] on div "Võta vestlus üle" at bounding box center [416, 416] width 66 height 15
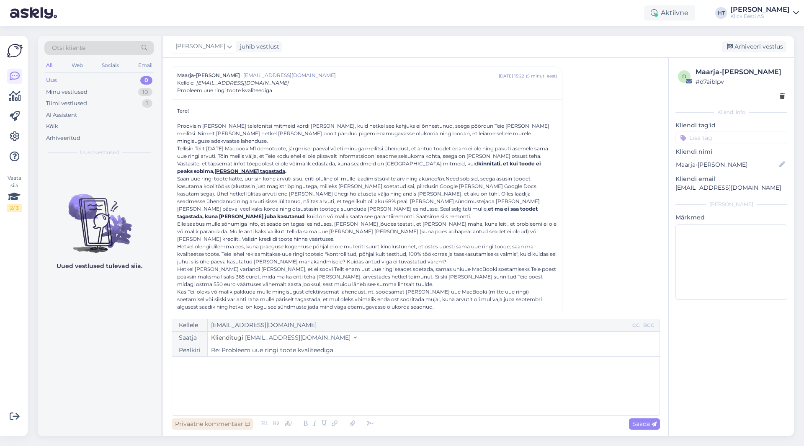
click at [230, 424] on div "Privaatne kommentaar" at bounding box center [213, 423] width 82 height 11
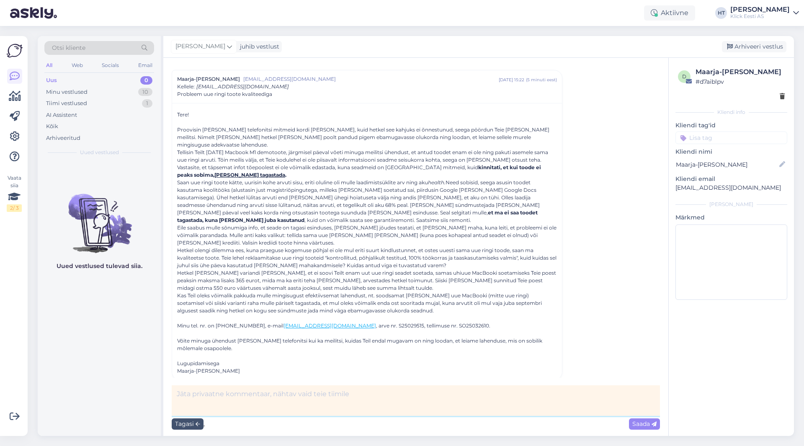
click at [241, 403] on textarea at bounding box center [416, 400] width 488 height 31
type textarea "M"
click at [633, 428] on div "Saada" at bounding box center [644, 423] width 31 height 11
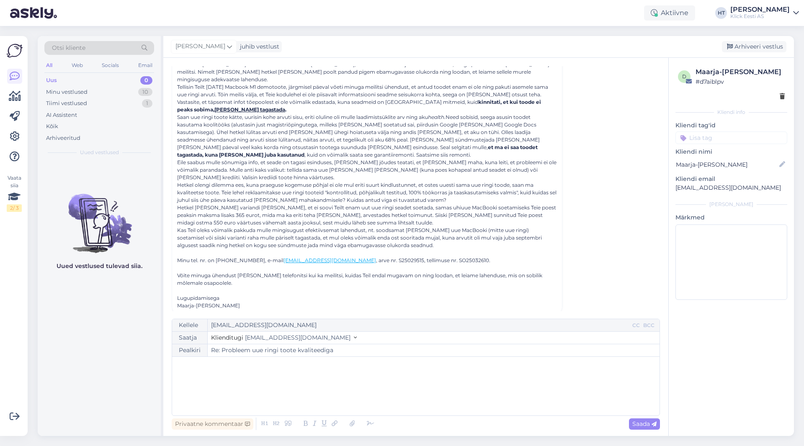
scroll to position [121, 0]
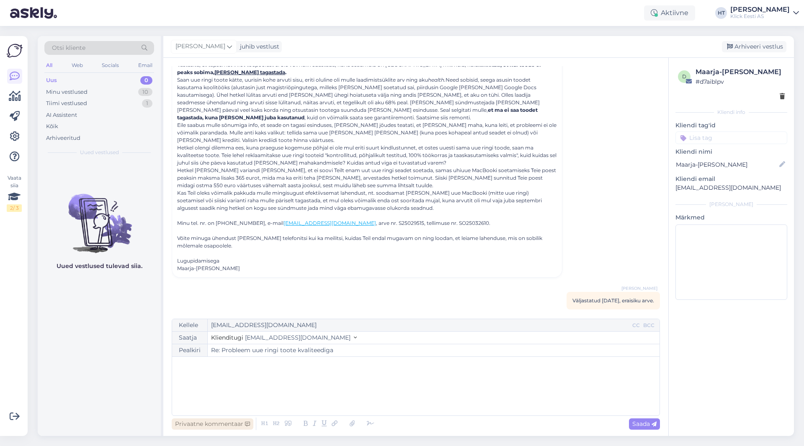
click at [239, 424] on div "Privaatne kommentaar" at bounding box center [213, 423] width 82 height 11
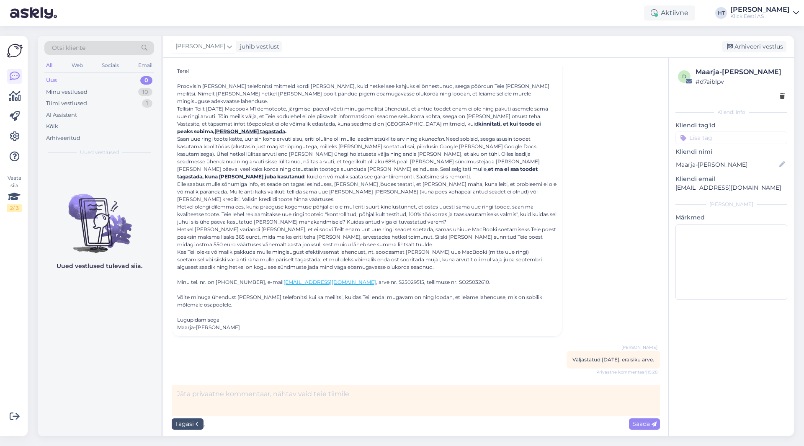
scroll to position [55, 0]
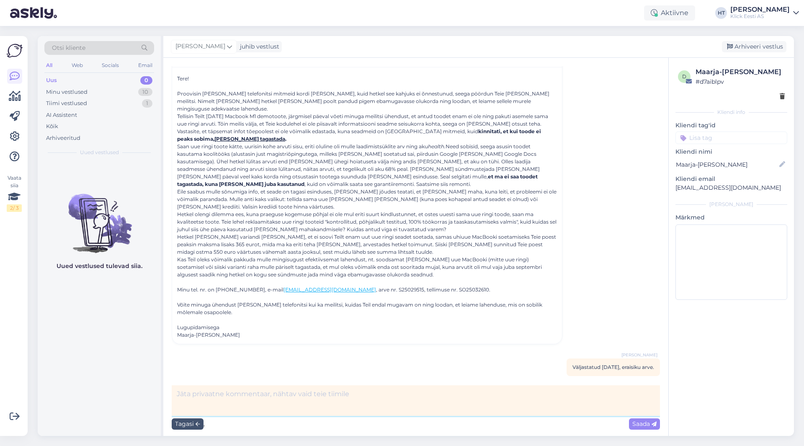
click at [258, 396] on textarea at bounding box center [416, 400] width 488 height 31
paste textarea "2275242"
type textarea "mserv 2275242, registreeritud [DATE]"
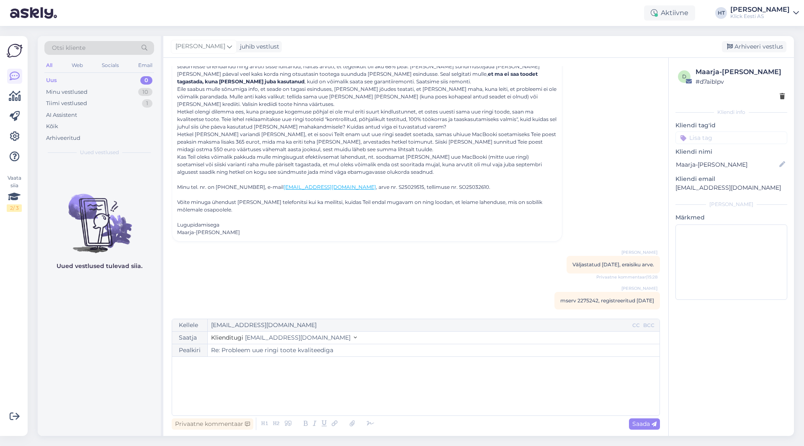
scroll to position [116, 0]
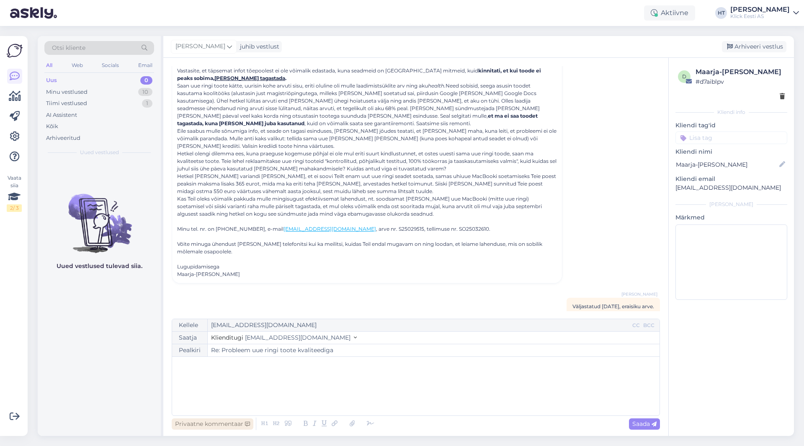
click at [210, 423] on div "Privaatne kommentaar" at bounding box center [213, 423] width 82 height 11
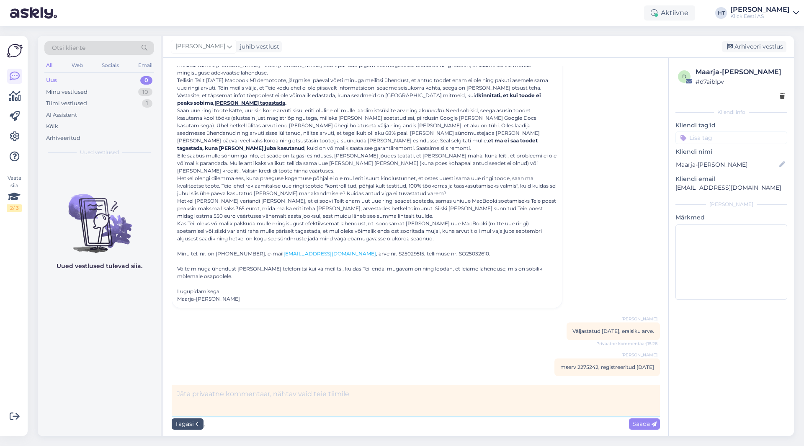
click at [351, 388] on textarea at bounding box center [416, 400] width 488 height 31
paste textarea "0000000292000101353"
click at [179, 392] on textarea "Arve nr 0000000292000101353, lahendus Gifto + Klick kinekaart, algne ost tehtud…" at bounding box center [416, 400] width 488 height 31
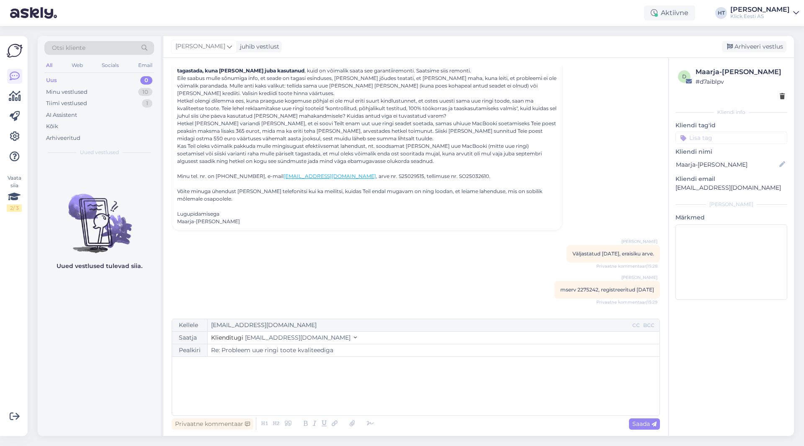
scroll to position [201, 0]
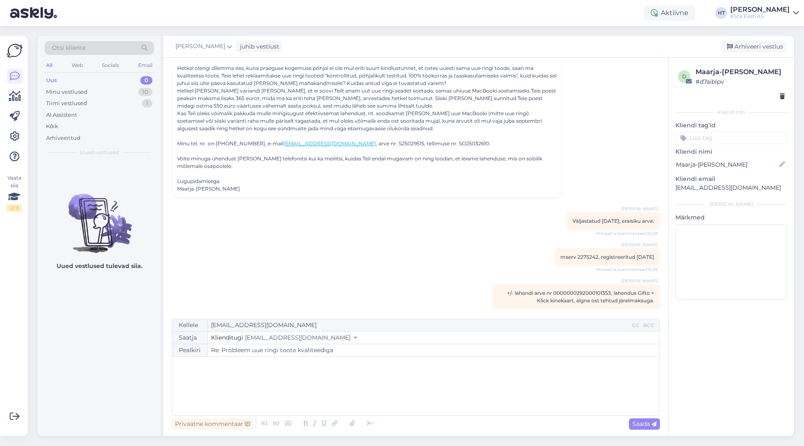
click at [71, 371] on div "Uued vestlused tulevad siia." at bounding box center [99, 298] width 123 height 275
click at [217, 427] on div "Privaatne kommentaar" at bounding box center [213, 423] width 82 height 11
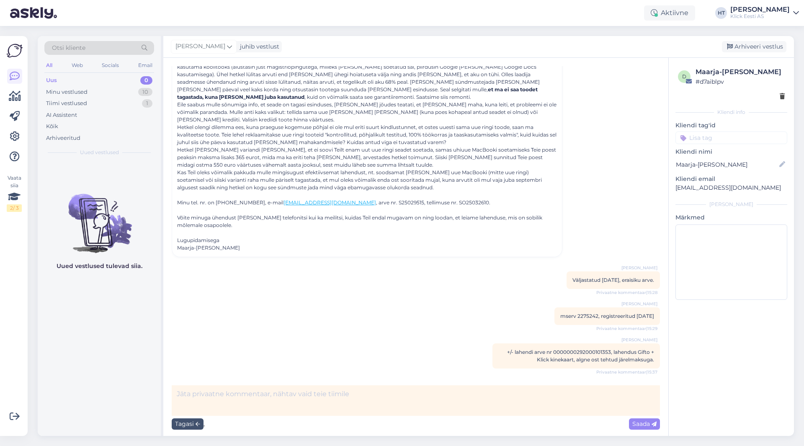
scroll to position [134, 0]
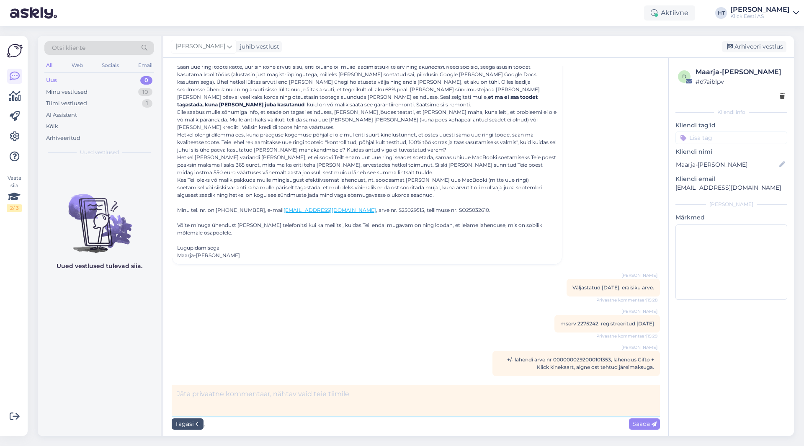
click at [261, 403] on textarea at bounding box center [416, 400] width 488 height 31
type textarea "[PERSON_NAME] edastas [PERSON_NAME], suunan ka Askly kaudu."
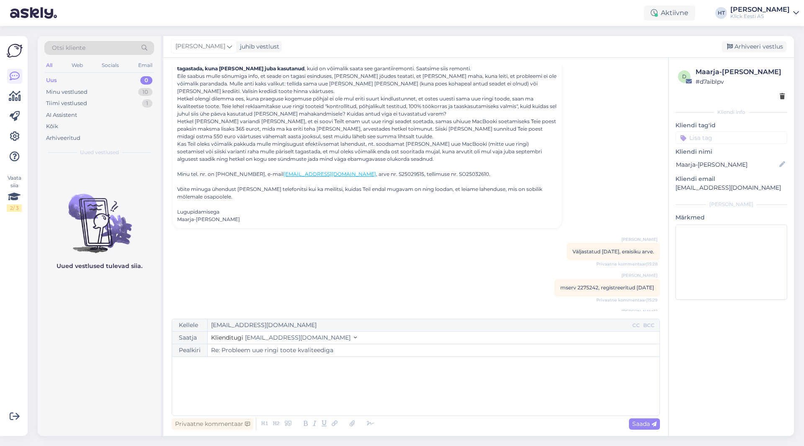
scroll to position [237, 0]
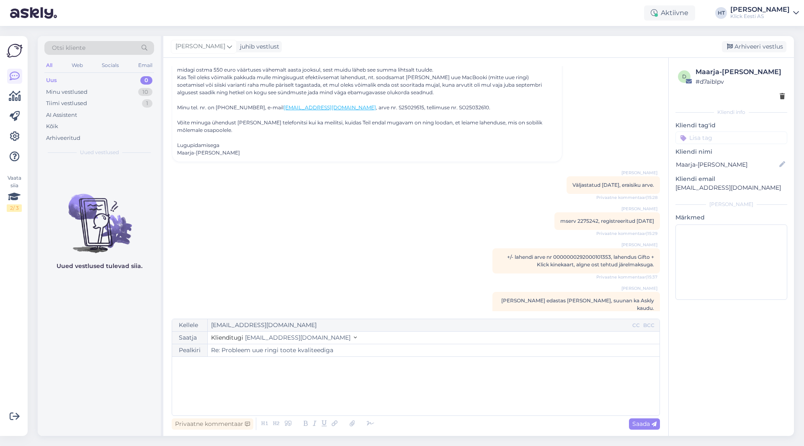
click at [727, 137] on input at bounding box center [732, 138] width 112 height 13
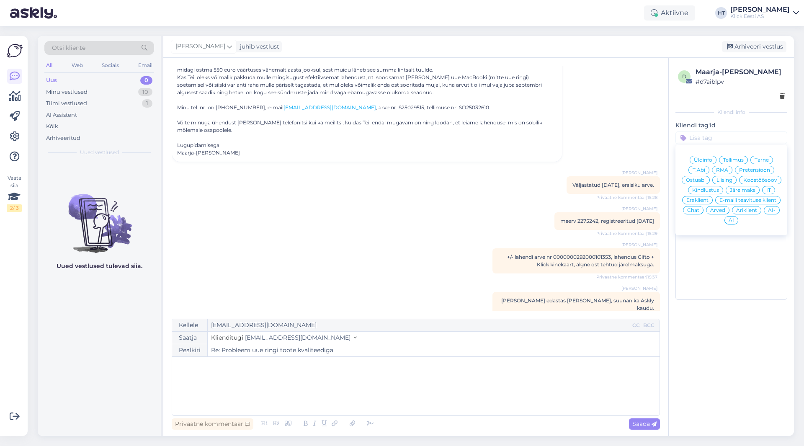
click at [744, 168] on span "Pretensioon" at bounding box center [754, 170] width 31 height 5
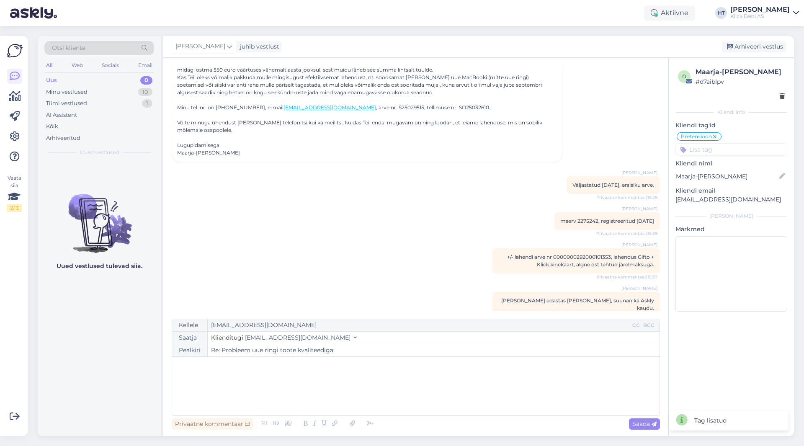
click at [719, 149] on input at bounding box center [732, 149] width 112 height 13
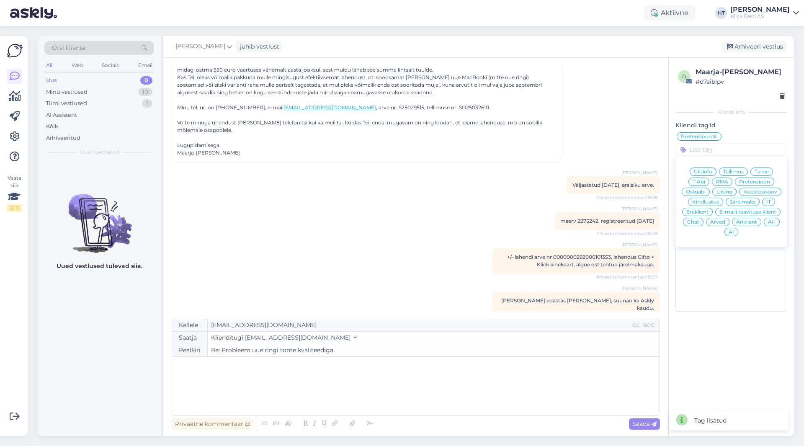
click at [701, 209] on span "Eraklient" at bounding box center [698, 211] width 22 height 5
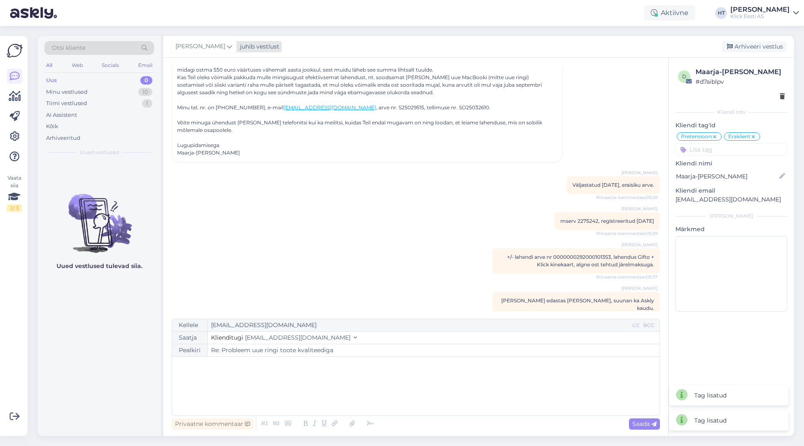
click at [227, 44] on icon at bounding box center [229, 46] width 5 height 9
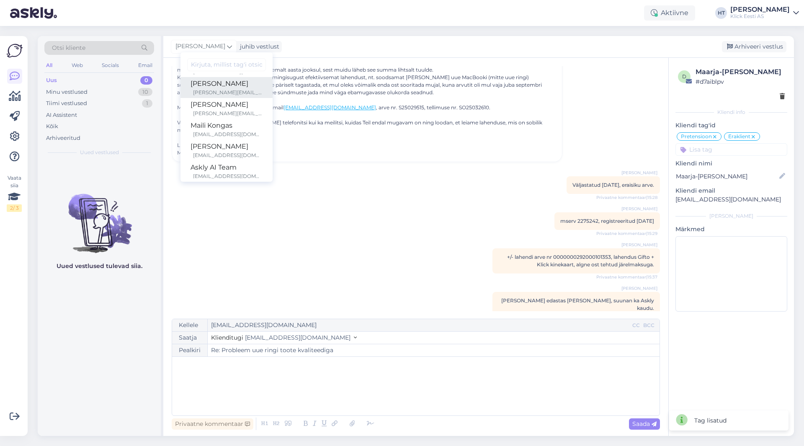
scroll to position [49, 0]
click at [217, 119] on div "Maili Kongas" at bounding box center [227, 119] width 72 height 10
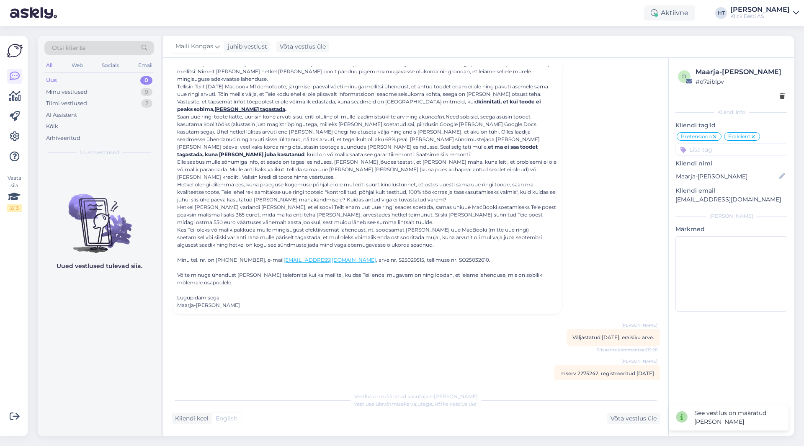
scroll to position [0, 0]
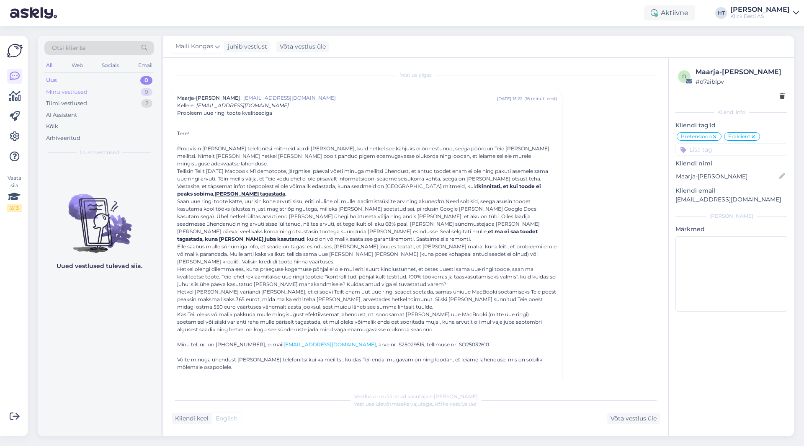
click at [138, 90] on div "Minu vestlused 9" at bounding box center [99, 92] width 110 height 12
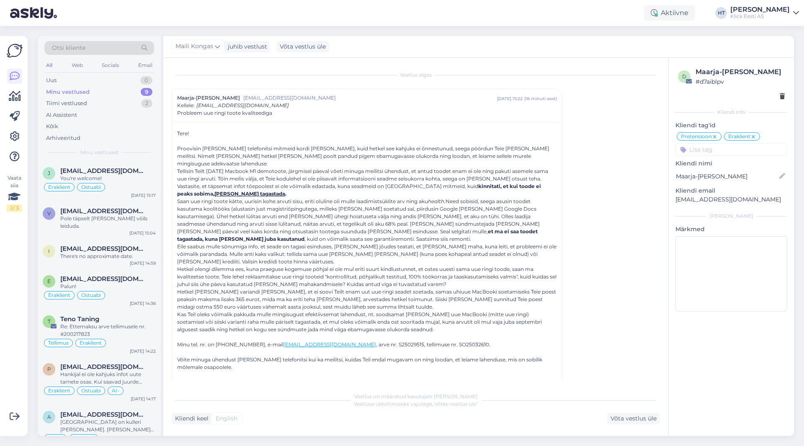
click at [0, 308] on div "Vaata siia 2 / 3 Võimalused Veendu, et Askly loob sulle väärtust. Sulge Ühenda …" at bounding box center [14, 236] width 28 height 400
click at [103, 110] on div "AI Assistent" at bounding box center [99, 115] width 110 height 12
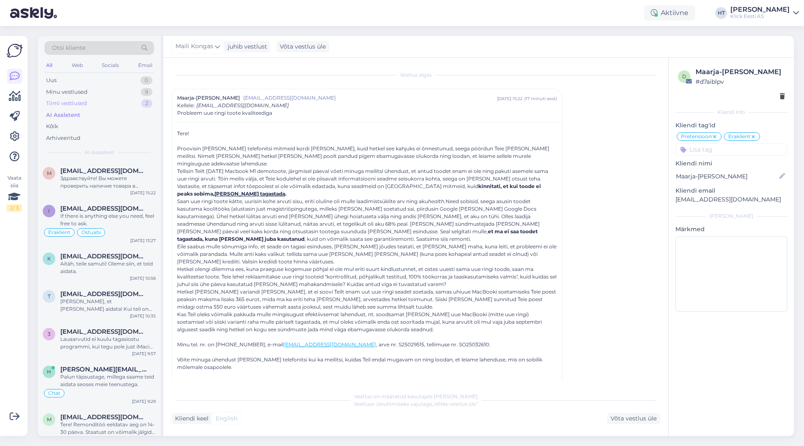
click at [103, 108] on div "Tiimi vestlused 2" at bounding box center [99, 104] width 110 height 12
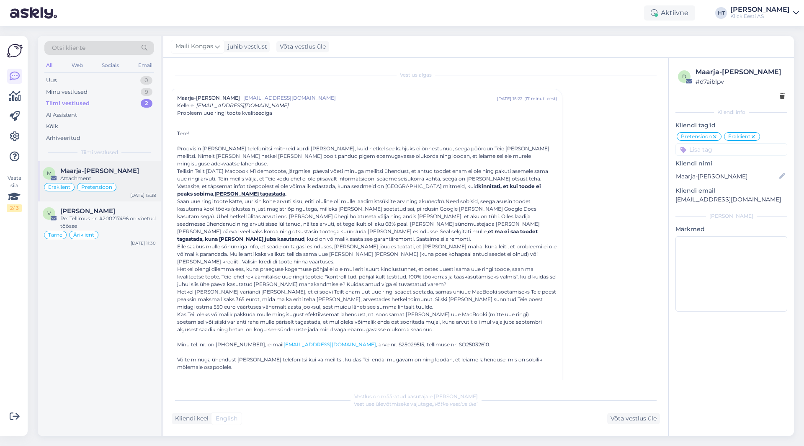
click at [117, 176] on div "Attachment" at bounding box center [108, 179] width 96 height 8
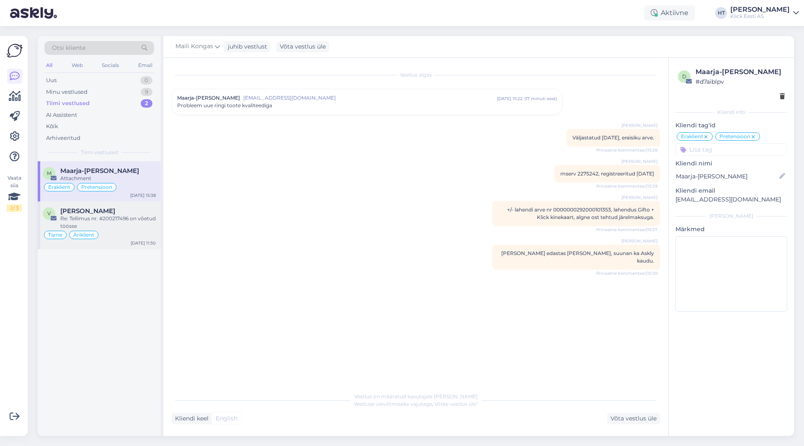
click at [121, 226] on div "Re: Tellimus nr. #200217496 on võetud töösse" at bounding box center [108, 222] width 96 height 15
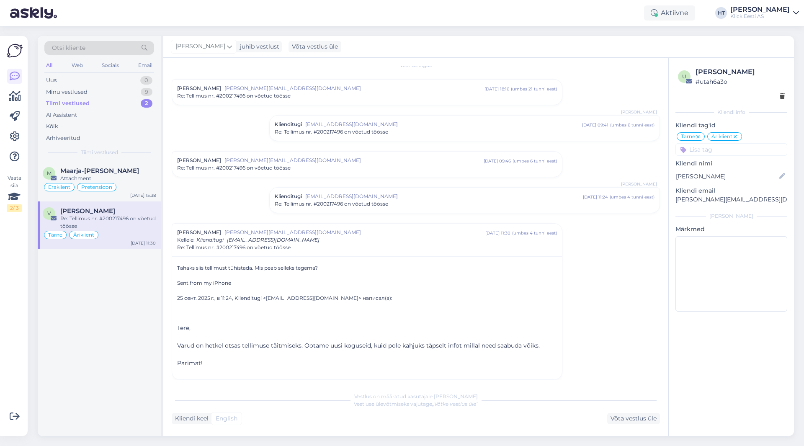
scroll to position [14, 0]
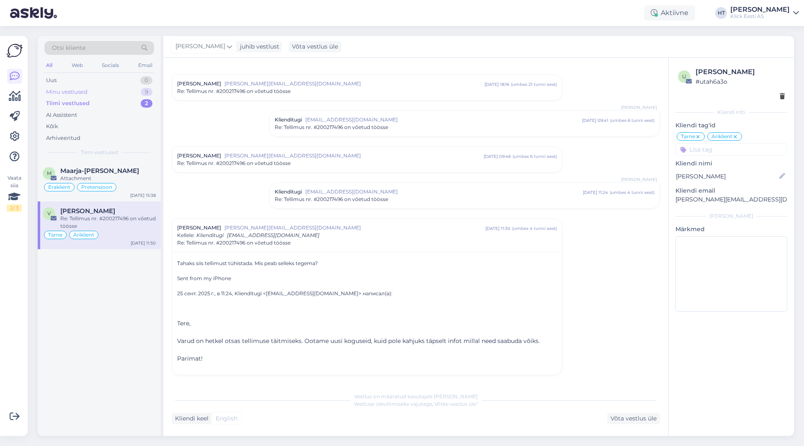
click at [105, 91] on div "Minu vestlused 9" at bounding box center [99, 92] width 110 height 12
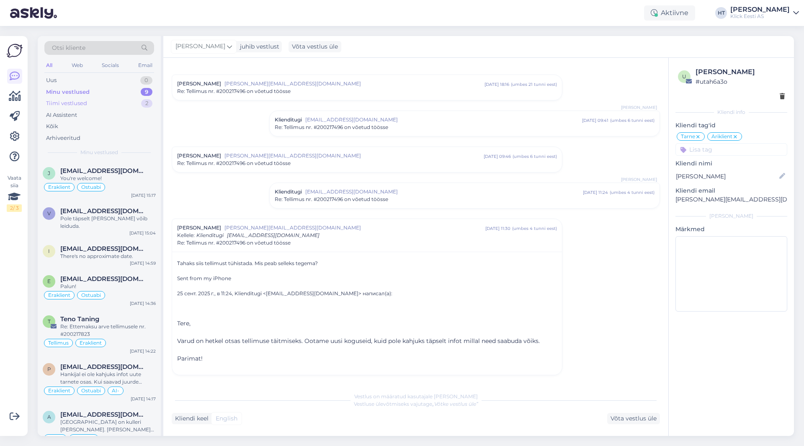
click at [127, 104] on div "Tiimi vestlused 2" at bounding box center [99, 104] width 110 height 12
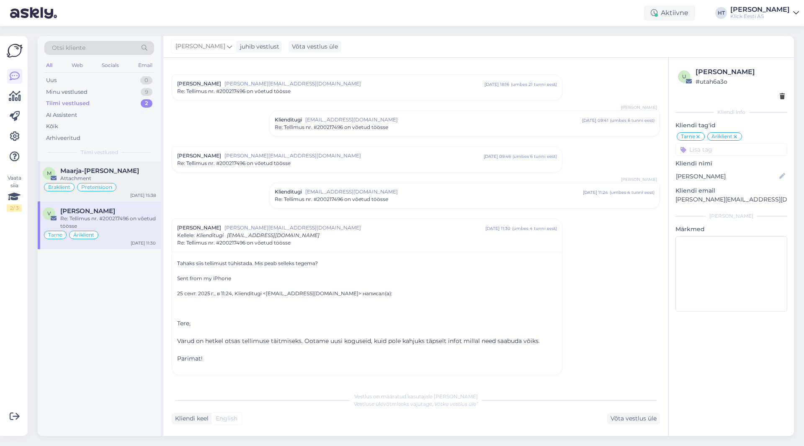
click at [145, 176] on div "Attachment" at bounding box center [108, 179] width 96 height 8
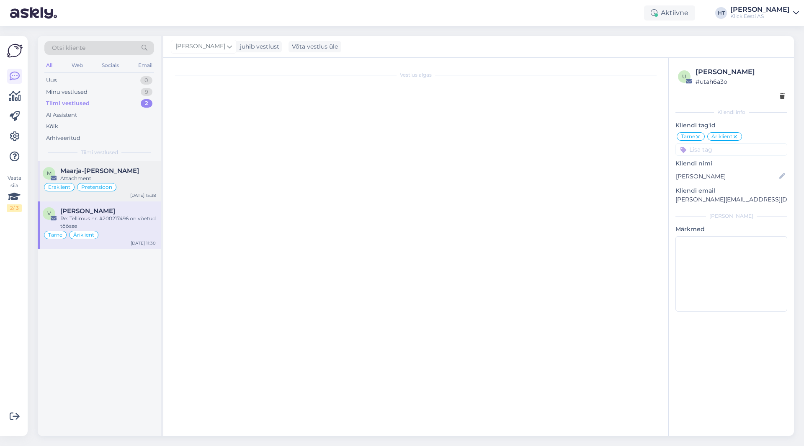
scroll to position [0, 0]
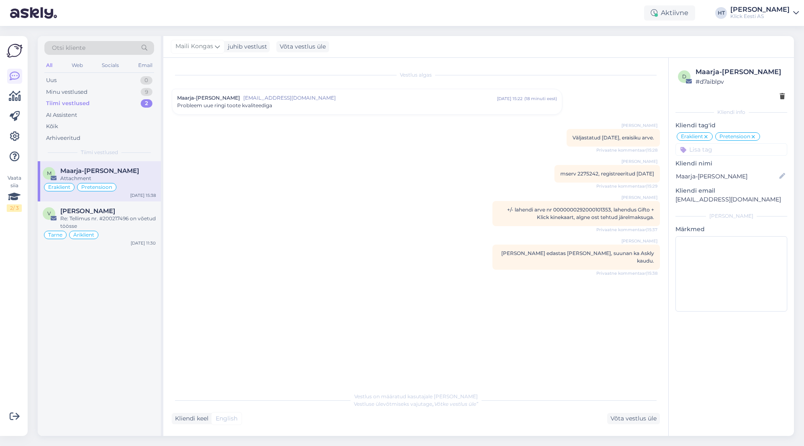
click at [398, 189] on div "Vestlus algas Maarja-[PERSON_NAME] [EMAIL_ADDRESS][DOMAIN_NAME] [DATE] 15:22 ( …" at bounding box center [420, 223] width 496 height 314
click at [276, 201] on div "Vestlus algas Maarja-[PERSON_NAME] [EMAIL_ADDRESS][DOMAIN_NAME] [DATE] 15:22 ( …" at bounding box center [420, 223] width 496 height 314
click at [139, 227] on div "Re: Tellimus nr. #200217496 on võetud töösse" at bounding box center [108, 222] width 96 height 15
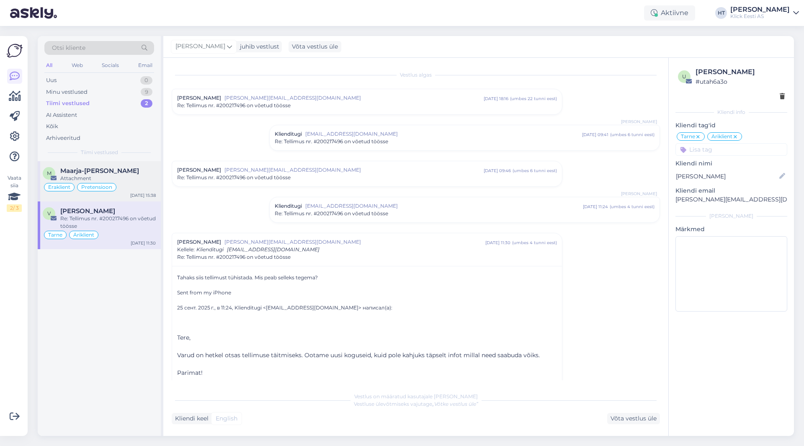
click at [142, 178] on div "Attachment" at bounding box center [108, 179] width 96 height 8
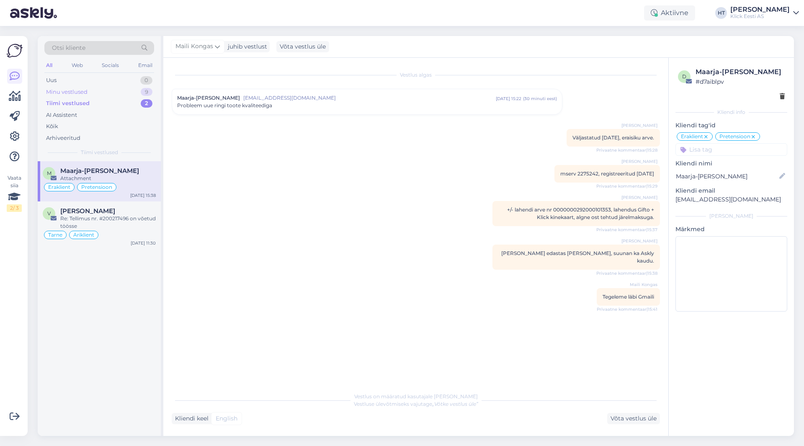
click at [134, 94] on div "Minu vestlused 9" at bounding box center [99, 92] width 110 height 12
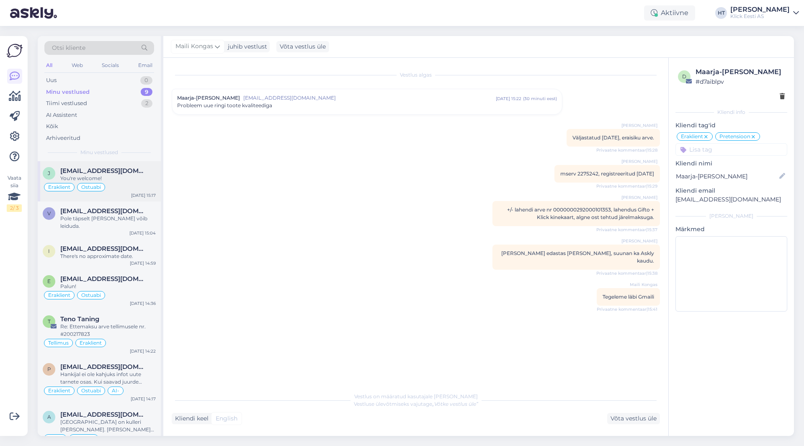
click at [132, 176] on div "You're welcome!" at bounding box center [108, 179] width 96 height 8
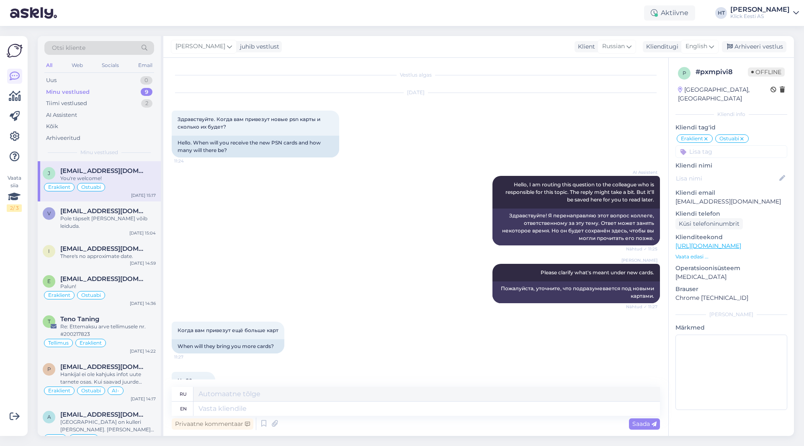
scroll to position [1651, 0]
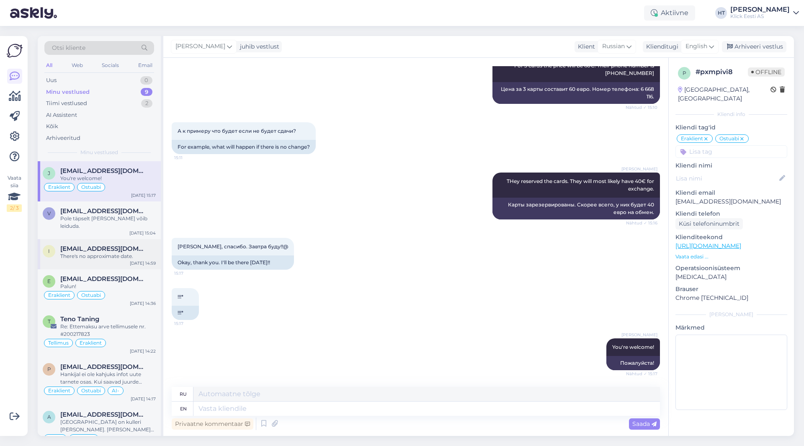
click at [135, 253] on div "There's no approximate date." at bounding box center [108, 257] width 96 height 8
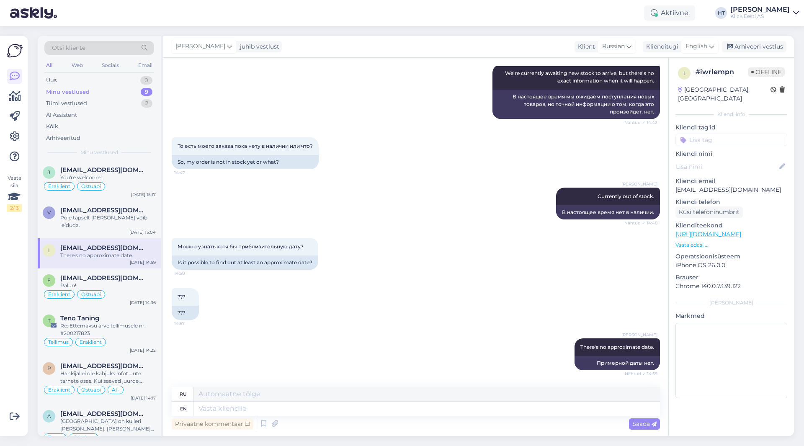
scroll to position [0, 0]
click at [126, 186] on div "Eraklient Ostuabi" at bounding box center [99, 187] width 113 height 10
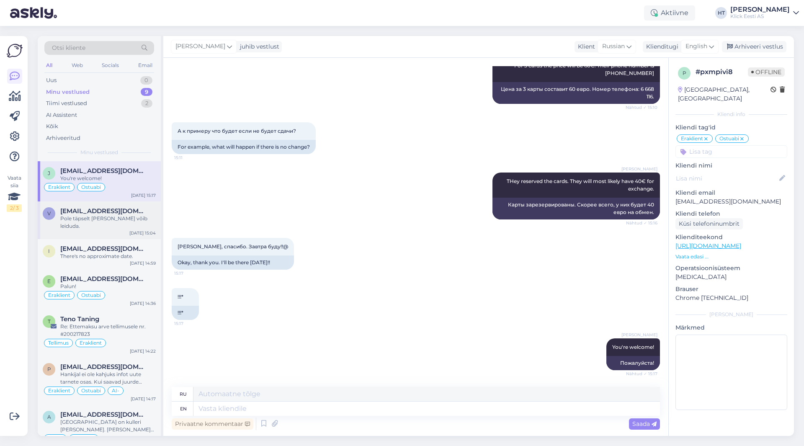
click at [135, 230] on div "v [EMAIL_ADDRESS][DOMAIN_NAME] Pole täpselt [PERSON_NAME] võib leiduda. [DATE] …" at bounding box center [99, 220] width 123 height 38
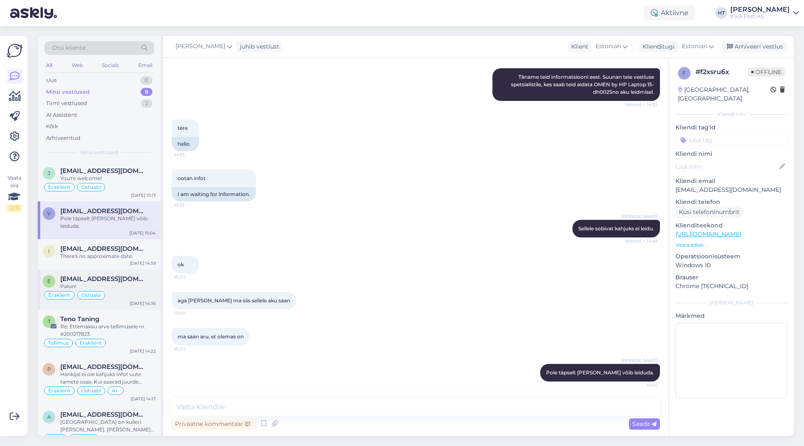
click at [136, 275] on div "[EMAIL_ADDRESS][DOMAIN_NAME]" at bounding box center [108, 279] width 96 height 8
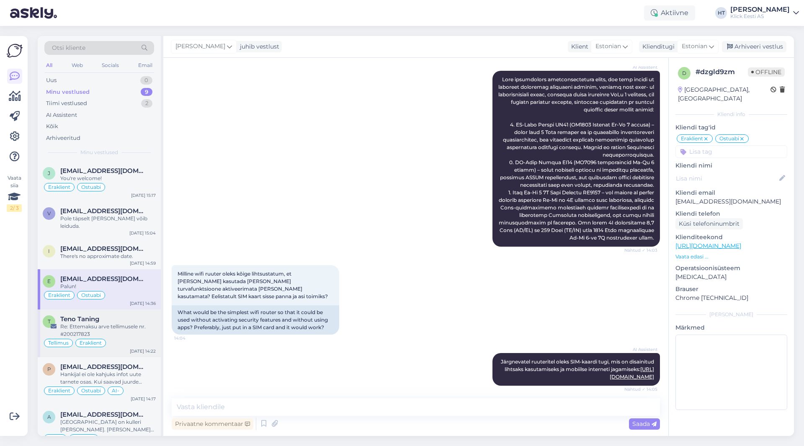
scroll to position [932, 0]
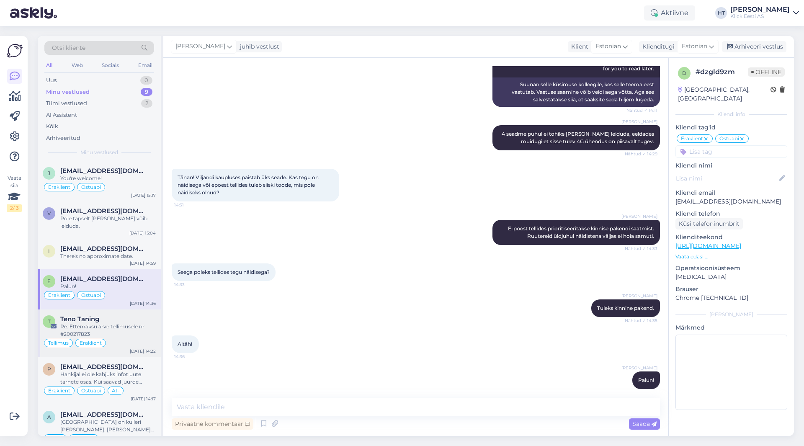
click at [122, 328] on div "Re: Ettemaksu arve tellimusele nr. #200217823" at bounding box center [108, 330] width 96 height 15
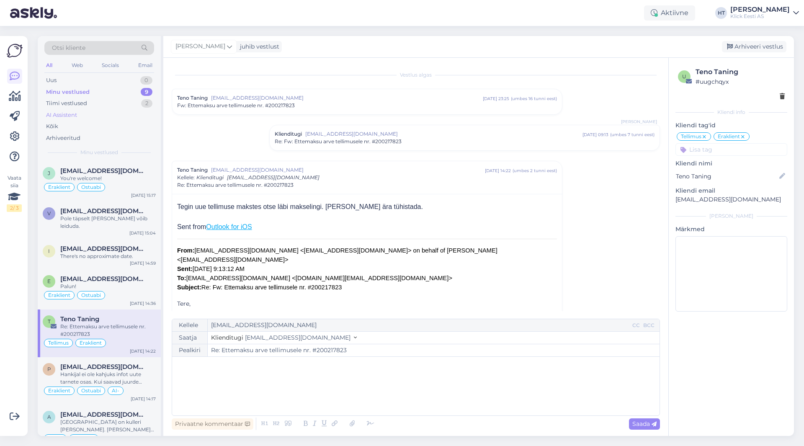
click at [91, 113] on div "AI Assistent" at bounding box center [99, 115] width 110 height 12
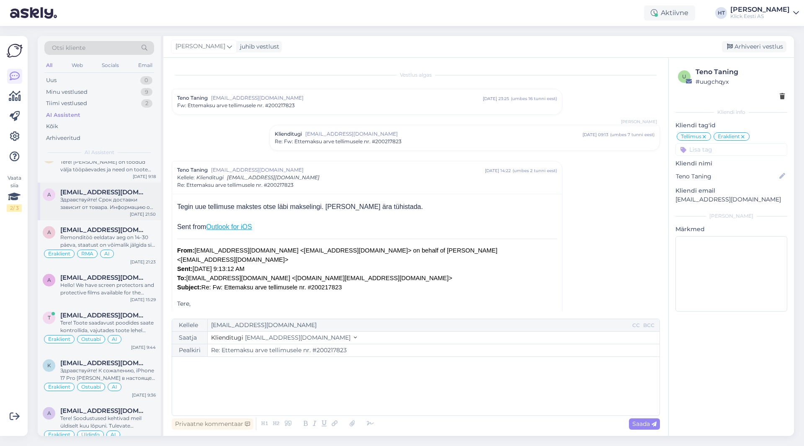
scroll to position [1173, 0]
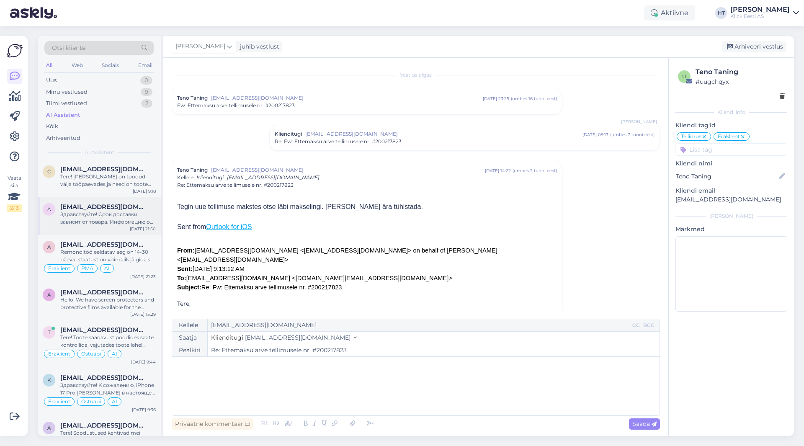
click at [110, 214] on div "Здравствуйте! Срок доставки зависит от товара. Информацию о сроках доставки инт…" at bounding box center [108, 218] width 96 height 15
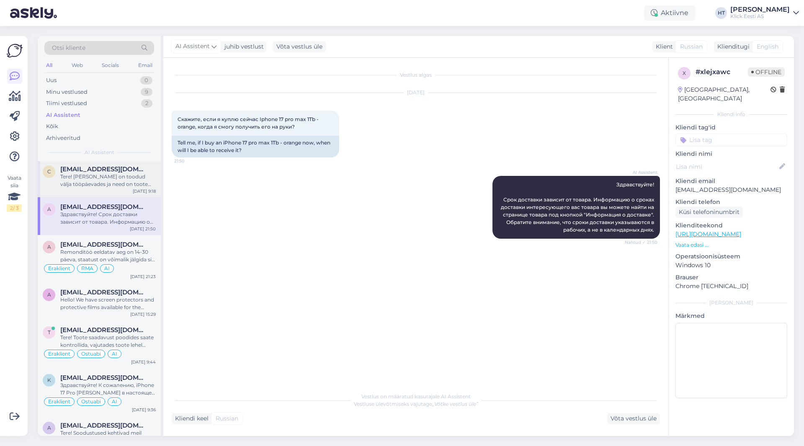
click at [114, 178] on div "Tere! [PERSON_NAME] on toodud välja tööpäevades ja need on toote lehel kuvatud …" at bounding box center [108, 180] width 96 height 15
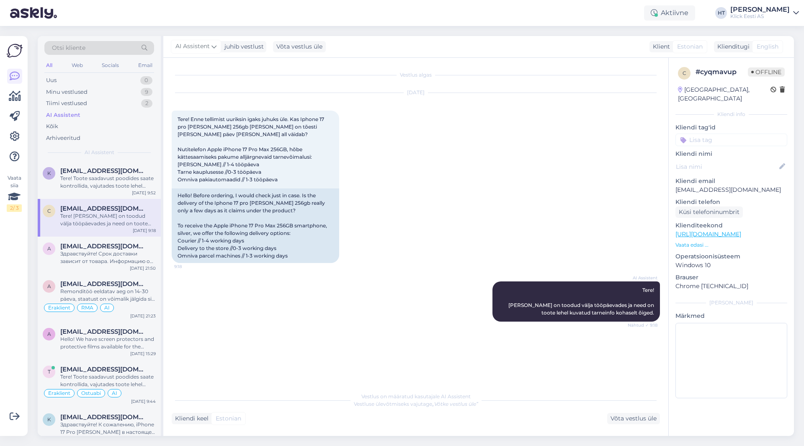
scroll to position [1089, 0]
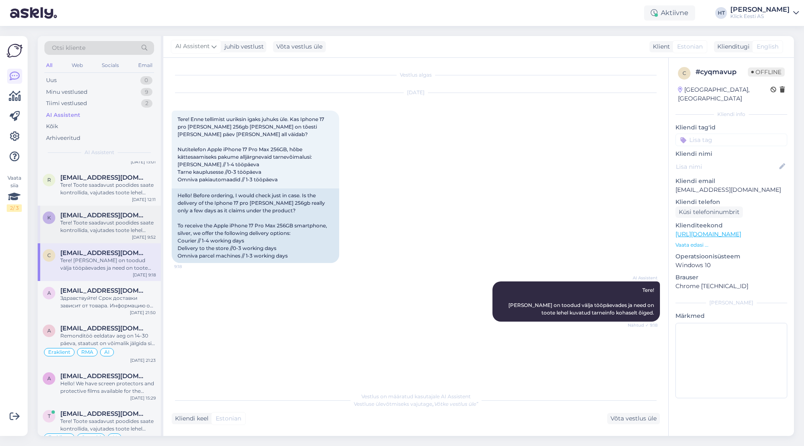
click at [104, 212] on span "[EMAIL_ADDRESS][DOMAIN_NAME]" at bounding box center [103, 216] width 87 height 8
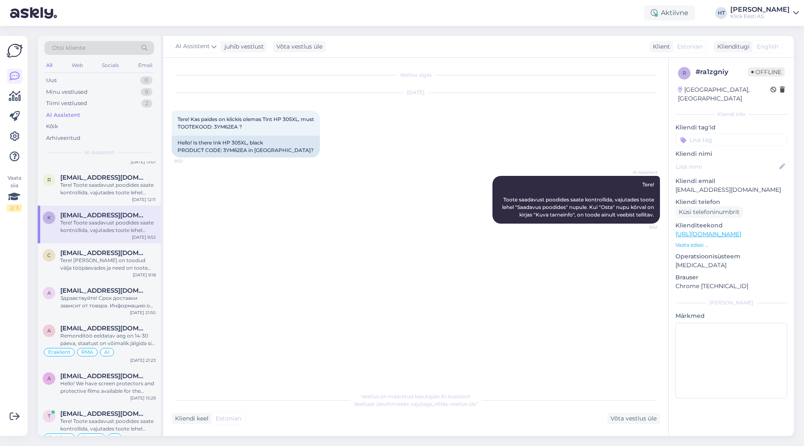
click at [714, 134] on input at bounding box center [732, 140] width 112 height 13
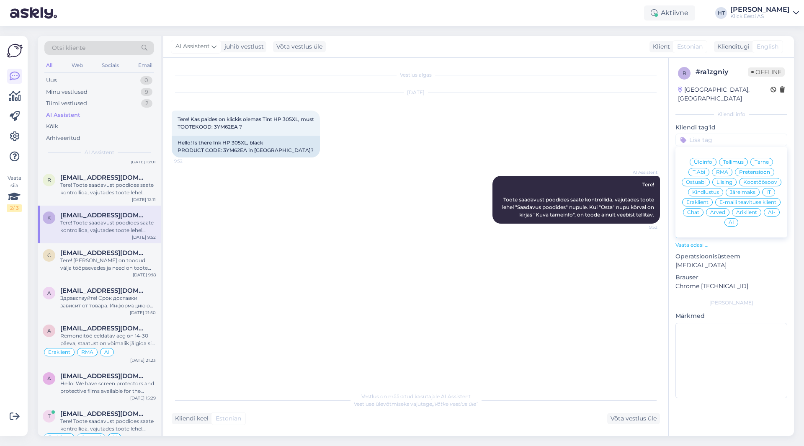
click at [702, 178] on div "Ostuabi" at bounding box center [696, 182] width 28 height 8
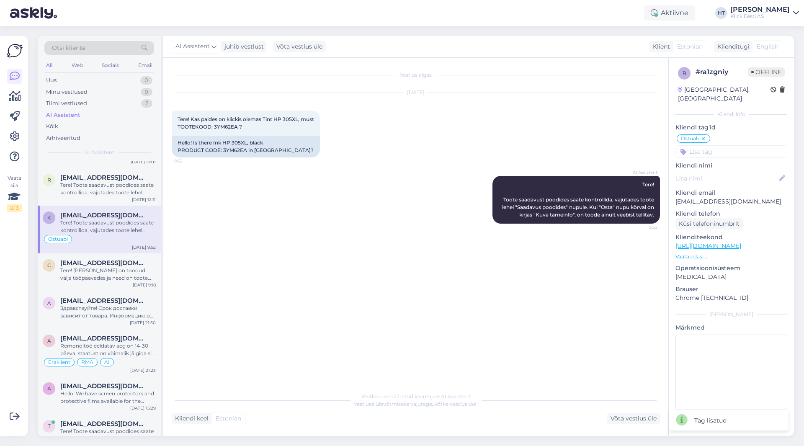
click at [712, 145] on input at bounding box center [732, 151] width 112 height 13
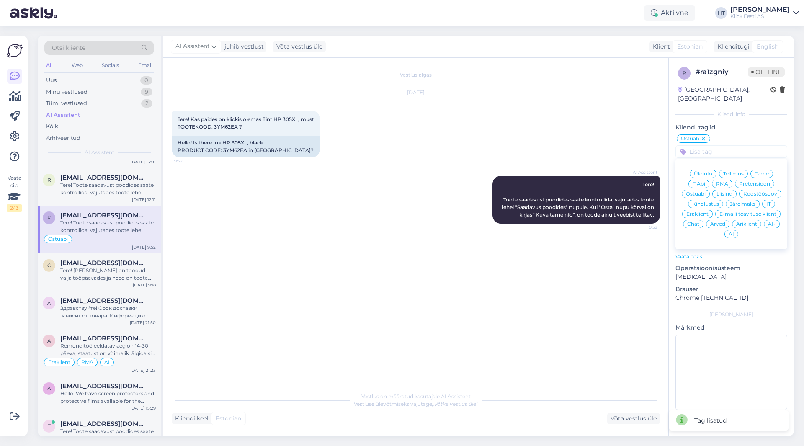
click at [700, 201] on div "Üldinfo Tellimus Tarne T.Abi RMA Pretensioon Ostuabi Liising Koostöösoov Kindlu…" at bounding box center [732, 204] width 112 height 84
click at [700, 212] on span "Eraklient" at bounding box center [698, 214] width 22 height 5
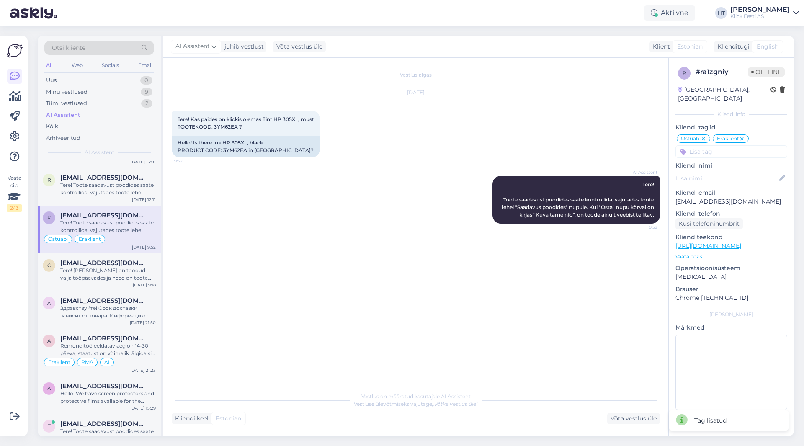
click at [715, 145] on input at bounding box center [732, 151] width 112 height 13
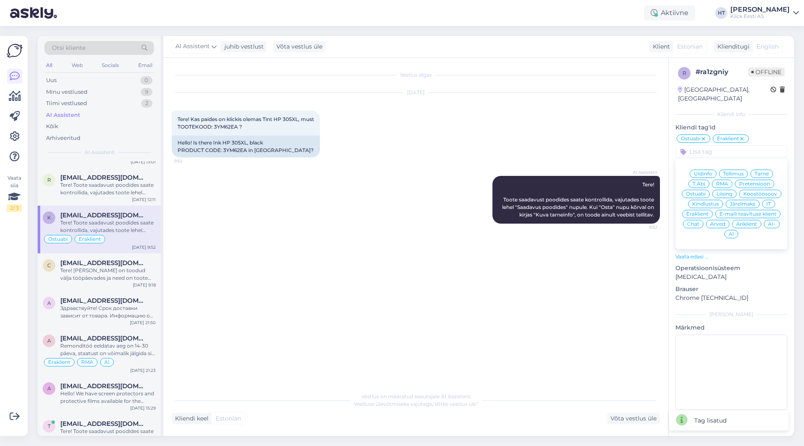
click at [735, 230] on div "AI" at bounding box center [732, 234] width 14 height 8
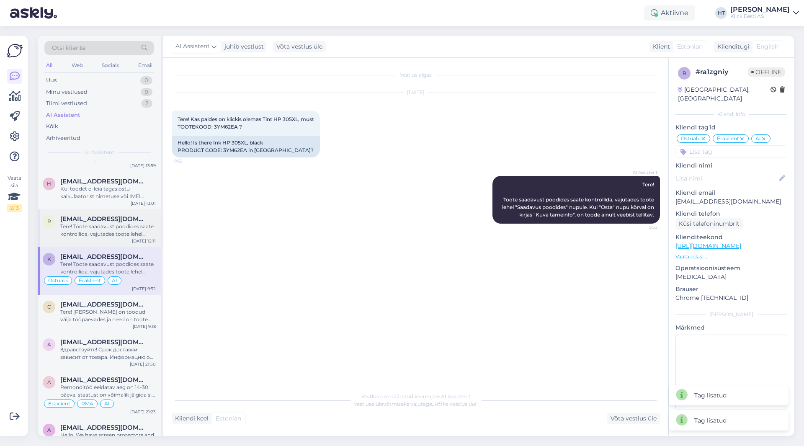
scroll to position [1047, 0]
click at [120, 222] on span "[EMAIL_ADDRESS][DOMAIN_NAME]" at bounding box center [103, 220] width 87 height 8
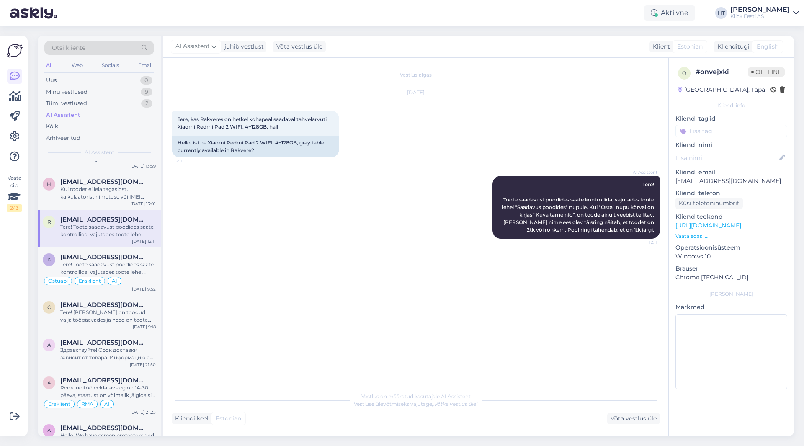
click at [705, 129] on input at bounding box center [732, 131] width 112 height 13
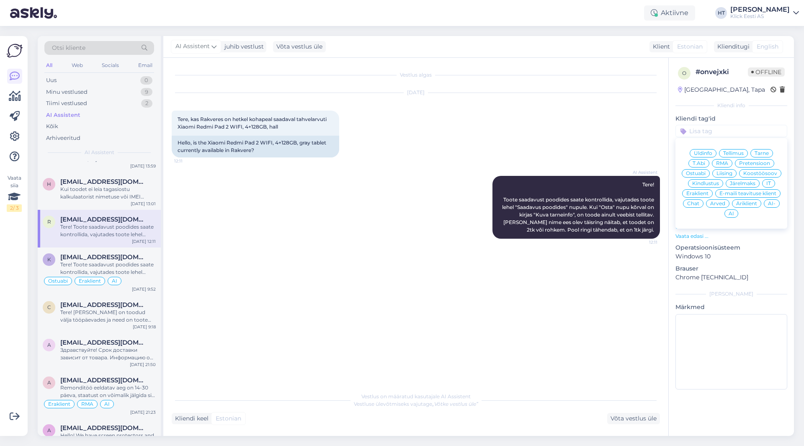
click at [698, 174] on span "Ostuabi" at bounding box center [696, 173] width 20 height 5
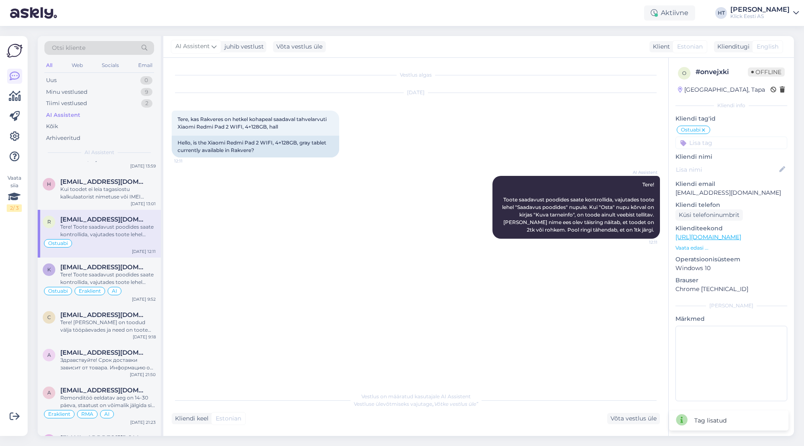
click at [722, 144] on input at bounding box center [732, 143] width 112 height 13
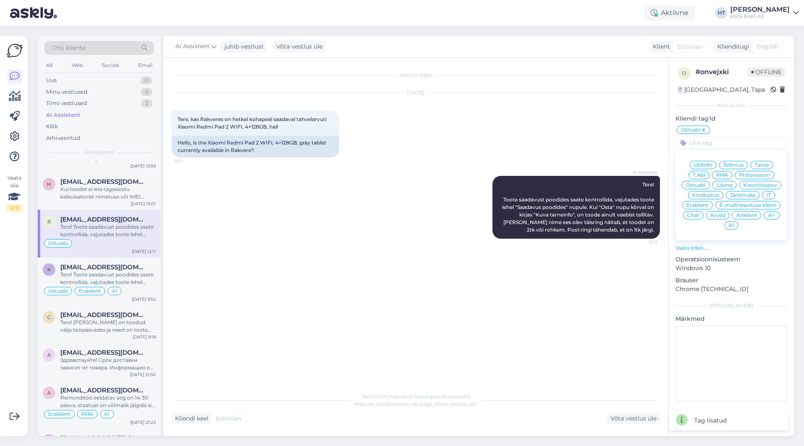
click at [697, 203] on span "Eraklient" at bounding box center [698, 205] width 22 height 5
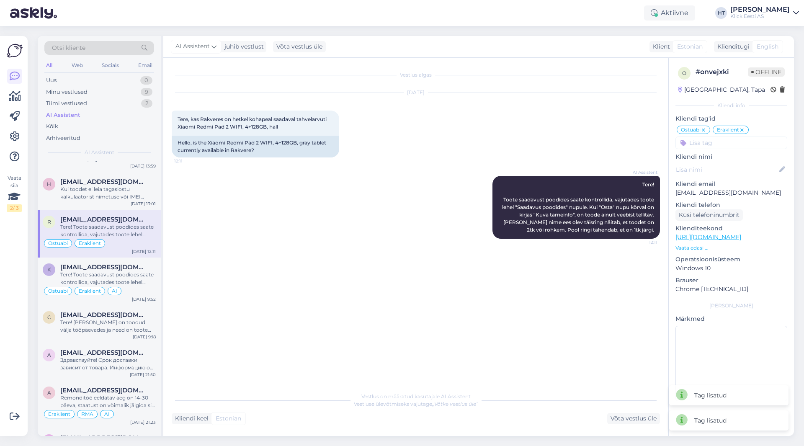
click at [718, 150] on div "o # onvejxki Offline [GEOGRAPHIC_DATA], Tapa Kliendi info Kliendi tag'id Ostuab…" at bounding box center [731, 236] width 125 height 356
click at [720, 142] on input at bounding box center [732, 143] width 112 height 13
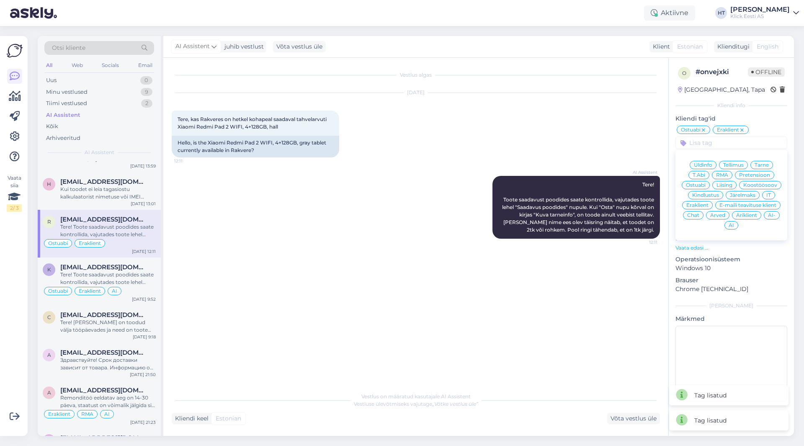
click at [726, 224] on div "AI" at bounding box center [732, 225] width 14 height 8
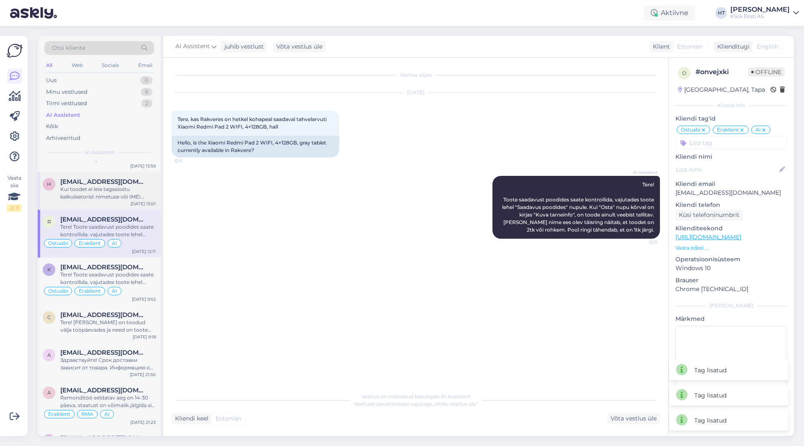
click at [88, 204] on div "h [EMAIL_ADDRESS][DOMAIN_NAME] Kui toodet ei leia tagasiostu kalkulaatorist nim…" at bounding box center [99, 191] width 123 height 38
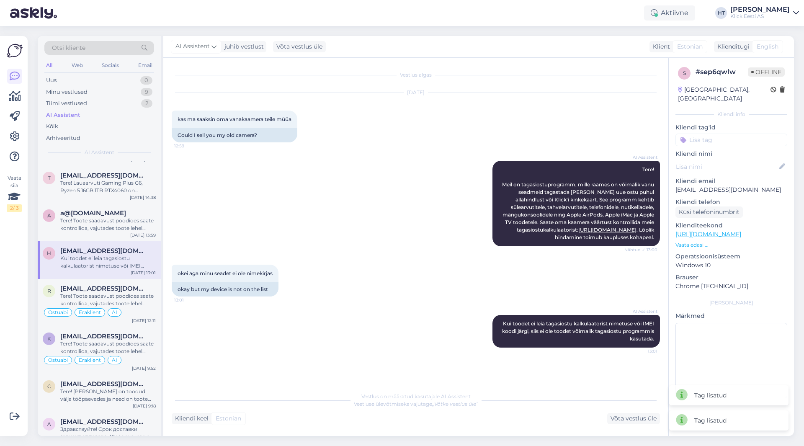
scroll to position [963, 0]
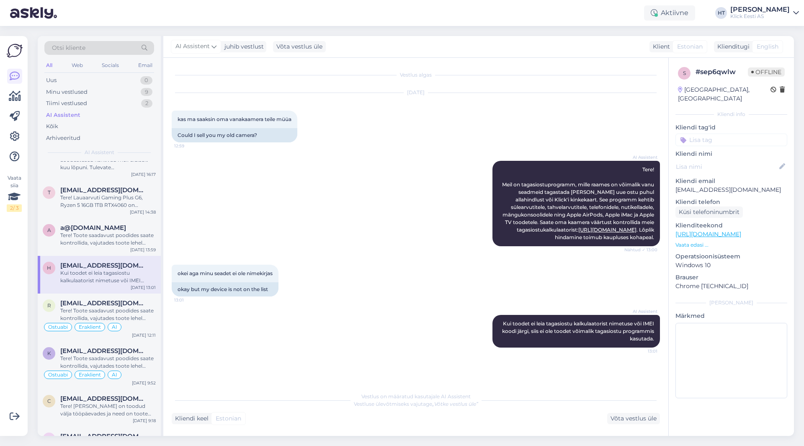
click at [708, 135] on input at bounding box center [732, 140] width 112 height 13
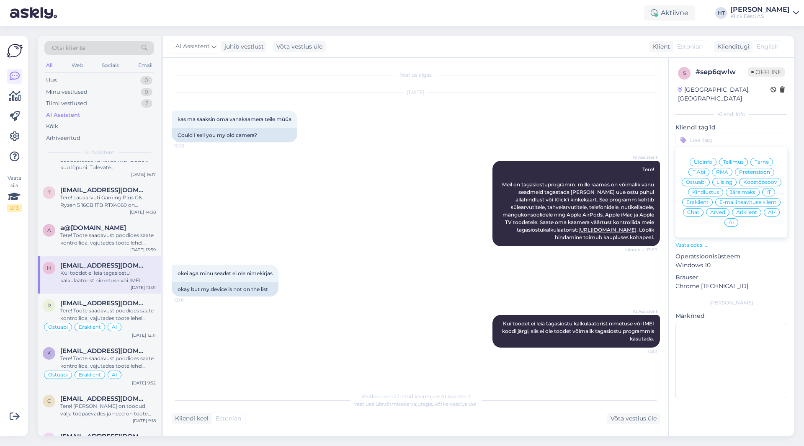
click at [705, 160] on span "Üldinfo" at bounding box center [703, 162] width 18 height 5
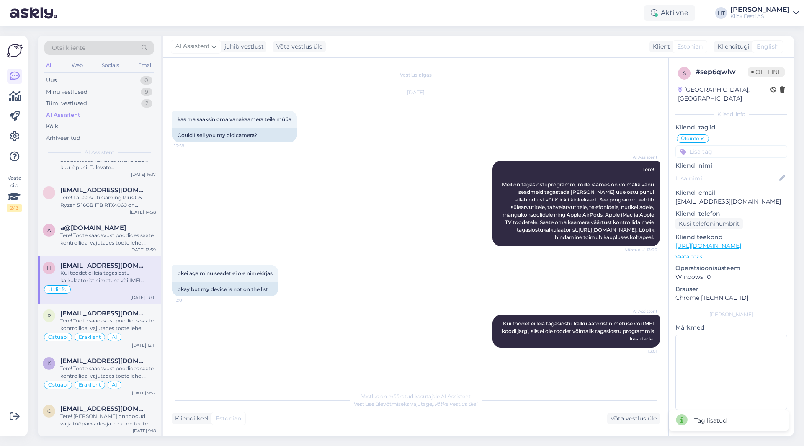
click at [715, 145] on input at bounding box center [732, 151] width 112 height 13
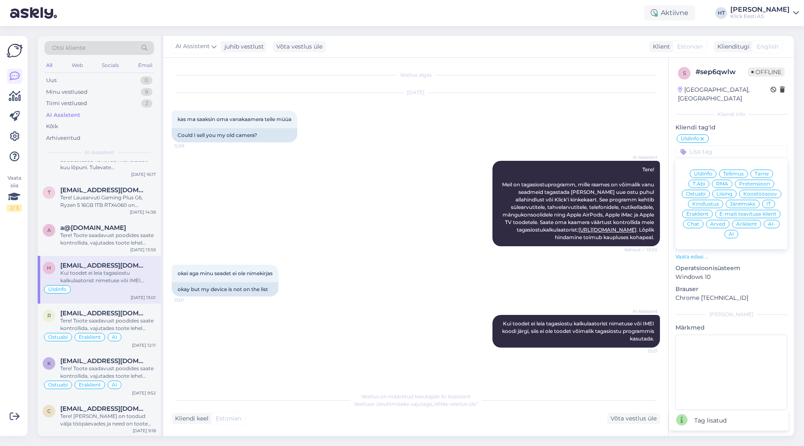
click at [703, 212] on span "Eraklient" at bounding box center [698, 214] width 22 height 5
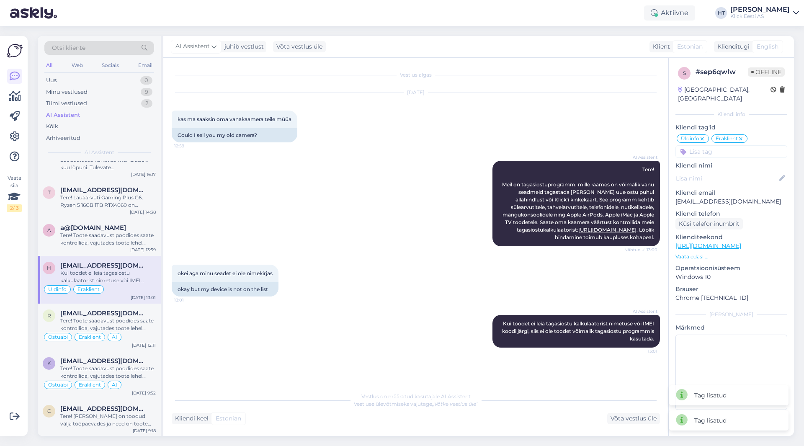
click at [723, 145] on input at bounding box center [732, 151] width 112 height 13
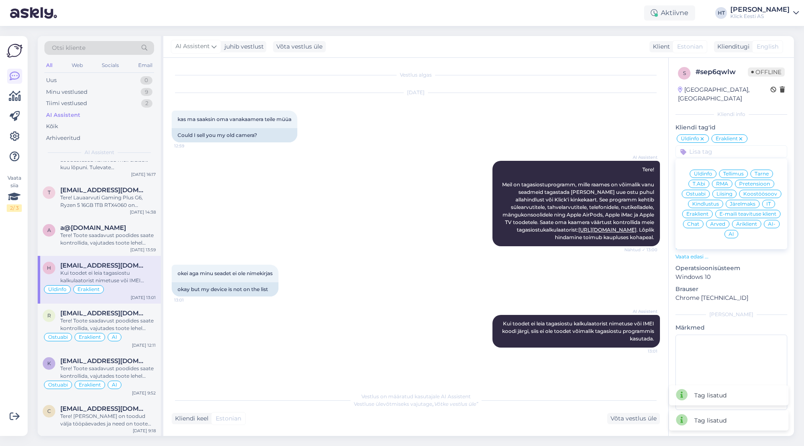
click at [733, 232] on span "AI" at bounding box center [731, 234] width 5 height 5
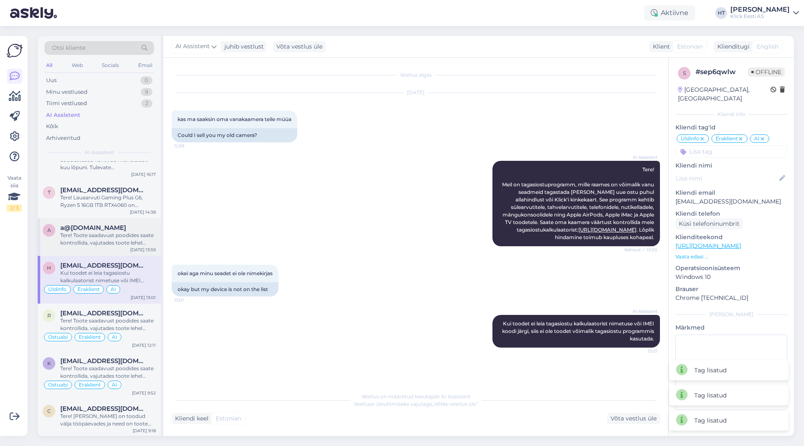
click at [134, 227] on div "a@[DOMAIN_NAME]" at bounding box center [108, 228] width 96 height 8
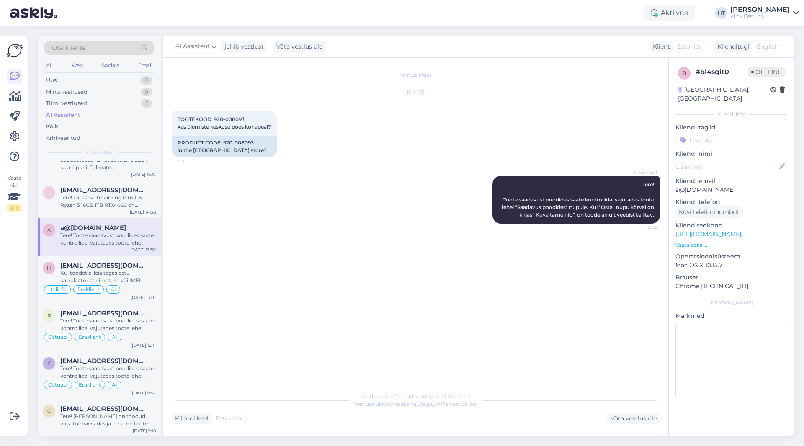
click at [718, 134] on input at bounding box center [732, 140] width 112 height 13
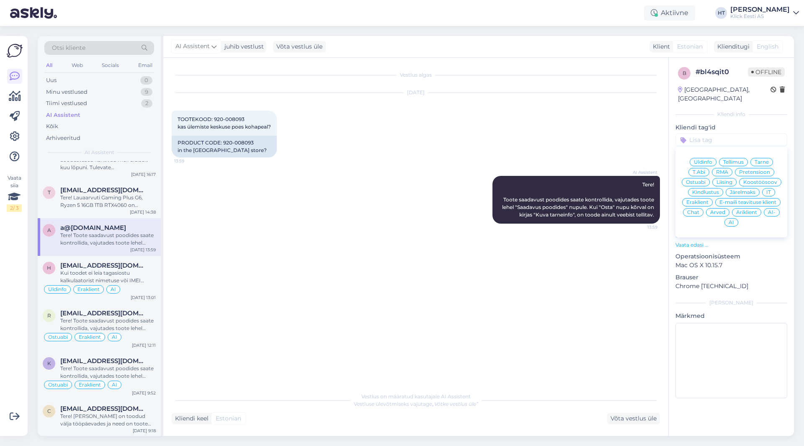
click at [693, 180] on span "Ostuabi" at bounding box center [696, 182] width 20 height 5
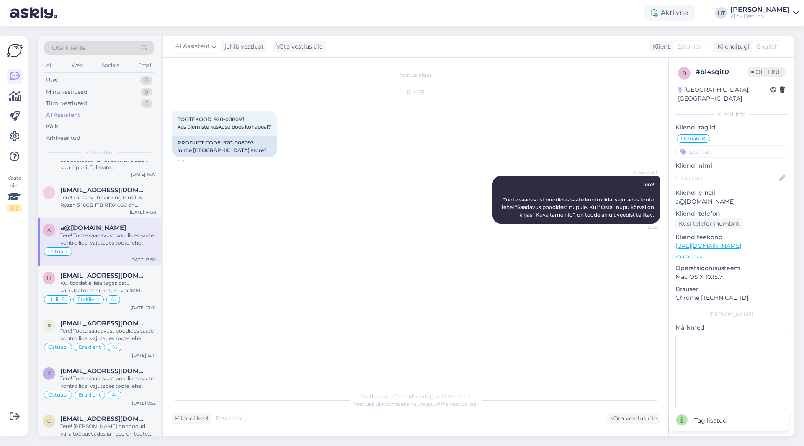
click at [729, 145] on input at bounding box center [732, 151] width 112 height 13
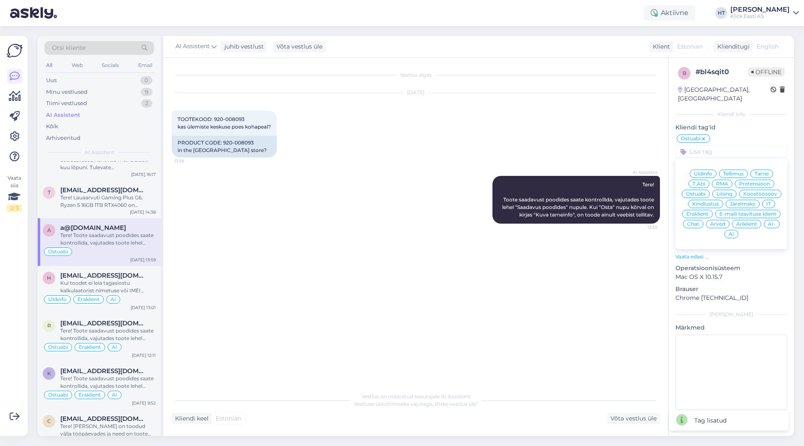
click at [705, 212] on span "Eraklient" at bounding box center [698, 214] width 22 height 5
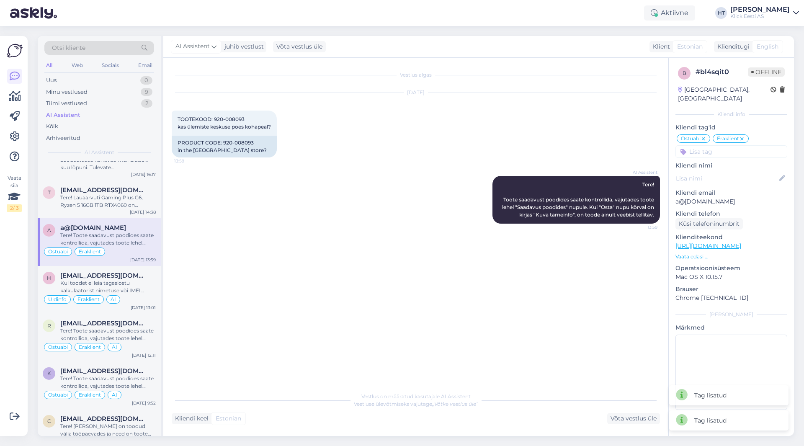
click at [721, 145] on input at bounding box center [732, 151] width 112 height 13
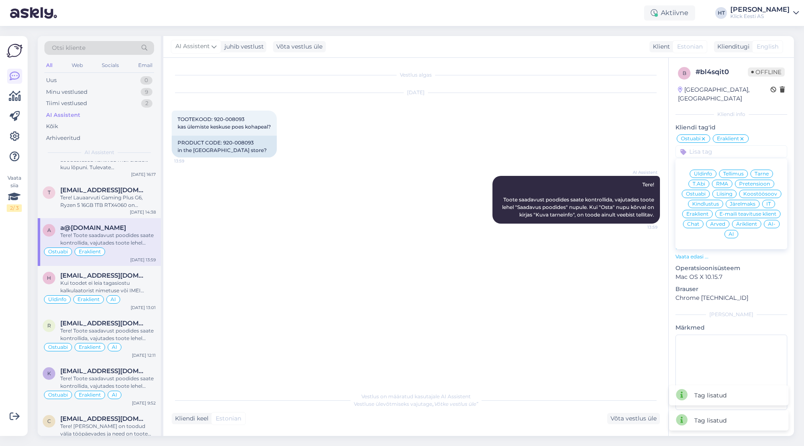
click at [731, 232] on span "AI" at bounding box center [731, 234] width 5 height 5
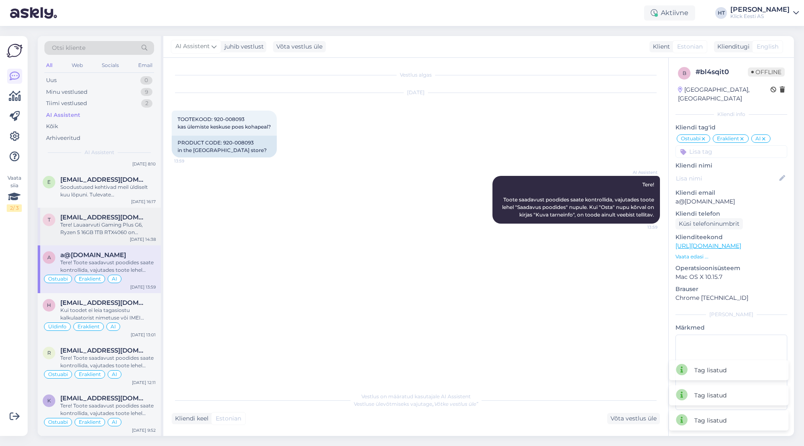
scroll to position [922, 0]
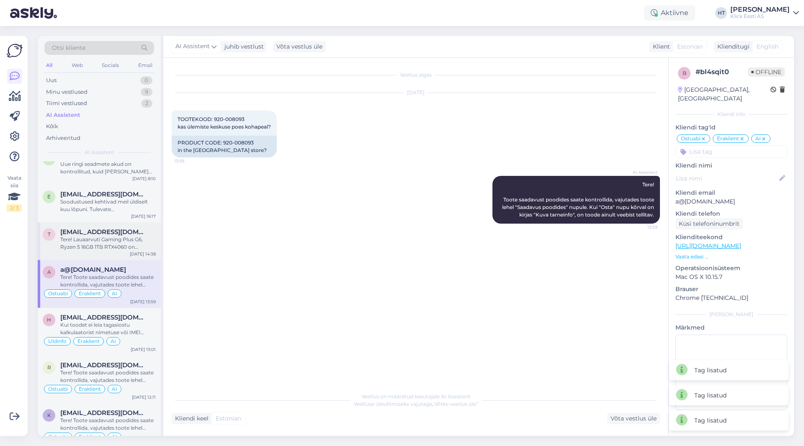
click at [126, 236] on div "Tere! Lauaarvuti Gaming Plus G6, Ryzen 5 16GB 1TB RTX4060 on varustatud AMD Ryz…" at bounding box center [108, 243] width 96 height 15
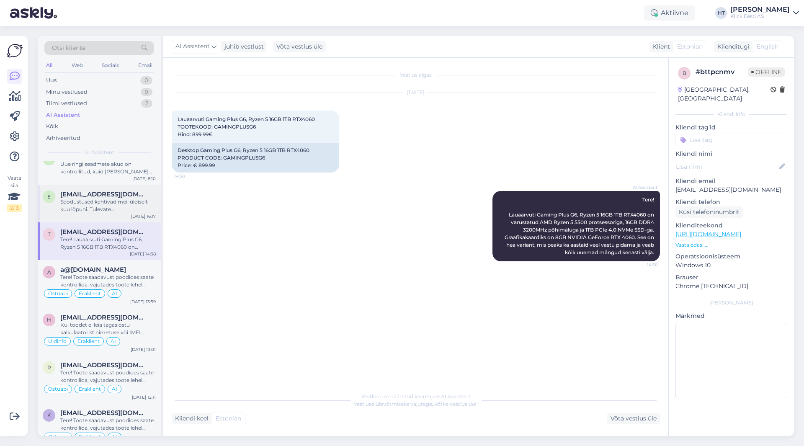
click at [111, 193] on div "[EMAIL_ADDRESS][DOMAIN_NAME]" at bounding box center [108, 195] width 96 height 8
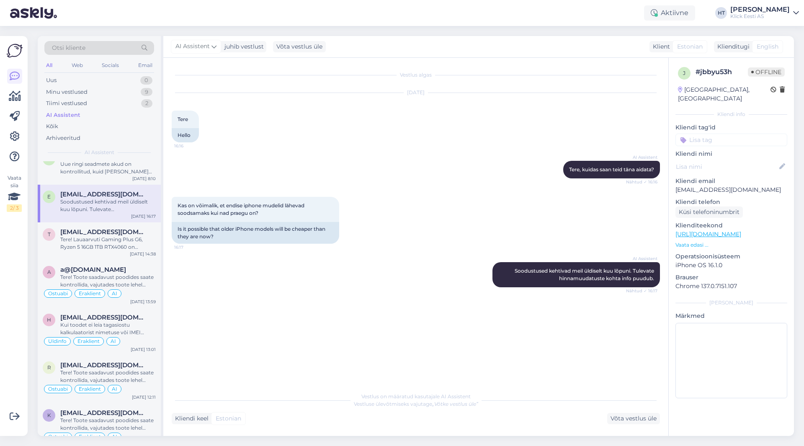
scroll to position [880, 0]
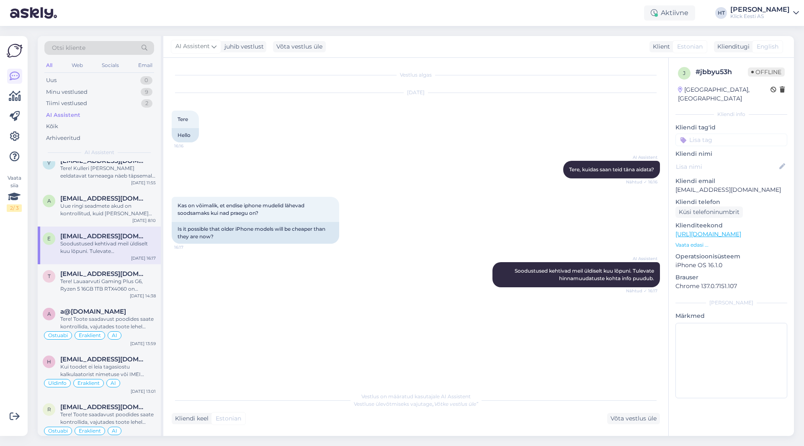
click at [711, 134] on input at bounding box center [732, 140] width 112 height 13
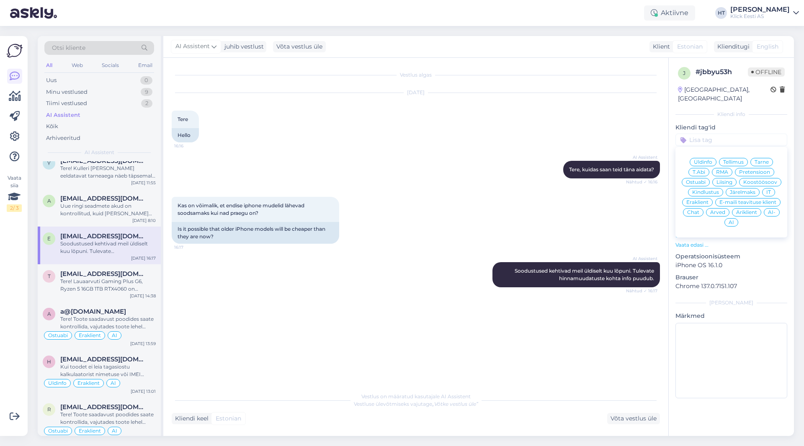
click at [705, 160] on span "Üldinfo" at bounding box center [703, 162] width 18 height 5
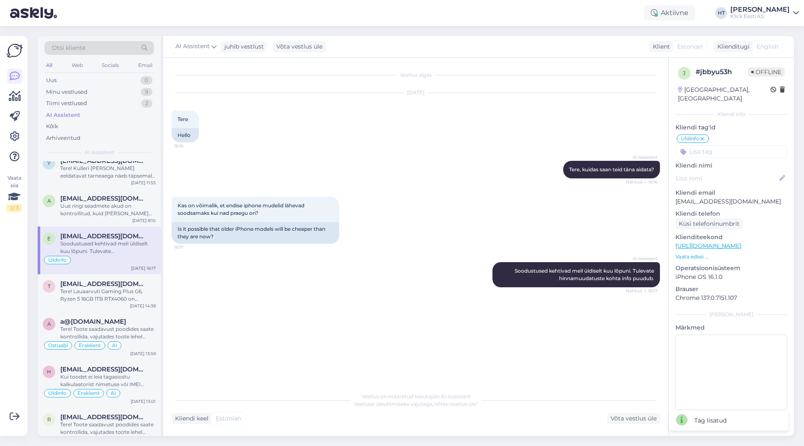
click at [710, 145] on input at bounding box center [732, 151] width 112 height 13
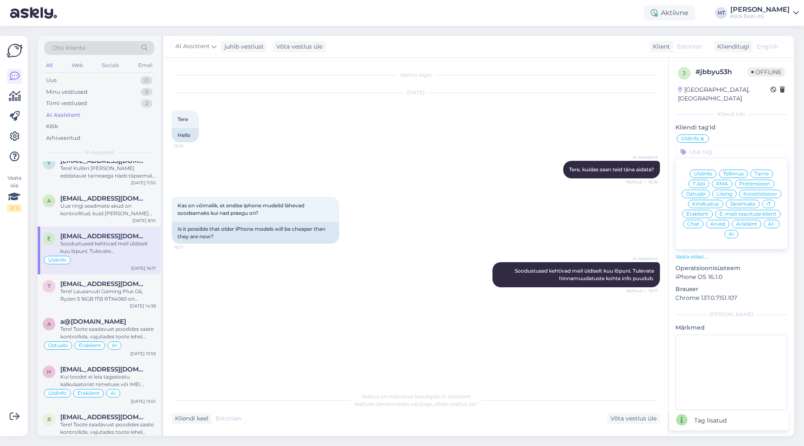
click at [701, 212] on span "Eraklient" at bounding box center [698, 214] width 22 height 5
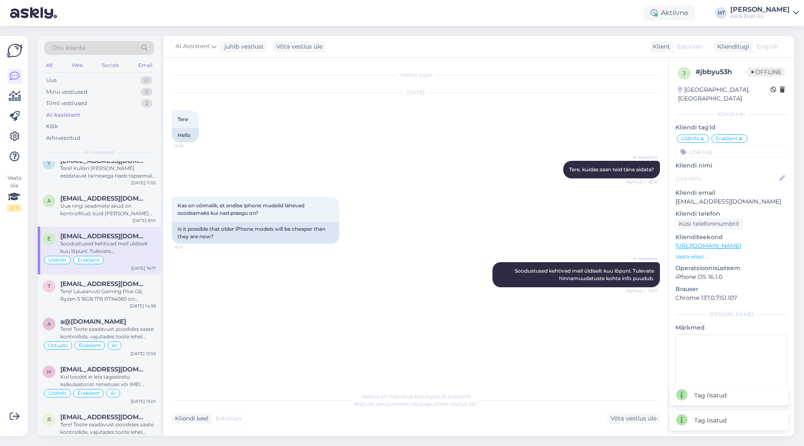
click at [719, 147] on input at bounding box center [732, 151] width 112 height 13
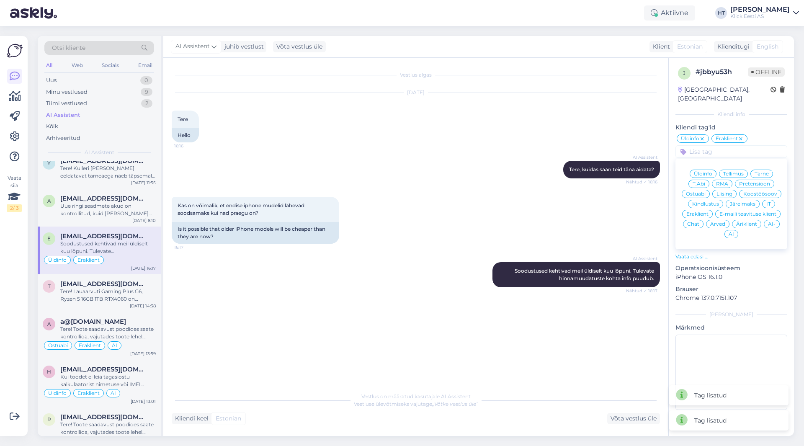
click at [731, 232] on span "AI" at bounding box center [731, 234] width 5 height 5
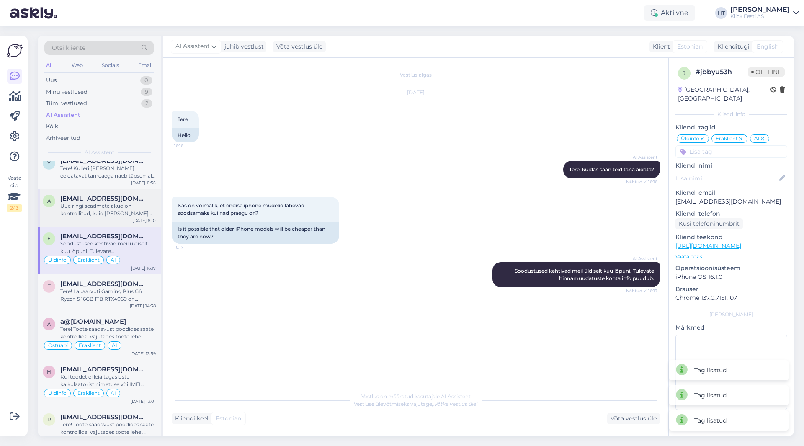
click at [121, 198] on span "[EMAIL_ADDRESS][DOMAIN_NAME]" at bounding box center [103, 199] width 87 height 8
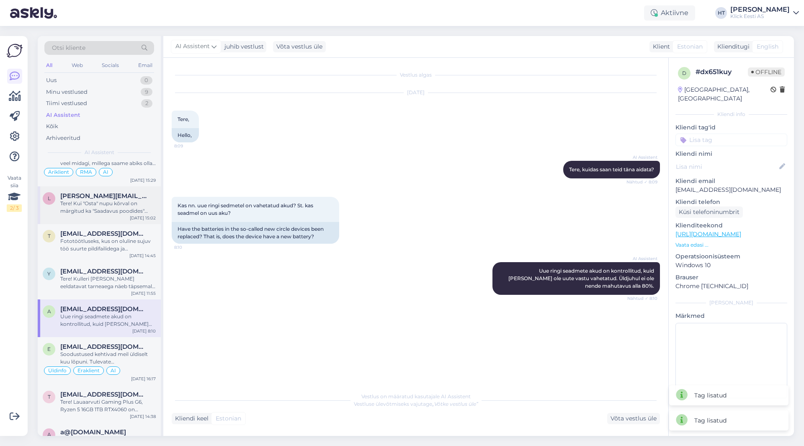
scroll to position [754, 0]
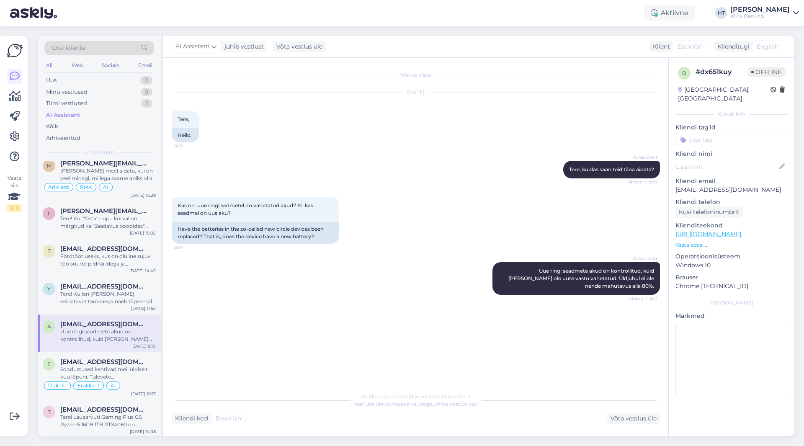
click at [711, 134] on input at bounding box center [732, 140] width 112 height 13
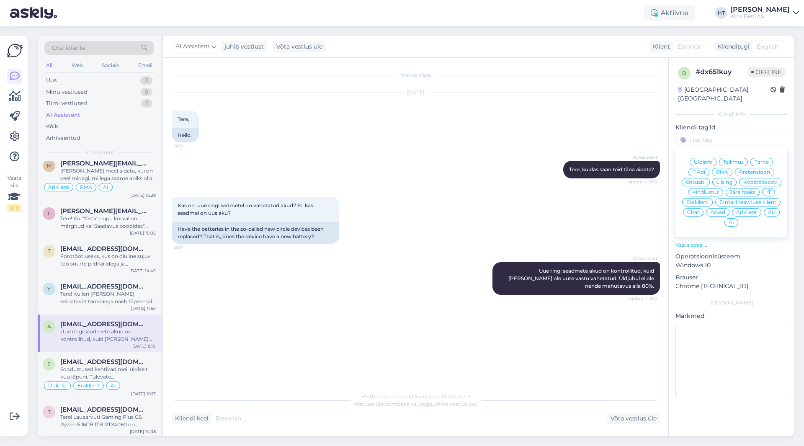
click at [701, 178] on div "Ostuabi" at bounding box center [696, 182] width 28 height 8
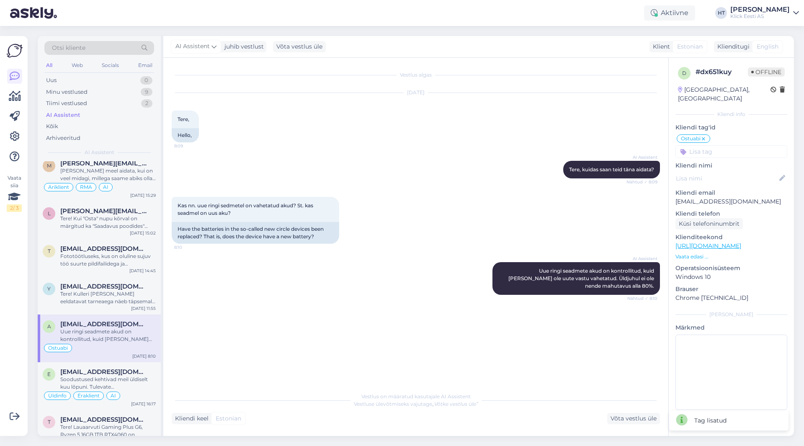
click at [716, 145] on input at bounding box center [732, 151] width 112 height 13
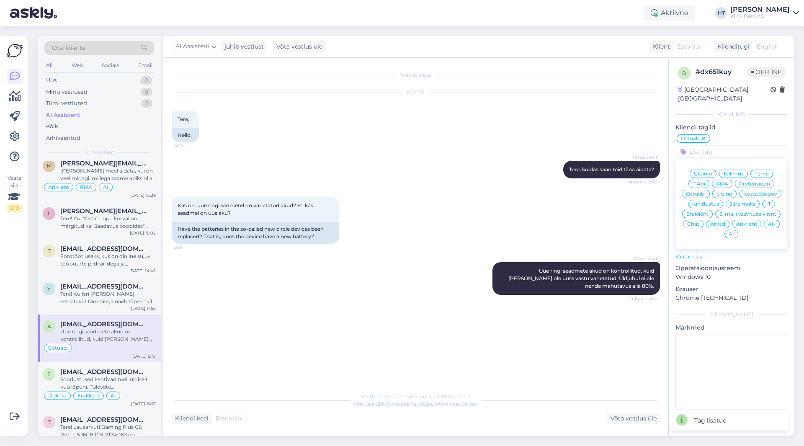
click at [700, 212] on span "Eraklient" at bounding box center [698, 214] width 22 height 5
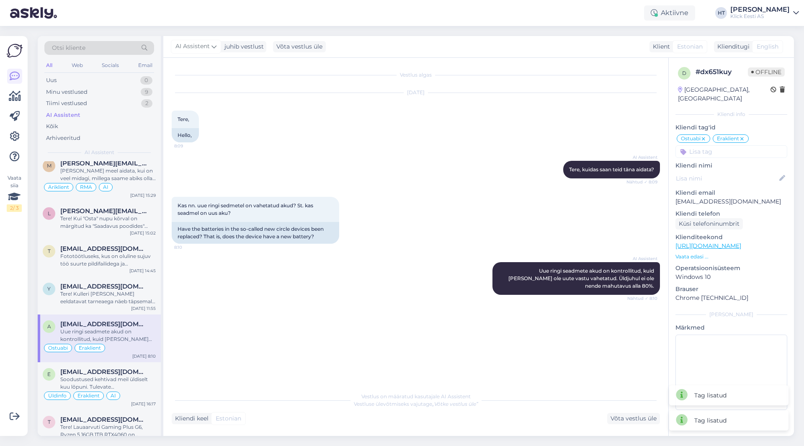
click at [718, 145] on input at bounding box center [732, 151] width 112 height 13
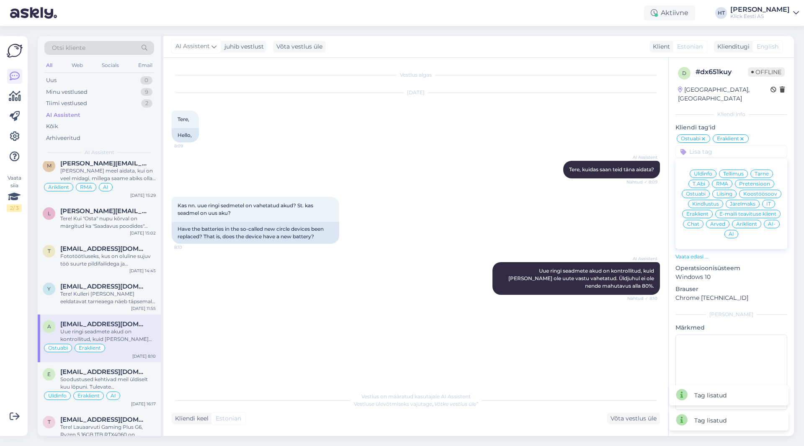
click at [734, 230] on div "AI" at bounding box center [732, 234] width 14 height 8
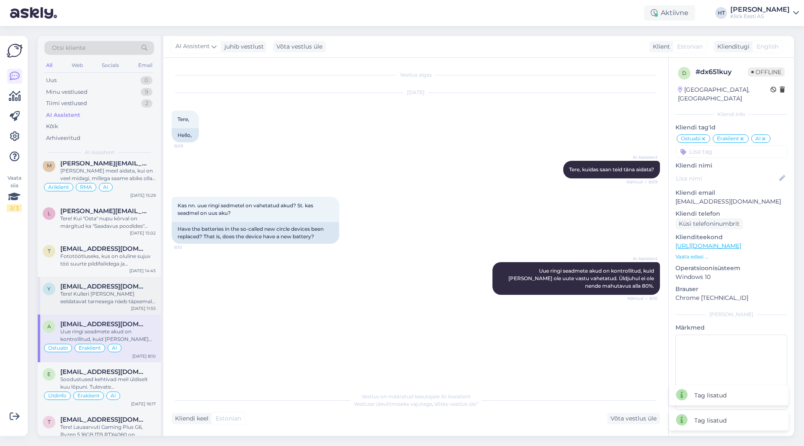
click at [107, 287] on span "[EMAIL_ADDRESS][DOMAIN_NAME]" at bounding box center [103, 287] width 87 height 8
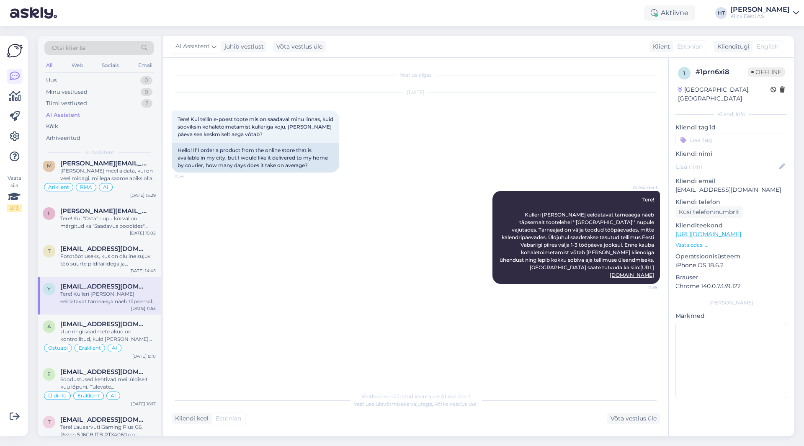
click at [717, 134] on input at bounding box center [732, 140] width 112 height 13
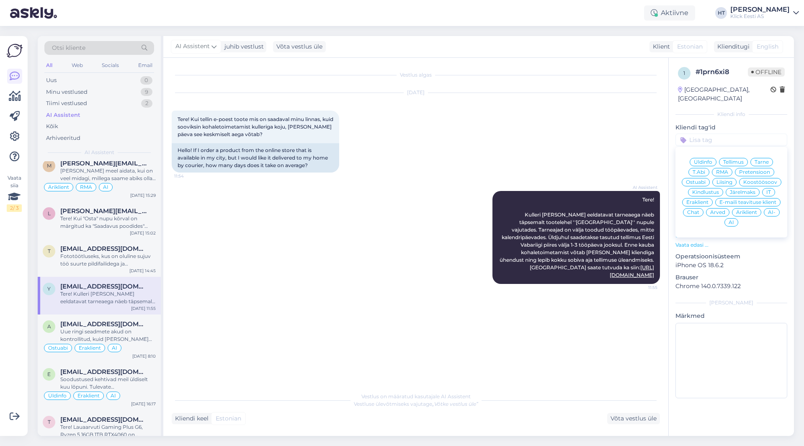
click at [706, 160] on span "Üldinfo" at bounding box center [703, 162] width 18 height 5
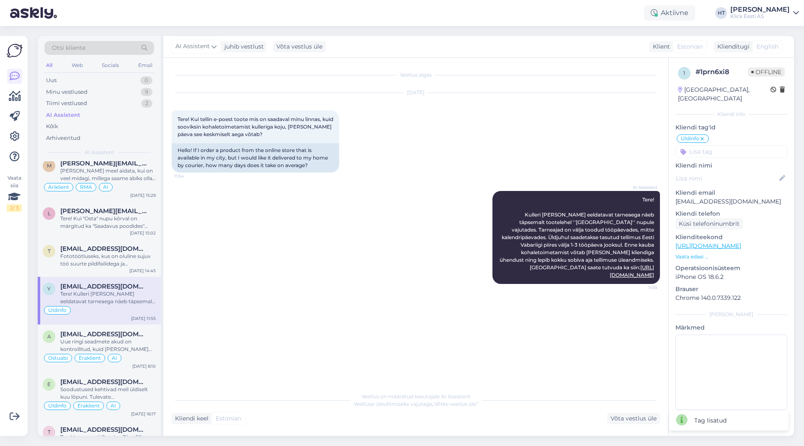
click at [714, 145] on input at bounding box center [732, 151] width 112 height 13
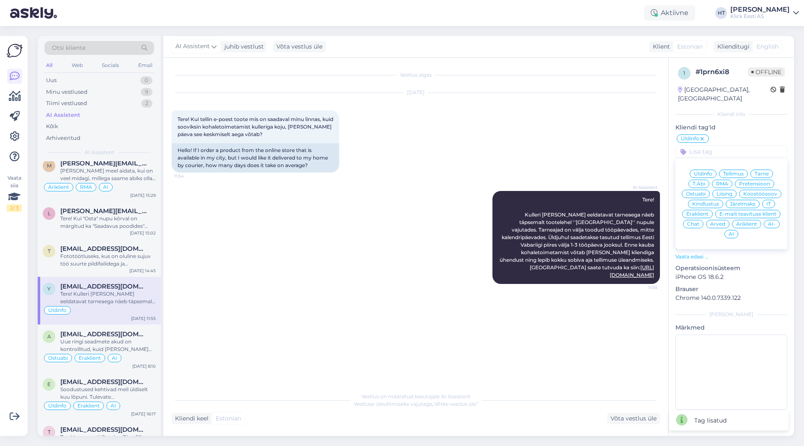
click at [700, 210] on div "Eraklient" at bounding box center [697, 214] width 31 height 8
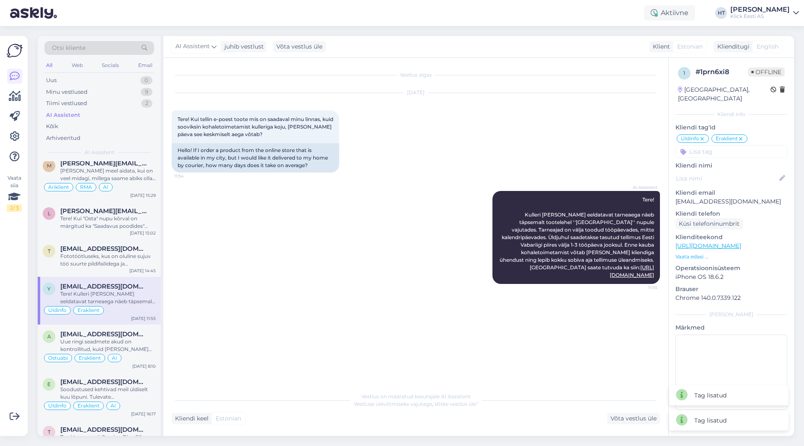
click at [717, 145] on input at bounding box center [732, 151] width 112 height 13
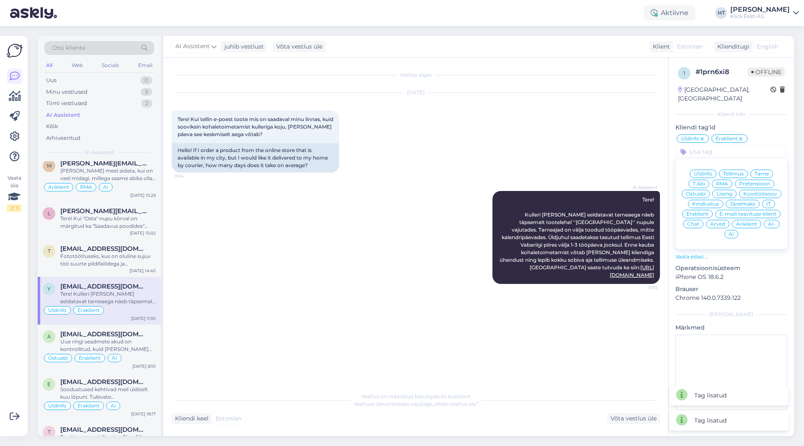
click at [733, 232] on span "AI" at bounding box center [731, 234] width 5 height 5
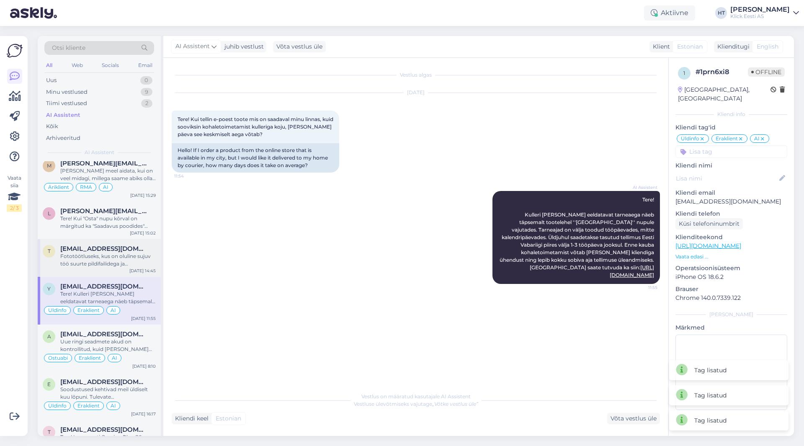
click at [119, 259] on div "Fototöötluseks, kus on oluline sujuv töö suurte pildifailidega ja programmidega…" at bounding box center [108, 260] width 96 height 15
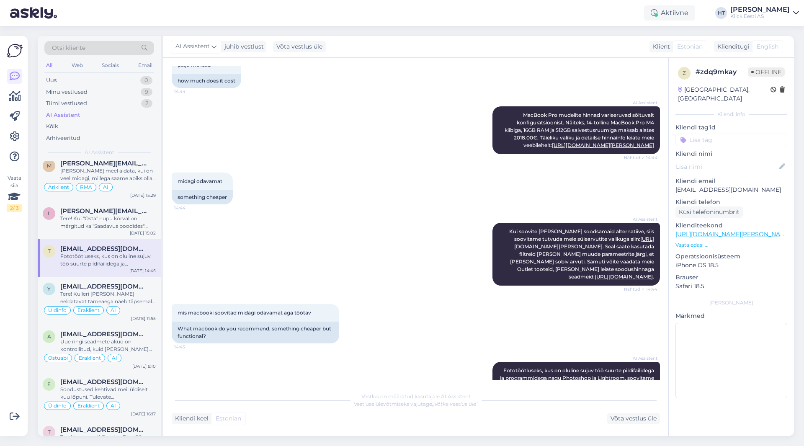
scroll to position [938, 0]
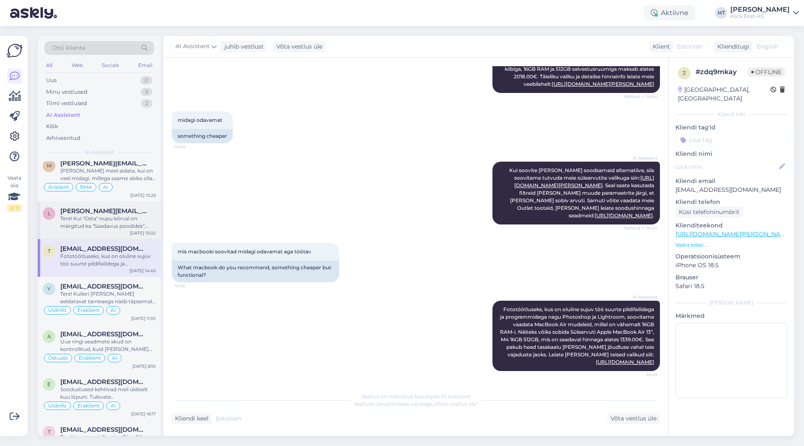
click at [95, 220] on div "Tere! Kui "Osta" nupu kõrval on märgitud ka "Saadavus poodides" [PERSON_NAME], …" at bounding box center [108, 222] width 96 height 15
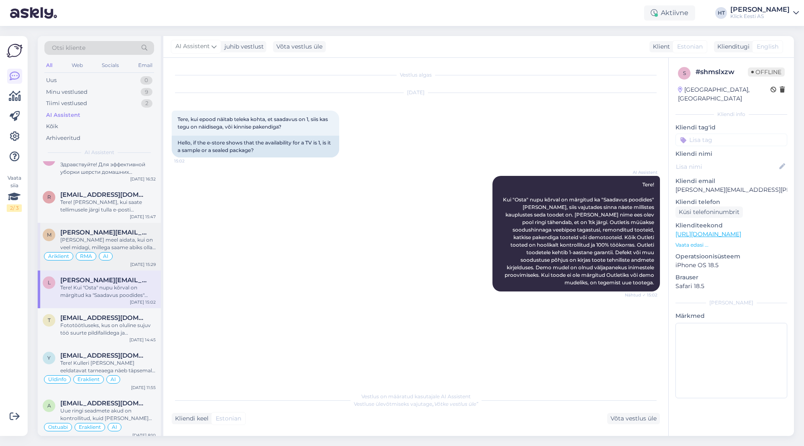
scroll to position [670, 0]
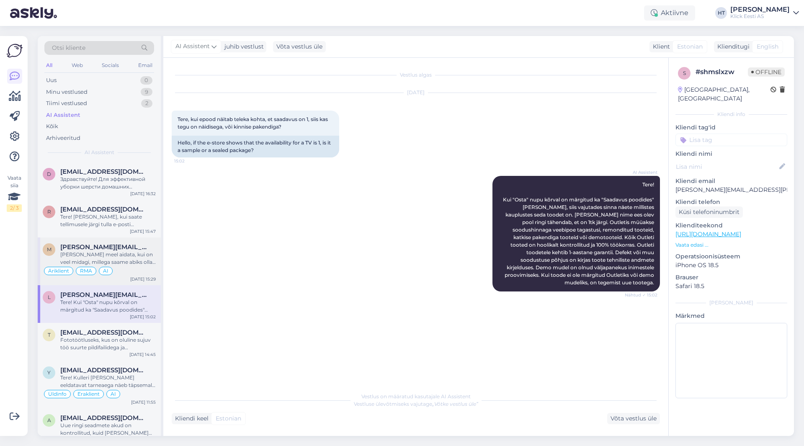
click at [135, 246] on span "[PERSON_NAME][EMAIL_ADDRESS][DOMAIN_NAME]" at bounding box center [103, 247] width 87 height 8
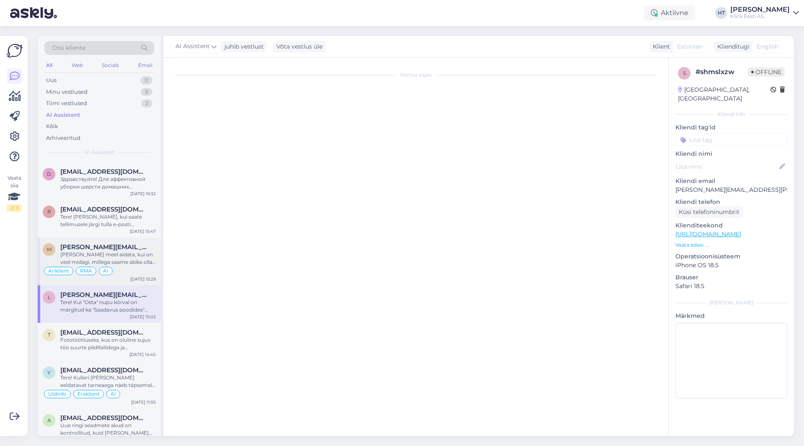
scroll to position [545, 0]
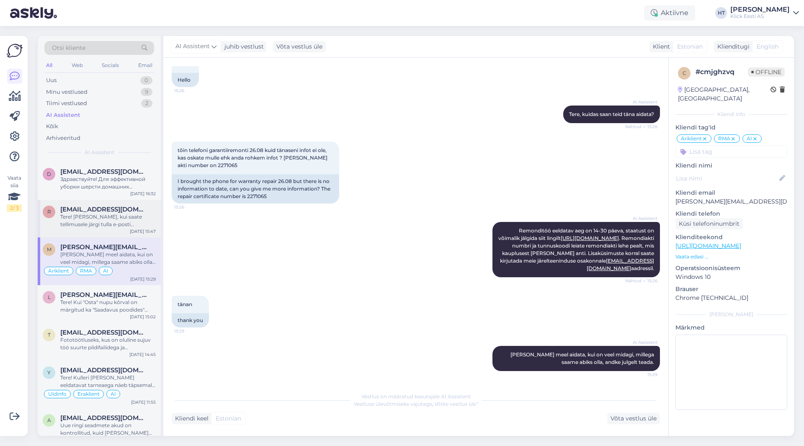
click at [142, 215] on div "Tere! [PERSON_NAME], kui saate tellimusele järgi tulla e-posti [PERSON_NAME]. P…" at bounding box center [108, 220] width 96 height 15
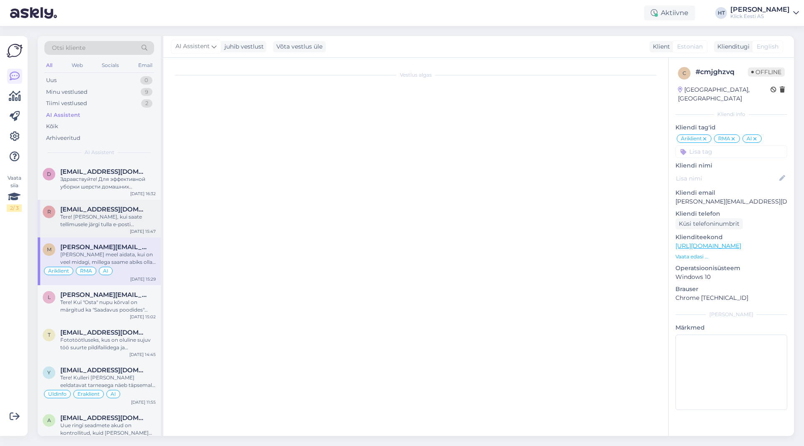
scroll to position [0, 0]
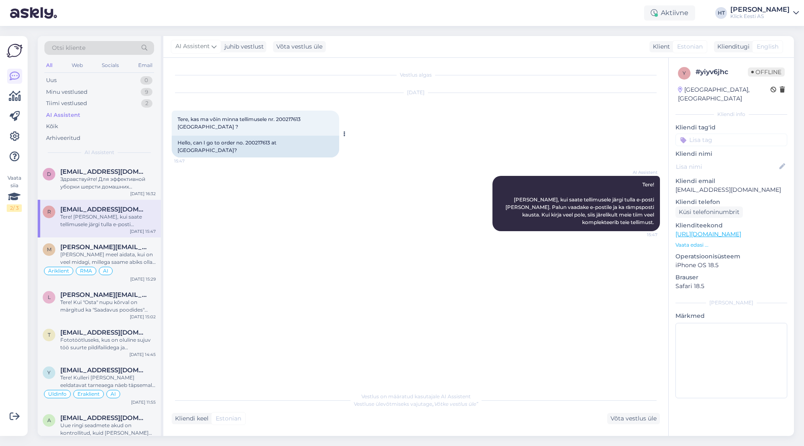
drag, startPoint x: 178, startPoint y: 119, endPoint x: 269, endPoint y: 130, distance: 92.5
click at [269, 130] on div "Tere, kas ma võin minna tellimusele nr. 200217613 [GEOGRAPHIC_DATA] ? 15:47" at bounding box center [256, 123] width 168 height 25
click at [713, 134] on input at bounding box center [732, 140] width 112 height 13
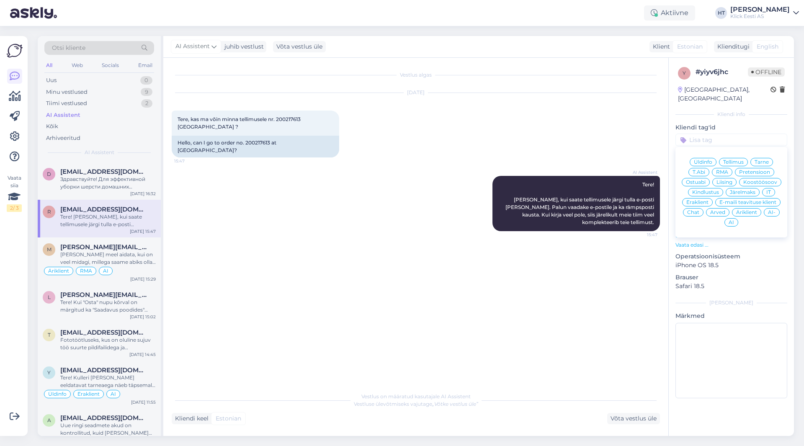
click at [761, 160] on span "Tarne" at bounding box center [762, 162] width 14 height 5
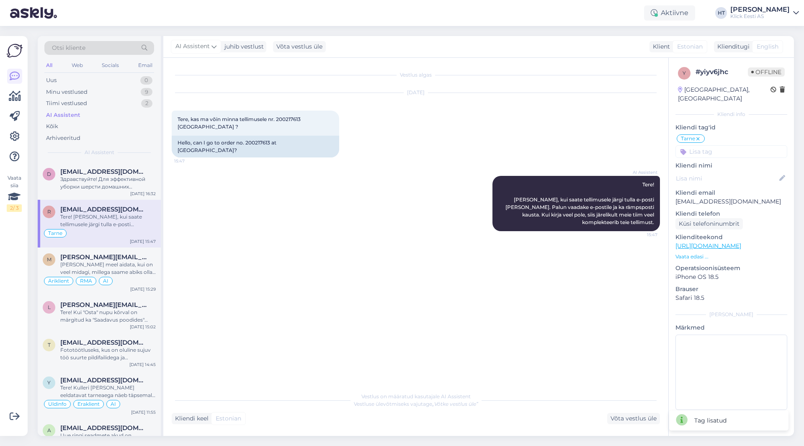
click at [738, 145] on input at bounding box center [732, 151] width 112 height 13
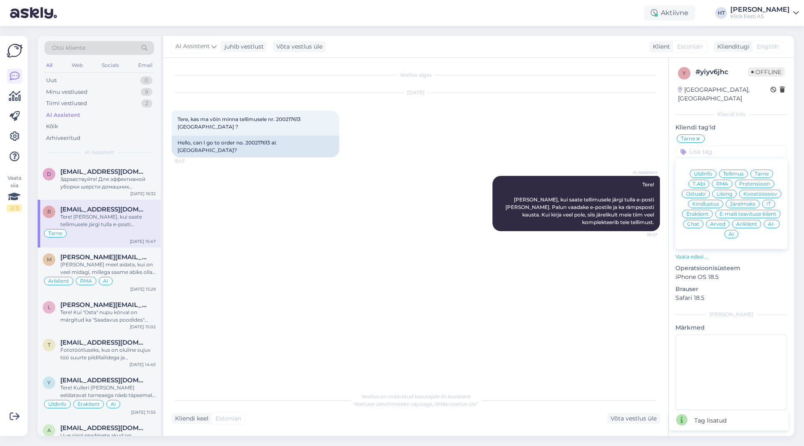
click at [695, 212] on span "Eraklient" at bounding box center [698, 214] width 22 height 5
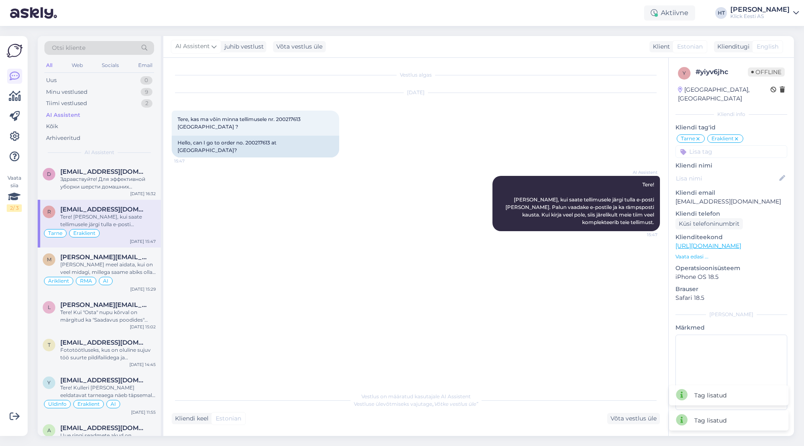
click at [713, 145] on input at bounding box center [732, 151] width 112 height 13
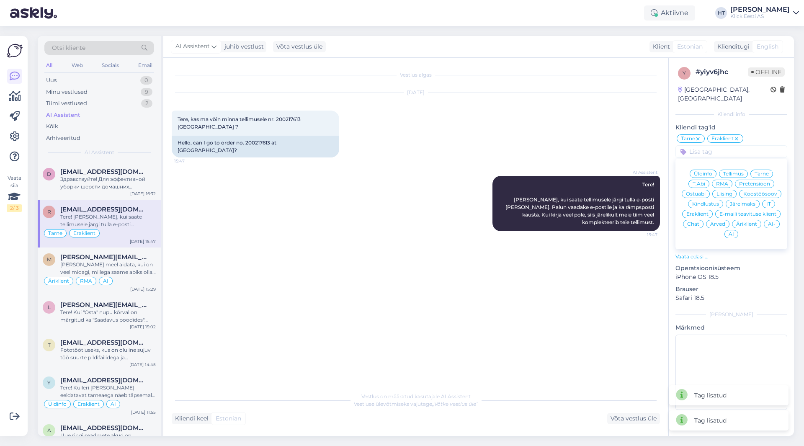
click at [727, 230] on div "AI" at bounding box center [732, 234] width 14 height 8
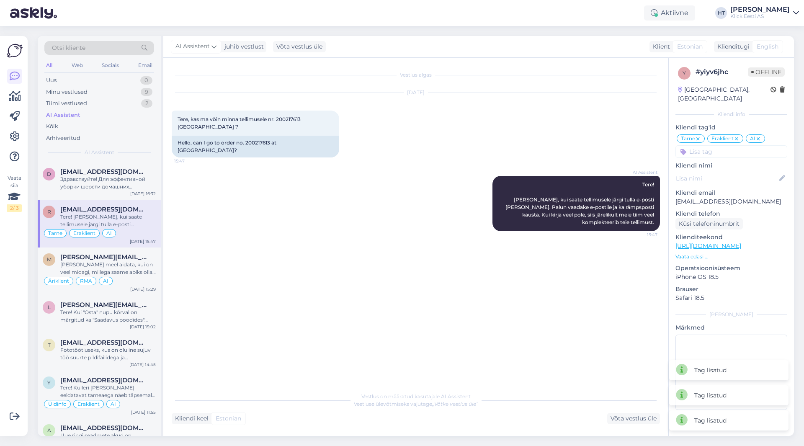
scroll to position [628, 0]
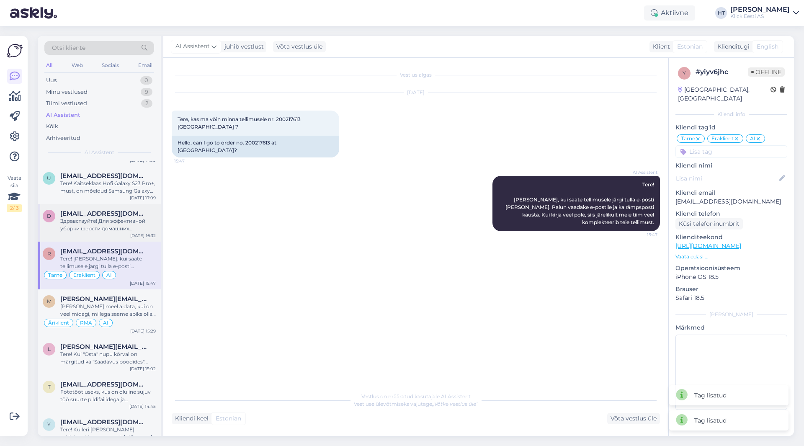
click at [106, 220] on div "Здравствуйте! Для эффективной уборки шерсти домашних животных рекомендуем обрат…" at bounding box center [108, 224] width 96 height 15
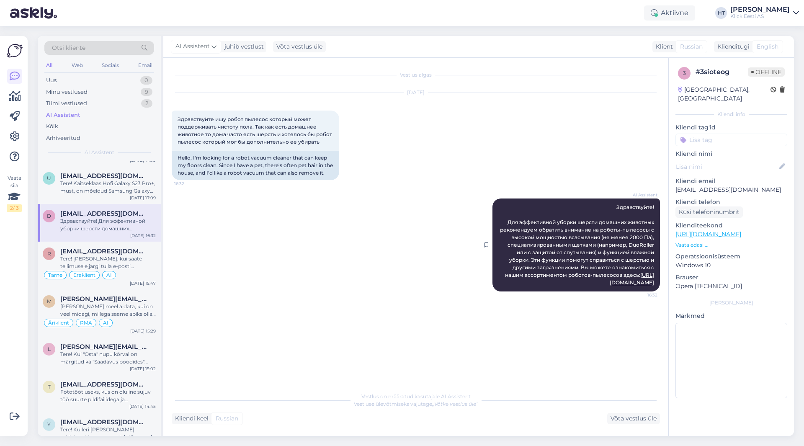
drag, startPoint x: 506, startPoint y: 229, endPoint x: 655, endPoint y: 282, distance: 158.5
click at [655, 282] on div "AI Assistent Здравствуйте! Для эффективной уборки шерсти домашних животных реко…" at bounding box center [577, 245] width 168 height 93
click at [545, 163] on div "[DATE] Здравствуйте ищу робот пылесос который может поддерживать чистоту пола. …" at bounding box center [416, 137] width 488 height 106
click at [719, 135] on input at bounding box center [732, 140] width 112 height 13
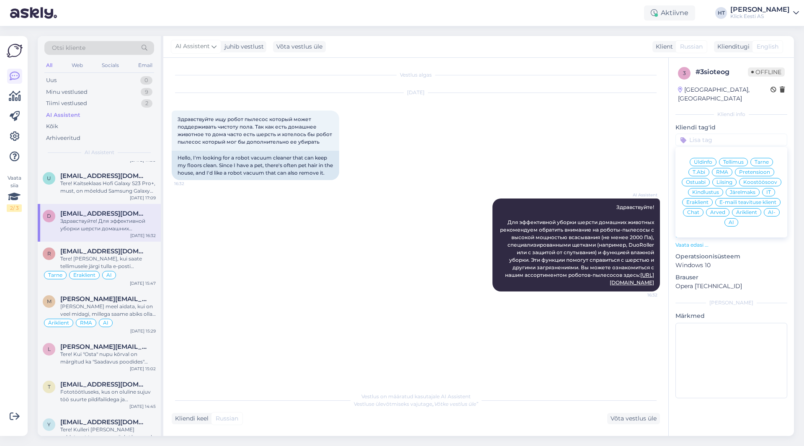
click at [705, 180] on span "Ostuabi" at bounding box center [696, 182] width 20 height 5
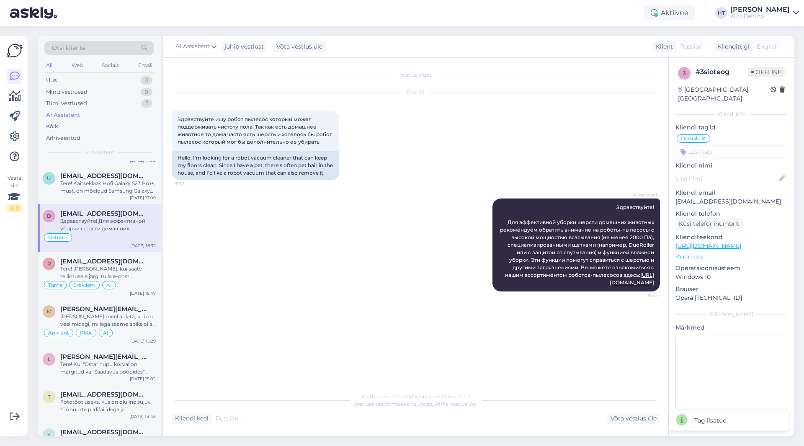
click at [725, 145] on input at bounding box center [732, 151] width 112 height 13
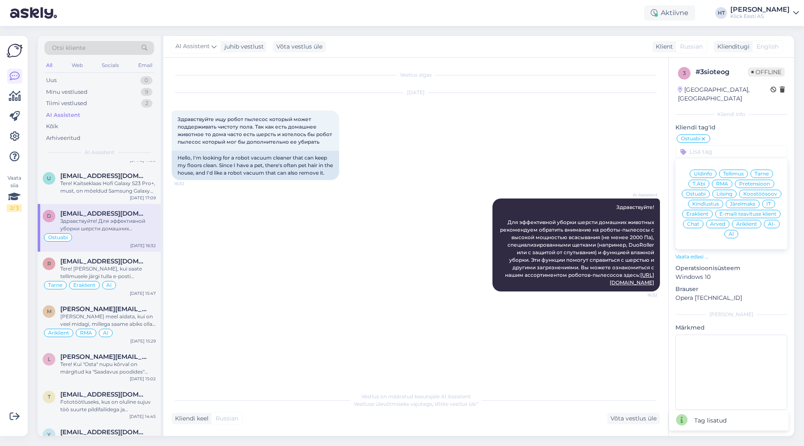
click at [705, 210] on div "Eraklient" at bounding box center [697, 214] width 31 height 8
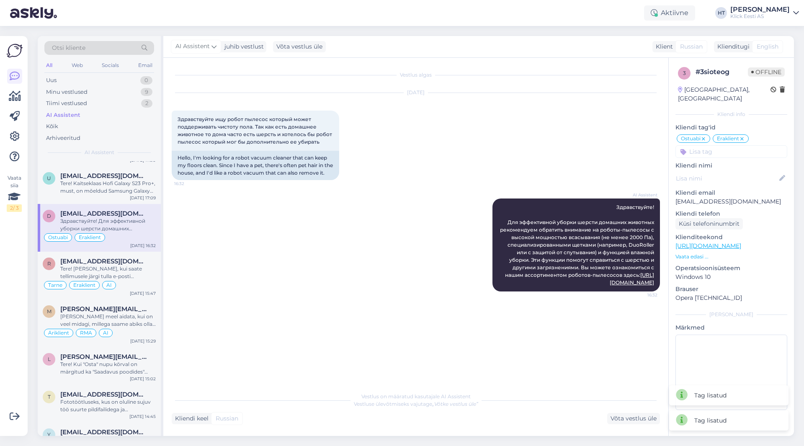
click at [725, 145] on input at bounding box center [732, 151] width 112 height 13
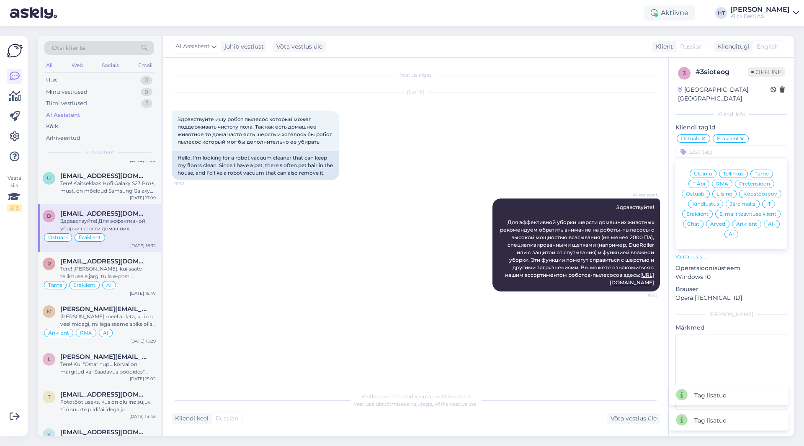
click at [733, 232] on span "AI" at bounding box center [731, 234] width 5 height 5
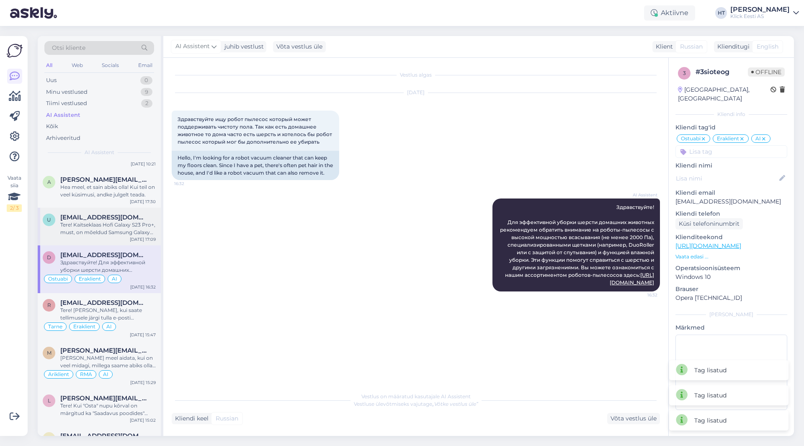
scroll to position [586, 0]
click at [120, 222] on div "Tere! Kaitseklaas Hofi Galaxy S23 Pro+, must, on mõeldud Samsung Galaxy S23 mud…" at bounding box center [108, 229] width 96 height 15
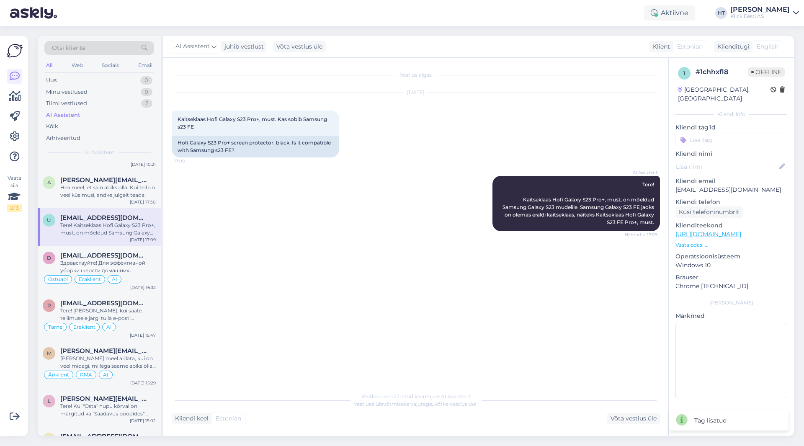
click at [706, 134] on input at bounding box center [732, 140] width 112 height 13
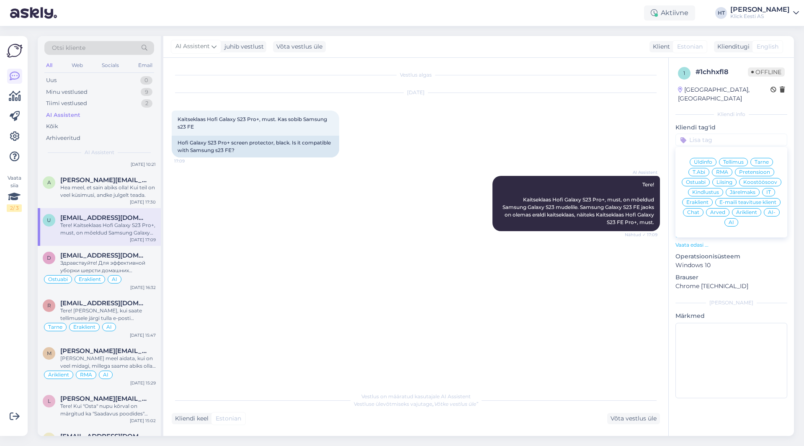
click at [700, 180] on span "Ostuabi" at bounding box center [696, 182] width 20 height 5
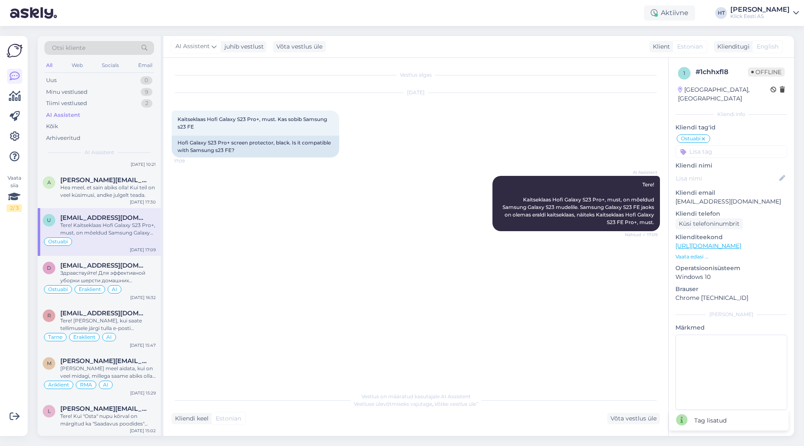
click at [724, 145] on input at bounding box center [732, 151] width 112 height 13
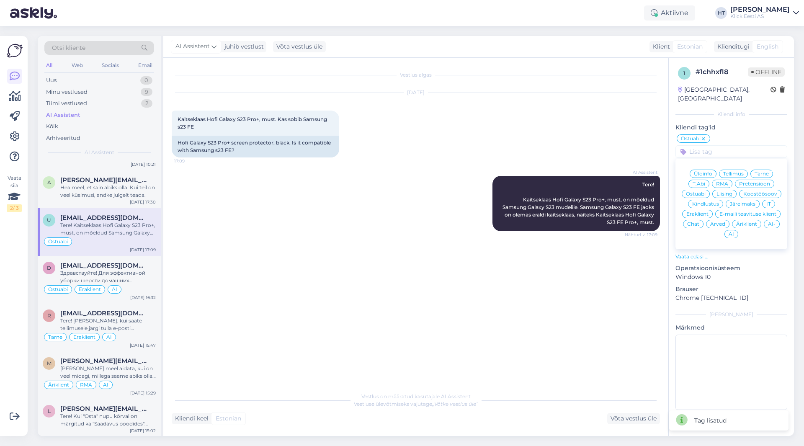
click at [703, 212] on span "Eraklient" at bounding box center [698, 214] width 22 height 5
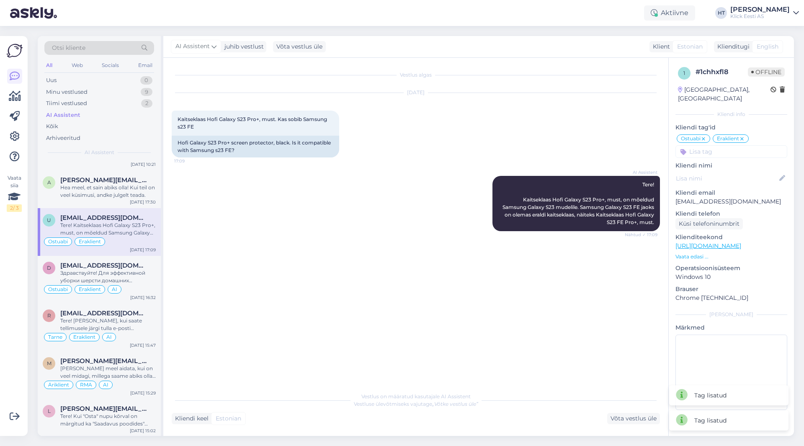
click at [714, 145] on input at bounding box center [732, 151] width 112 height 13
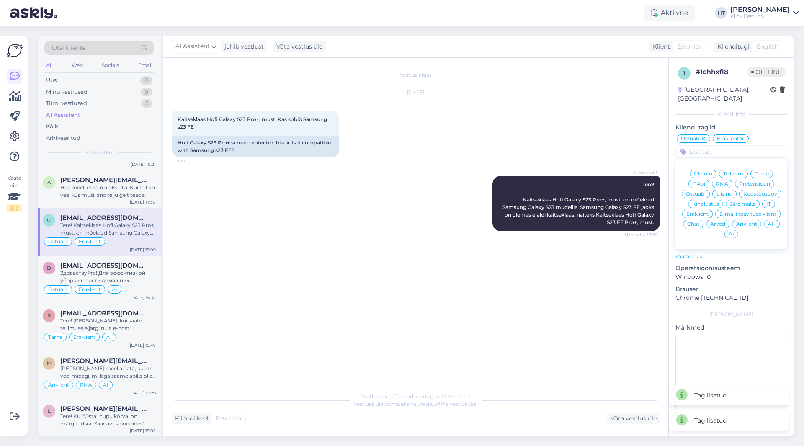
click at [728, 230] on div "AI" at bounding box center [732, 234] width 14 height 8
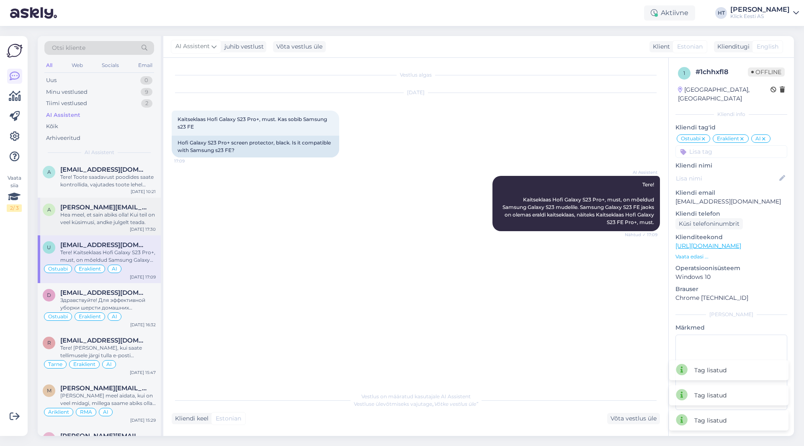
scroll to position [545, 0]
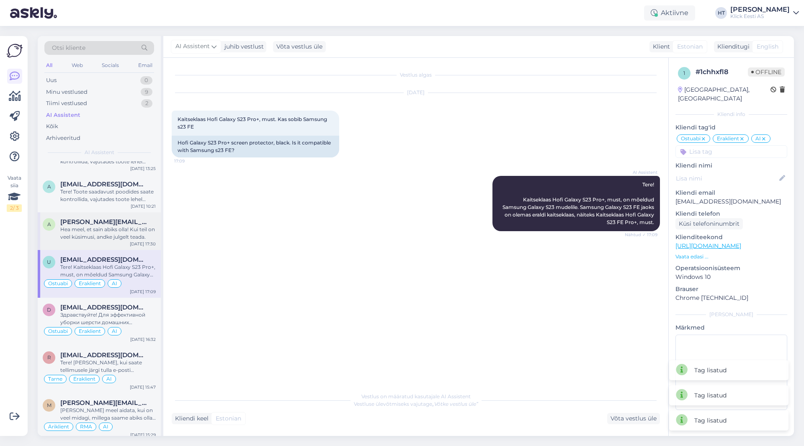
click at [119, 221] on span "[PERSON_NAME][EMAIL_ADDRESS][PERSON_NAME][DOMAIN_NAME]" at bounding box center [103, 222] width 87 height 8
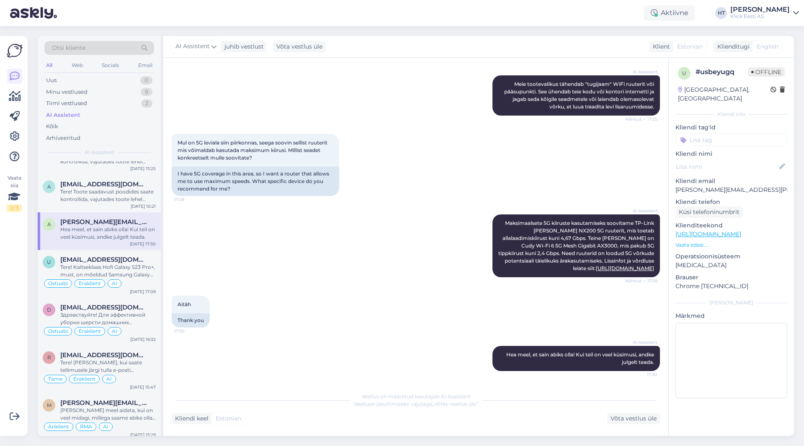
click at [706, 134] on input at bounding box center [732, 140] width 112 height 13
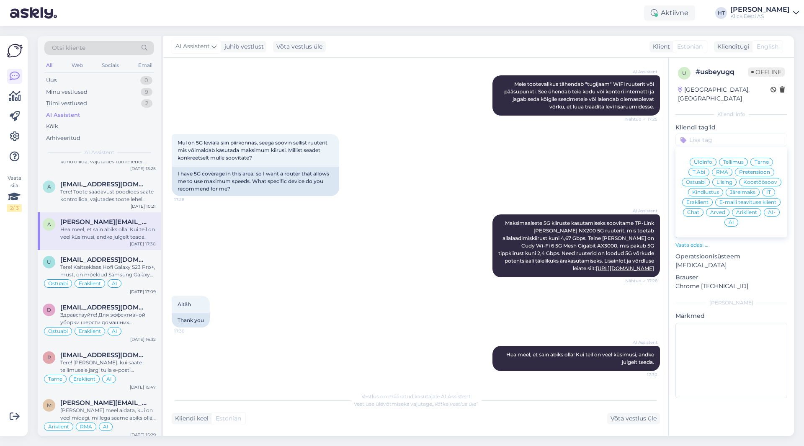
click at [699, 180] on span "Ostuabi" at bounding box center [696, 182] width 20 height 5
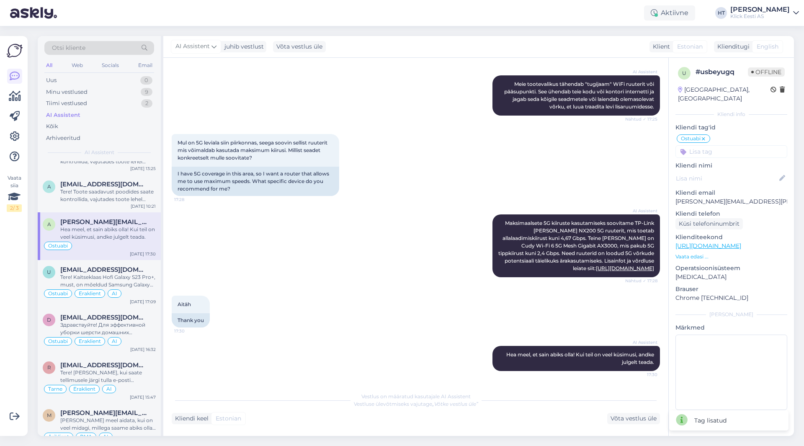
click at [722, 145] on input at bounding box center [732, 151] width 112 height 13
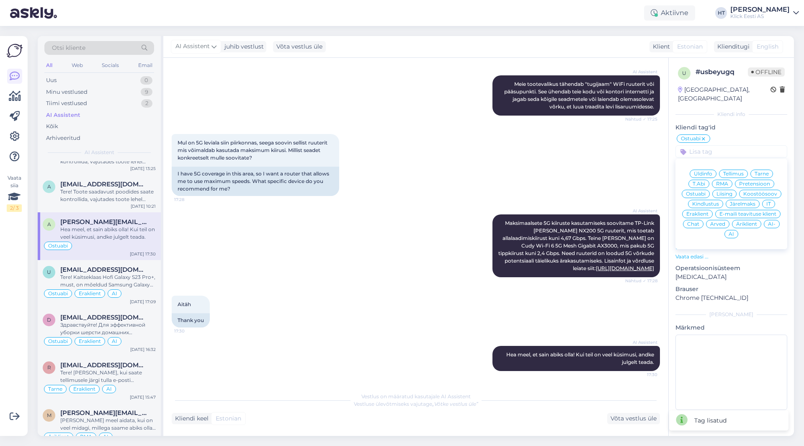
click at [704, 212] on span "Eraklient" at bounding box center [698, 214] width 22 height 5
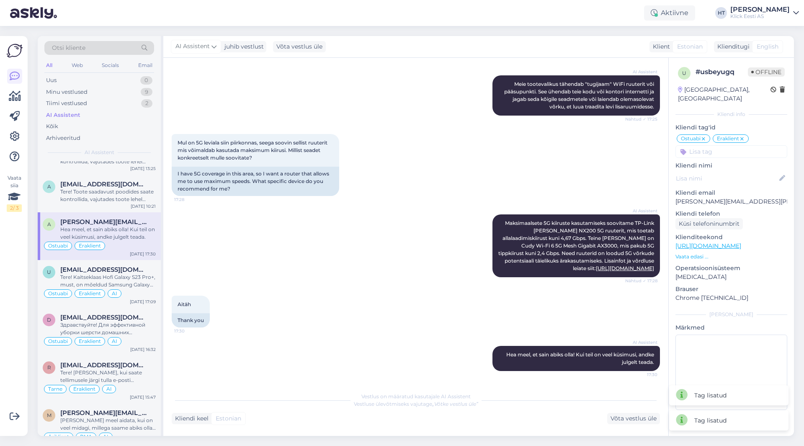
click at [713, 146] on input at bounding box center [732, 151] width 112 height 13
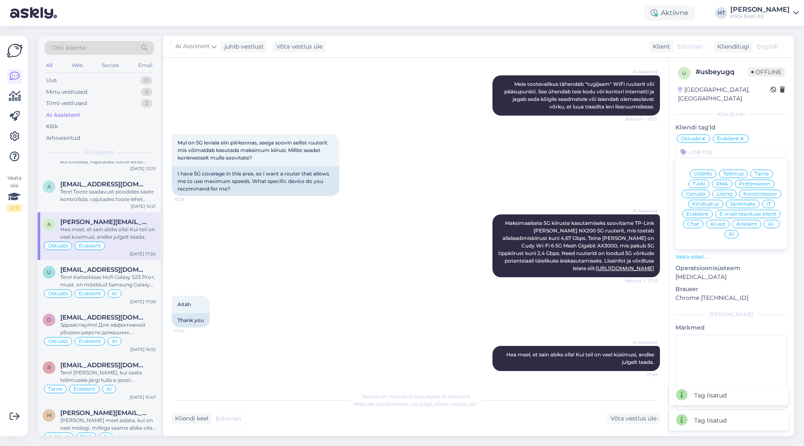
click at [730, 232] on span "AI" at bounding box center [731, 234] width 5 height 5
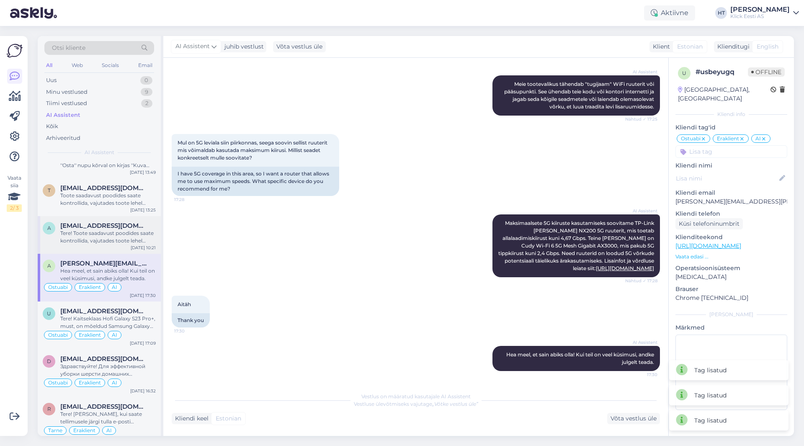
scroll to position [503, 0]
click at [107, 238] on div "Tere! Toote saadavust poodides saate kontrollida, vajutades toote lehel "Saadav…" at bounding box center [108, 237] width 96 height 15
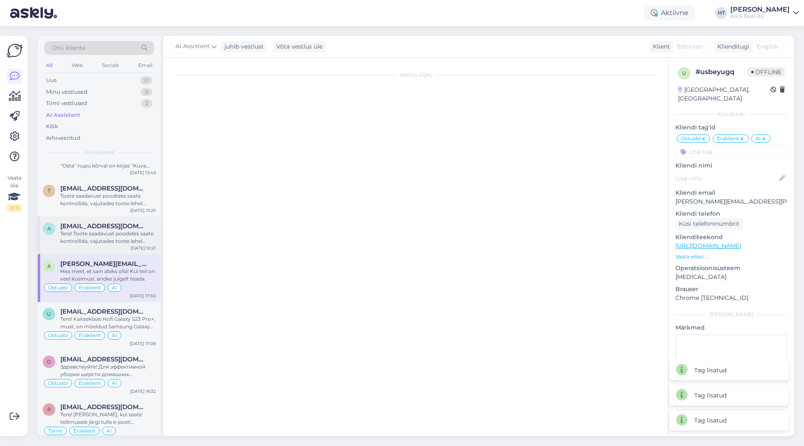
scroll to position [0, 0]
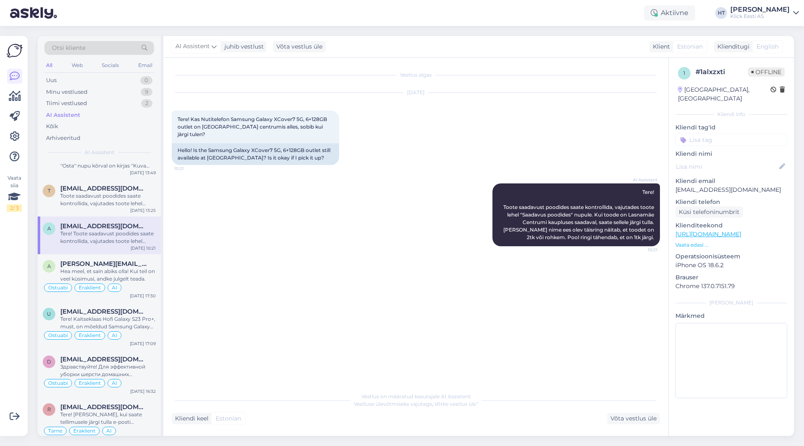
click at [730, 134] on input at bounding box center [732, 140] width 112 height 13
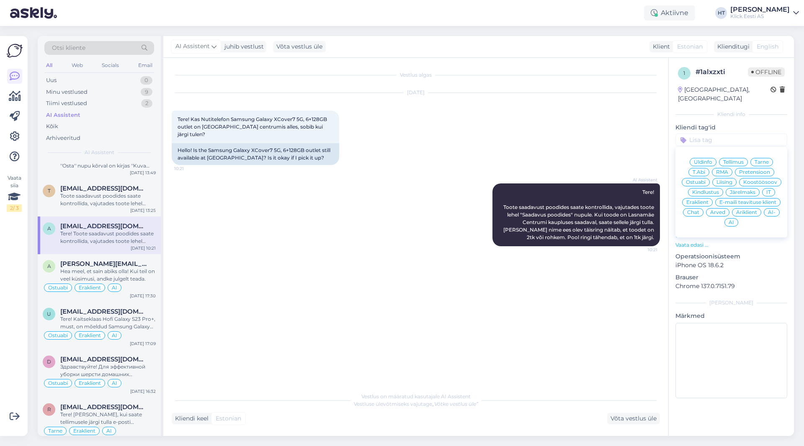
click at [703, 180] on span "Ostuabi" at bounding box center [696, 182] width 20 height 5
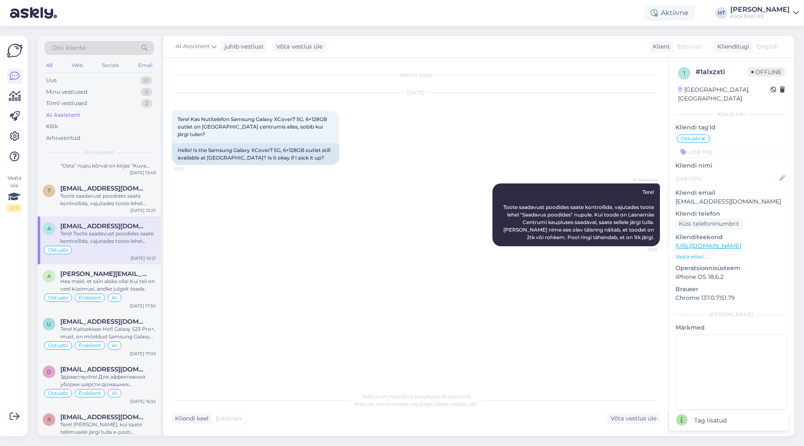
click at [716, 145] on input at bounding box center [732, 151] width 112 height 13
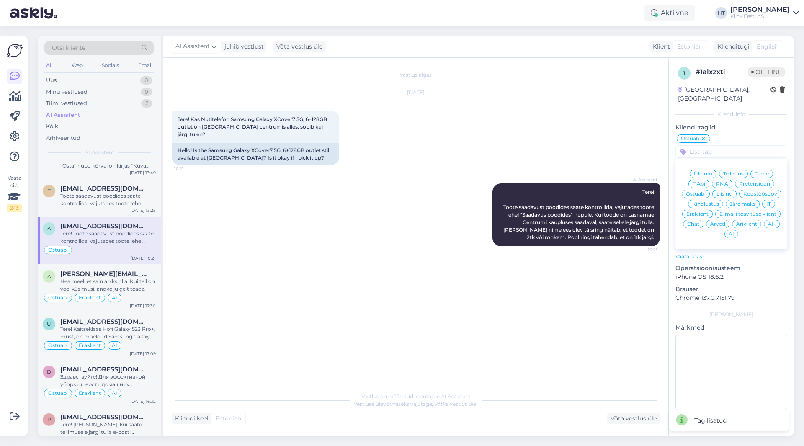
click at [697, 212] on span "Eraklient" at bounding box center [698, 214] width 22 height 5
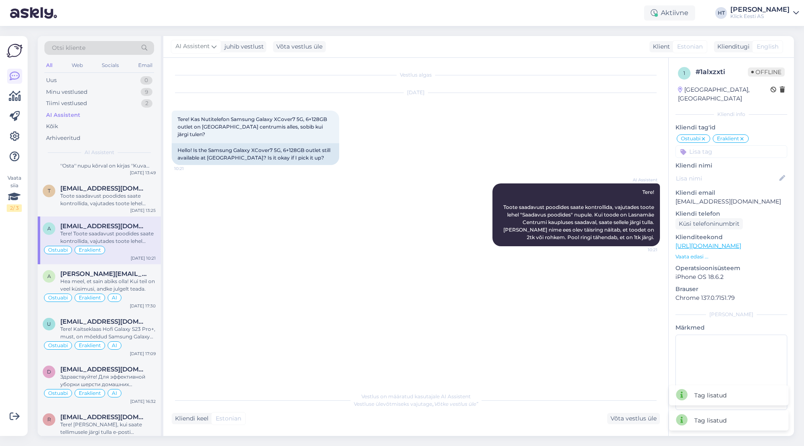
click at [720, 145] on input at bounding box center [732, 151] width 112 height 13
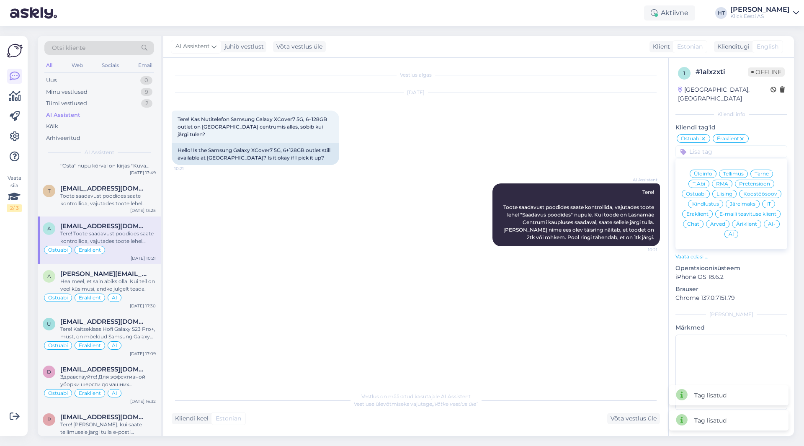
click at [731, 232] on span "AI" at bounding box center [731, 234] width 5 height 5
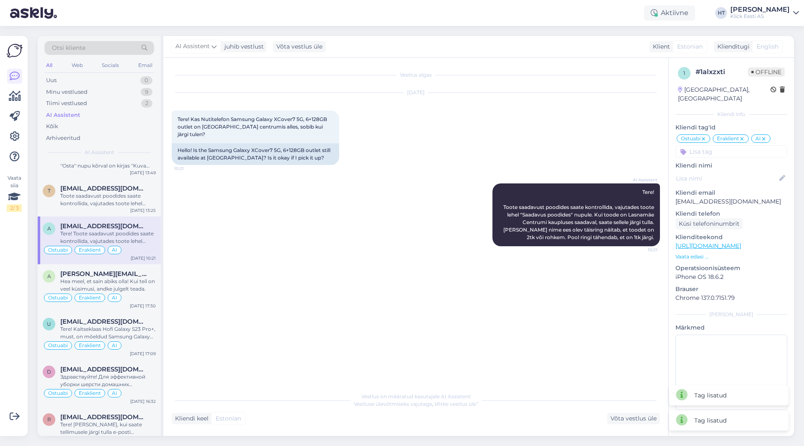
click at [743, 136] on icon at bounding box center [742, 139] width 5 height 7
click at [734, 145] on input at bounding box center [732, 151] width 112 height 13
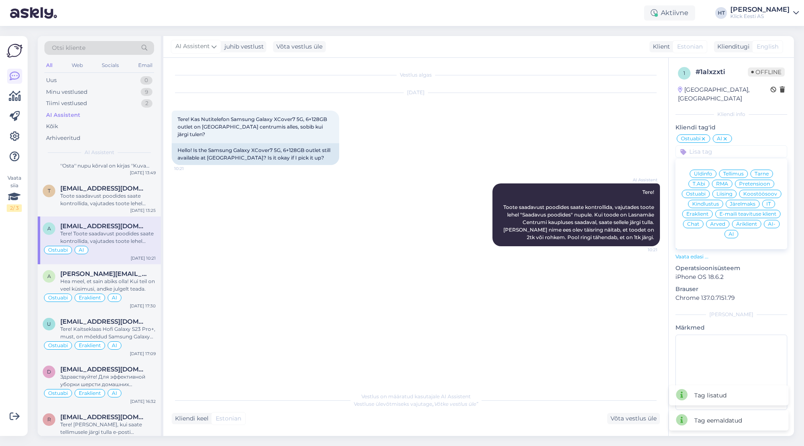
click at [739, 222] on span "Äriklient" at bounding box center [746, 224] width 21 height 5
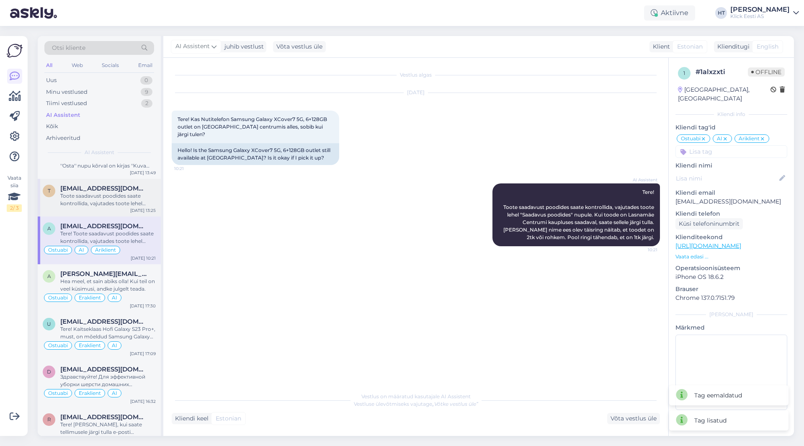
click at [98, 204] on div "Toote saadavust poodides saate kontrollida, vajutades toote lehel "Saadavus poo…" at bounding box center [108, 199] width 96 height 15
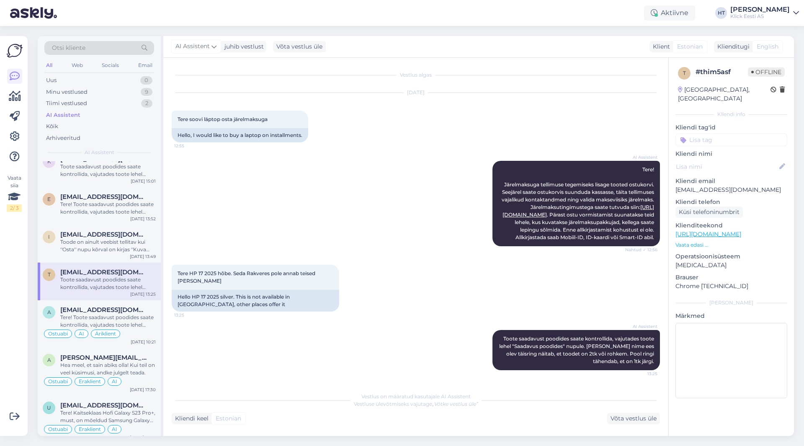
scroll to position [7, 0]
click at [734, 134] on input at bounding box center [732, 140] width 112 height 13
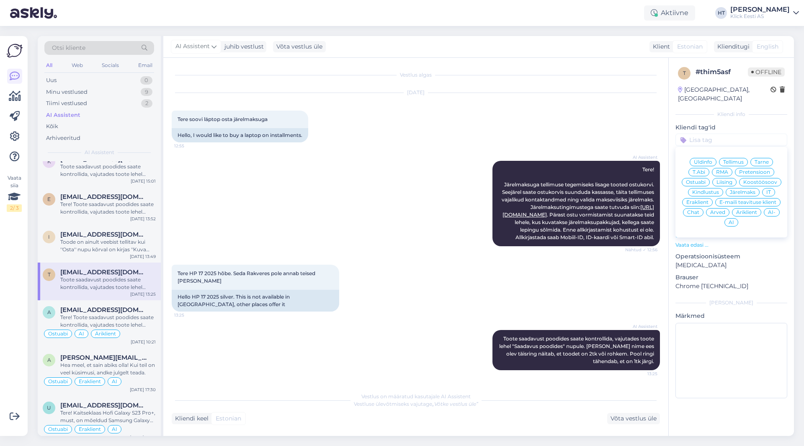
click at [698, 180] on span "Ostuabi" at bounding box center [696, 182] width 20 height 5
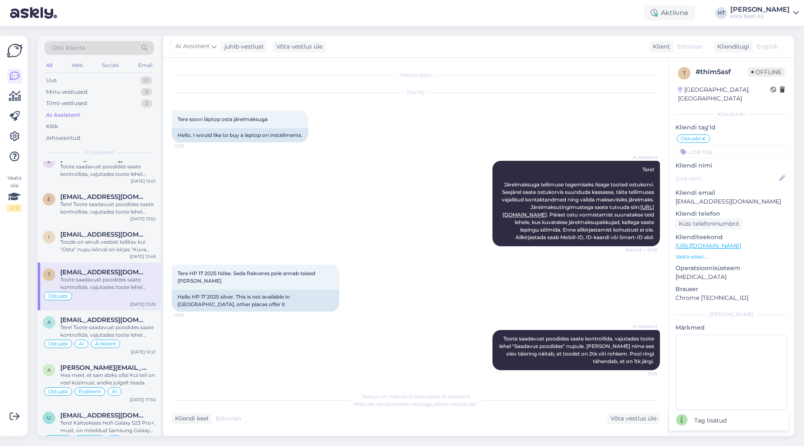
click at [724, 145] on input at bounding box center [732, 151] width 112 height 13
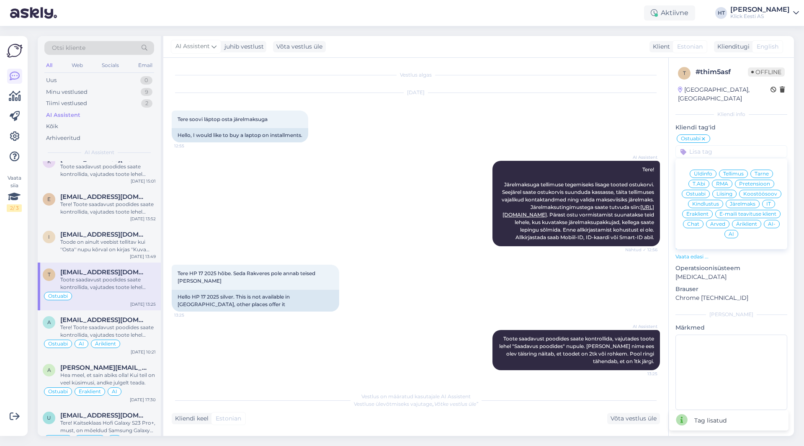
click at [701, 212] on span "Eraklient" at bounding box center [698, 214] width 22 height 5
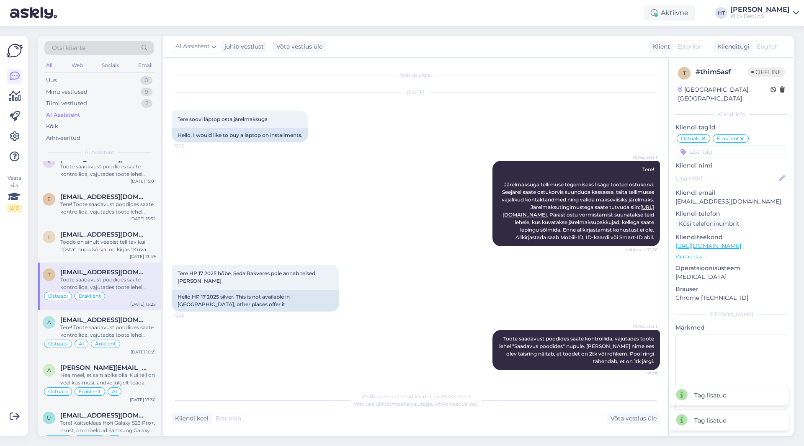
click at [723, 147] on input at bounding box center [732, 151] width 112 height 13
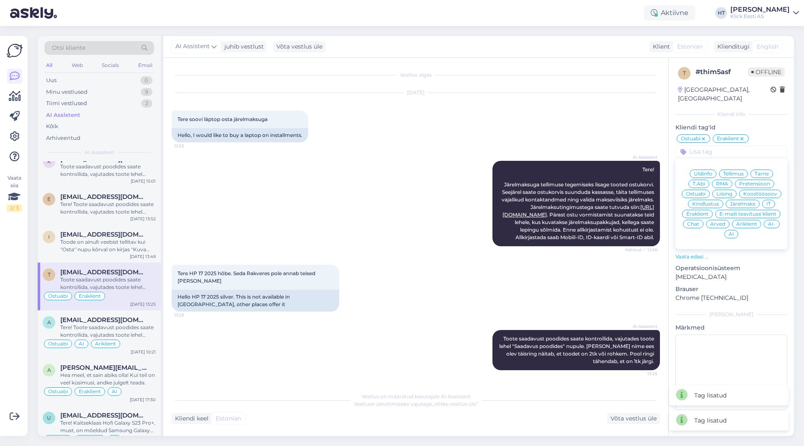
click at [732, 200] on div "Järelmaks" at bounding box center [743, 204] width 34 height 8
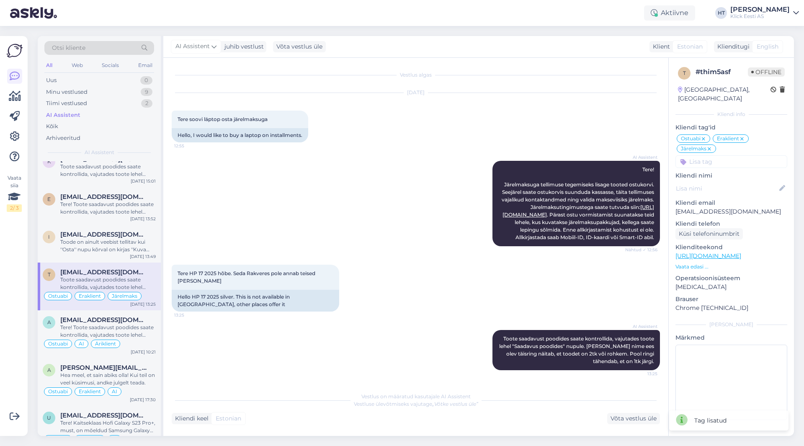
click at [701, 155] on input at bounding box center [732, 161] width 112 height 13
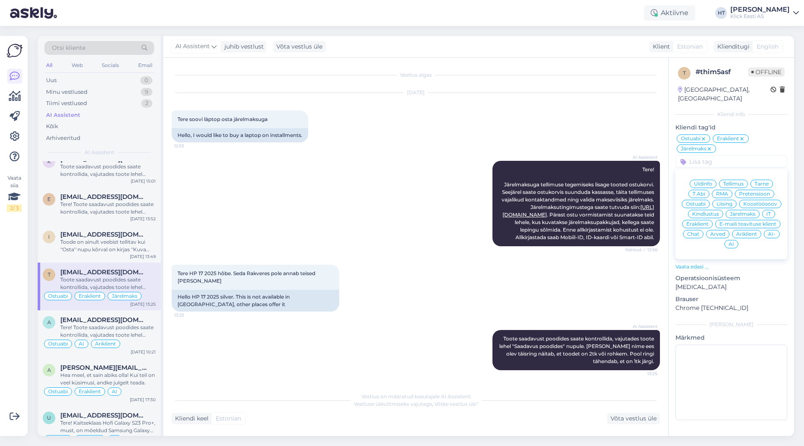
click at [727, 240] on div "AI" at bounding box center [732, 244] width 14 height 8
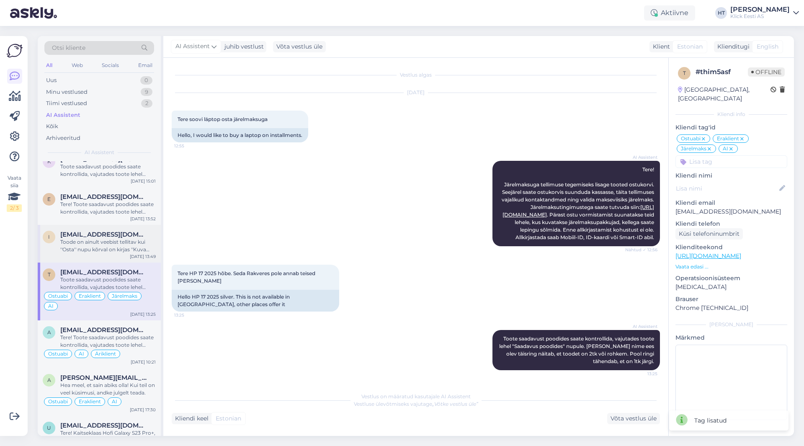
click at [122, 242] on div "Toode on ainult veebist tellitav kui ''Osta'' nupu kõrval on kirjas ''Kuva tarn…" at bounding box center [108, 245] width 96 height 15
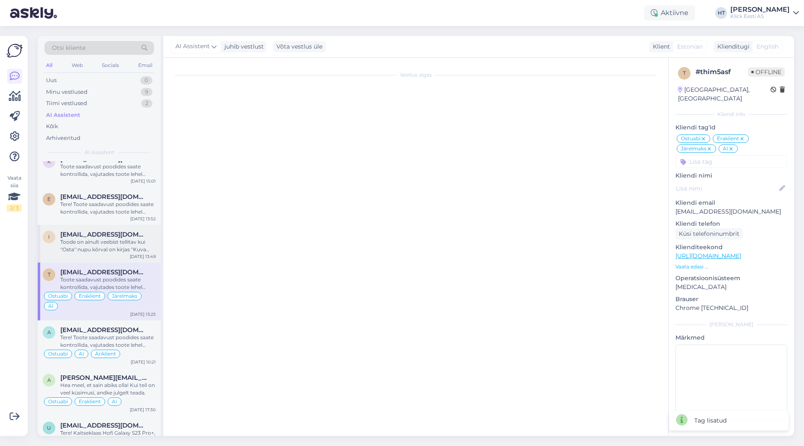
scroll to position [0, 0]
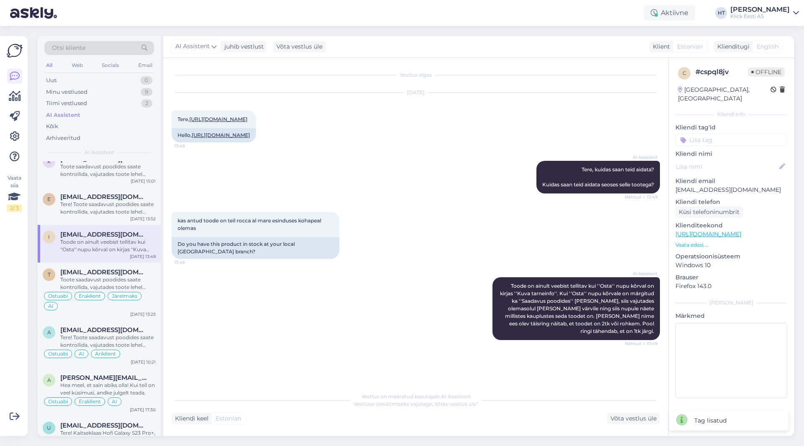
click at [717, 134] on input at bounding box center [732, 140] width 112 height 13
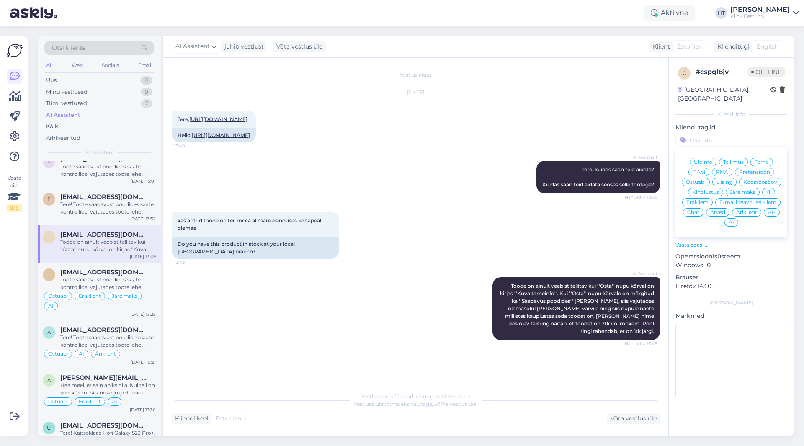
click at [702, 180] on span "Ostuabi" at bounding box center [696, 182] width 20 height 5
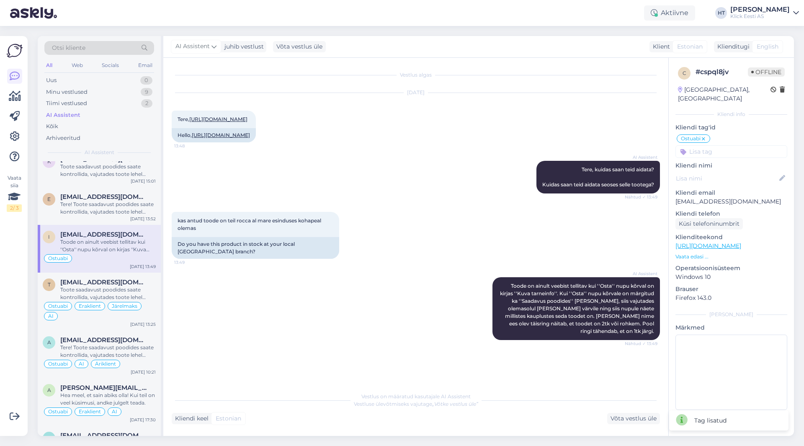
click at [718, 145] on input at bounding box center [732, 151] width 112 height 13
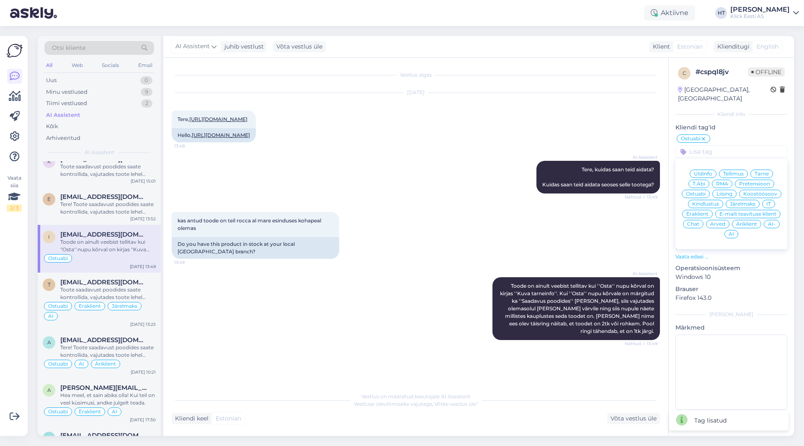
click at [749, 222] on span "Äriklient" at bounding box center [746, 224] width 21 height 5
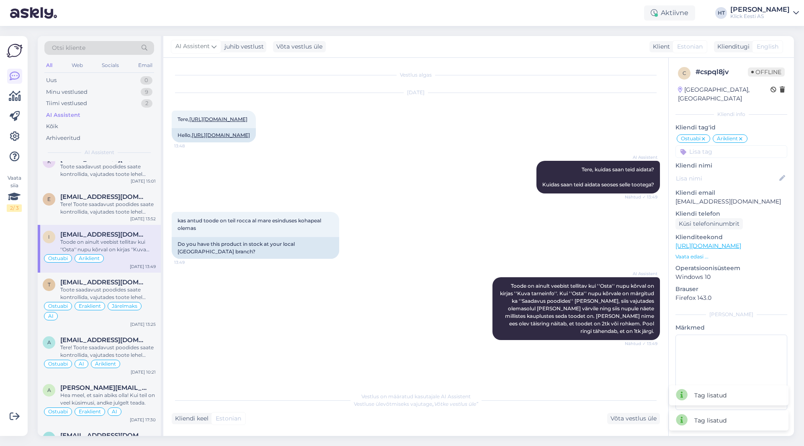
click at [730, 147] on input at bounding box center [732, 151] width 112 height 13
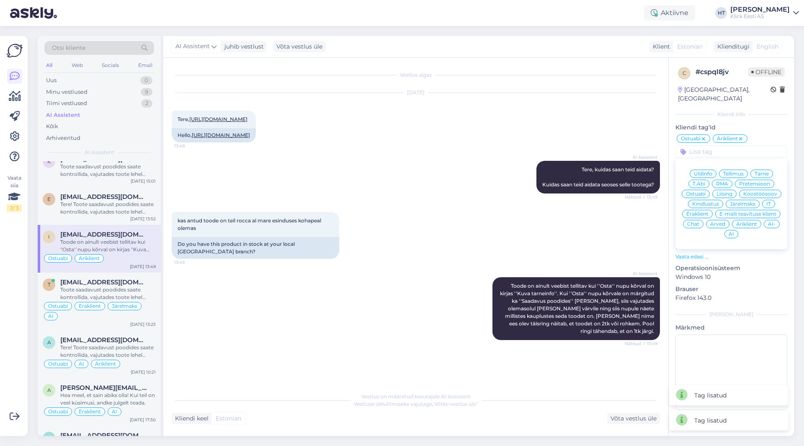
click at [729, 232] on span "AI" at bounding box center [731, 234] width 5 height 5
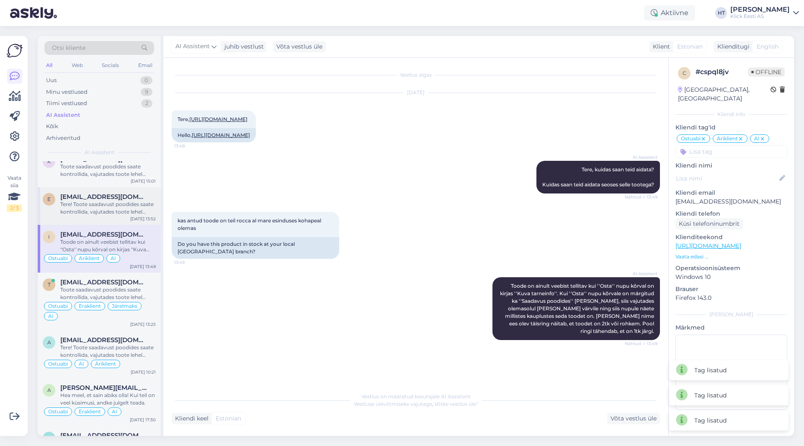
click at [105, 210] on div "Tere! Toote saadavust poodides saate kontrollida, vajutades toote lehel "Saadav…" at bounding box center [108, 208] width 96 height 15
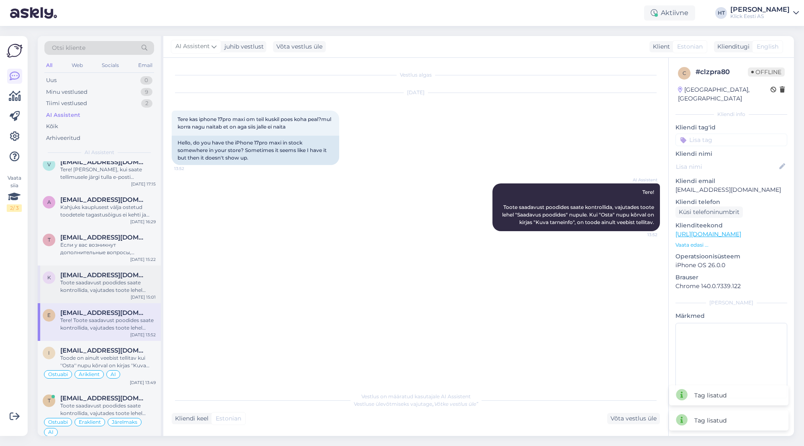
scroll to position [293, 0]
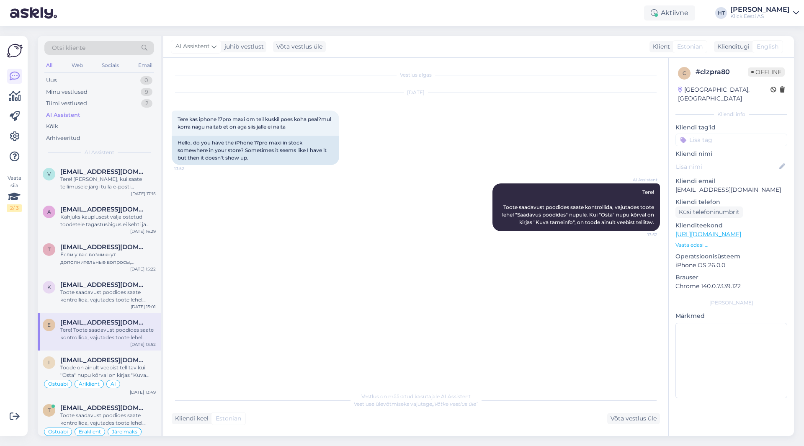
click at [736, 134] on input at bounding box center [732, 140] width 112 height 13
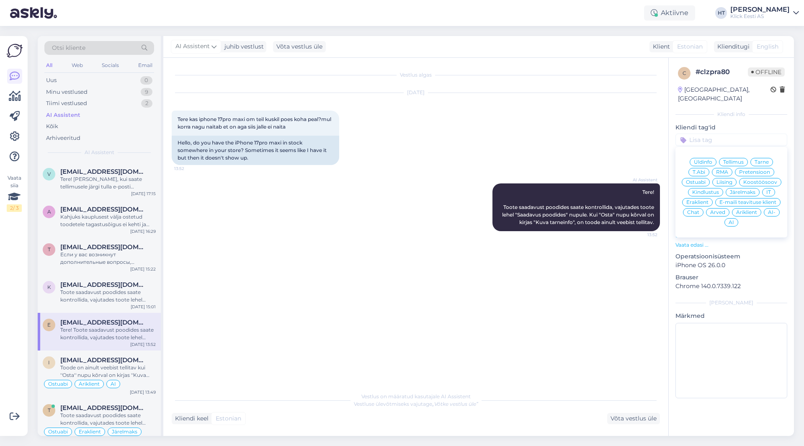
click at [704, 180] on span "Ostuabi" at bounding box center [696, 182] width 20 height 5
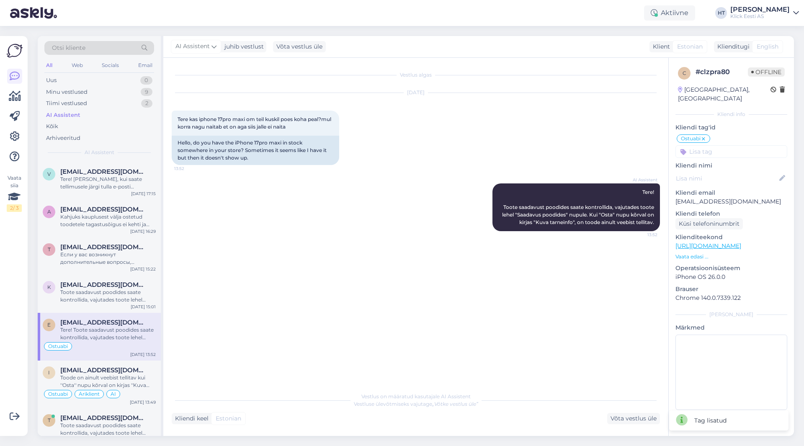
click at [725, 146] on input at bounding box center [732, 151] width 112 height 13
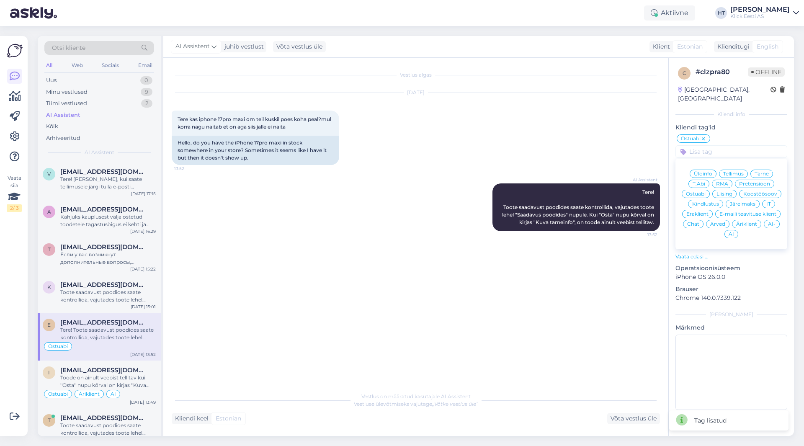
click at [705, 210] on div "Eraklient" at bounding box center [697, 214] width 31 height 8
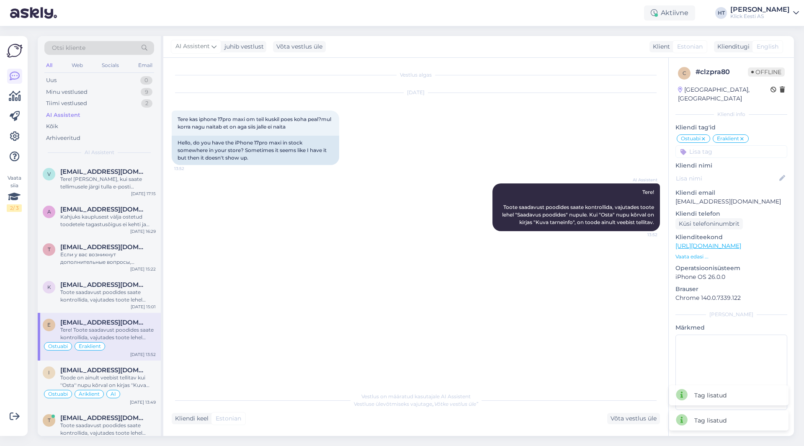
click at [720, 145] on input at bounding box center [732, 151] width 112 height 13
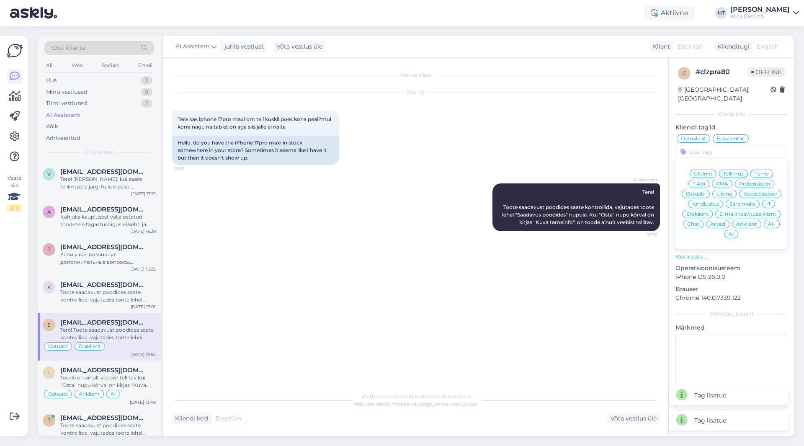
click at [733, 230] on div "AI" at bounding box center [732, 234] width 14 height 8
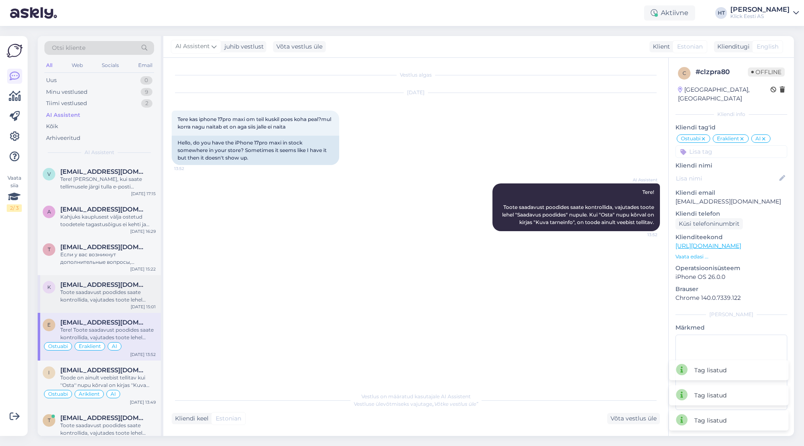
click at [91, 305] on div "K [EMAIL_ADDRESS][DOMAIN_NAME] Toote saadavust poodides saate kontrollida, vaju…" at bounding box center [99, 294] width 123 height 38
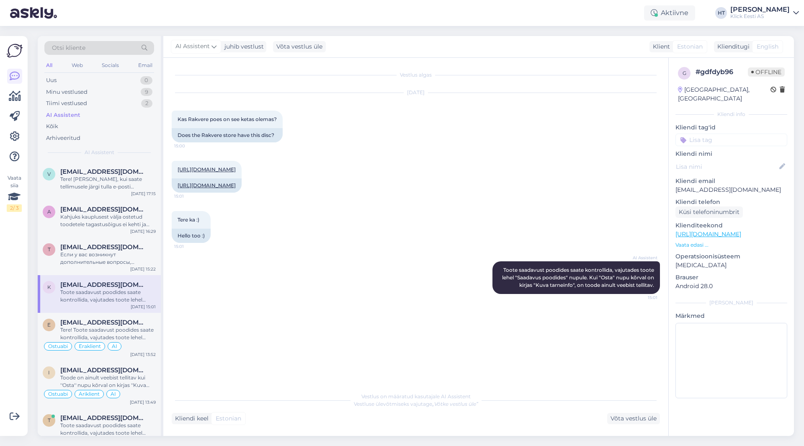
click at [713, 134] on input at bounding box center [732, 140] width 112 height 13
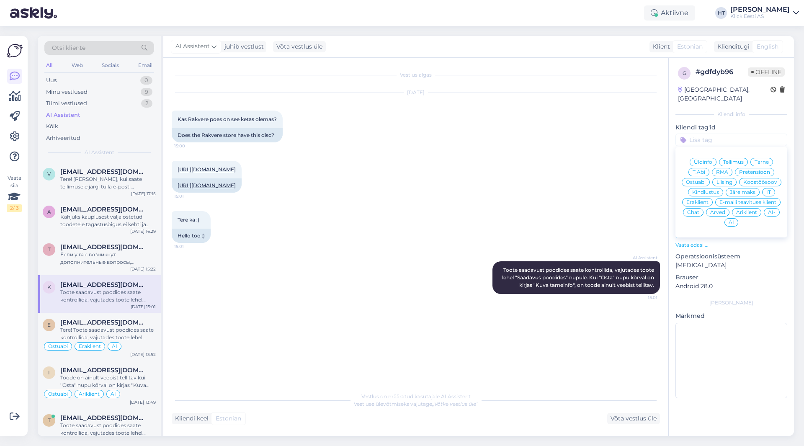
click at [696, 180] on span "Ostuabi" at bounding box center [696, 182] width 20 height 5
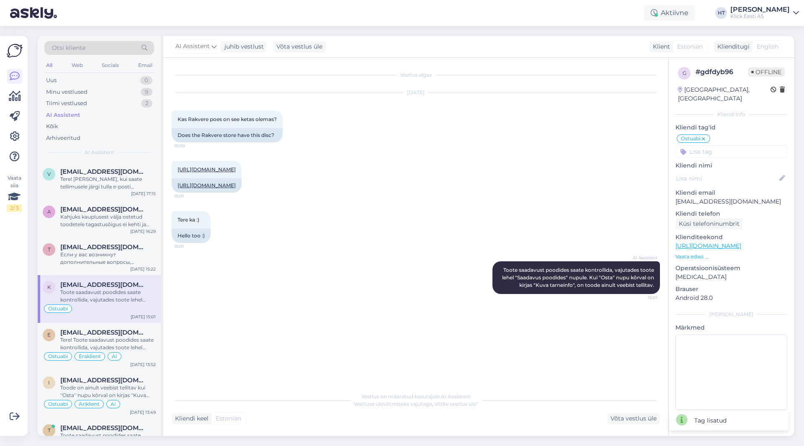
click at [717, 145] on input at bounding box center [732, 151] width 112 height 13
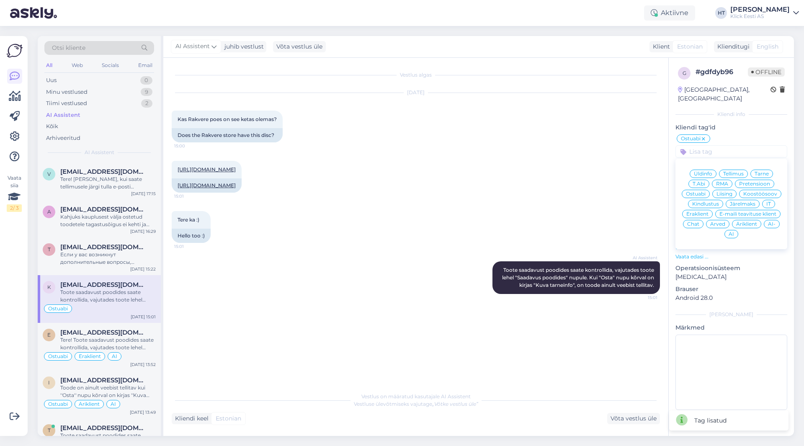
click at [697, 212] on span "Eraklient" at bounding box center [698, 214] width 22 height 5
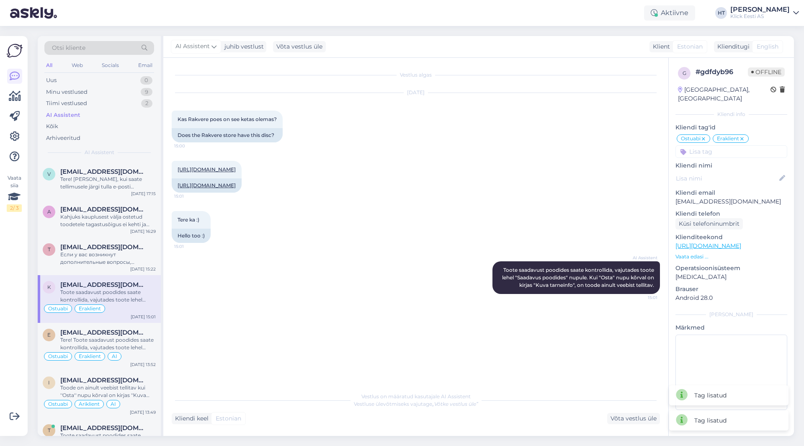
click at [726, 145] on input at bounding box center [732, 151] width 112 height 13
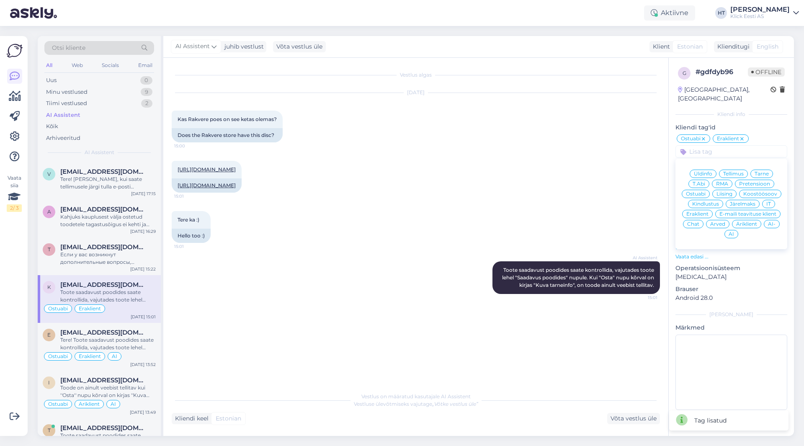
click at [732, 232] on span "AI" at bounding box center [731, 234] width 5 height 5
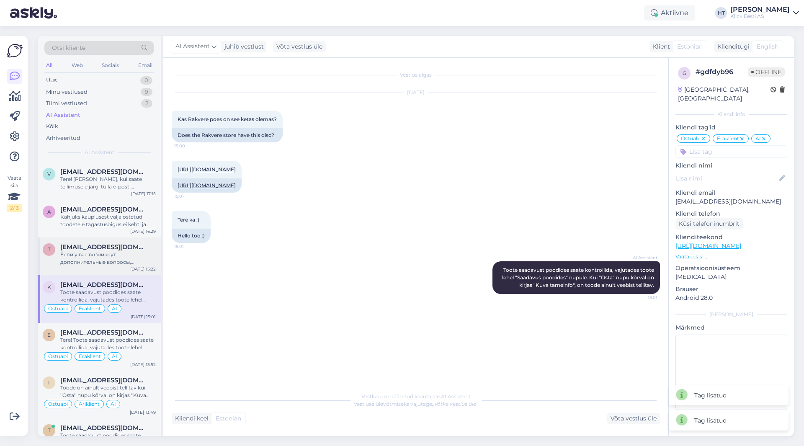
click at [119, 254] on div "Если у вас возникнут дополнительные вопросы, пожалуйста, обращайтесь." at bounding box center [108, 258] width 96 height 15
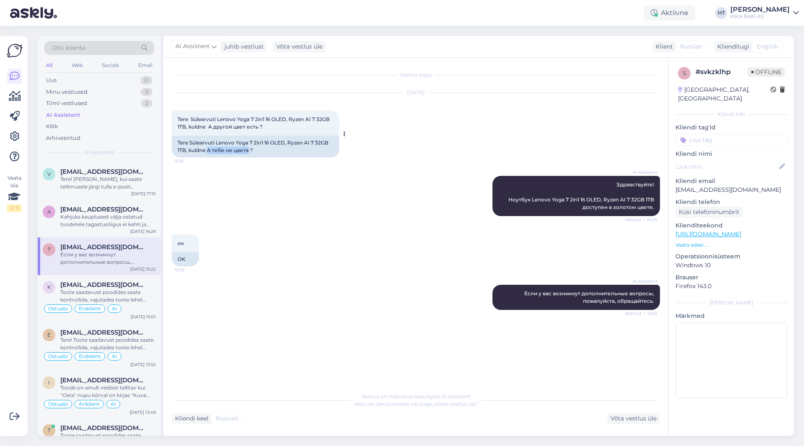
drag, startPoint x: 207, startPoint y: 150, endPoint x: 250, endPoint y: 152, distance: 42.3
click at [250, 152] on div "Tere Sülearvuti Lenovo Yoga 7 2in1 16 OLED, Ryzen AI 7 32GB 1TB, kuldne А тебе …" at bounding box center [256, 147] width 168 height 22
click at [532, 165] on div "[DATE] Tere Sülearvuti Lenovo Yoga 7 2in1 16 OLED, Ryzen AI 7 32GB 1TB, kuldne …" at bounding box center [416, 125] width 488 height 83
drag, startPoint x: 505, startPoint y: 199, endPoint x: 656, endPoint y: 210, distance: 151.6
click at [656, 210] on div "AI Assistent Здравствуйте! Ноутбук Lenovo Yoga 7 2in1 16 OLED, Ryzen AI 7 32GB …" at bounding box center [577, 196] width 168 height 40
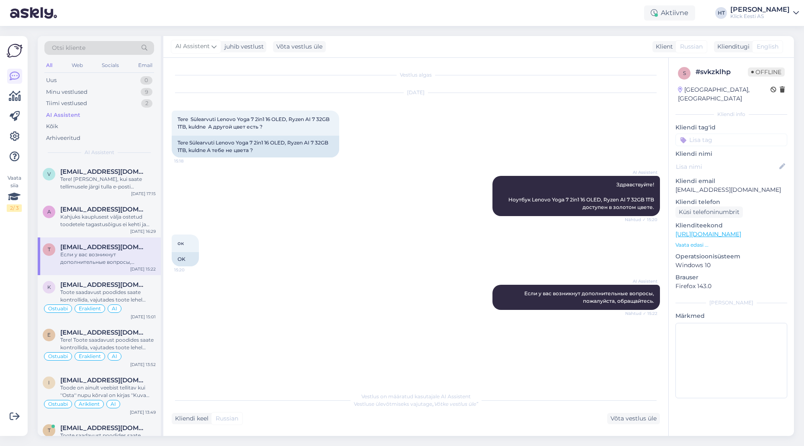
click at [242, 227] on div "ок 15:20 OK" at bounding box center [416, 250] width 488 height 50
click at [703, 134] on input at bounding box center [732, 140] width 112 height 13
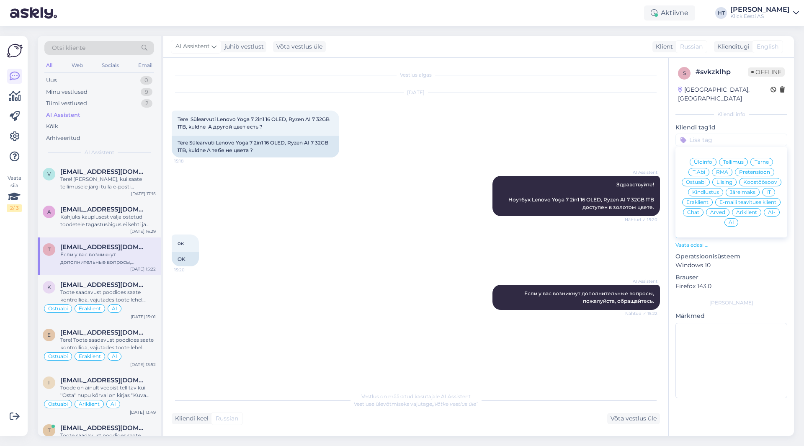
click at [698, 180] on span "Ostuabi" at bounding box center [696, 182] width 20 height 5
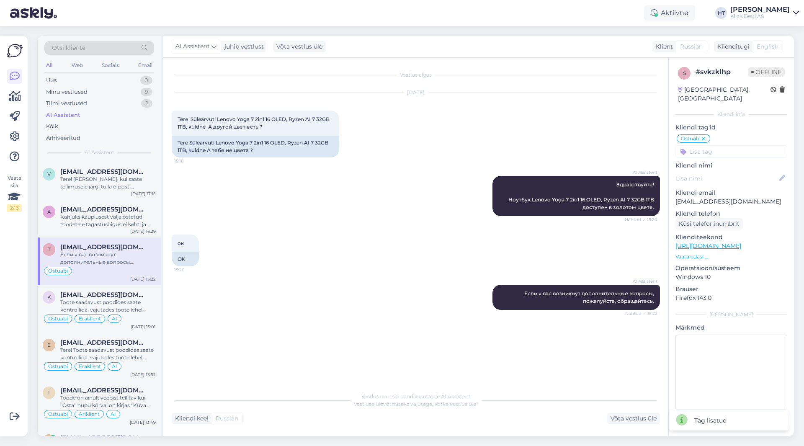
click at [722, 136] on div "Ostuabi Üldinfo Tellimus Tarne T.Abi RMA Pretensioon Ostuabi Liising Koostöösoo…" at bounding box center [732, 146] width 112 height 24
click at [723, 145] on input at bounding box center [732, 151] width 112 height 13
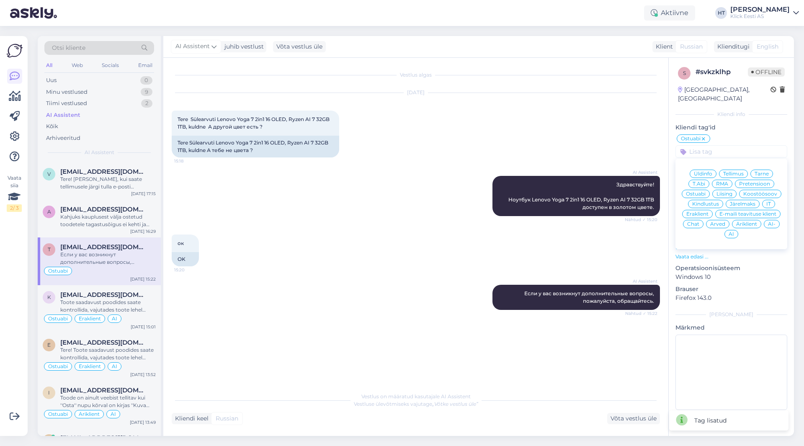
click at [705, 210] on div "Eraklient" at bounding box center [697, 214] width 31 height 8
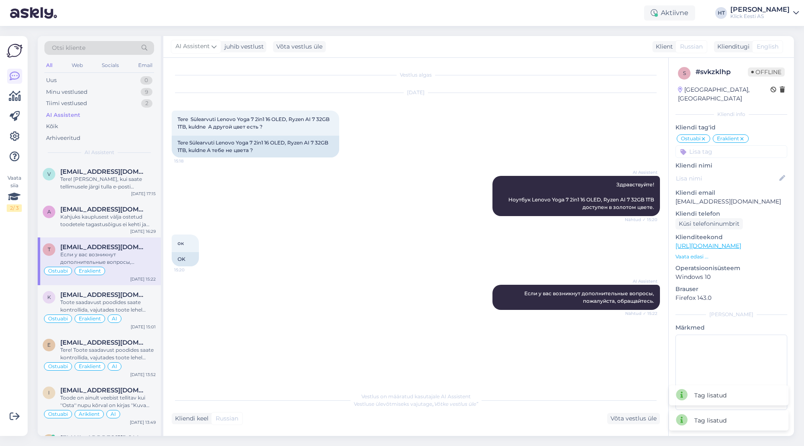
click at [725, 145] on input at bounding box center [732, 151] width 112 height 13
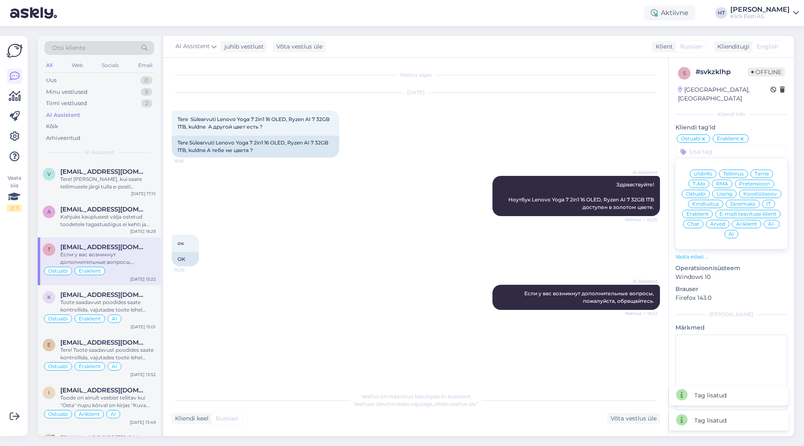
click at [731, 232] on span "AI" at bounding box center [731, 234] width 5 height 5
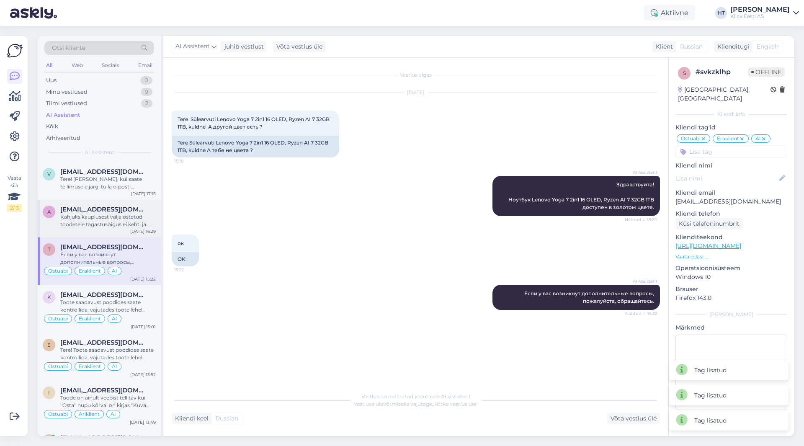
click at [126, 220] on div "Kahjuks kauplusest välja ostetud toodetele tagastusõigus ei kehti ja erandeid e…" at bounding box center [108, 220] width 96 height 15
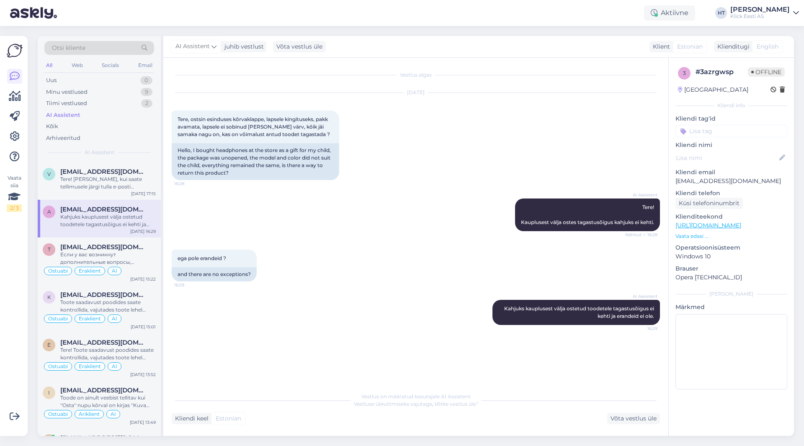
click at [712, 130] on input at bounding box center [732, 131] width 112 height 13
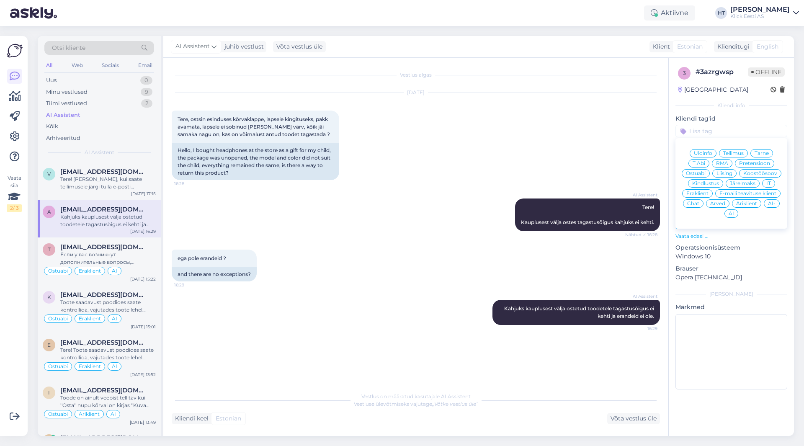
click at [708, 152] on span "Üldinfo" at bounding box center [703, 153] width 18 height 5
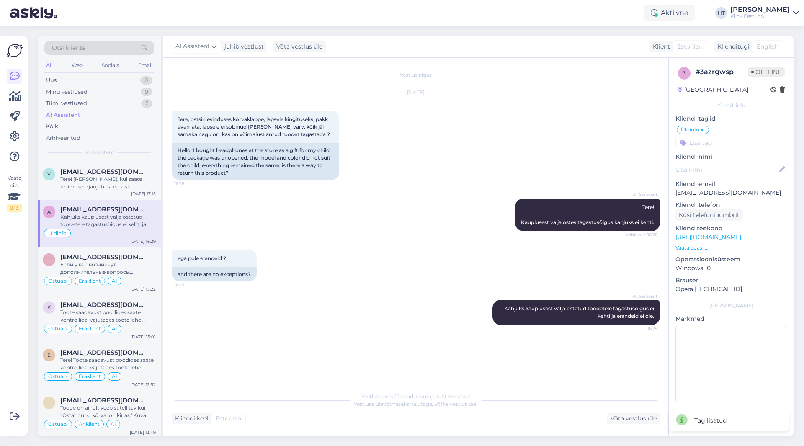
click at [716, 144] on input at bounding box center [732, 143] width 112 height 13
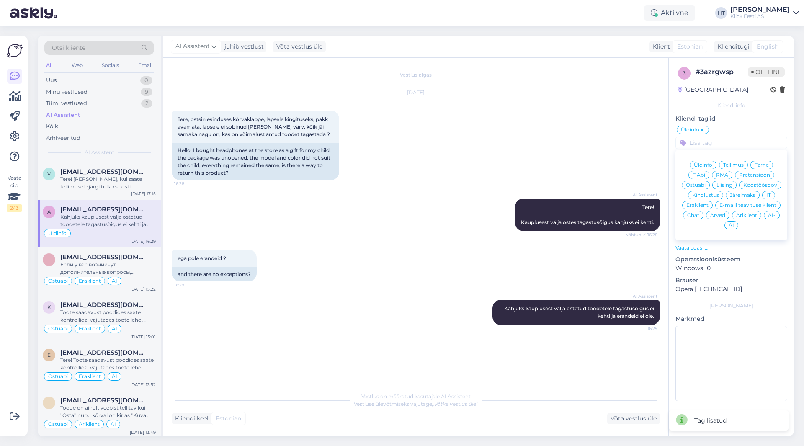
click at [699, 204] on span "Eraklient" at bounding box center [698, 205] width 22 height 5
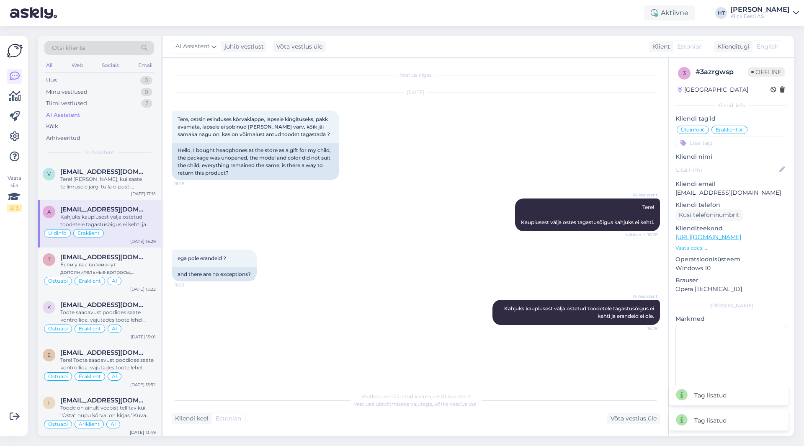
click at [726, 144] on input at bounding box center [732, 143] width 112 height 13
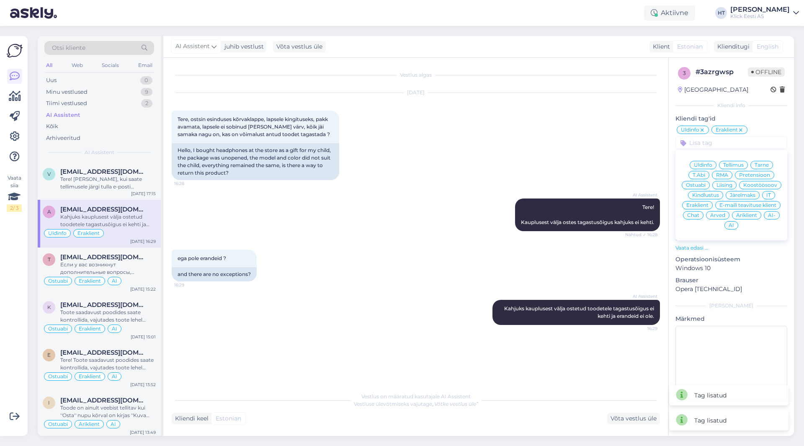
click at [734, 222] on div "AI" at bounding box center [732, 225] width 14 height 8
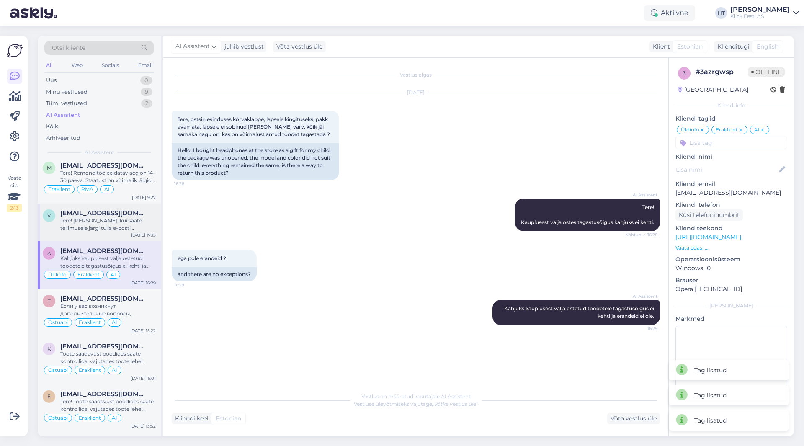
scroll to position [251, 0]
click at [120, 221] on div "Tere! [PERSON_NAME], kui saate tellimusele järgi tulla e-posti [PERSON_NAME]. P…" at bounding box center [108, 224] width 96 height 15
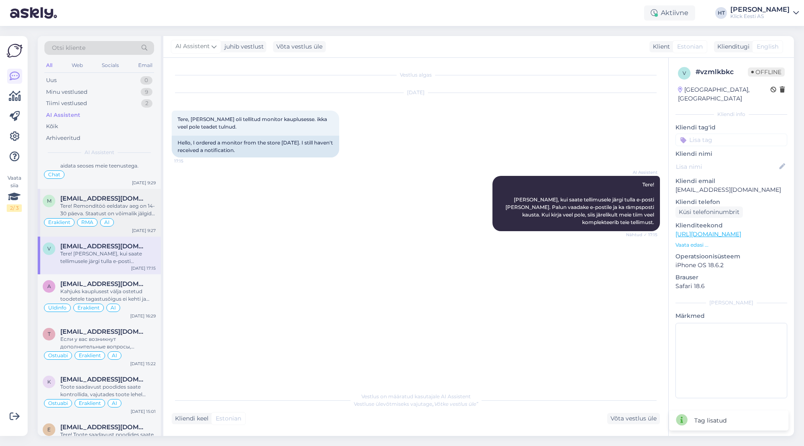
scroll to position [209, 0]
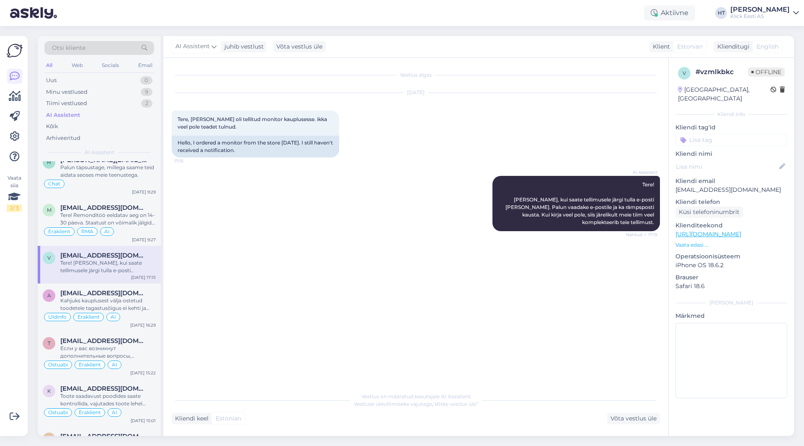
click at [723, 134] on input at bounding box center [732, 140] width 112 height 13
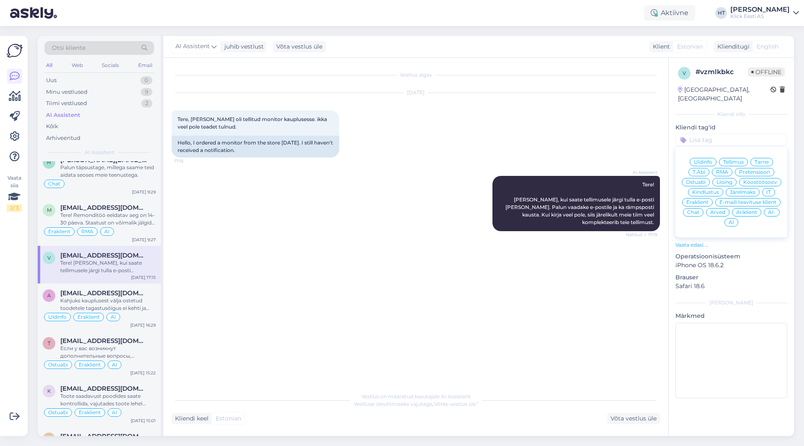
click at [759, 160] on span "Tarne" at bounding box center [762, 162] width 14 height 5
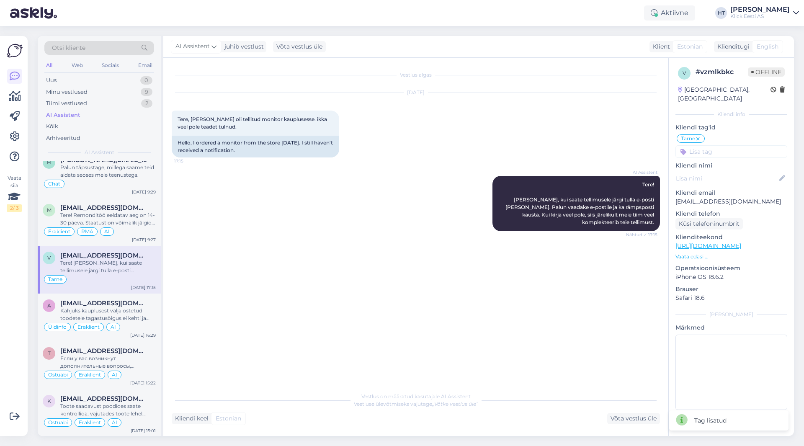
click at [739, 145] on input at bounding box center [732, 151] width 112 height 13
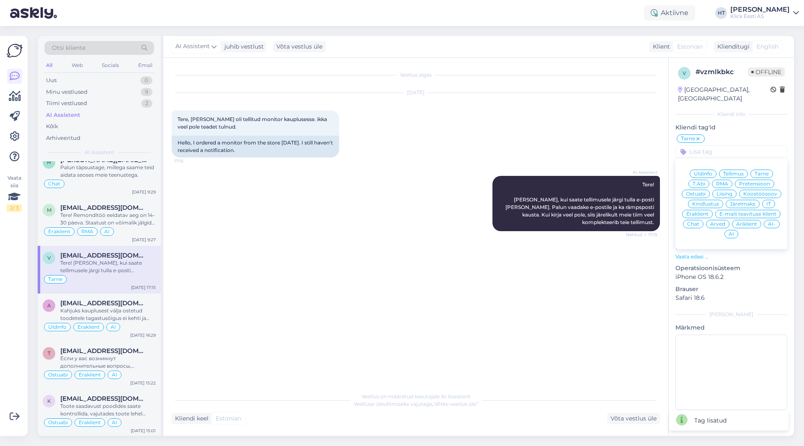
click at [699, 212] on span "Eraklient" at bounding box center [698, 214] width 22 height 5
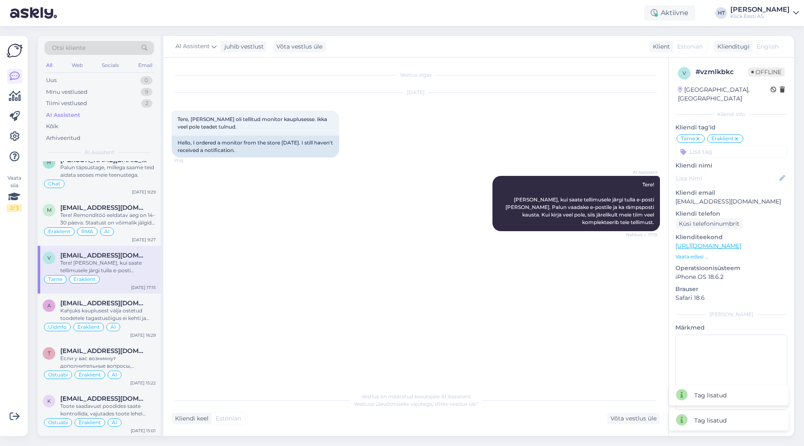
click at [717, 145] on input at bounding box center [732, 151] width 112 height 13
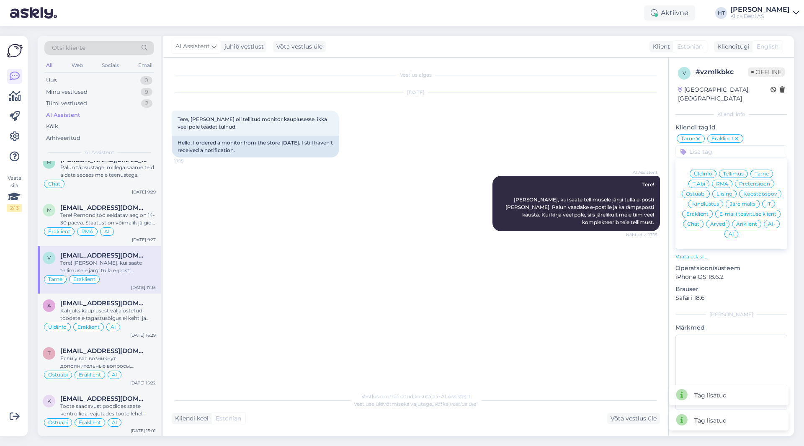
click at [734, 232] on span "AI" at bounding box center [731, 234] width 5 height 5
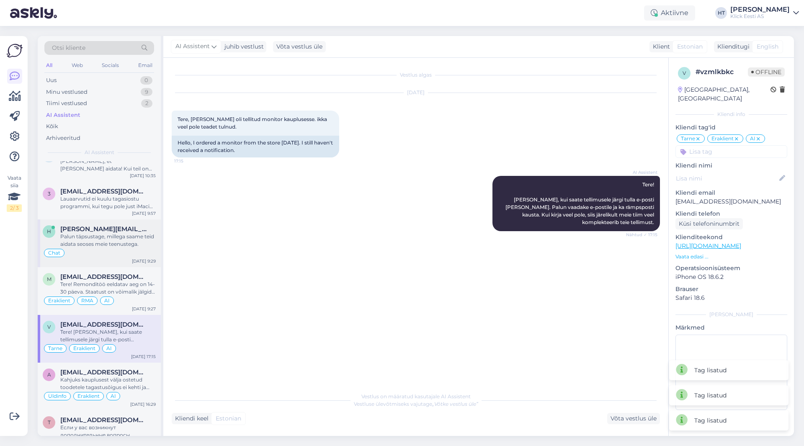
scroll to position [126, 0]
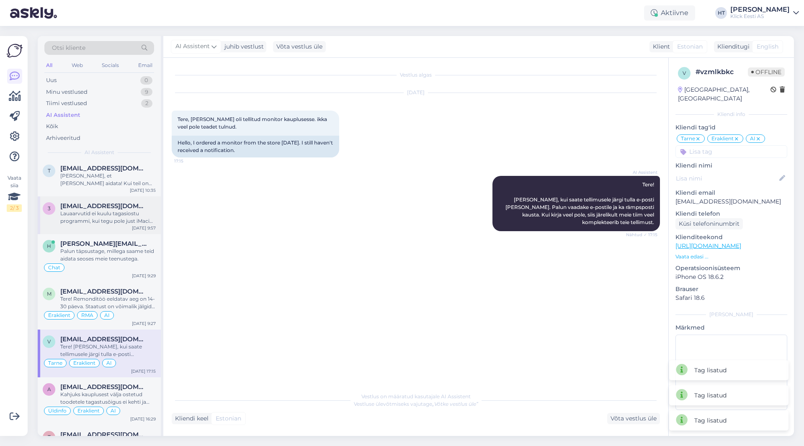
click at [127, 220] on div "Lauaarvutid ei kuulu tagasiostu programmi, kui tegu pole just iMaciga või Mac m…" at bounding box center [108, 217] width 96 height 15
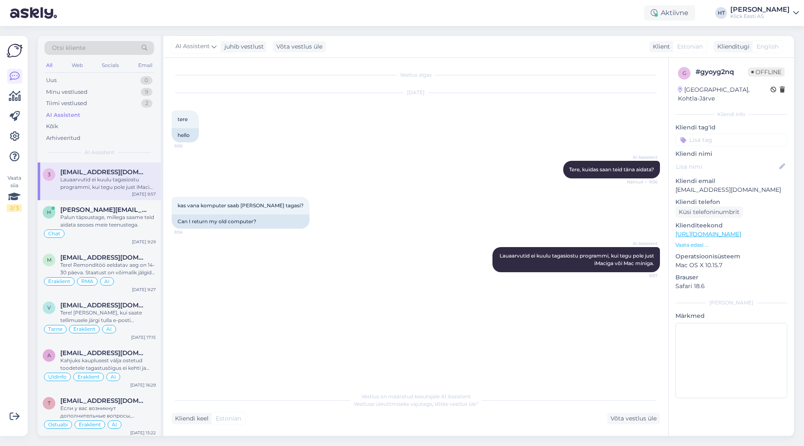
scroll to position [0, 0]
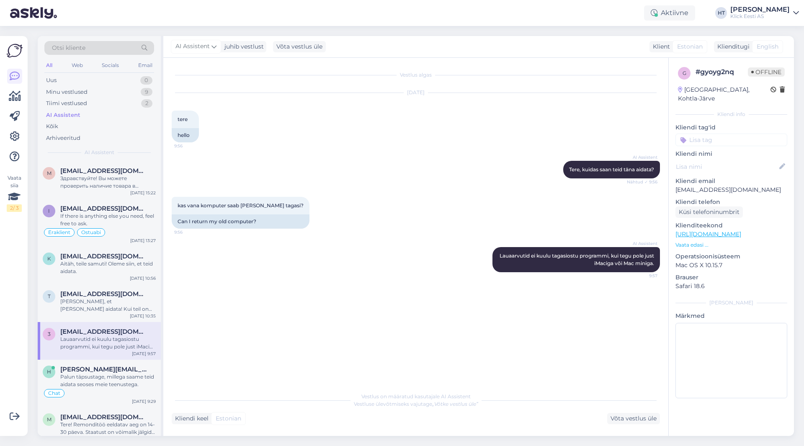
click at [727, 134] on input at bounding box center [732, 140] width 112 height 13
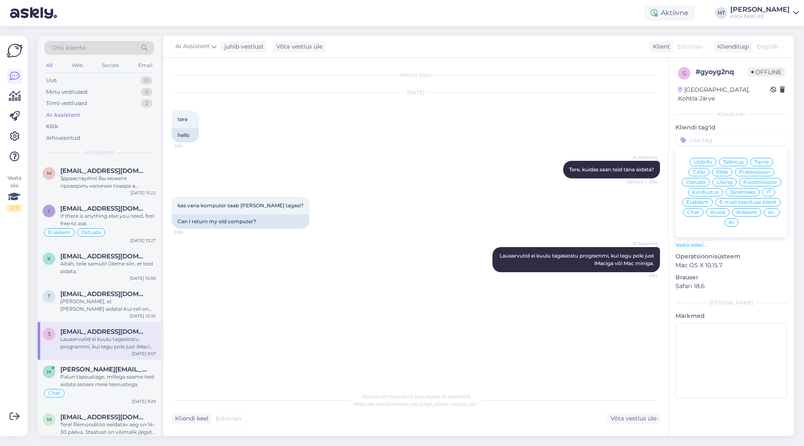
click at [703, 160] on span "Üldinfo" at bounding box center [703, 162] width 18 height 5
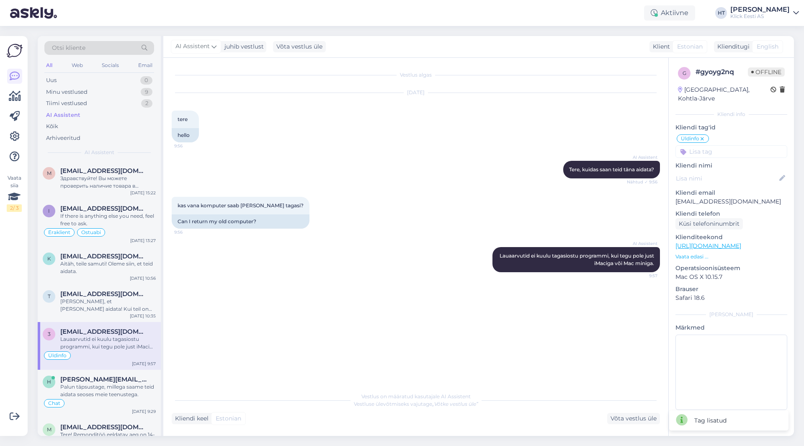
click at [710, 145] on input at bounding box center [732, 151] width 112 height 13
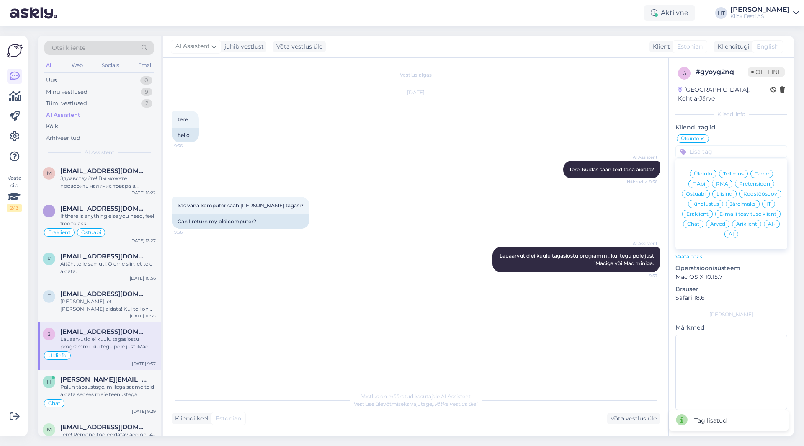
click at [699, 212] on span "Eraklient" at bounding box center [698, 214] width 22 height 5
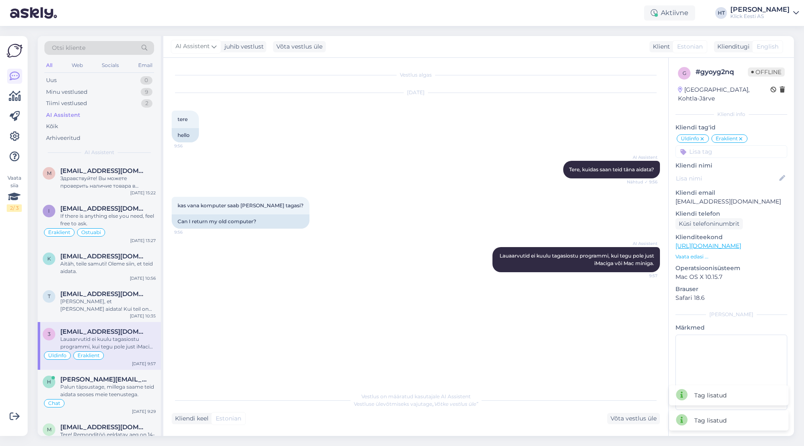
click at [726, 148] on input at bounding box center [732, 151] width 112 height 13
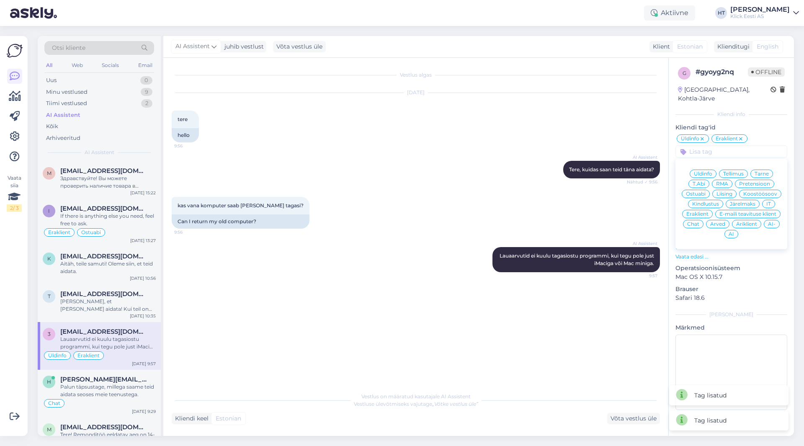
click at [735, 230] on div "AI" at bounding box center [732, 234] width 14 height 8
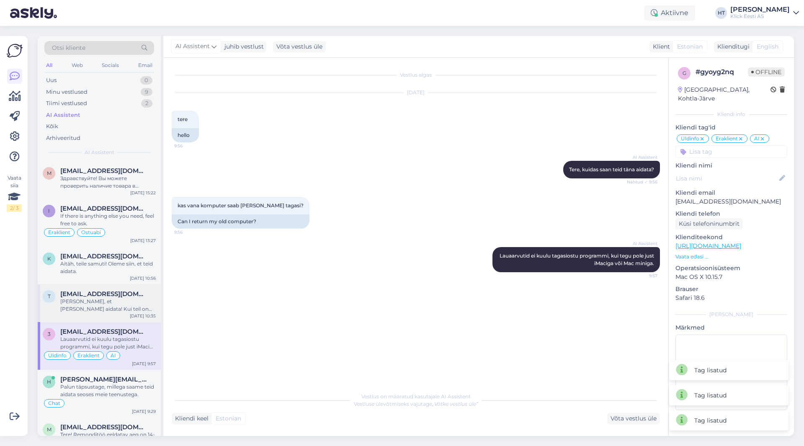
click at [121, 292] on span "[EMAIL_ADDRESS][DOMAIN_NAME]" at bounding box center [103, 294] width 87 height 8
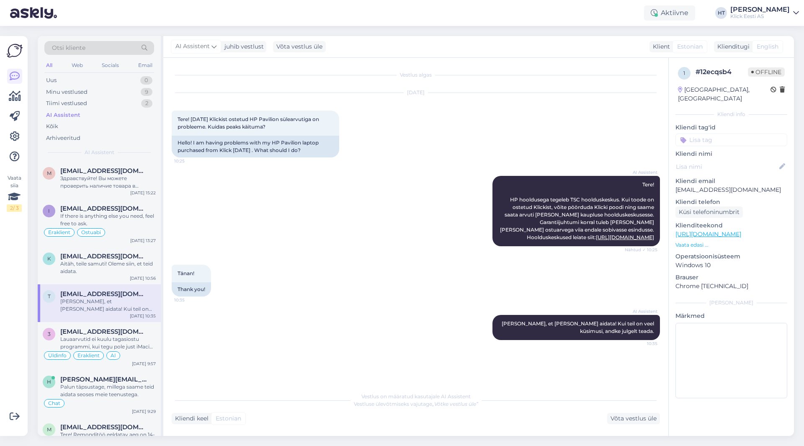
click at [727, 134] on input at bounding box center [732, 140] width 112 height 13
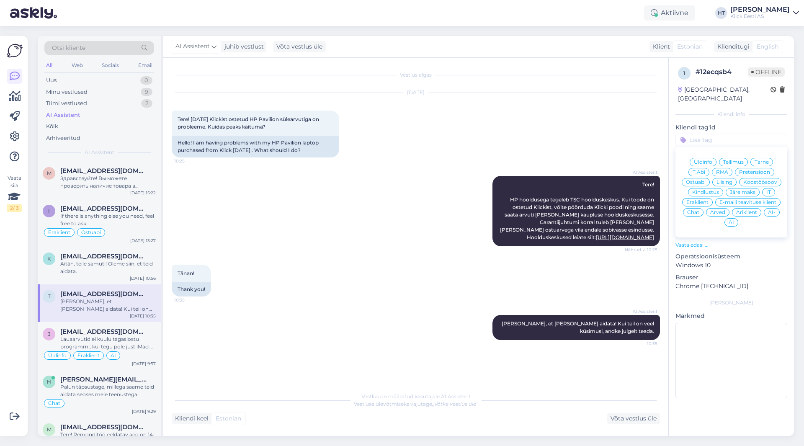
click at [727, 170] on span "RMA" at bounding box center [722, 172] width 12 height 5
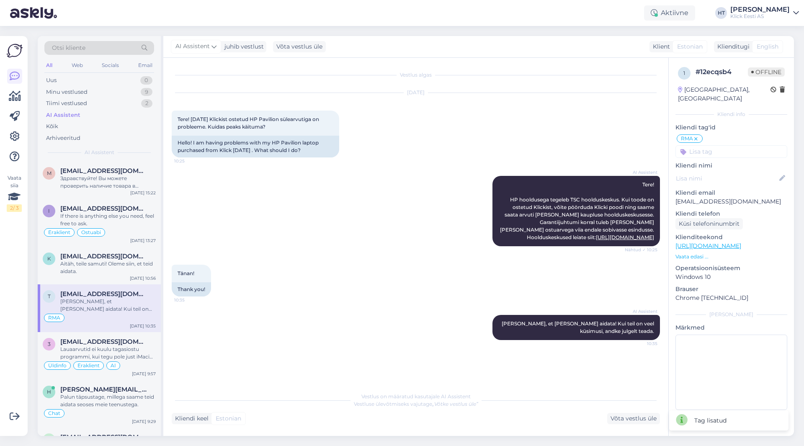
click at [722, 145] on input at bounding box center [732, 151] width 112 height 13
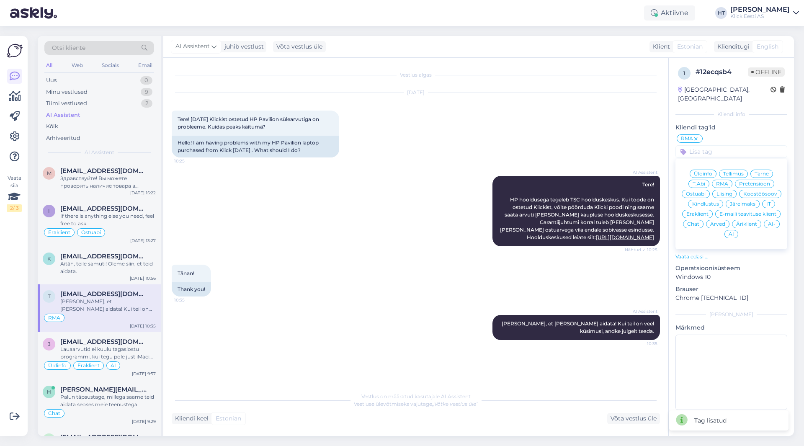
click at [740, 222] on span "Äriklient" at bounding box center [746, 224] width 21 height 5
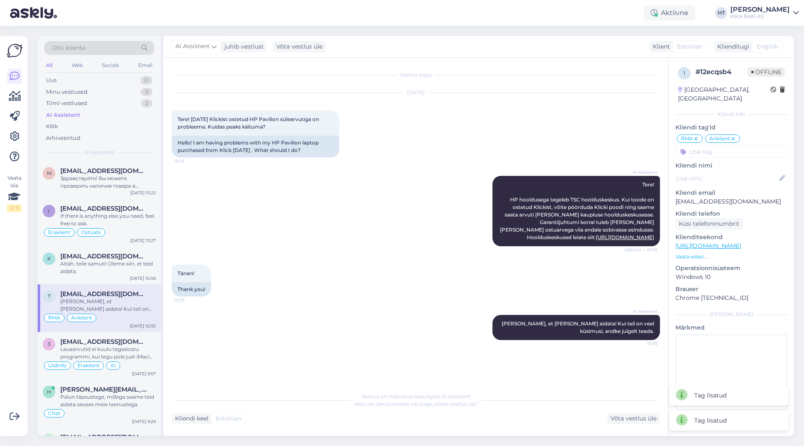
click at [723, 148] on input at bounding box center [732, 151] width 112 height 13
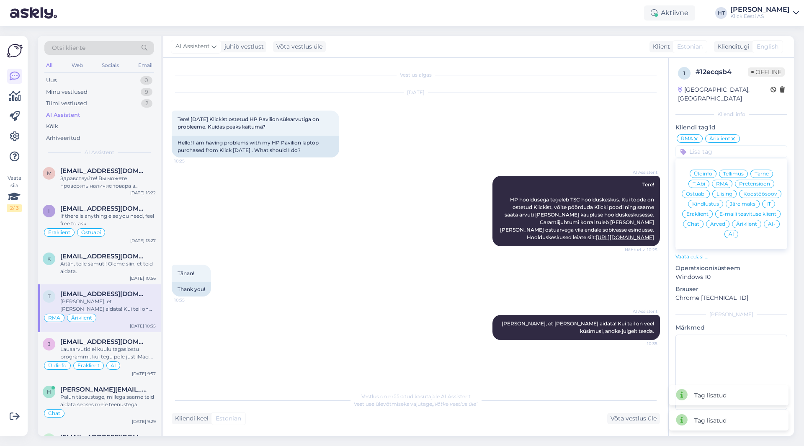
click at [731, 232] on span "AI" at bounding box center [731, 234] width 5 height 5
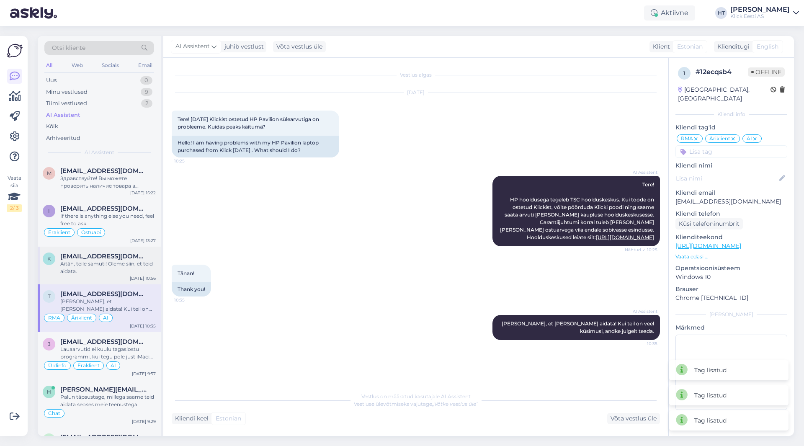
click at [141, 269] on div "Aitäh, teile samuti! Oleme siin, et teid aidata." at bounding box center [108, 267] width 96 height 15
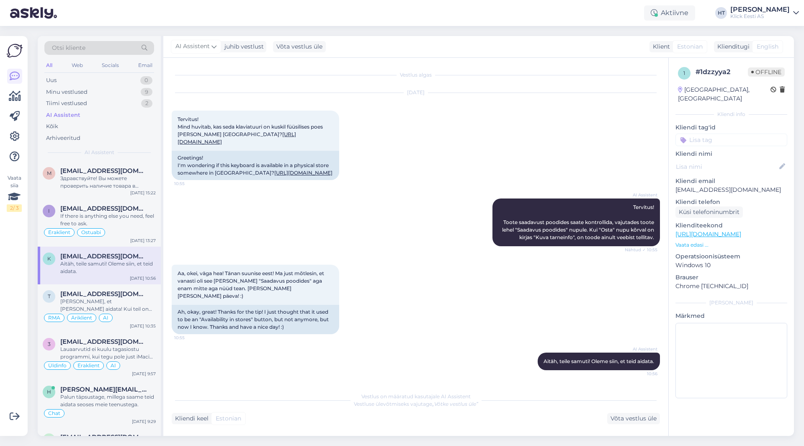
click at [733, 134] on input at bounding box center [732, 140] width 112 height 13
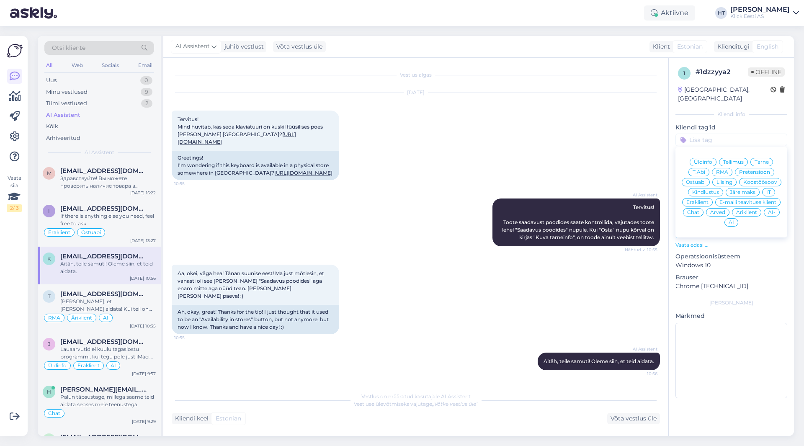
click at [702, 180] on span "Ostuabi" at bounding box center [696, 182] width 20 height 5
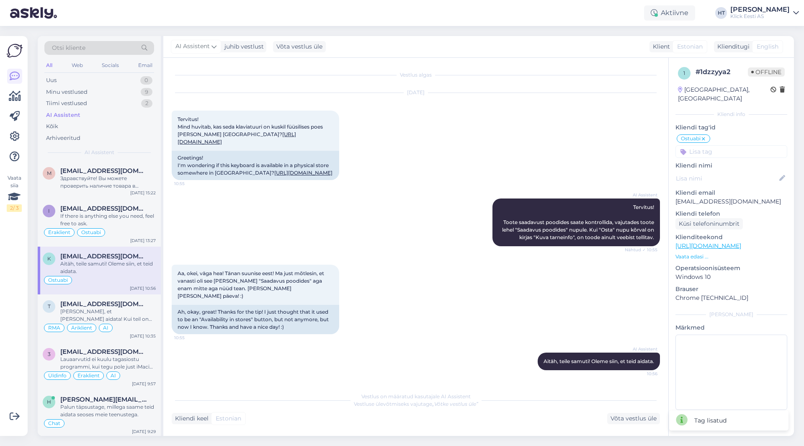
click at [716, 145] on input at bounding box center [732, 151] width 112 height 13
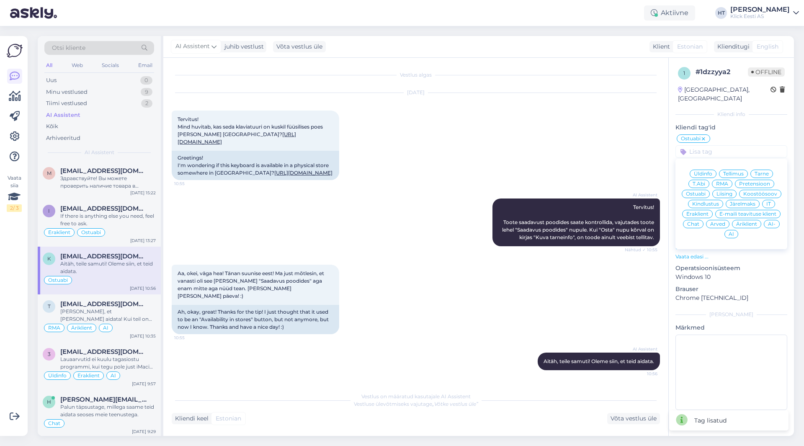
click at [548, 127] on div "[DATE] Tervitus! Mind huvitab, kas seda klaviatuuri on kuskil füüsilises poes […" at bounding box center [416, 137] width 488 height 106
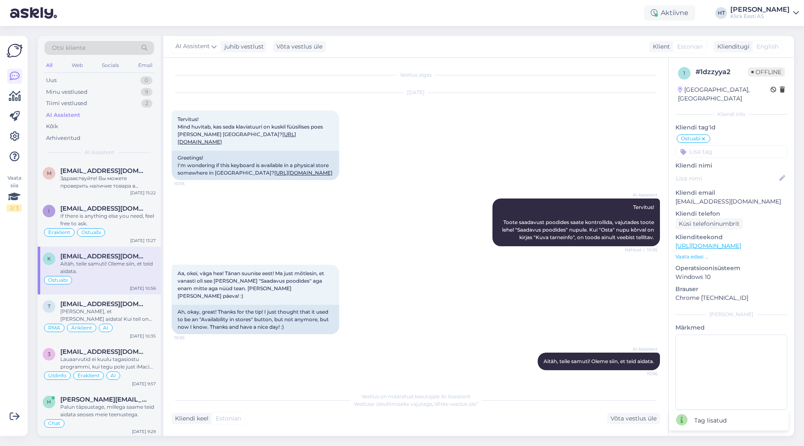
click at [718, 145] on input at bounding box center [732, 151] width 112 height 13
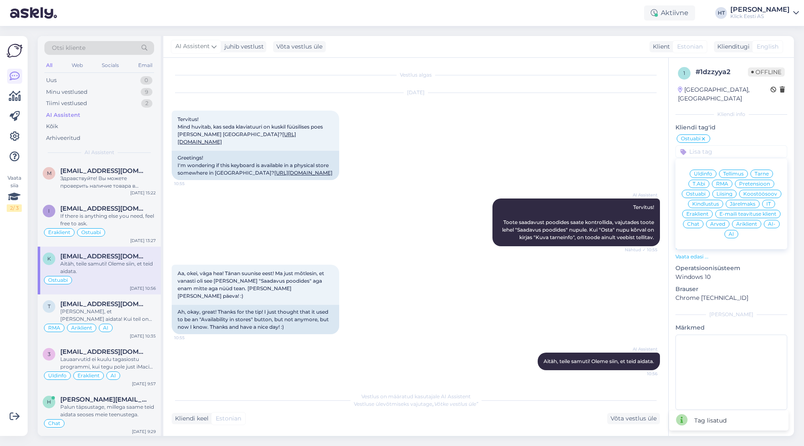
click at [692, 212] on span "Eraklient" at bounding box center [698, 214] width 22 height 5
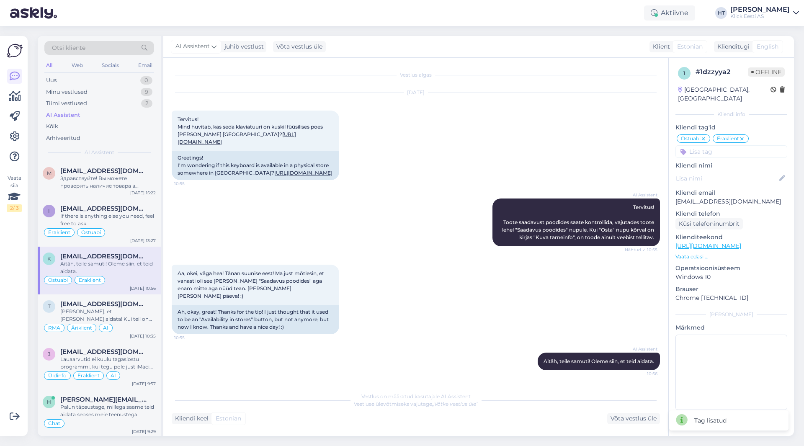
click at [721, 145] on input at bounding box center [732, 151] width 112 height 13
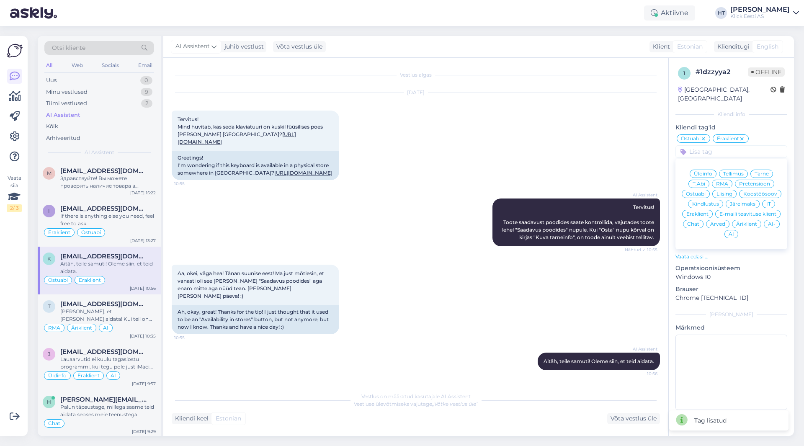
click at [736, 230] on div "AI" at bounding box center [732, 234] width 14 height 8
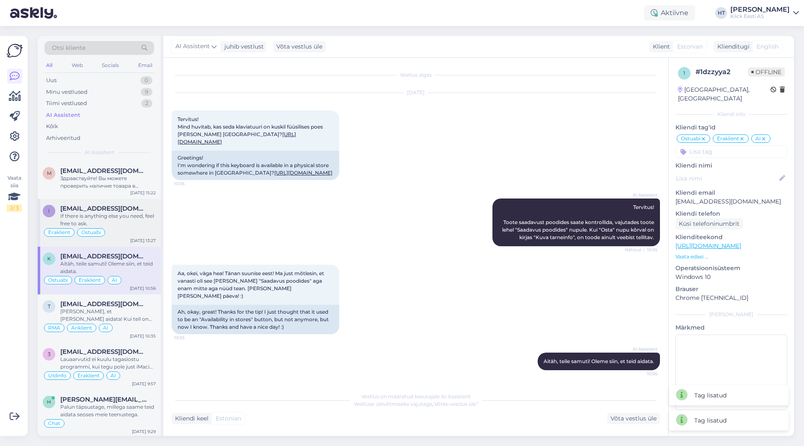
click at [130, 228] on div "Eraklient Ostuabi" at bounding box center [99, 232] width 113 height 10
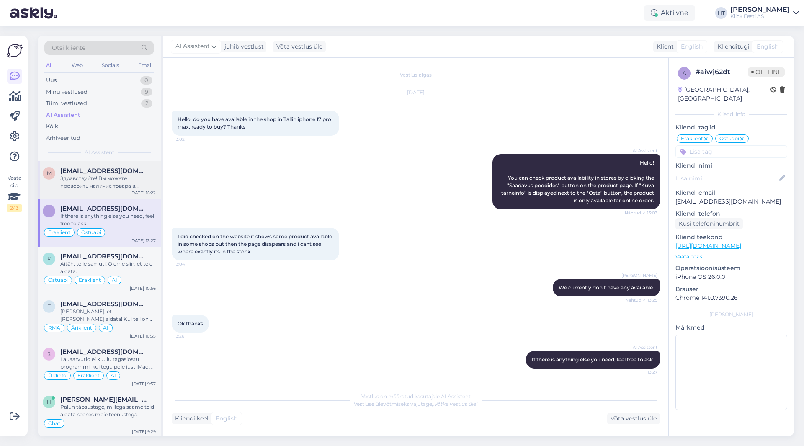
click at [97, 184] on div "Здравствуйте! Вы можете проверить наличие товара в магазинах, нажав на кнопку «…" at bounding box center [108, 182] width 96 height 15
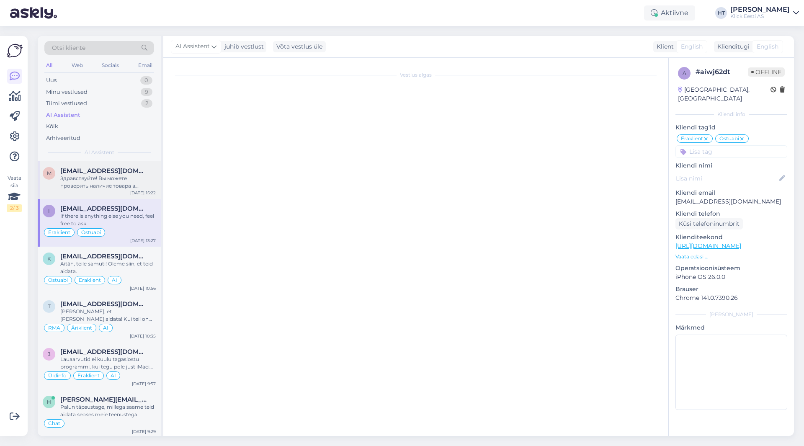
scroll to position [156, 0]
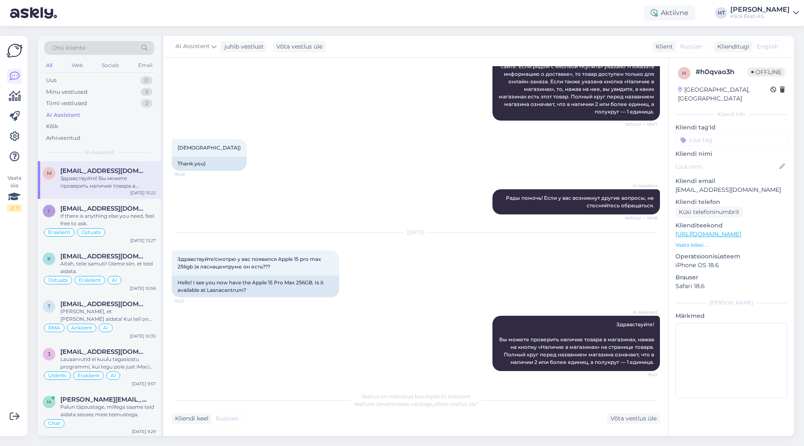
click at [704, 134] on input at bounding box center [732, 140] width 112 height 13
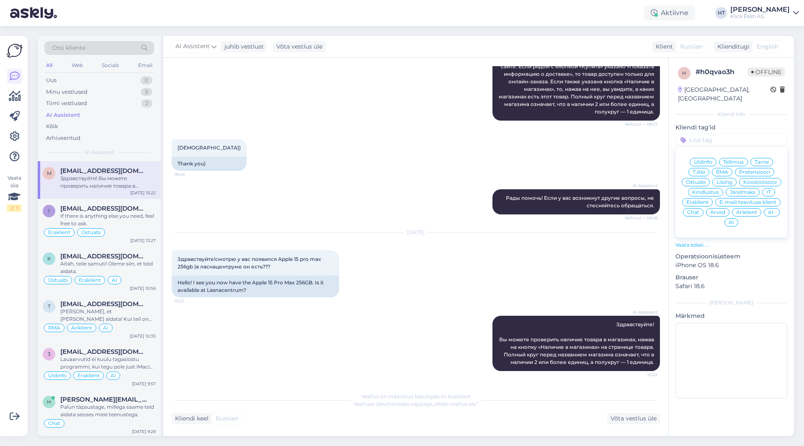
click at [704, 180] on span "Ostuabi" at bounding box center [696, 182] width 20 height 5
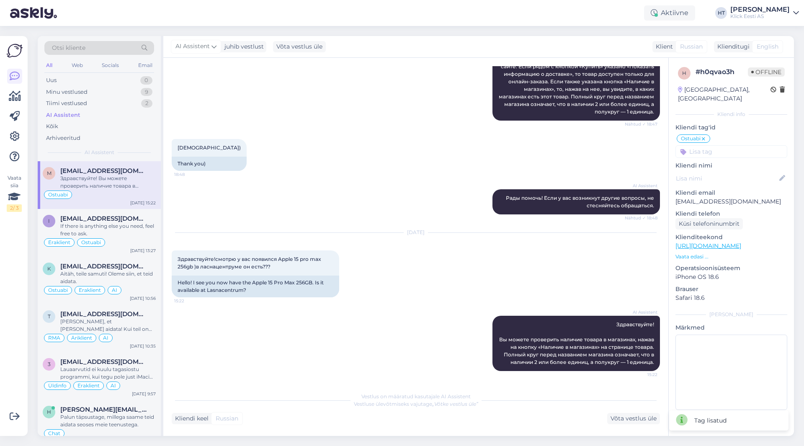
click at [725, 145] on input at bounding box center [732, 151] width 112 height 13
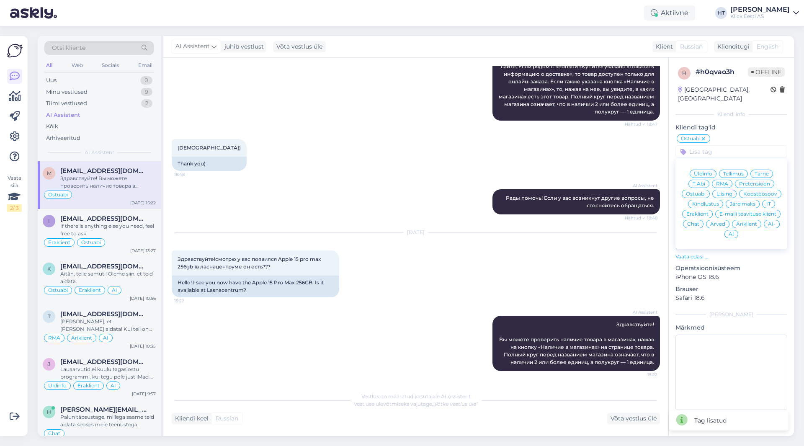
click at [699, 212] on span "Eraklient" at bounding box center [698, 214] width 22 height 5
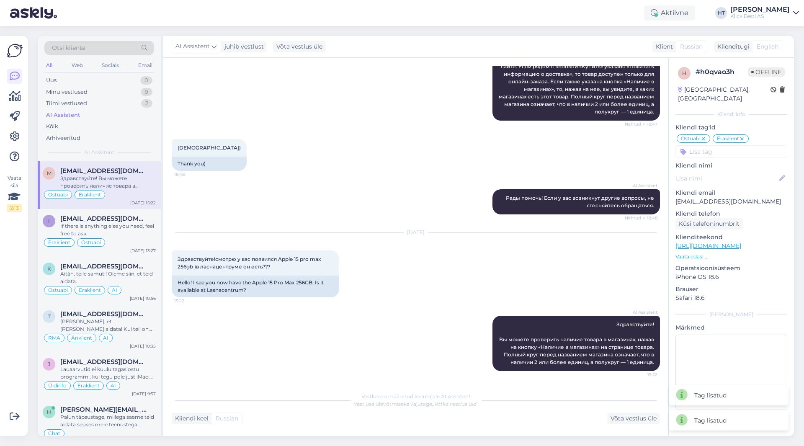
click at [724, 145] on input at bounding box center [732, 151] width 112 height 13
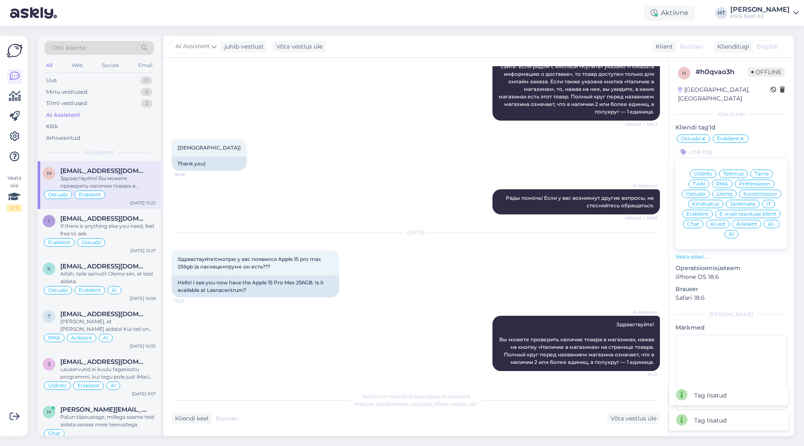
click at [728, 230] on div "AI" at bounding box center [732, 234] width 14 height 8
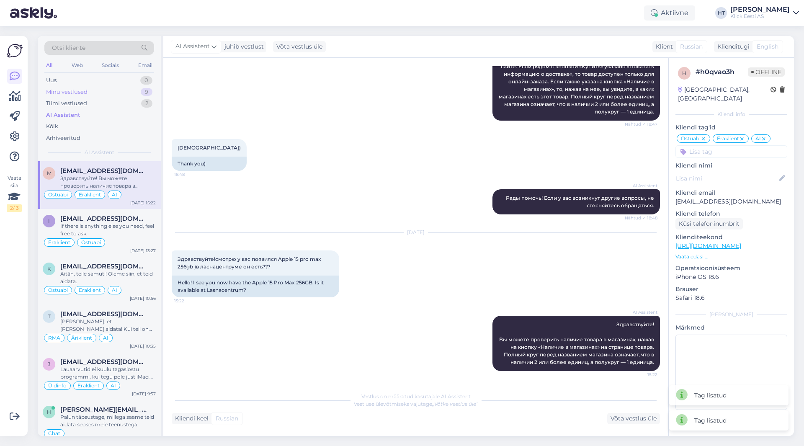
click at [144, 95] on div "9" at bounding box center [147, 92] width 12 height 8
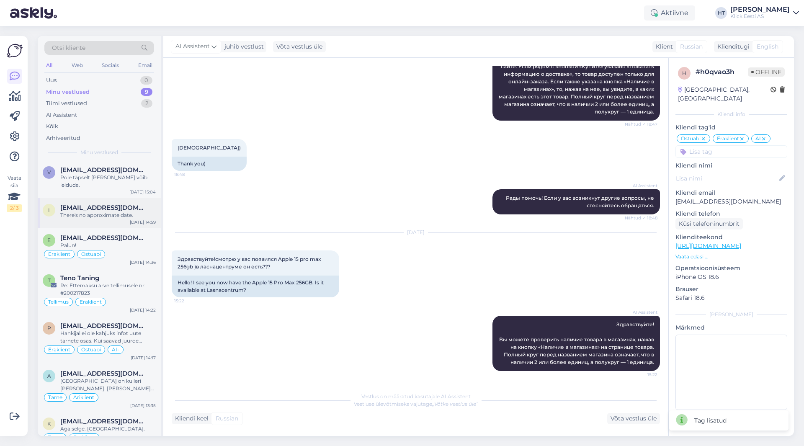
scroll to position [80, 0]
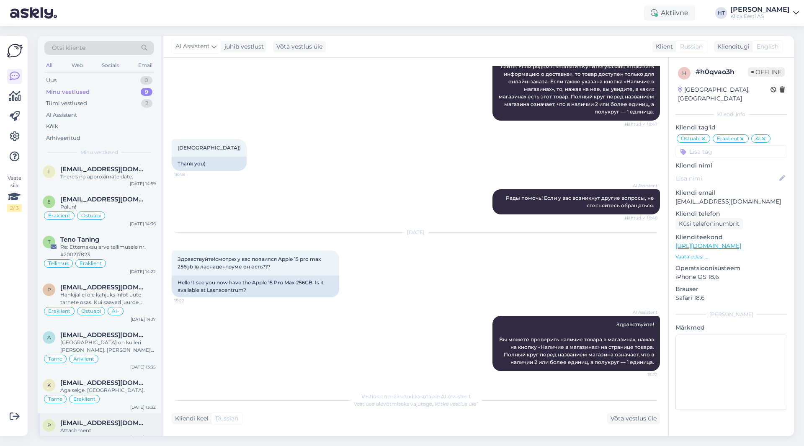
click at [107, 419] on span "[EMAIL_ADDRESS][DOMAIN_NAME]" at bounding box center [103, 423] width 87 height 8
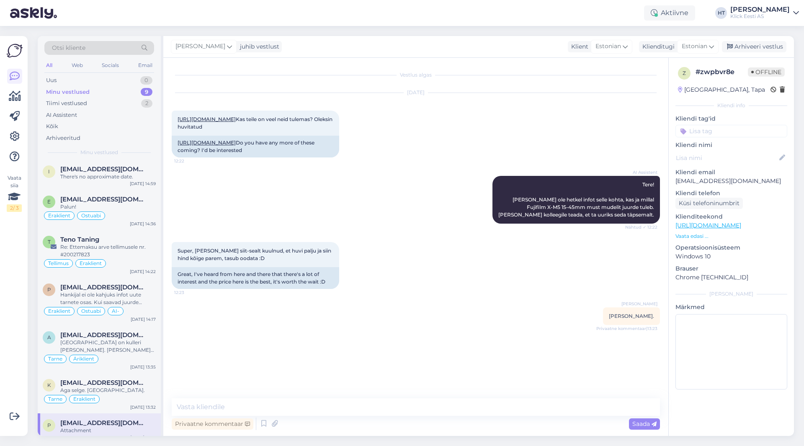
scroll to position [0, 0]
click at [749, 43] on div "Arhiveeri vestlus" at bounding box center [754, 46] width 65 height 11
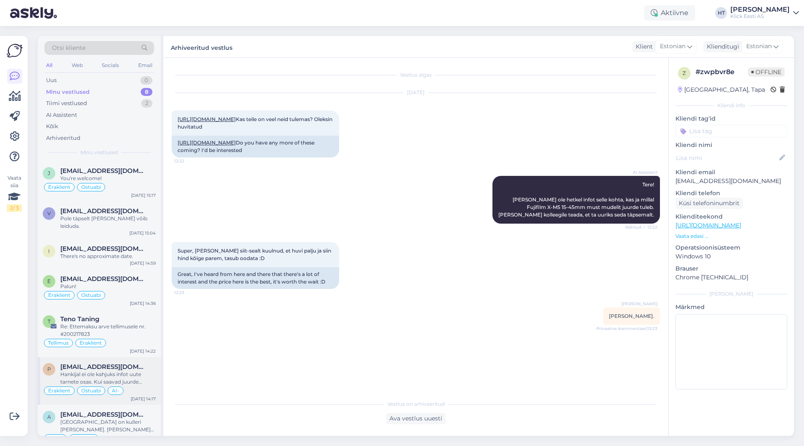
click at [114, 357] on div "P [EMAIL_ADDRESS][DOMAIN_NAME] Hankijal ei ole kahjuks infot uute tarnete osas.…" at bounding box center [99, 381] width 123 height 48
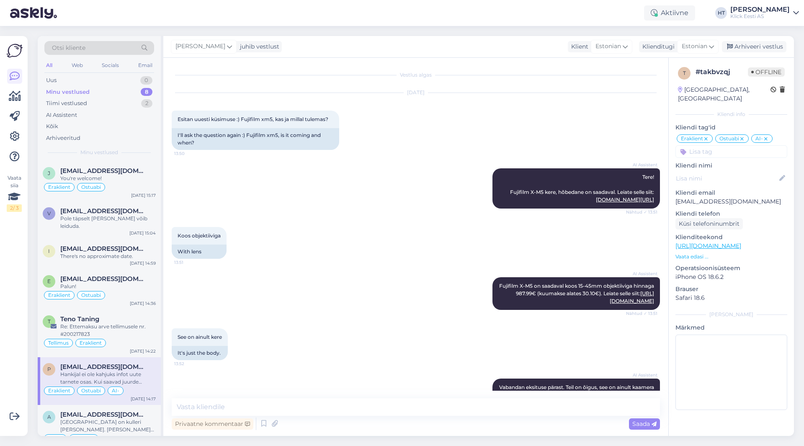
scroll to position [145, 0]
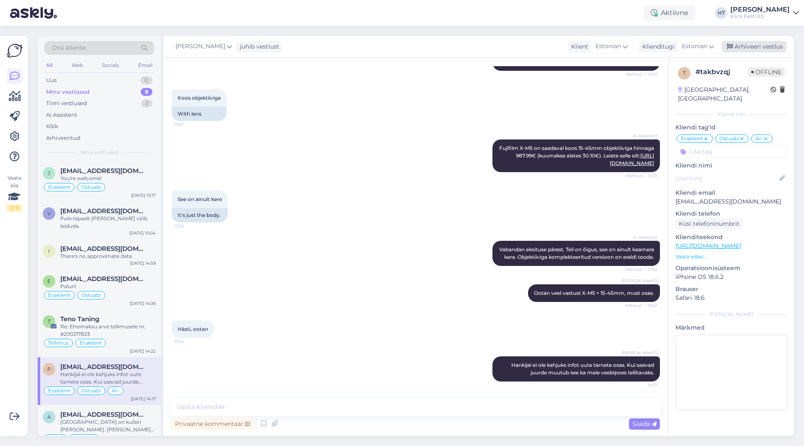
click at [757, 45] on div "Arhiveeri vestlus" at bounding box center [754, 46] width 65 height 11
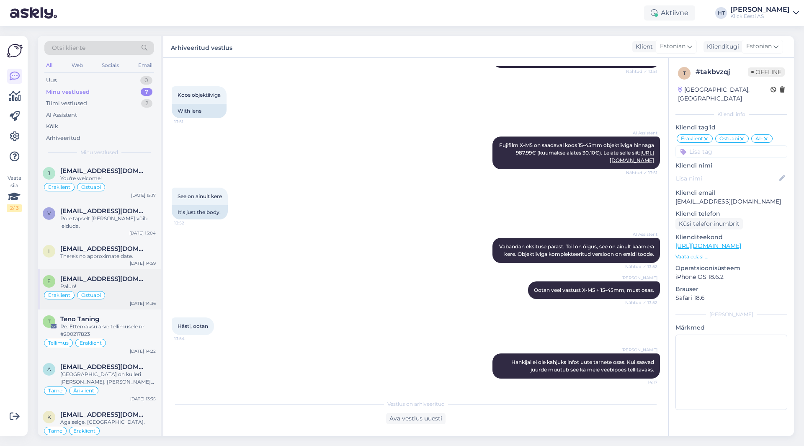
scroll to position [2, 0]
click at [130, 417] on div "Aga selge. [GEOGRAPHIC_DATA]." at bounding box center [108, 421] width 96 height 8
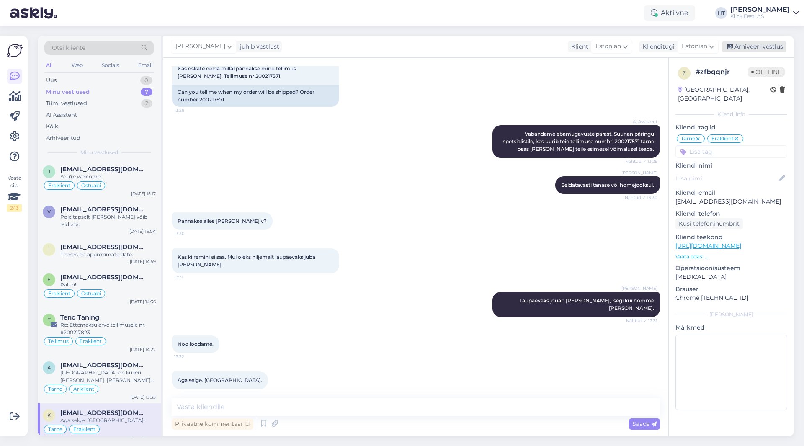
click at [752, 49] on div "Arhiveeri vestlus" at bounding box center [754, 46] width 65 height 11
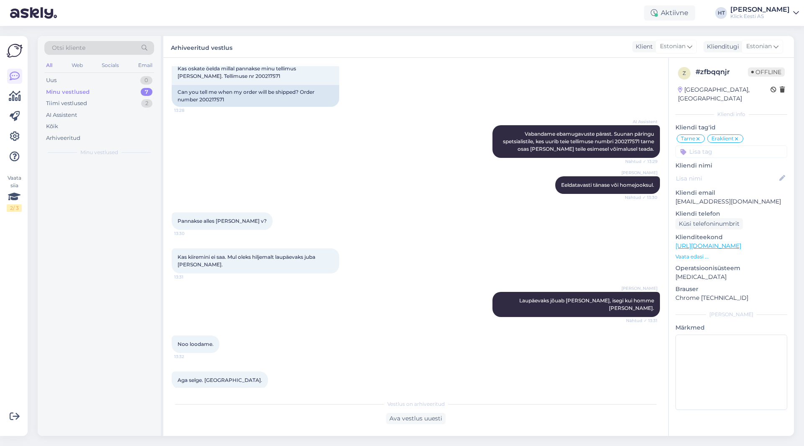
scroll to position [0, 0]
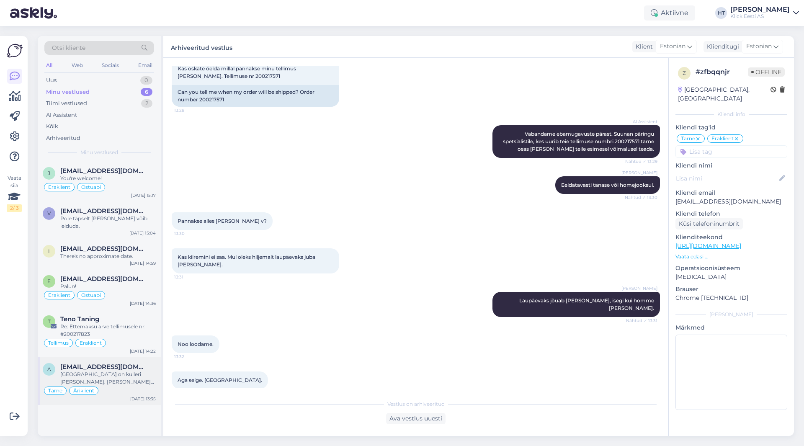
click at [114, 371] on div "[GEOGRAPHIC_DATA] on kulleri [PERSON_NAME]. [PERSON_NAME] jooksul jõuab." at bounding box center [108, 378] width 96 height 15
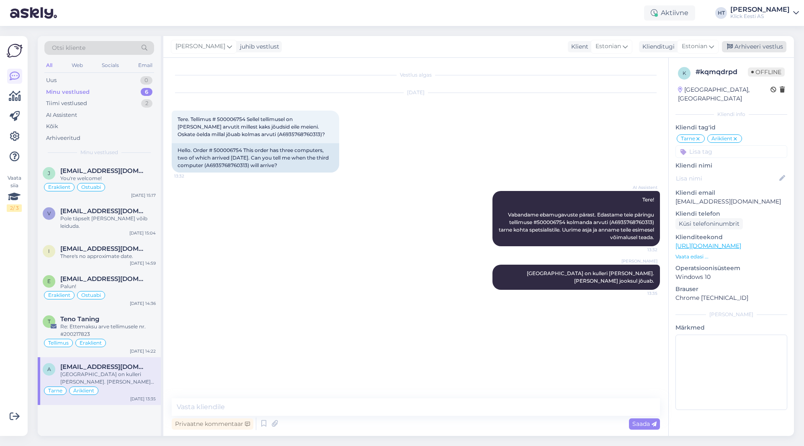
click at [760, 45] on div "Arhiveeri vestlus" at bounding box center [754, 46] width 65 height 11
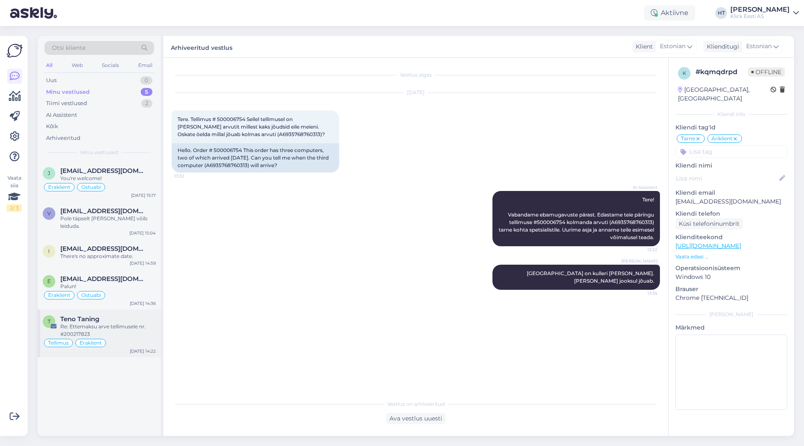
click at [106, 315] on div "Teno Taning" at bounding box center [108, 319] width 96 height 8
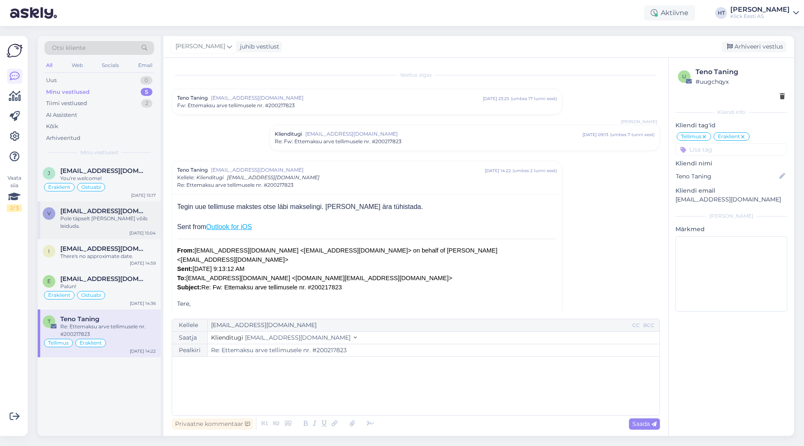
click at [97, 220] on div "Pole täpselt [PERSON_NAME] võib leiduda." at bounding box center [108, 222] width 96 height 15
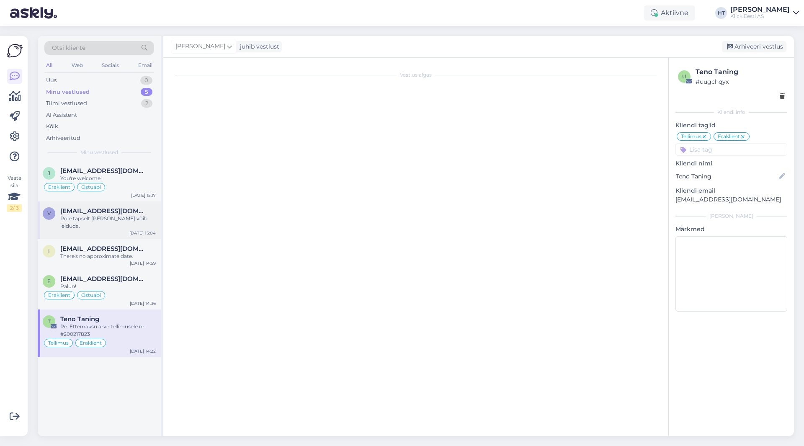
scroll to position [282, 0]
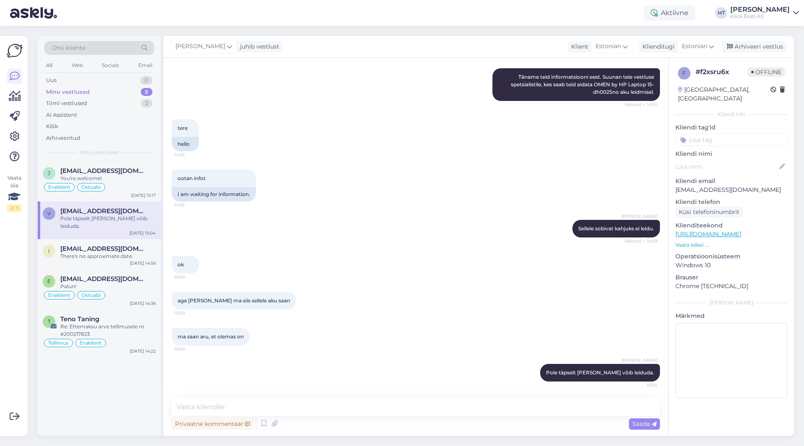
click at [705, 134] on input at bounding box center [732, 140] width 112 height 13
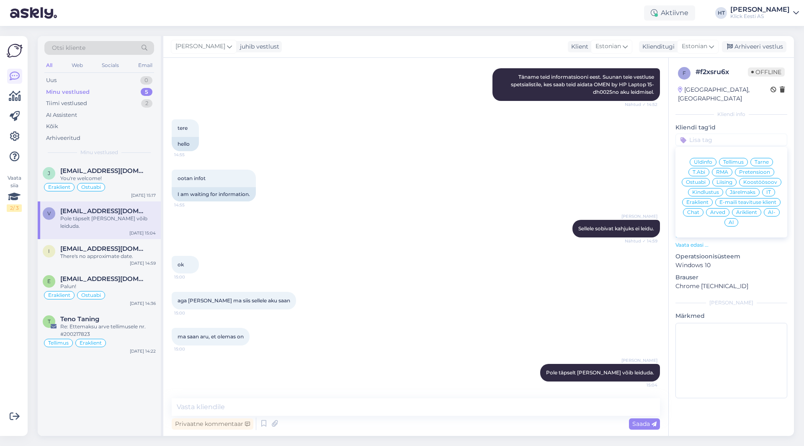
click at [701, 180] on span "Ostuabi" at bounding box center [696, 182] width 20 height 5
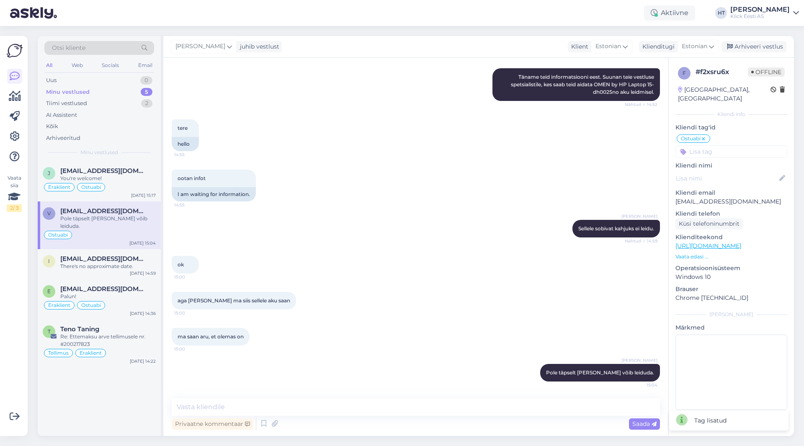
click at [716, 145] on input at bounding box center [732, 151] width 112 height 13
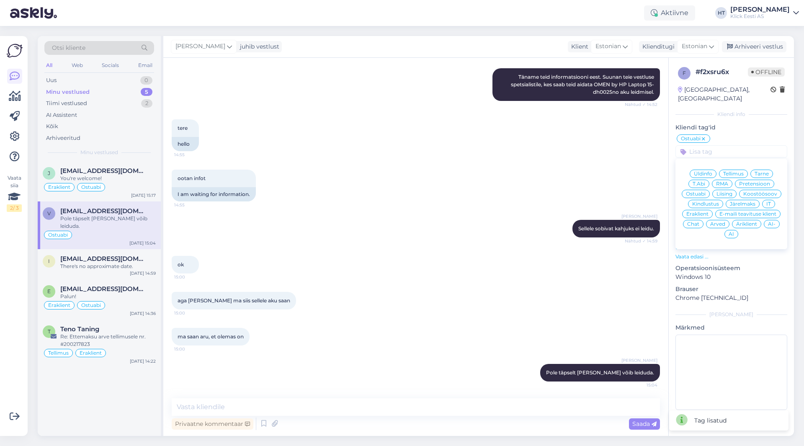
click at [696, 212] on span "Eraklient" at bounding box center [698, 214] width 22 height 5
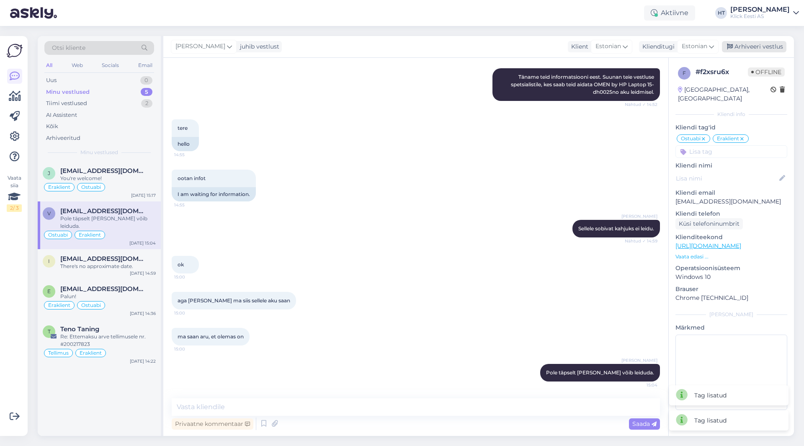
click at [745, 48] on div "Arhiveeri vestlus" at bounding box center [754, 46] width 65 height 11
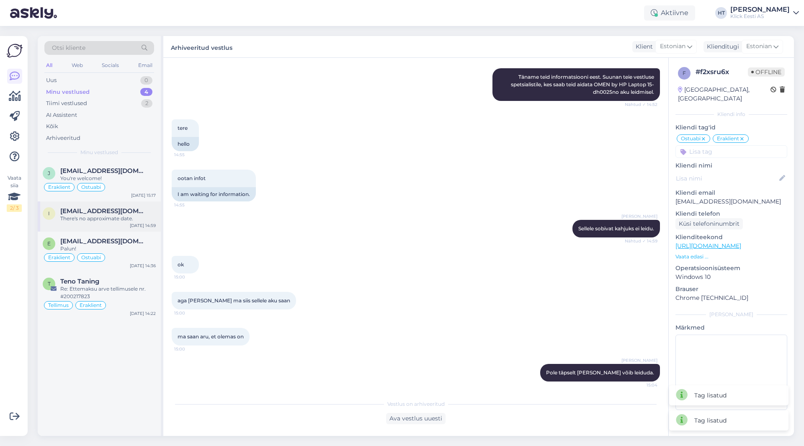
click at [119, 212] on span "[EMAIL_ADDRESS][DOMAIN_NAME]" at bounding box center [103, 211] width 87 height 8
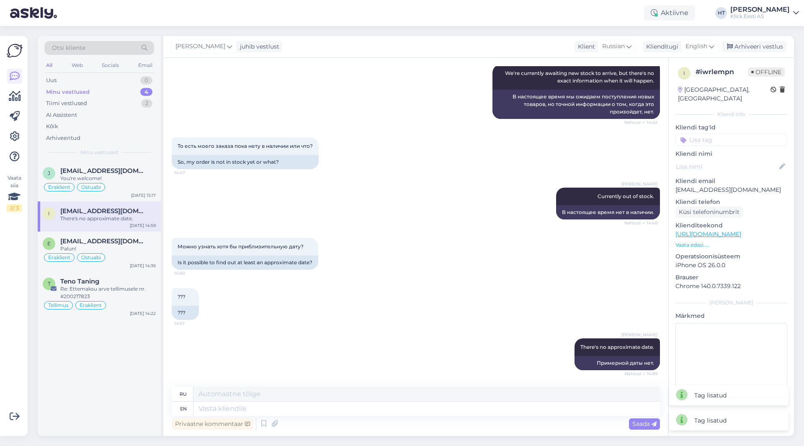
click at [707, 134] on input at bounding box center [732, 140] width 112 height 13
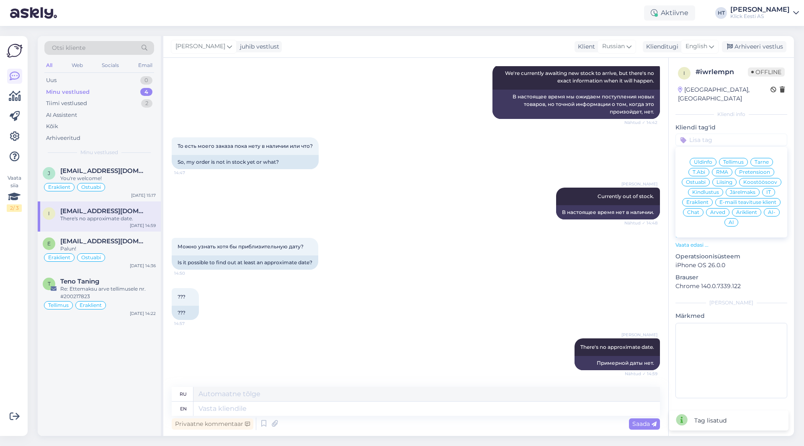
click at [757, 160] on span "Tarne" at bounding box center [762, 162] width 14 height 5
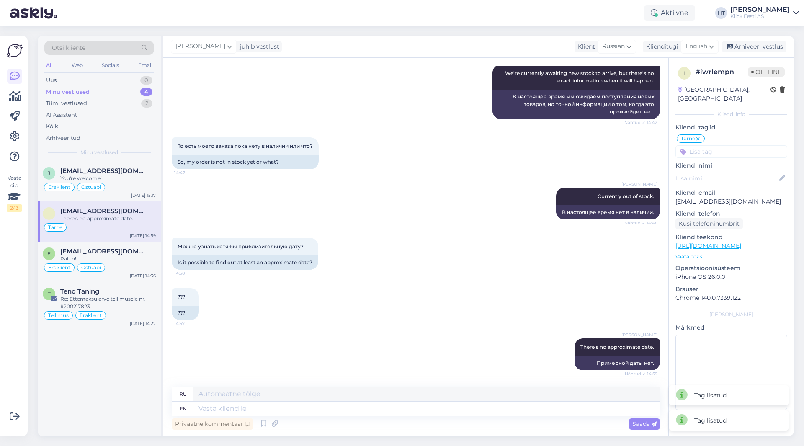
click at [739, 145] on input at bounding box center [732, 151] width 112 height 13
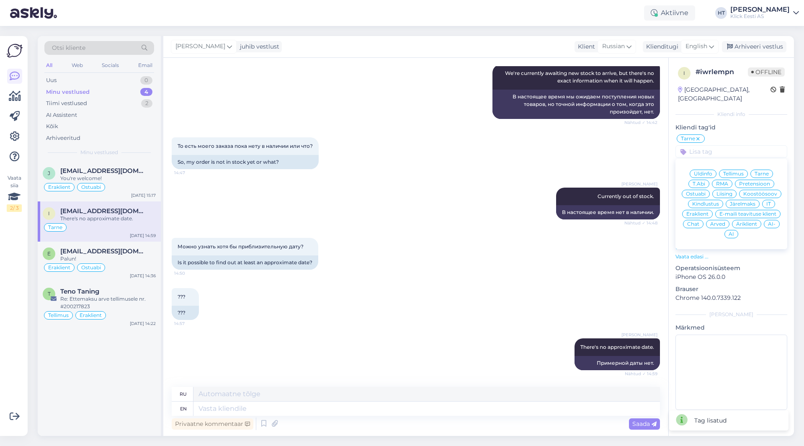
click at [700, 212] on span "Eraklient" at bounding box center [698, 214] width 22 height 5
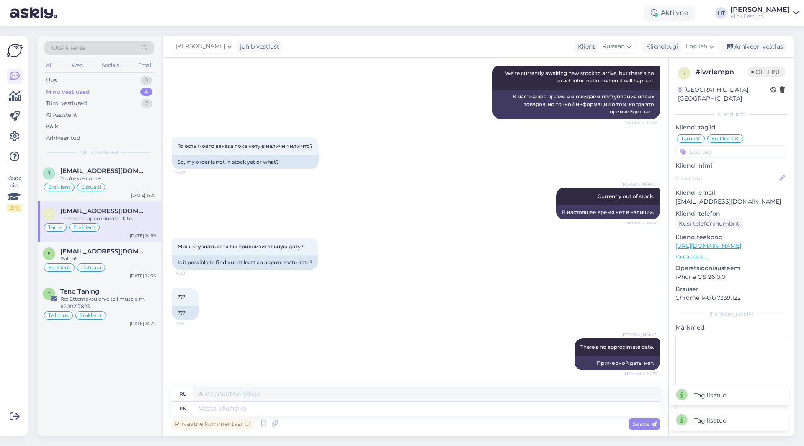
click at [720, 145] on input at bounding box center [732, 151] width 112 height 13
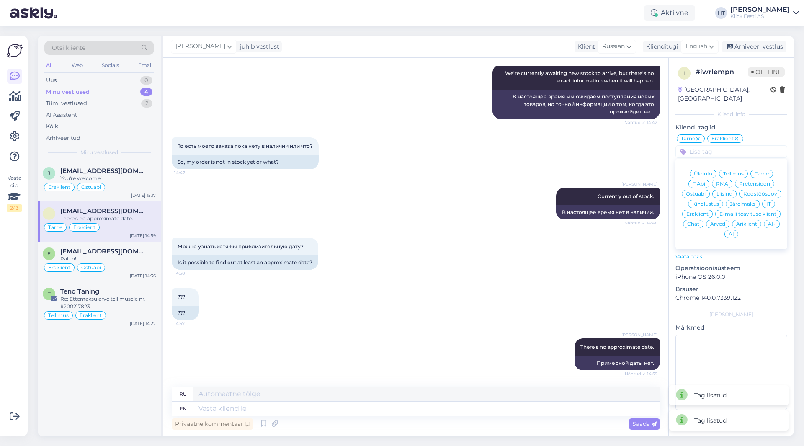
click at [589, 154] on div "То есть моего заказа пока нету в наличии или что? 14:47 So, my order is not in …" at bounding box center [416, 153] width 488 height 50
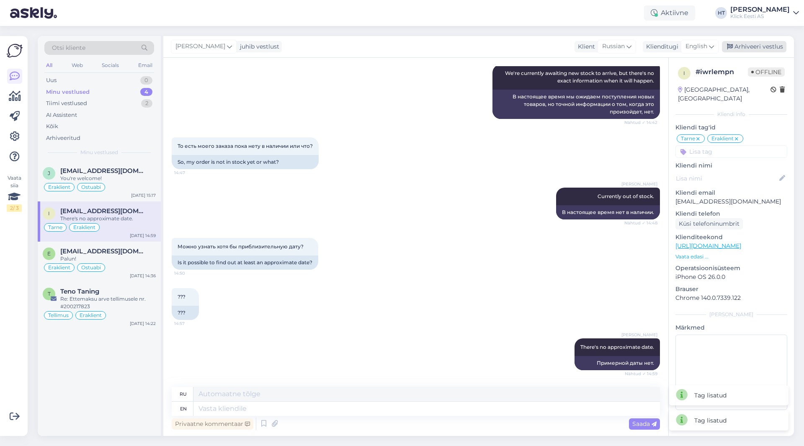
click at [759, 49] on div "Arhiveeri vestlus" at bounding box center [754, 46] width 65 height 11
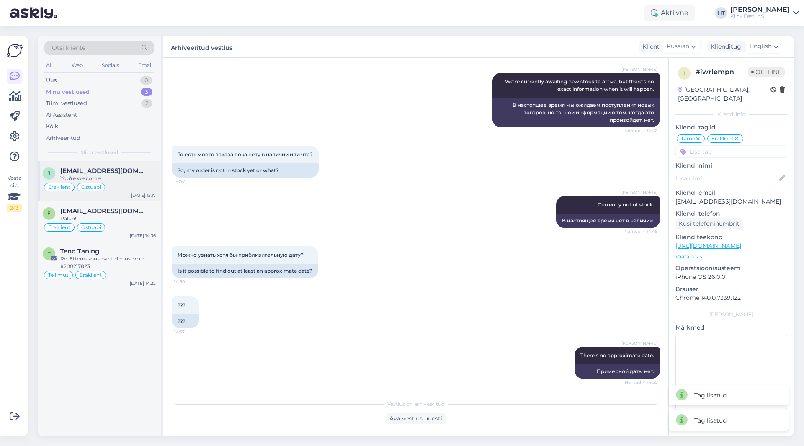
click at [116, 181] on div "You're welcome!" at bounding box center [108, 179] width 96 height 8
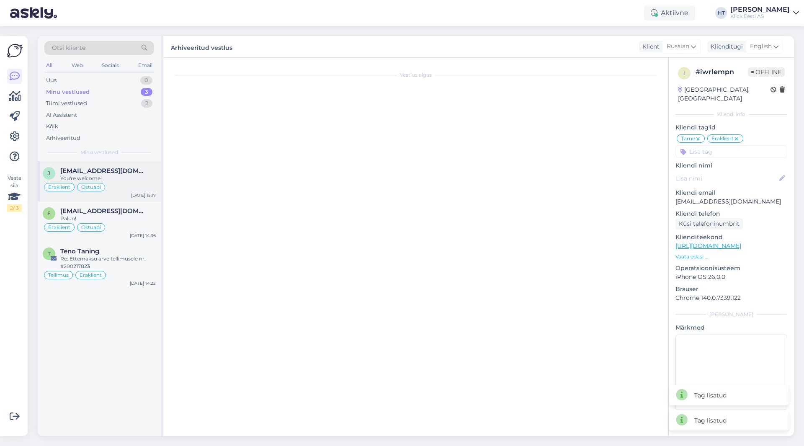
scroll to position [1651, 0]
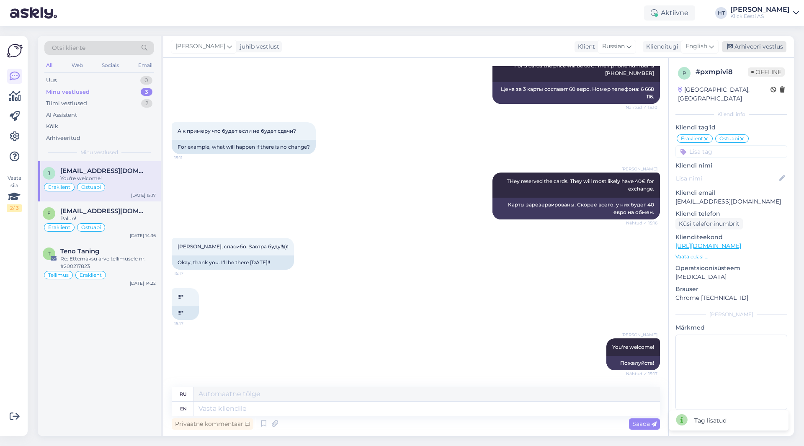
click at [762, 46] on div "Arhiveeri vestlus" at bounding box center [754, 46] width 65 height 11
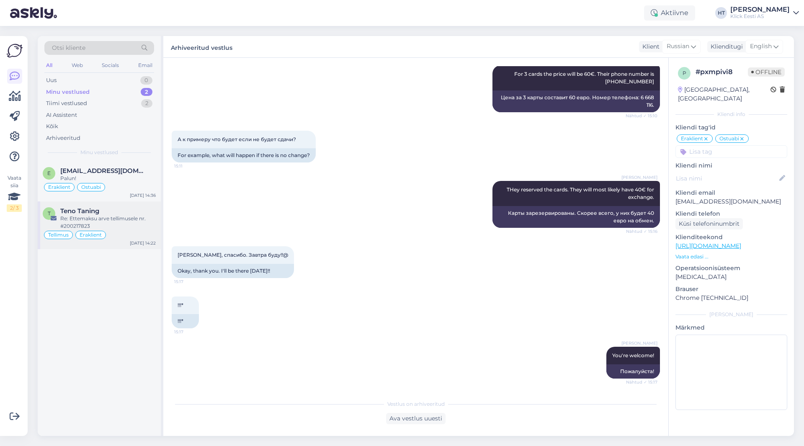
click at [134, 216] on div "Re: Ettemaksu arve tellimusele nr. #200217823" at bounding box center [108, 222] width 96 height 15
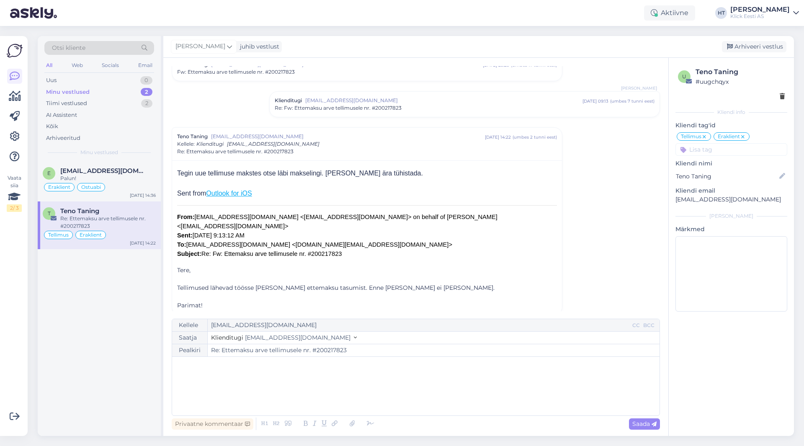
click at [310, 245] on font "From: [EMAIL_ADDRESS][DOMAIN_NAME] <[EMAIL_ADDRESS][DOMAIN_NAME]> on behalf of …" at bounding box center [337, 236] width 320 height 44
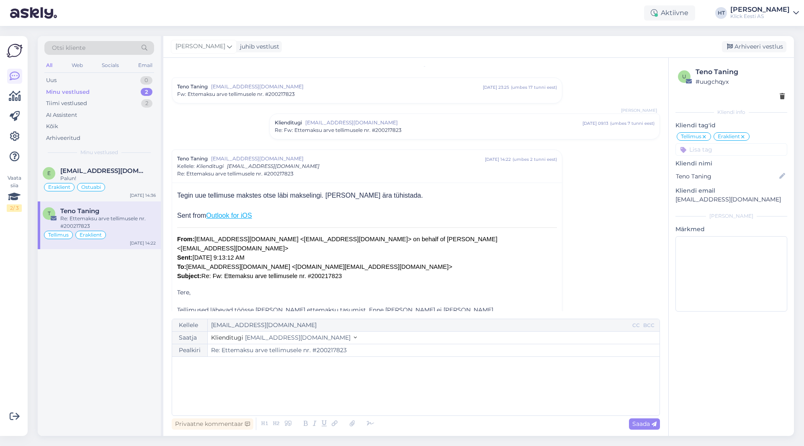
scroll to position [0, 0]
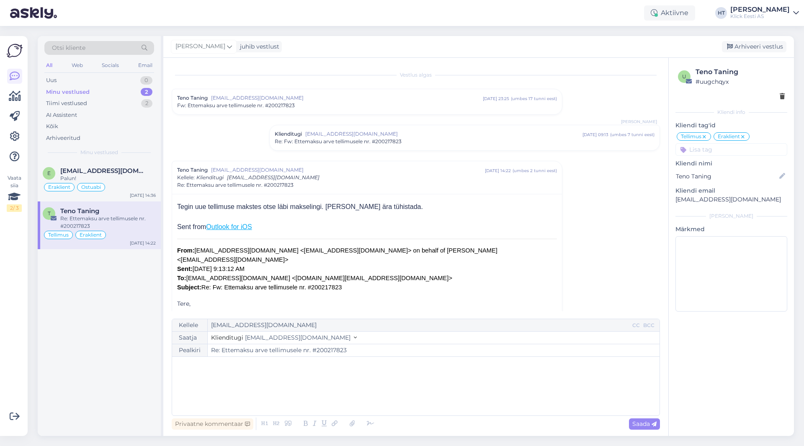
click at [331, 99] on span "[EMAIL_ADDRESS][DOMAIN_NAME]" at bounding box center [347, 98] width 272 height 8
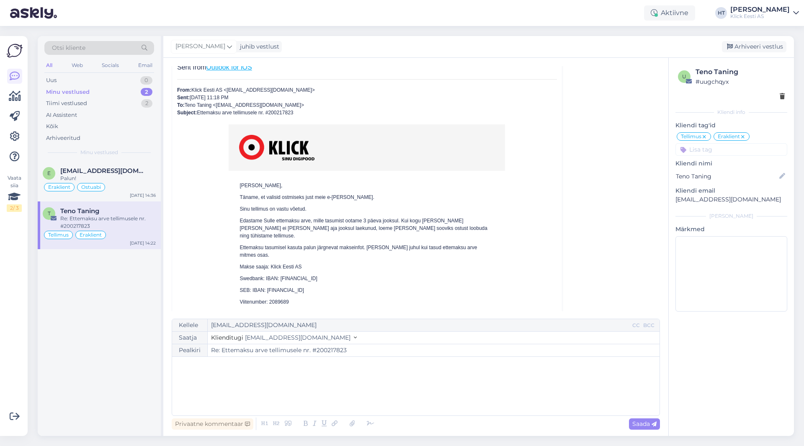
scroll to position [126, 0]
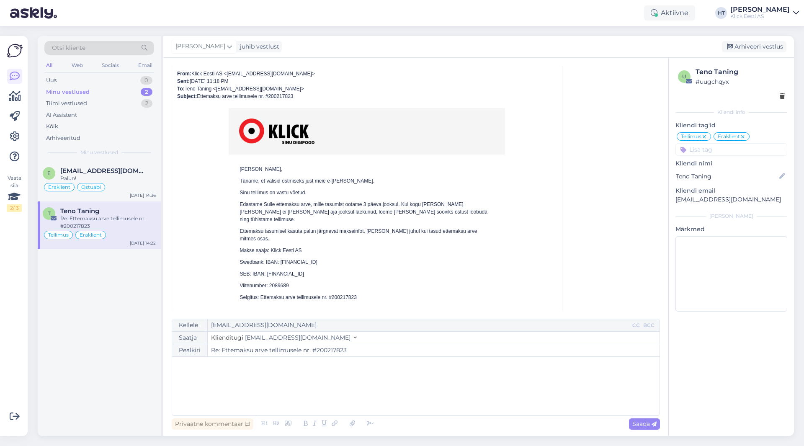
click at [517, 189] on td "[PERSON_NAME], Täname, et valisid ostmiseks just meie e-[PERSON_NAME]. Sinu tel…" at bounding box center [367, 387] width 380 height 559
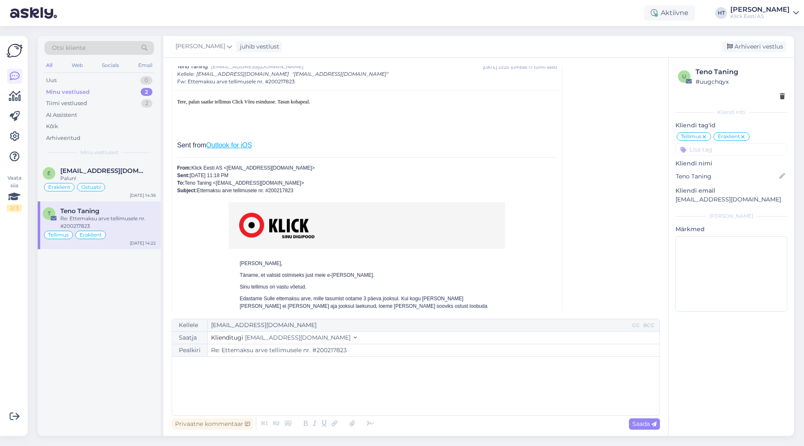
scroll to position [0, 0]
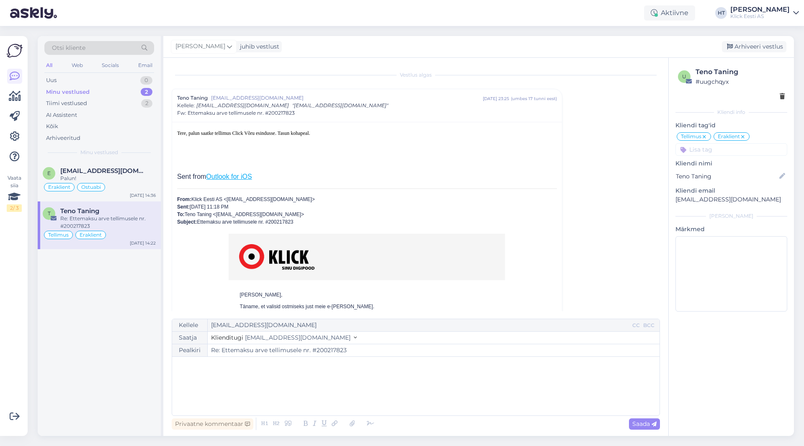
click at [391, 103] on div "Teno Taning [EMAIL_ADDRESS][DOMAIN_NAME] [DATE] 23:25 ( umbes 17 tunni eest ) K…" at bounding box center [367, 105] width 380 height 23
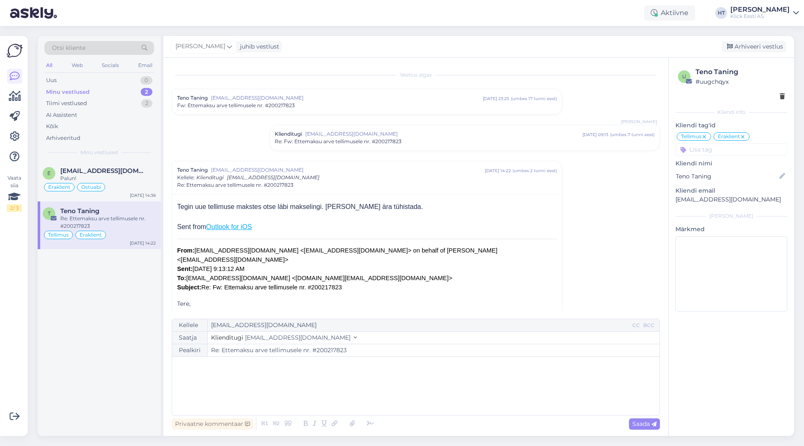
click at [403, 165] on div "Teno Taning [EMAIL_ADDRESS][DOMAIN_NAME] [DATE] 14:22 ( umbes 2 tunni eest ) Ke…" at bounding box center [367, 177] width 390 height 33
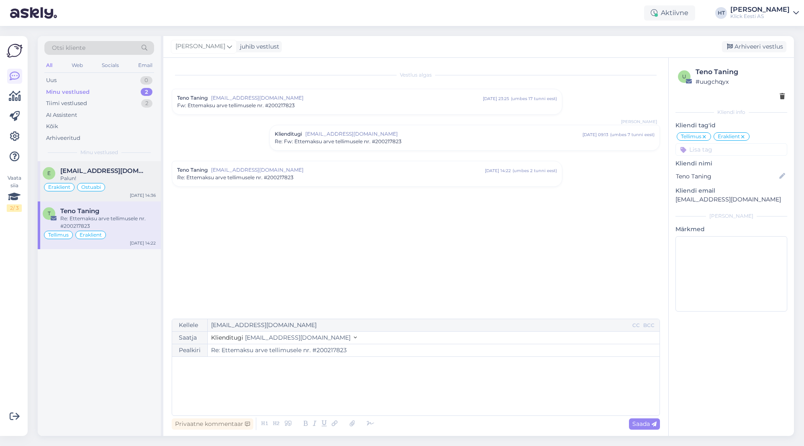
click at [146, 178] on div "Palun!" at bounding box center [108, 179] width 96 height 8
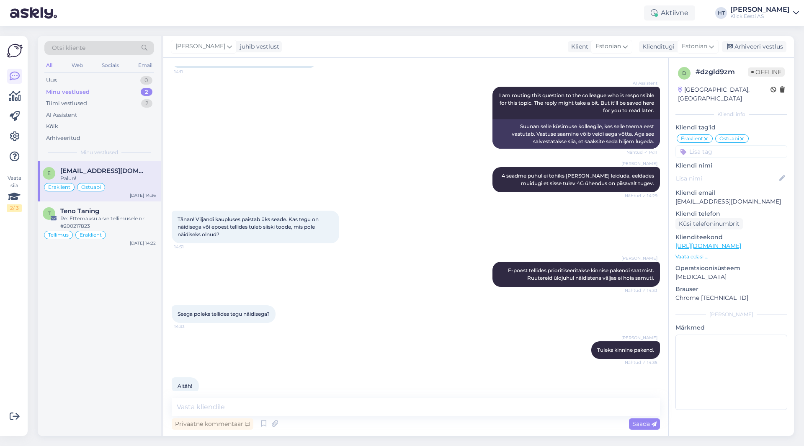
scroll to position [932, 0]
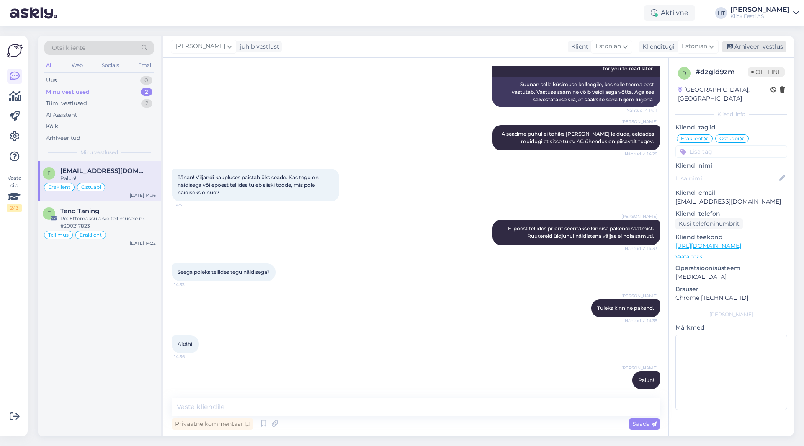
click at [742, 47] on div "Arhiveeri vestlus" at bounding box center [754, 46] width 65 height 11
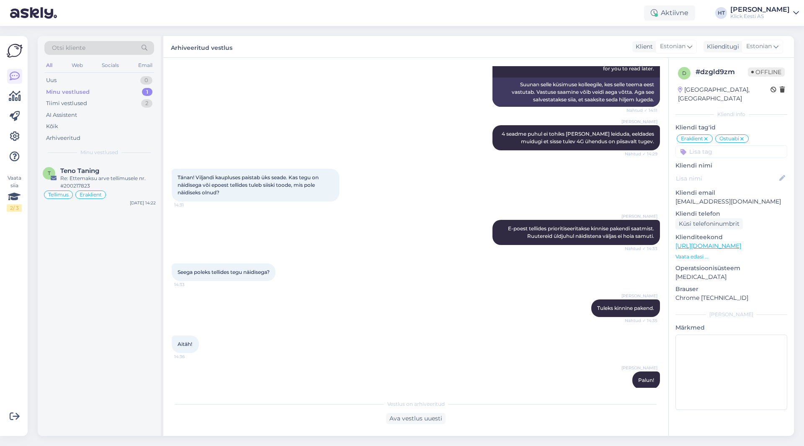
click at [131, 251] on div "T Teno Taning Re: Ettemaksu arve tellimusele nr. #200217823 Tellimus Eraklient …" at bounding box center [99, 298] width 123 height 275
click at [123, 79] on div "Uus 1" at bounding box center [99, 81] width 110 height 12
click at [120, 164] on div "j [EMAIL_ADDRESS][DOMAIN_NAME] Tere! Järelmaksuga tellimuse tegemiseks lisage t…" at bounding box center [99, 180] width 123 height 38
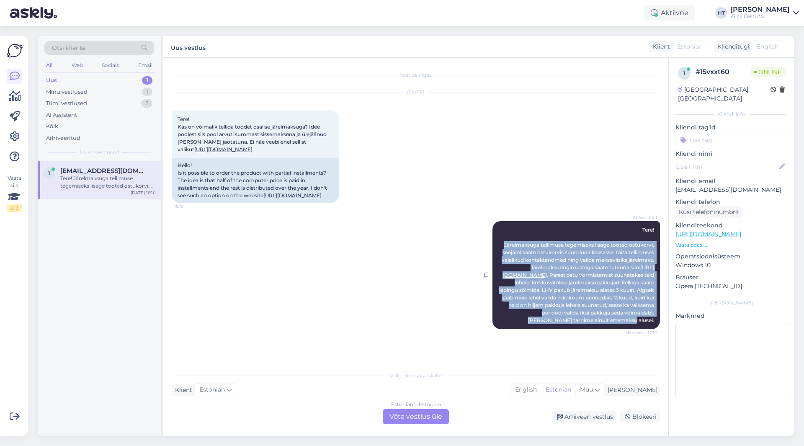
drag, startPoint x: 491, startPoint y: 258, endPoint x: 649, endPoint y: 341, distance: 178.4
click at [649, 329] on div "AI Assistent Tere! Järelmaksuga tellimuse tegemiseks lisage tooted ostukorvi, s…" at bounding box center [577, 275] width 168 height 108
click at [577, 329] on div "AI Assistent Tere! Järelmaksuga tellimuse tegemiseks lisage tooted ostukorvi, s…" at bounding box center [577, 275] width 168 height 108
click at [458, 338] on div "AI Assistent Tere! Järelmaksuga tellimuse tegemiseks lisage tooted ostukorvi, s…" at bounding box center [416, 275] width 488 height 127
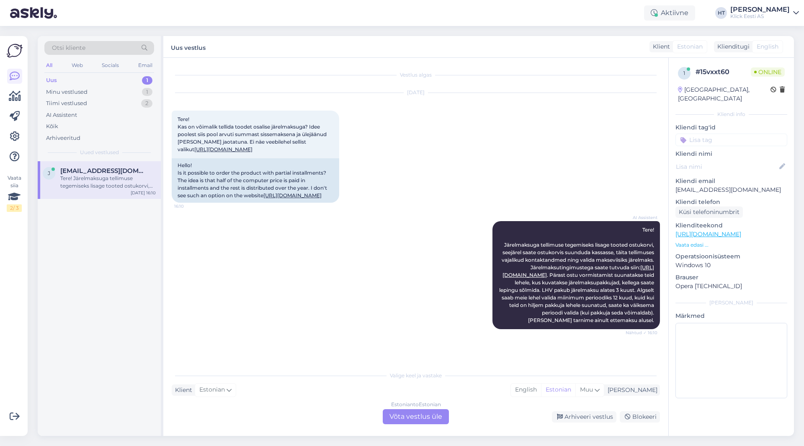
click at [411, 415] on div "Estonian to Estonian Võta vestlus üle" at bounding box center [416, 416] width 66 height 15
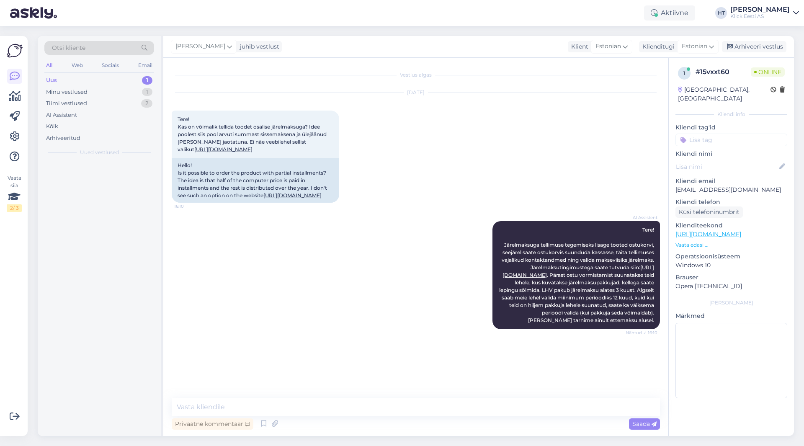
scroll to position [0, 0]
click at [411, 407] on textarea at bounding box center [416, 407] width 488 height 18
type textarea "S"
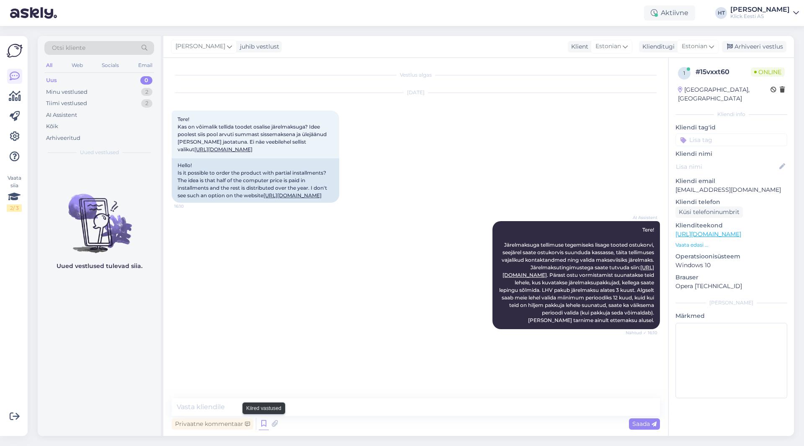
click at [260, 426] on icon at bounding box center [264, 424] width 10 height 13
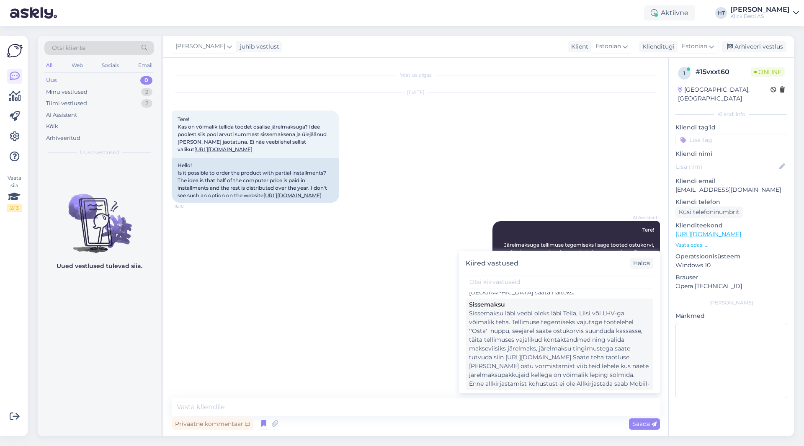
scroll to position [628, 0]
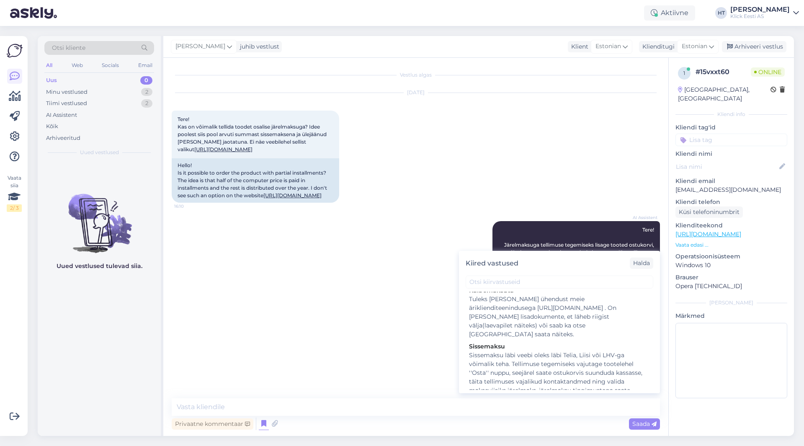
click at [366, 338] on div "AI Assistent Tere! Järelmaksuga tellimuse tegemiseks lisage tooted ostukorvi, s…" at bounding box center [416, 275] width 488 height 127
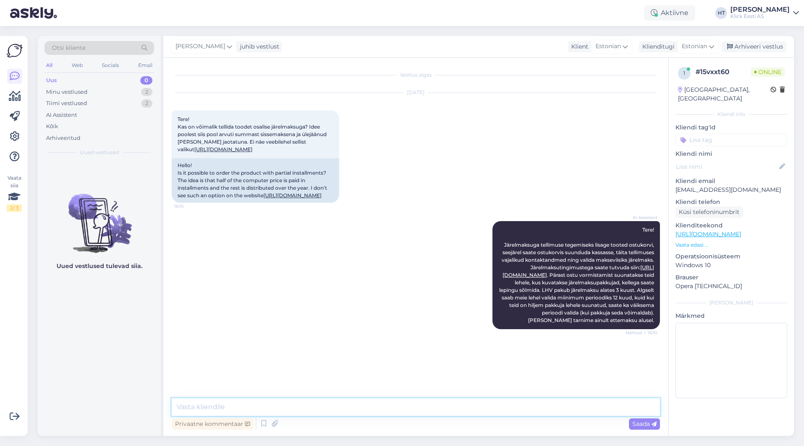
click at [349, 406] on textarea at bounding box center [416, 407] width 488 height 18
type textarea "Sissemaksu saab teha Telia, Liisi ja LH järelmaksuga. Sissemaksu summa saab val…"
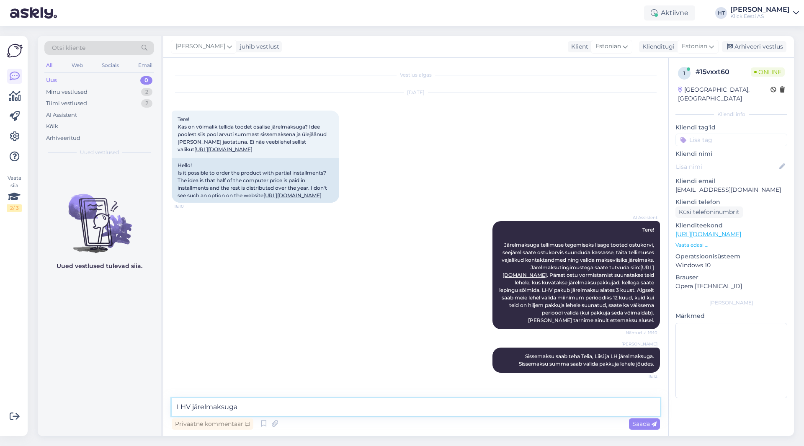
type textarea "LHV järelmaksuga*"
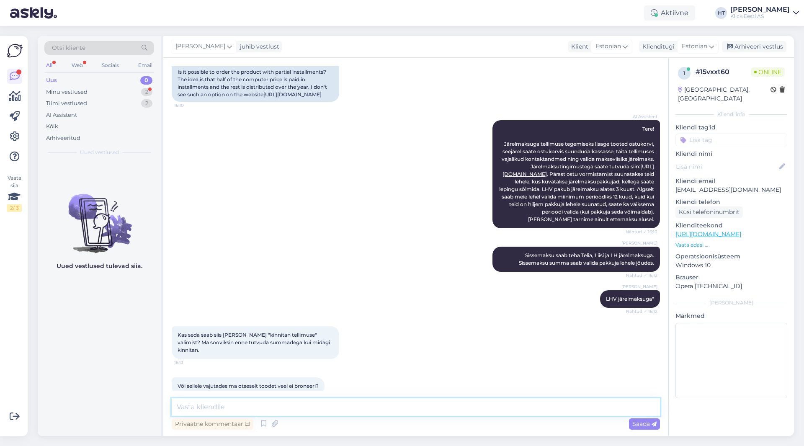
scroll to position [137, 0]
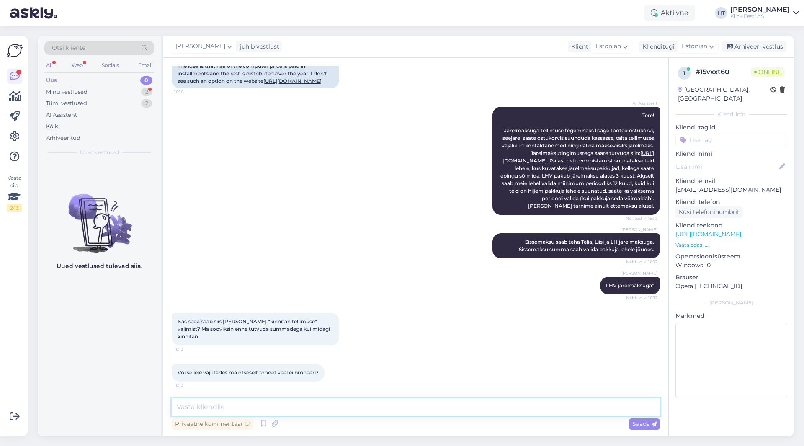
click at [349, 406] on textarea at bounding box center [416, 407] width 488 height 18
click at [347, 406] on textarea at bounding box center [416, 407] width 488 height 18
click at [347, 404] on textarea at bounding box center [416, 407] width 488 height 18
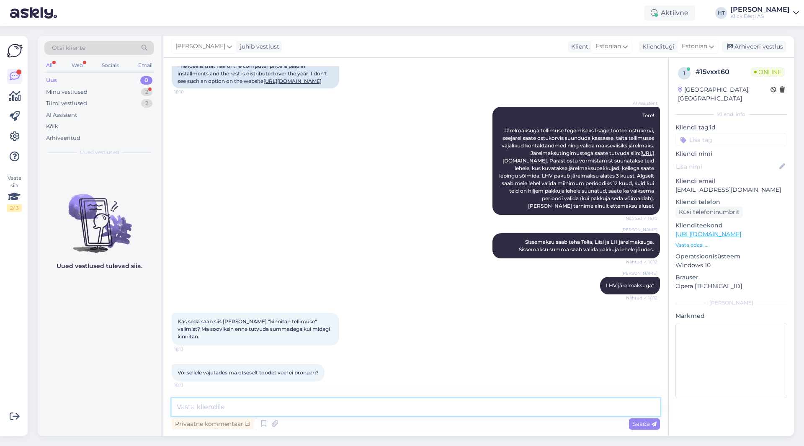
click at [347, 404] on textarea at bounding box center [416, 407] width 488 height 18
click at [341, 404] on textarea at bounding box center [416, 407] width 488 height 18
click at [340, 404] on textarea at bounding box center [416, 407] width 488 height 18
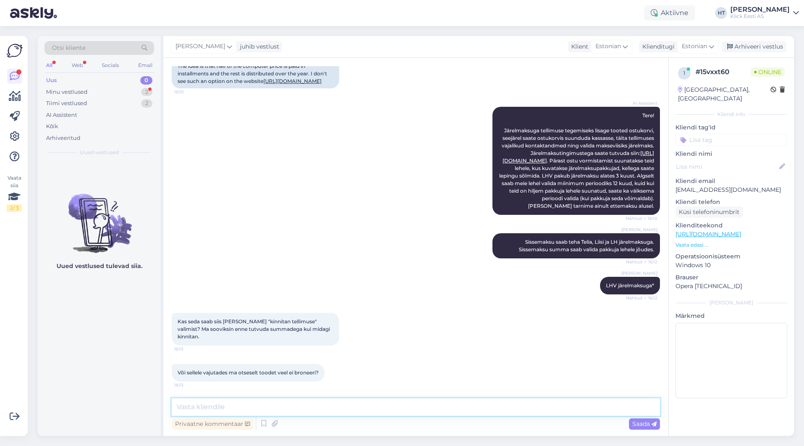
click at [340, 404] on textarea at bounding box center [416, 407] width 488 height 18
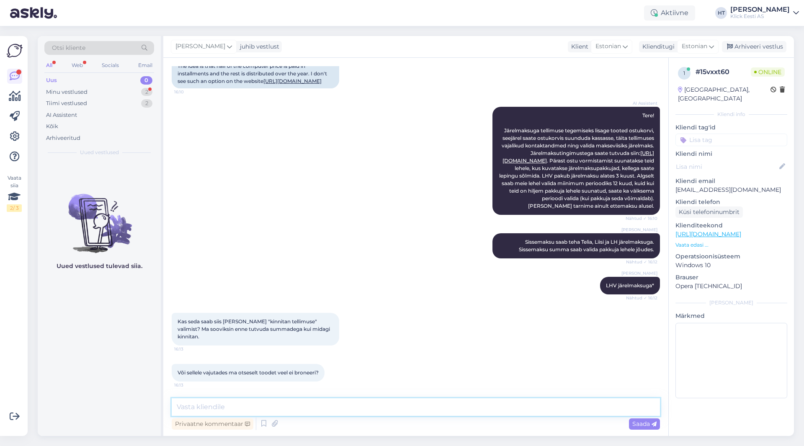
click at [340, 404] on textarea at bounding box center [416, 407] width 488 height 18
click at [339, 404] on textarea at bounding box center [416, 407] width 488 height 18
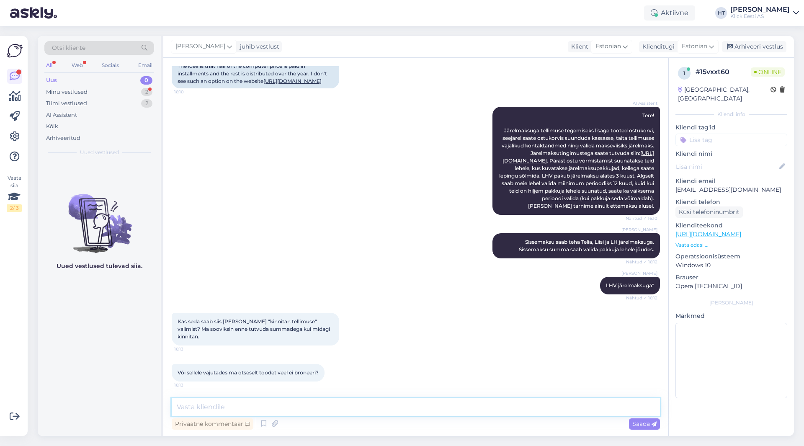
click at [339, 404] on textarea at bounding box center [416, 407] width 488 height 18
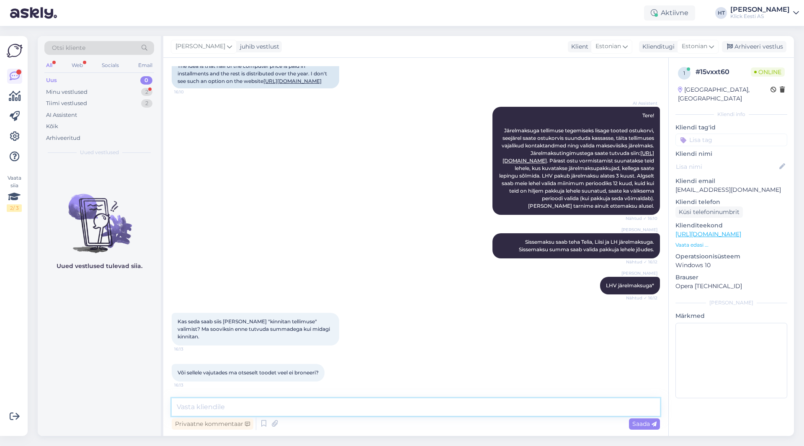
click at [339, 404] on textarea at bounding box center [416, 407] width 488 height 18
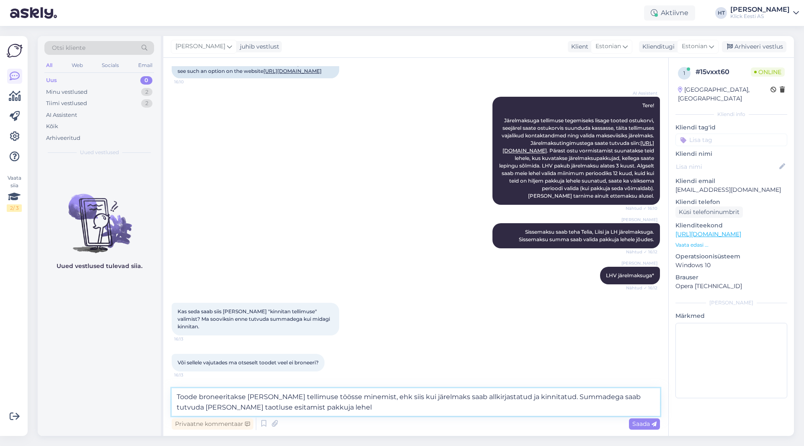
type textarea "Toode broneeritakse [PERSON_NAME] tellimuse töösse minemist, ehk siis kui järel…"
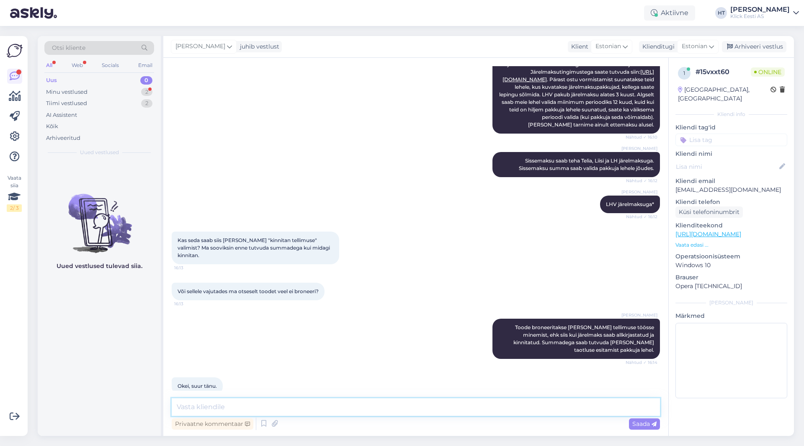
scroll to position [326, 0]
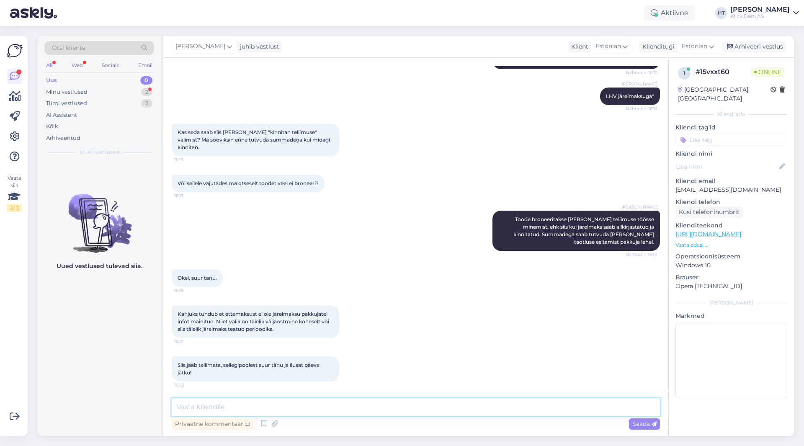
click at [307, 405] on textarea at bounding box center [416, 407] width 488 height 18
type textarea "Küsin igaks juhuks üle, kas info pole taotluses või pakkuja portaalis?"
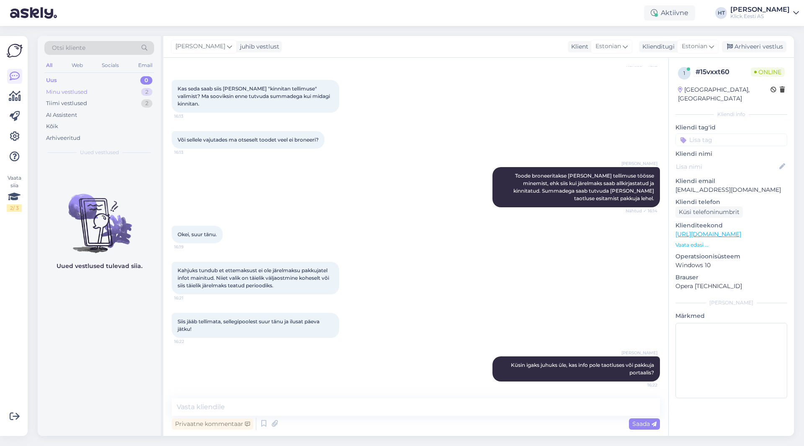
click at [113, 91] on div "Minu vestlused 2" at bounding box center [99, 92] width 110 height 12
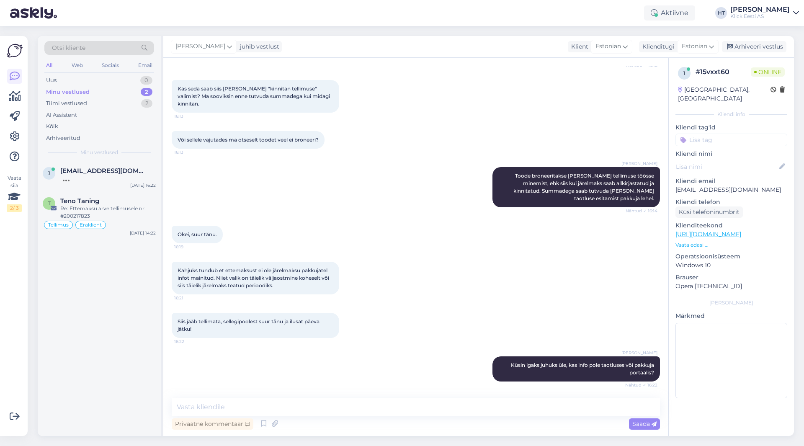
scroll to position [413, 0]
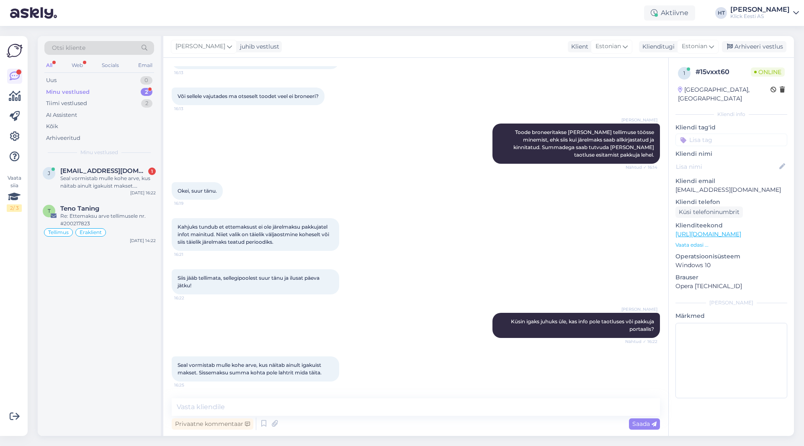
click at [695, 241] on p "Vaata edasi ..." at bounding box center [732, 245] width 112 height 8
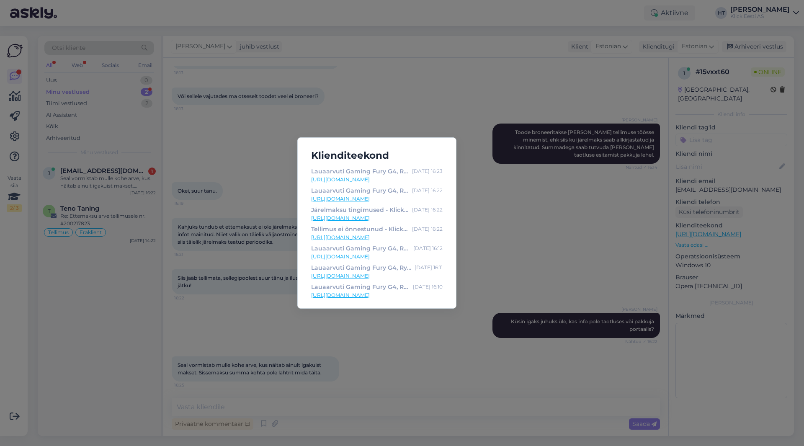
click at [525, 269] on div "Klienditeekond Lauaarvuti Gaming Fury G4, Ryzen 7 32GB 2TB RX9070XT - Klick e-p…" at bounding box center [402, 223] width 804 height 446
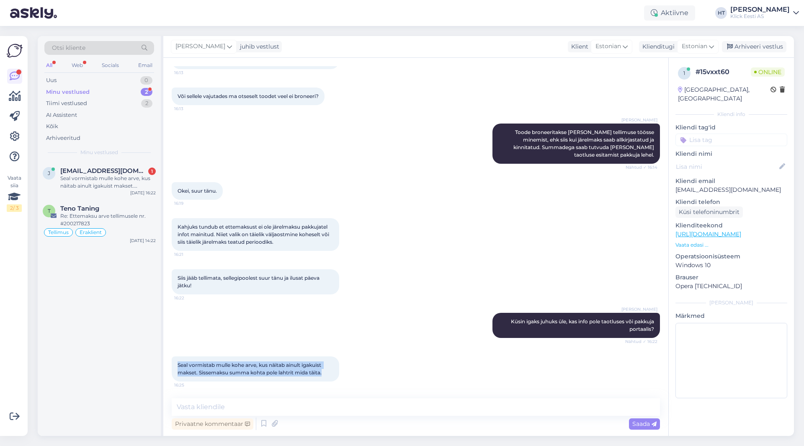
drag, startPoint x: 177, startPoint y: 364, endPoint x: 328, endPoint y: 373, distance: 150.7
click at [328, 373] on div "Seal vormistab mulle kohe arve, kus näitab ainult igakuist makset. Sissemaksu s…" at bounding box center [256, 368] width 168 height 25
click at [709, 186] on p "[EMAIL_ADDRESS][DOMAIN_NAME]" at bounding box center [732, 190] width 112 height 9
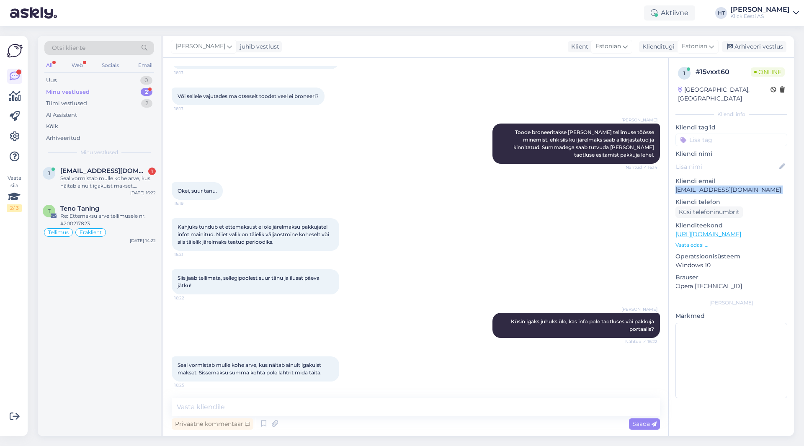
click at [709, 186] on p "[EMAIL_ADDRESS][DOMAIN_NAME]" at bounding box center [732, 190] width 112 height 9
click at [367, 400] on textarea at bounding box center [416, 407] width 488 height 18
type textarea "K"
type textarea "Valisite Inbanki või teise pakkujatest?"
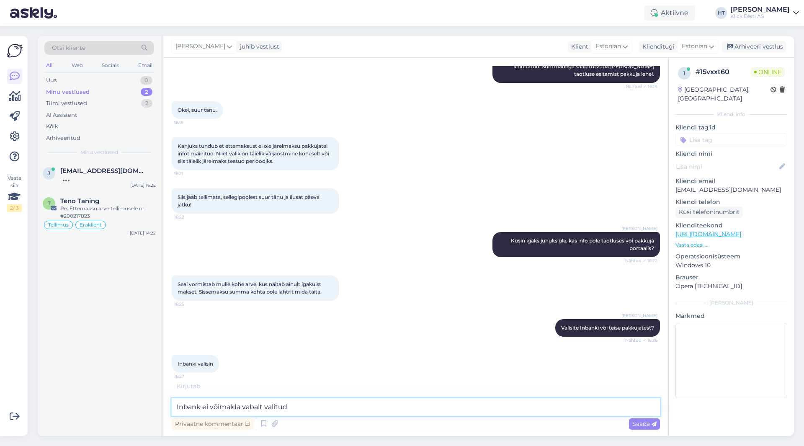
scroll to position [494, 0]
type textarea "Inbank ei võimalda vabalt valitud sissemakset, teised võimaldavad."
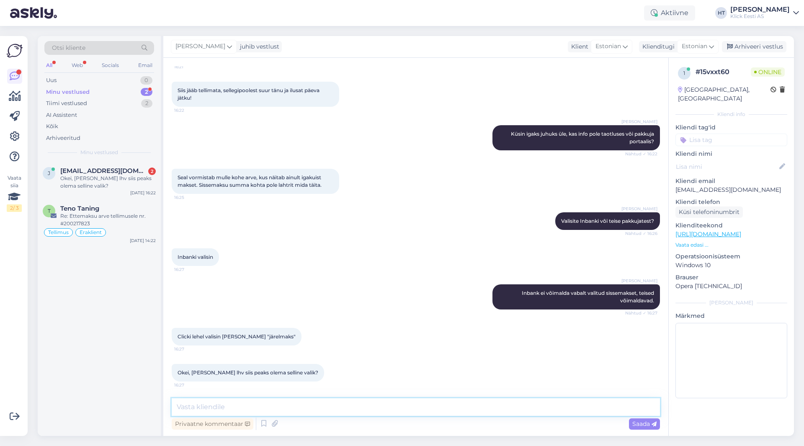
scroll to position [637, 0]
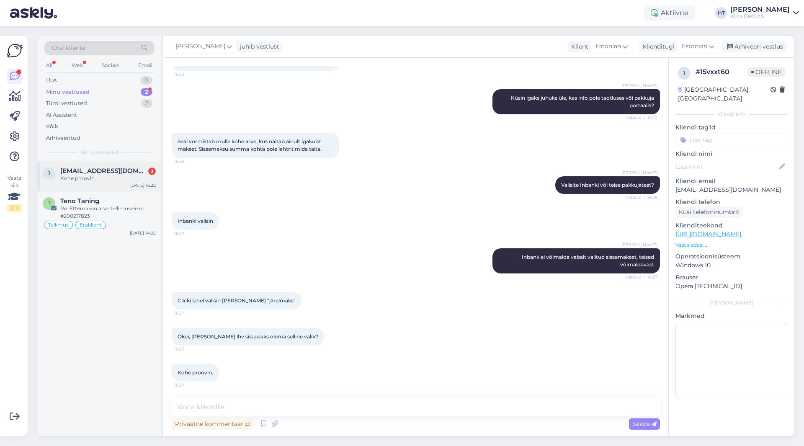
click at [132, 168] on span "[EMAIL_ADDRESS][DOMAIN_NAME]" at bounding box center [103, 171] width 87 height 8
click at [131, 212] on div "Re: Ettemaksu arve tellimusele nr. #200217823" at bounding box center [108, 212] width 96 height 15
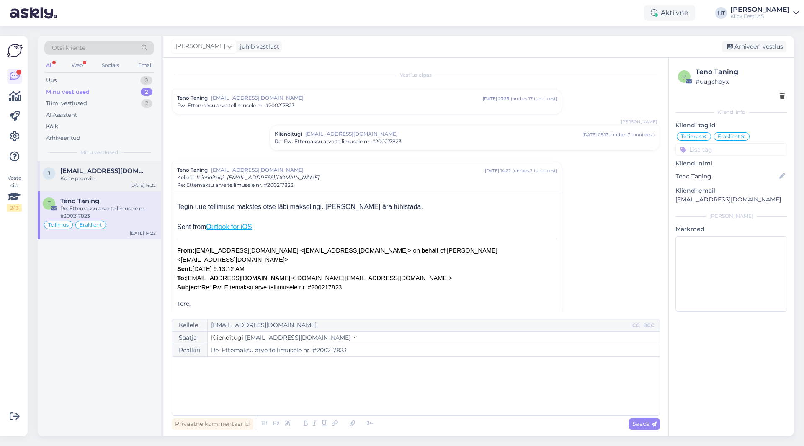
click at [129, 185] on div "j [EMAIL_ADDRESS][DOMAIN_NAME] Kohe proovin. [DATE] 16:22" at bounding box center [99, 176] width 123 height 30
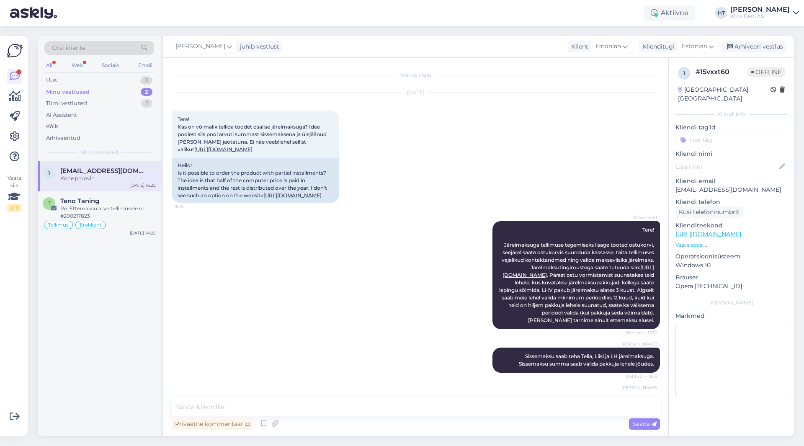
scroll to position [637, 0]
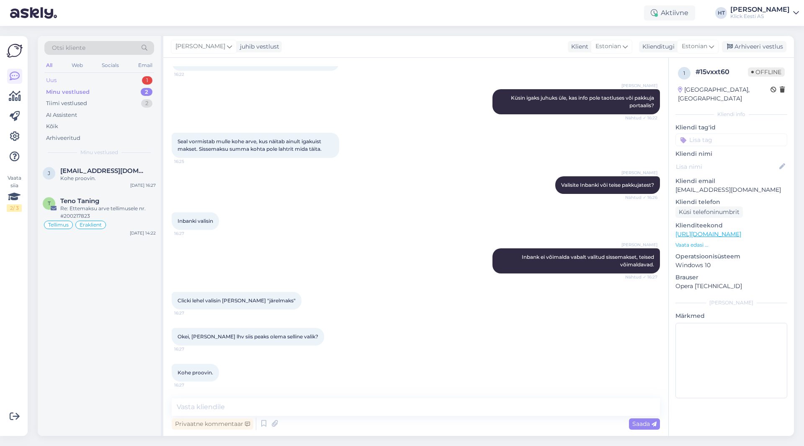
click at [137, 80] on div "Uus 1" at bounding box center [99, 81] width 110 height 12
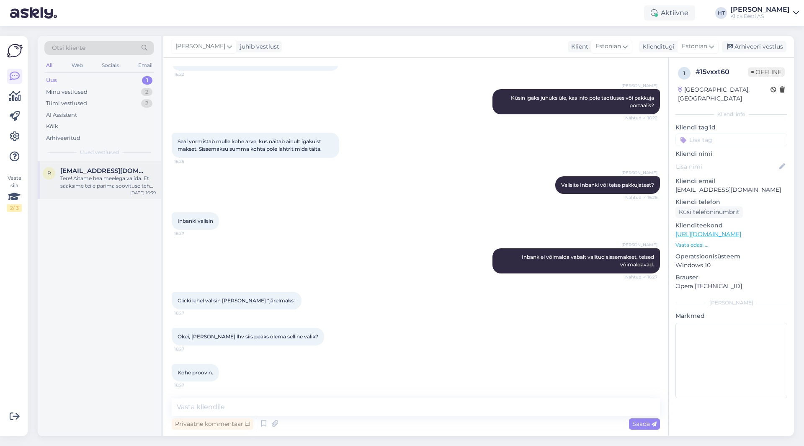
click at [121, 166] on div "r [EMAIL_ADDRESS][DOMAIN_NAME] Tere! Aitame hea meelega valida. Et saaksime tei…" at bounding box center [99, 180] width 123 height 38
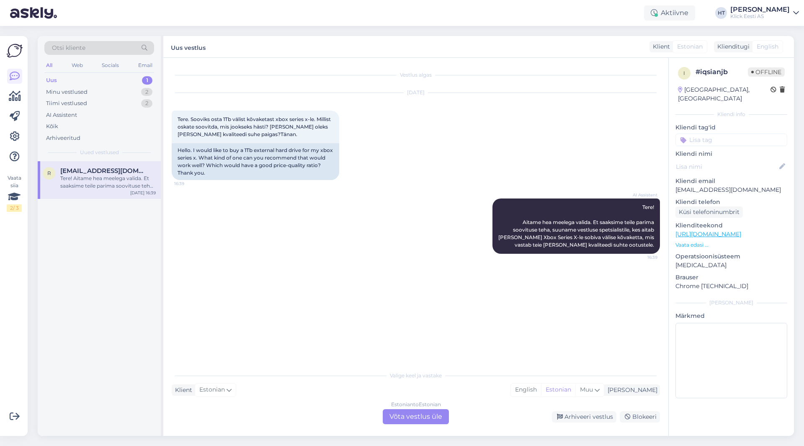
click at [404, 414] on div "Estonian to Estonian Võta vestlus üle" at bounding box center [416, 416] width 66 height 15
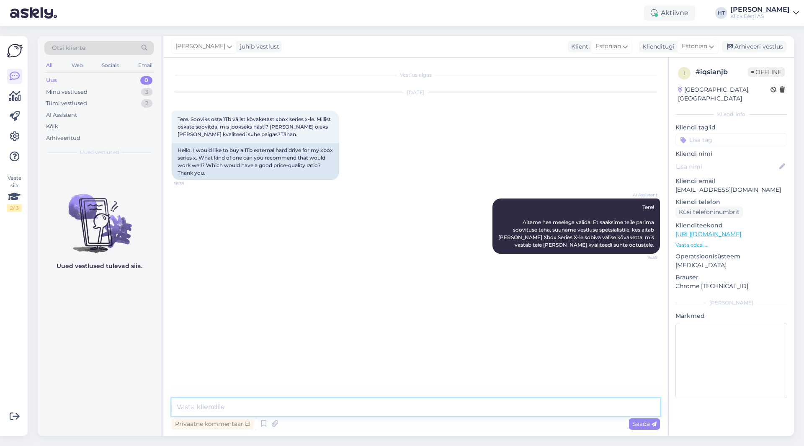
click at [401, 410] on textarea at bounding box center [416, 407] width 488 height 18
paste textarea "[URL][DOMAIN_NAME]"
click at [275, 405] on textarea "Xboxi jaoks leiduks väline laeinduskaart: [URL][DOMAIN_NAME]" at bounding box center [416, 407] width 488 height 18
type textarea "Xboxi jaoks leiduks väline laienduskaart: [URL][DOMAIN_NAME]"
click at [83, 364] on div "Uued vestlused tulevad siia." at bounding box center [99, 298] width 123 height 275
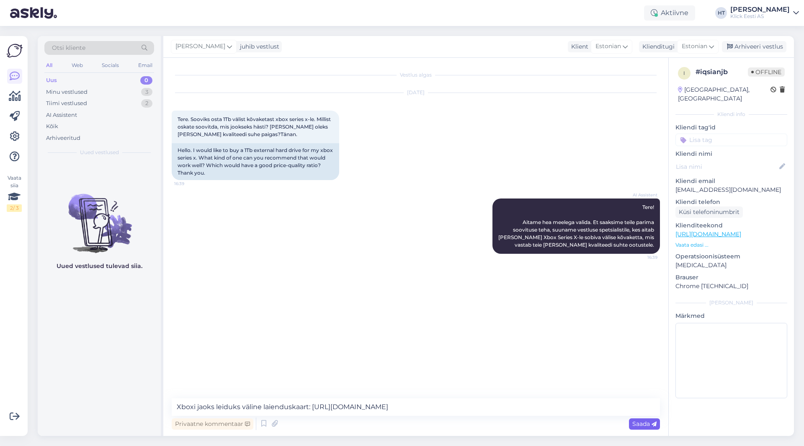
click at [648, 423] on span "Saada" at bounding box center [645, 424] width 24 height 8
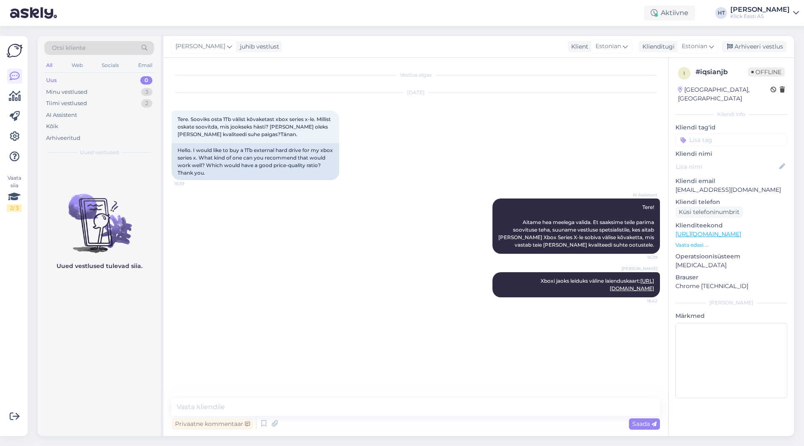
click at [437, 306] on div "[PERSON_NAME] Xboxi jaoks leiduks väline laienduskaart: [URL][DOMAIN_NAME] 16:42" at bounding box center [416, 285] width 488 height 44
click at [102, 113] on div "AI Assistent" at bounding box center [99, 115] width 110 height 12
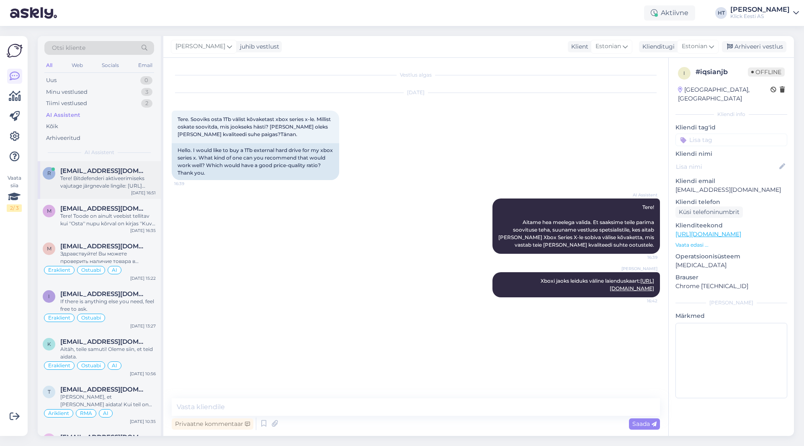
click at [114, 186] on div "Tere! Bitdefenderi aktiveerimiseks vajutage järgnevale lingile: [URL][DOMAIN_NA…" at bounding box center [108, 182] width 96 height 15
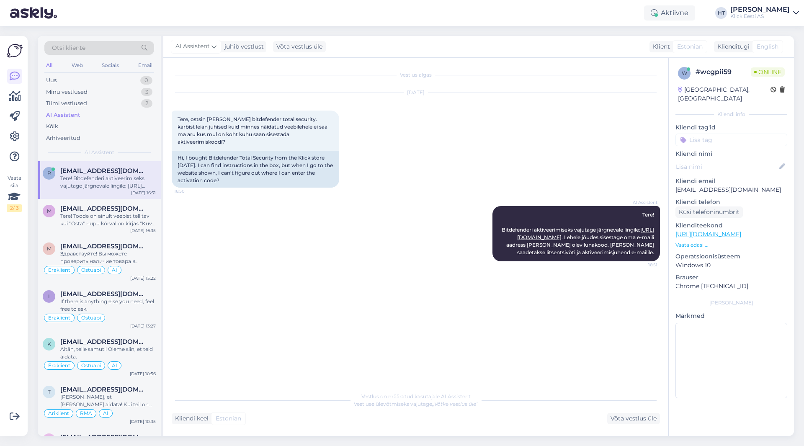
click at [687, 240] on div "w # wcgpii59 Online [GEOGRAPHIC_DATA], [GEOGRAPHIC_DATA] Kliendi info Kliendi t…" at bounding box center [731, 234] width 125 height 353
click at [687, 241] on p "Vaata edasi ..." at bounding box center [732, 245] width 112 height 8
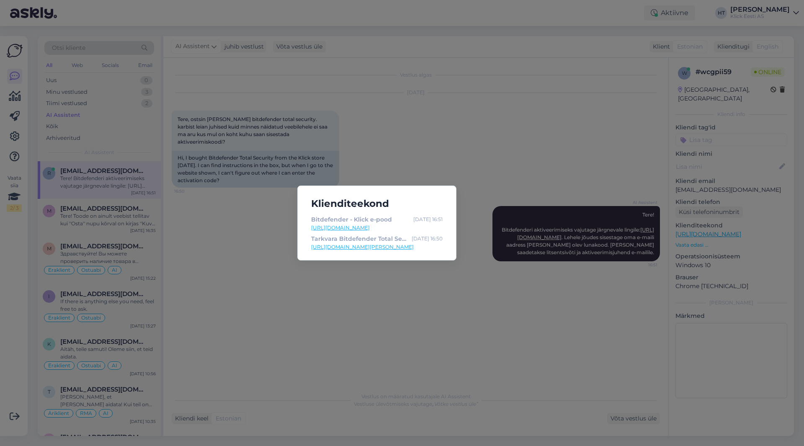
click at [386, 317] on div "Klienditeekond Bitdefender - Klick e-pood [DATE] 16:51 [URL][DOMAIN_NAME] Tarkv…" at bounding box center [402, 223] width 804 height 446
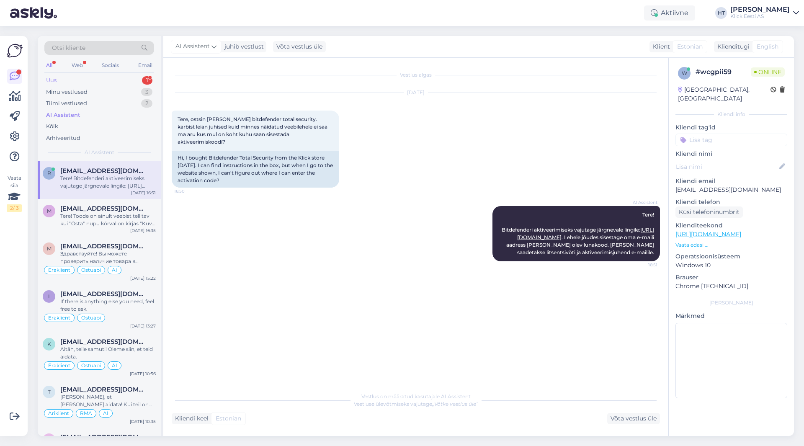
click at [137, 83] on div "Uus 1" at bounding box center [99, 81] width 110 height 12
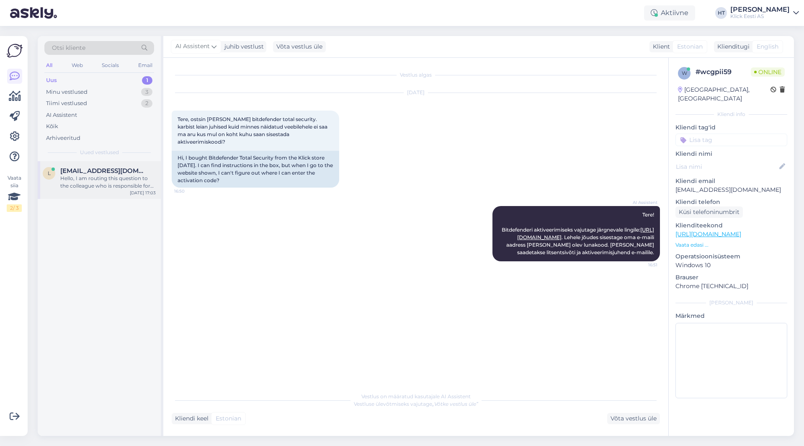
click at [129, 170] on span "[EMAIL_ADDRESS][DOMAIN_NAME]" at bounding box center [103, 171] width 87 height 8
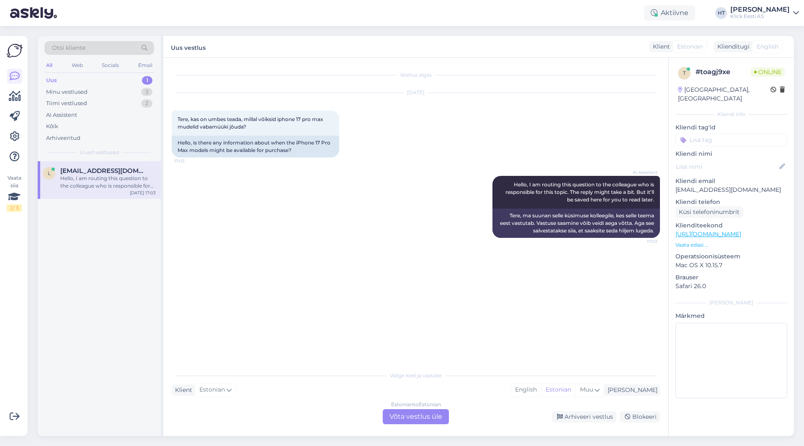
click at [389, 416] on div "Estonian to Estonian Võta vestlus üle" at bounding box center [416, 416] width 66 height 15
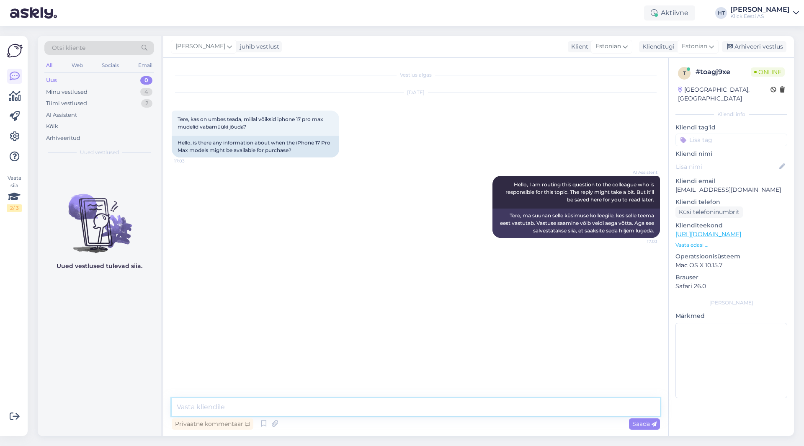
click at [390, 406] on textarea at bounding box center [416, 407] width 488 height 18
type textarea "Ei ole kahjuks teada."
click at [118, 97] on div "Minu vestlused 4" at bounding box center [99, 92] width 110 height 12
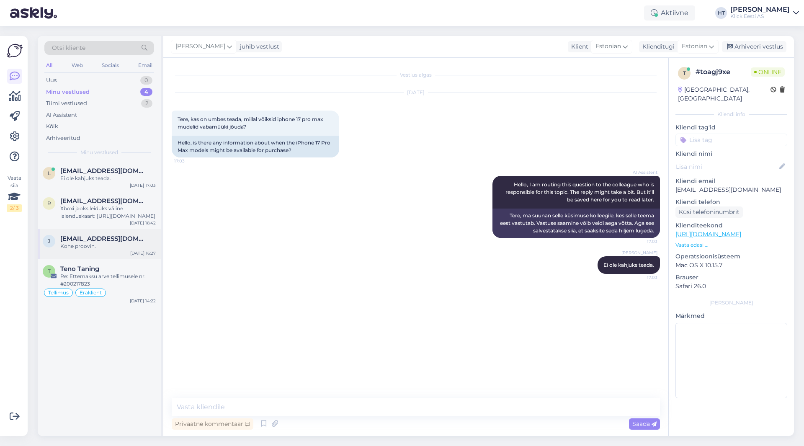
click at [115, 236] on span "[EMAIL_ADDRESS][DOMAIN_NAME]" at bounding box center [103, 239] width 87 height 8
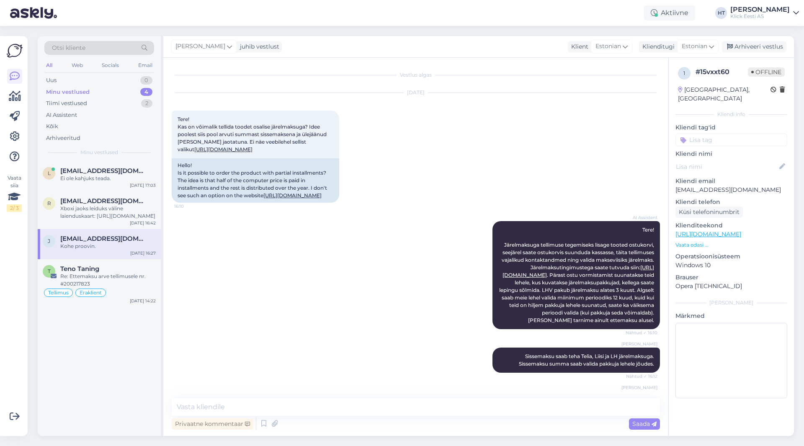
scroll to position [637, 0]
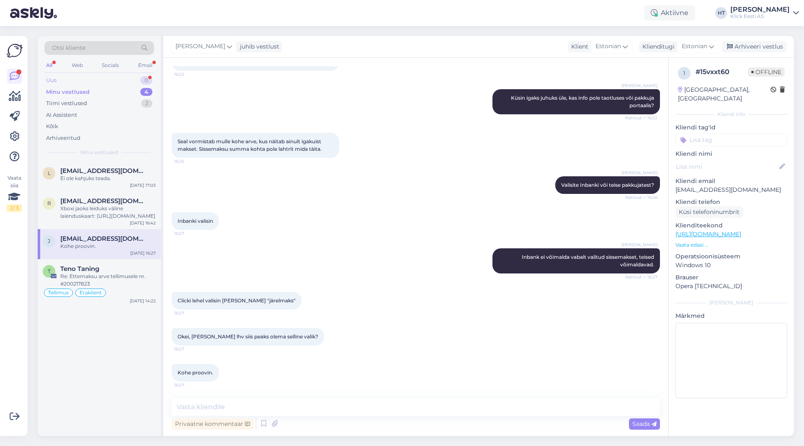
click at [106, 79] on div "Uus 0" at bounding box center [99, 81] width 110 height 12
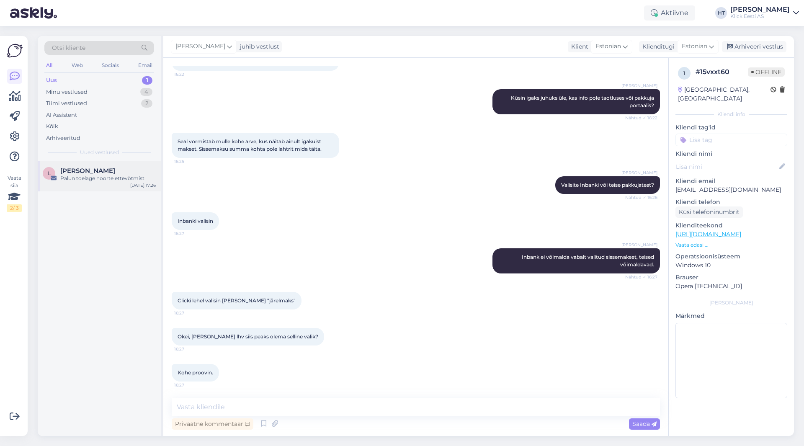
click at [111, 180] on div "Palun toelage noorte ettevõtmist" at bounding box center [108, 179] width 96 height 8
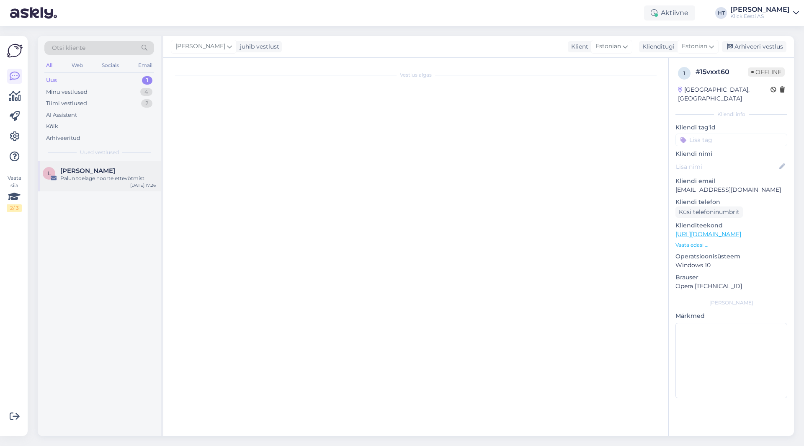
scroll to position [0, 0]
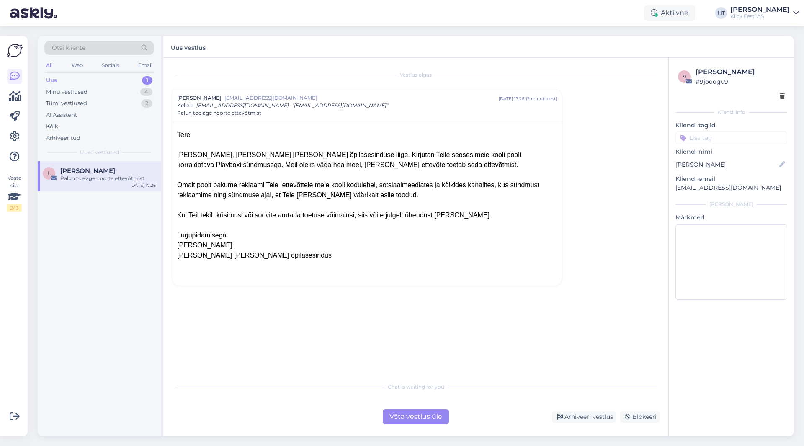
drag, startPoint x: 176, startPoint y: 153, endPoint x: 465, endPoint y: 258, distance: 307.4
click at [465, 258] on div "Tere [PERSON_NAME], [PERSON_NAME] [PERSON_NAME] õpilasesinduse liige. Kirjutan …" at bounding box center [367, 204] width 390 height 164
click at [465, 258] on div "[PERSON_NAME] [PERSON_NAME] õpilasesindus" at bounding box center [367, 256] width 380 height 10
click at [413, 421] on div "Võta vestlus üle" at bounding box center [416, 416] width 66 height 15
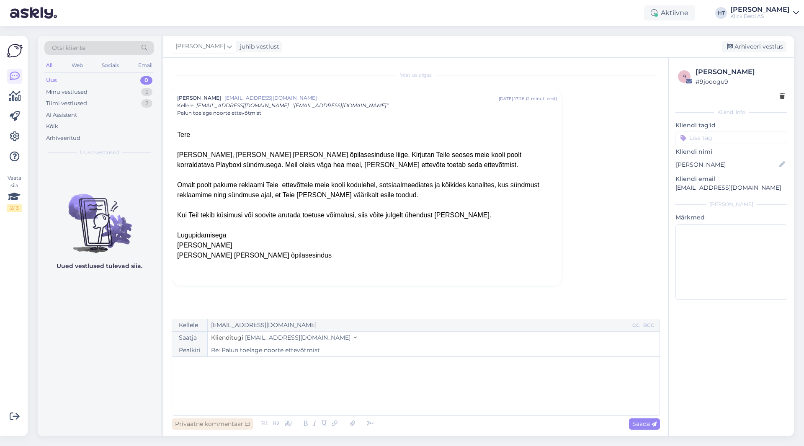
click at [201, 422] on div "Privaatne kommentaar" at bounding box center [213, 423] width 82 height 11
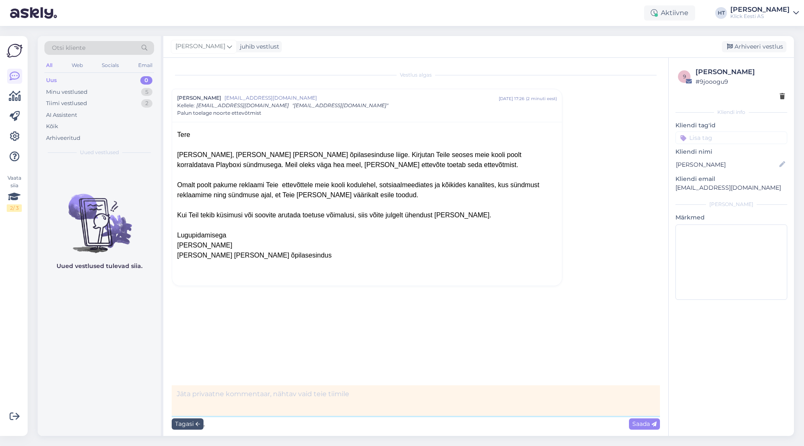
click at [227, 400] on textarea at bounding box center [416, 400] width 488 height 31
click at [652, 423] on icon at bounding box center [654, 424] width 5 height 5
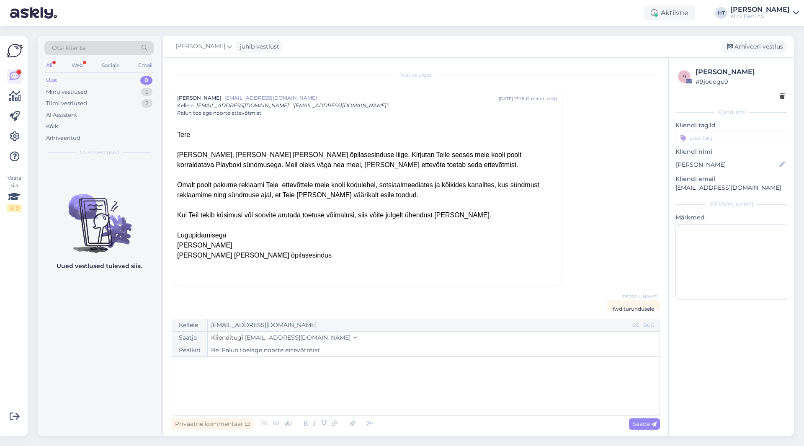
click at [705, 140] on input at bounding box center [732, 138] width 112 height 13
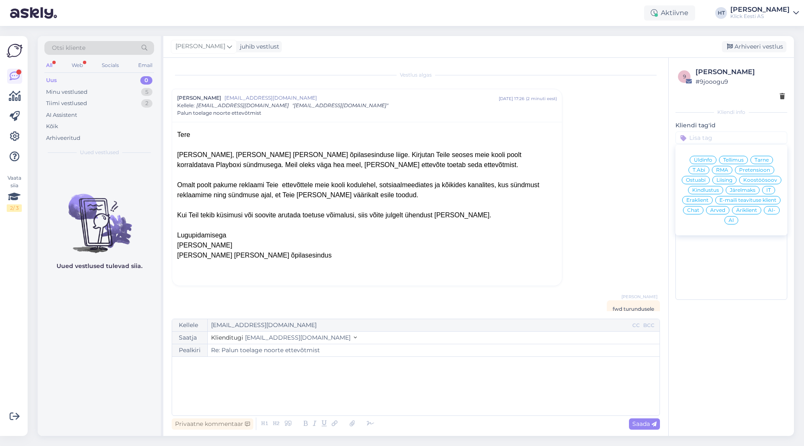
click at [753, 182] on span "Koostöösoov" at bounding box center [761, 180] width 34 height 5
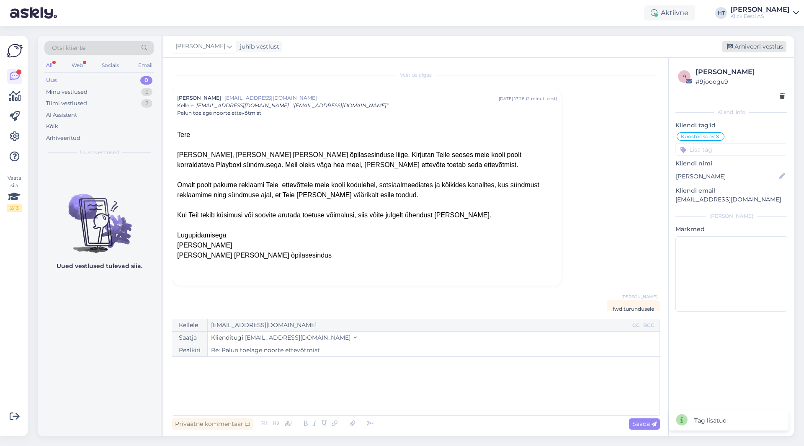
click at [748, 50] on div "Arhiveeri vestlus" at bounding box center [754, 46] width 65 height 11
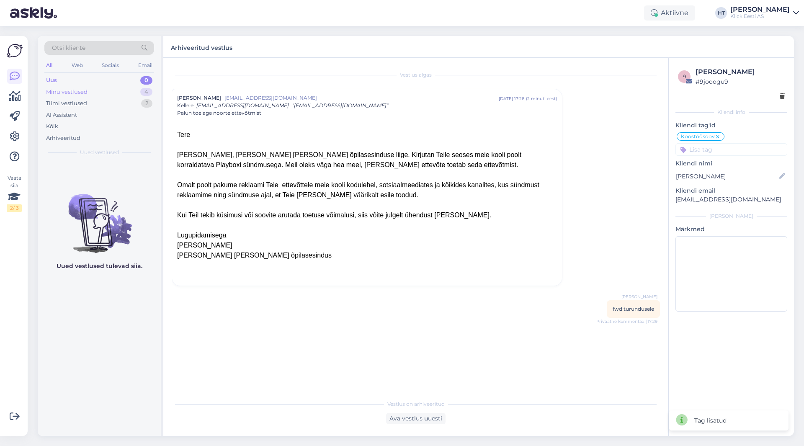
click at [139, 90] on div "Minu vestlused 4" at bounding box center [99, 92] width 110 height 12
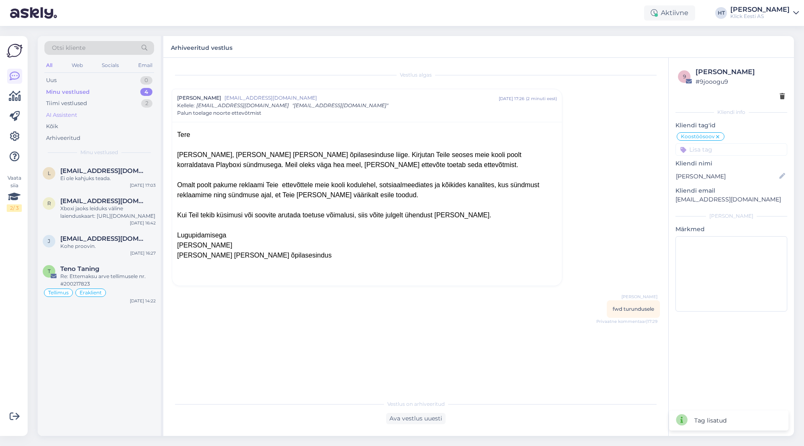
click at [127, 116] on div "AI Assistent" at bounding box center [99, 115] width 110 height 12
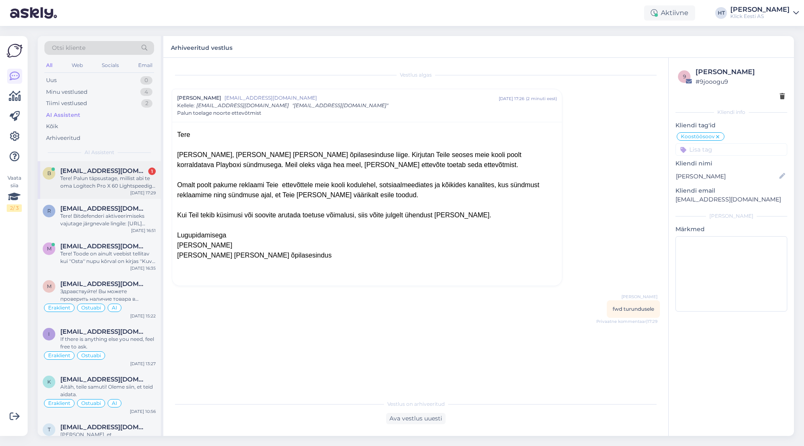
click at [123, 191] on div "b [EMAIL_ADDRESS][DOMAIN_NAME] 1 Tere! Palun täpsustage, millist abi te oma Log…" at bounding box center [99, 180] width 123 height 38
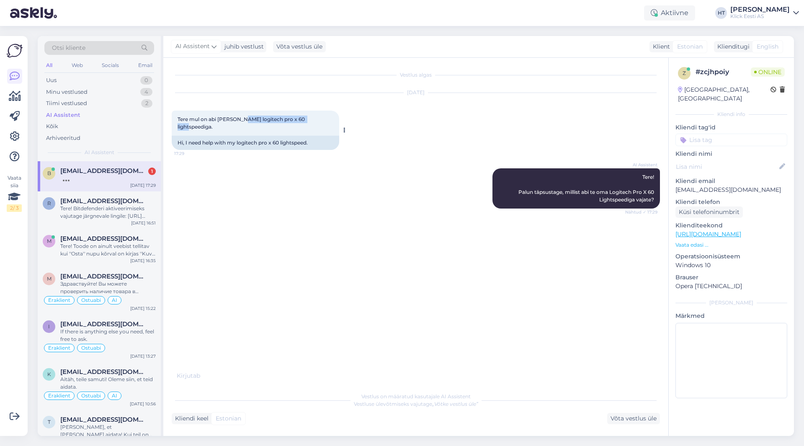
drag, startPoint x: 242, startPoint y: 119, endPoint x: 315, endPoint y: 122, distance: 72.5
click at [306, 122] on span "Tere mul on abi [PERSON_NAME] logitech pro x 60 lightspeediga." at bounding box center [242, 123] width 129 height 14
click at [248, 209] on div "AI Assistent Tere! Palun täpsustage, millist abi te oma Logitech Pro X 60 Light…" at bounding box center [416, 188] width 488 height 59
click at [145, 210] on div "Tere! Bitdefenderi aktiveerimiseks vajutage järgnevale lingile: [URL][DOMAIN_NA…" at bounding box center [108, 212] width 96 height 15
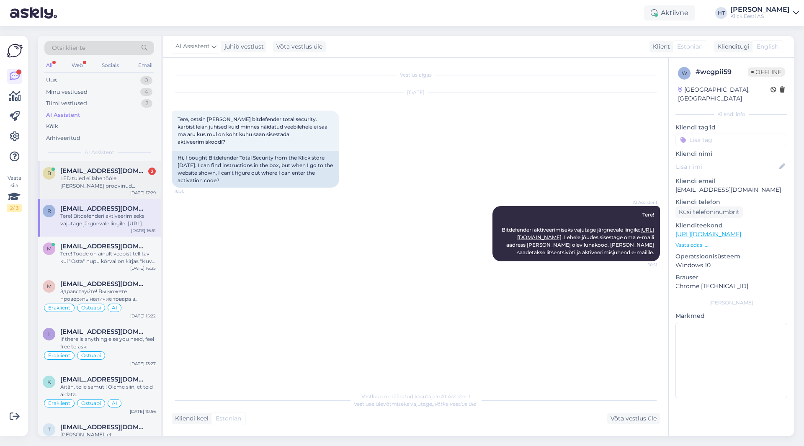
click at [98, 175] on div "LED tuled ei lähe tööle. [PERSON_NAME] proovinud paljudest äppidest ja vaatand …" at bounding box center [108, 182] width 96 height 15
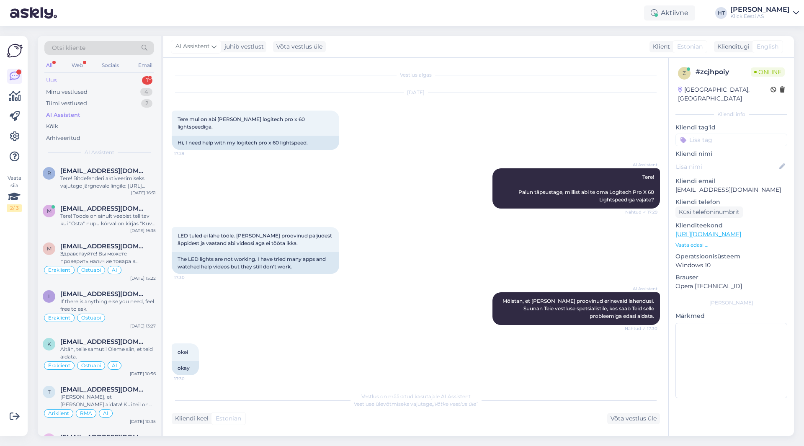
click at [113, 79] on div "Uus 1" at bounding box center [99, 81] width 110 height 12
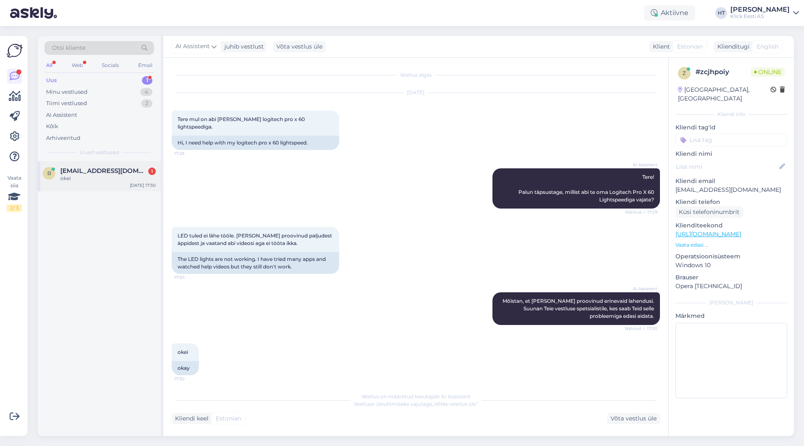
click at [110, 162] on div "b [EMAIL_ADDRESS][DOMAIN_NAME] 1 okei [DATE] 17:30" at bounding box center [99, 176] width 123 height 30
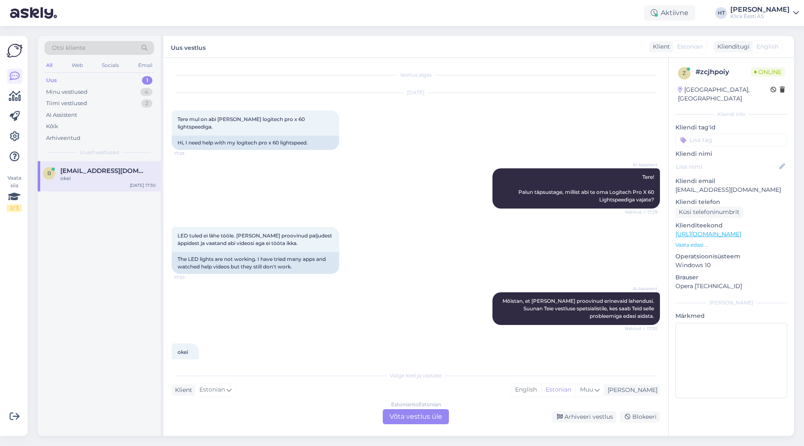
scroll to position [18, 0]
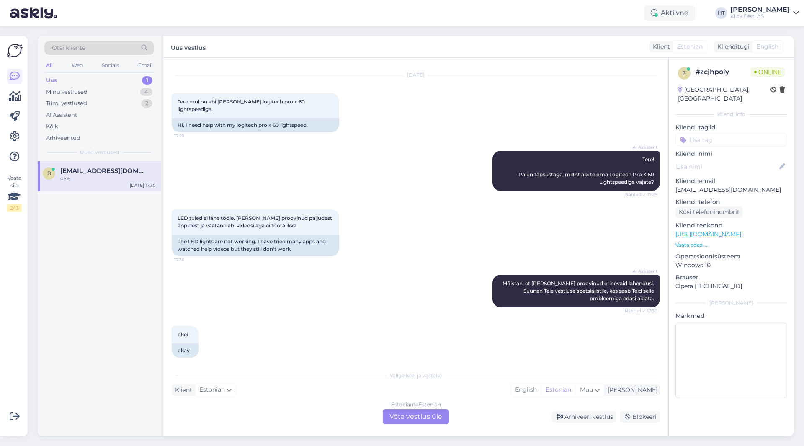
click at [418, 413] on div "Estonian to Estonian Võta vestlus üle" at bounding box center [416, 416] width 66 height 15
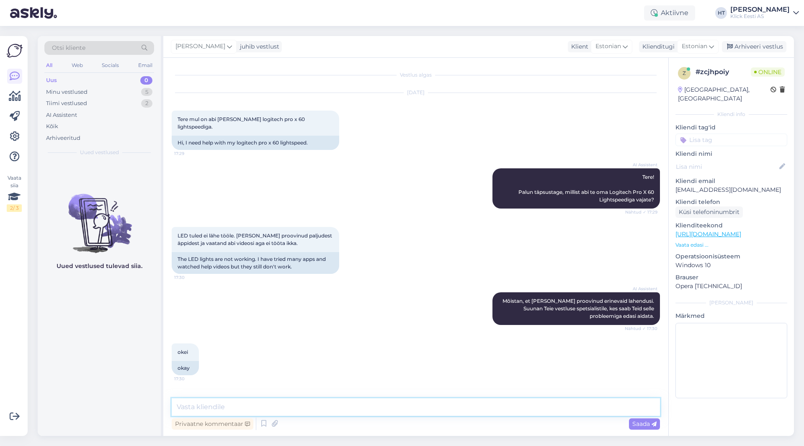
click at [416, 408] on textarea at bounding box center [416, 407] width 488 height 18
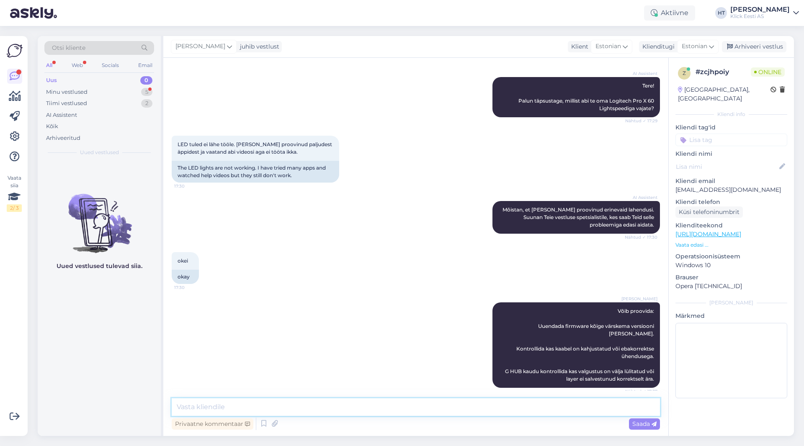
scroll to position [119, 0]
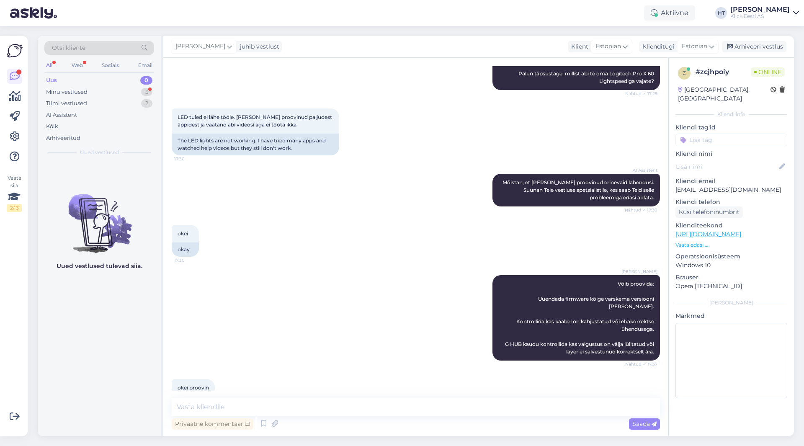
click at [107, 84] on div "Uus 0" at bounding box center [99, 81] width 110 height 12
click at [111, 89] on div "Minu vestlused 5" at bounding box center [99, 92] width 110 height 12
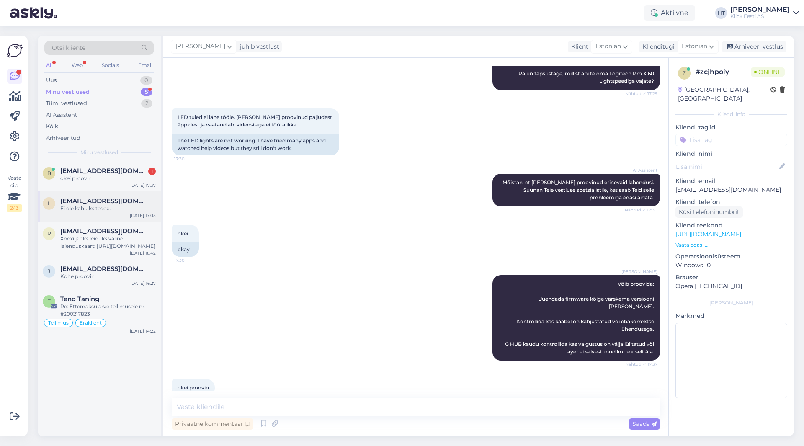
click at [111, 200] on span "[EMAIL_ADDRESS][DOMAIN_NAME]" at bounding box center [103, 201] width 87 height 8
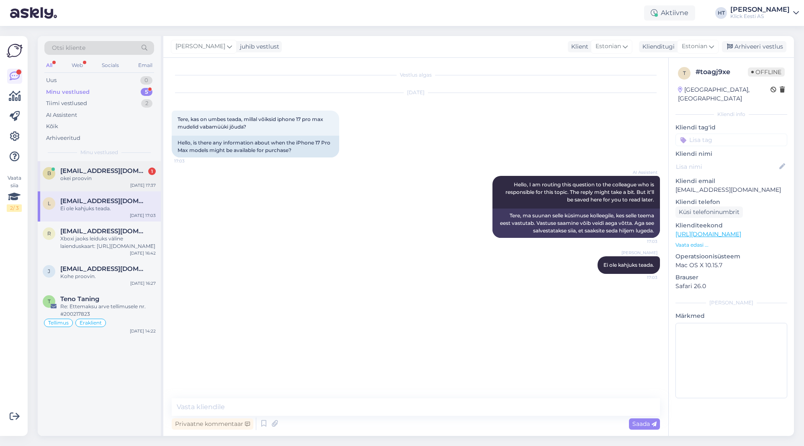
click at [116, 176] on div "okei proovin" at bounding box center [108, 179] width 96 height 8
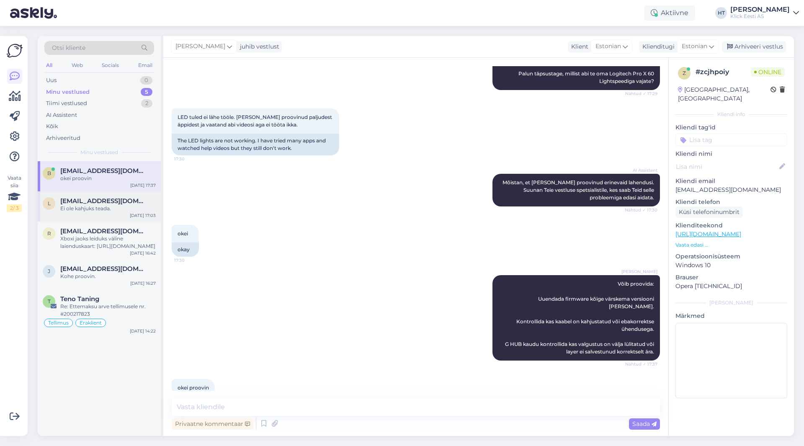
click at [122, 205] on div "Ei ole kahjuks teada." at bounding box center [108, 209] width 96 height 8
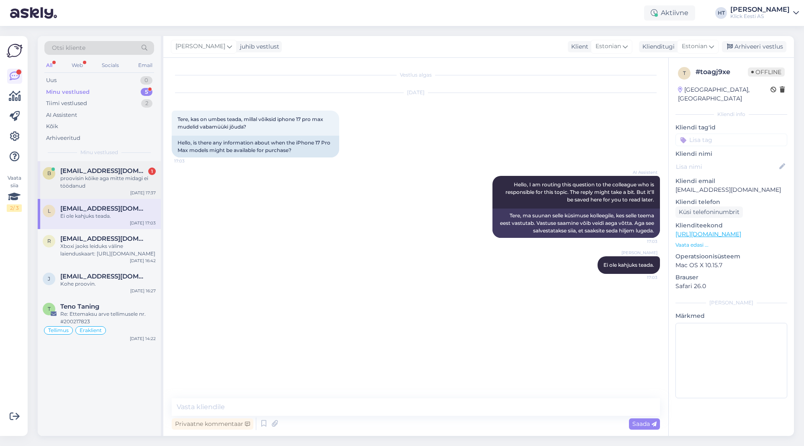
click at [105, 178] on div "proovisin kõike aga mitte midagi ei töödanud" at bounding box center [108, 182] width 96 height 15
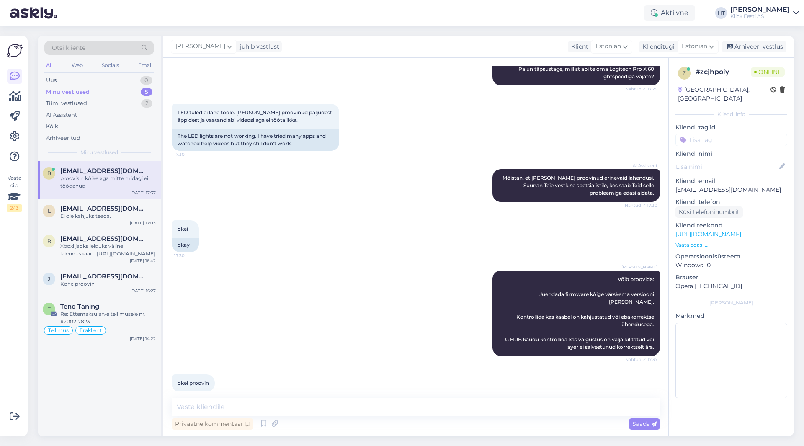
scroll to position [155, 0]
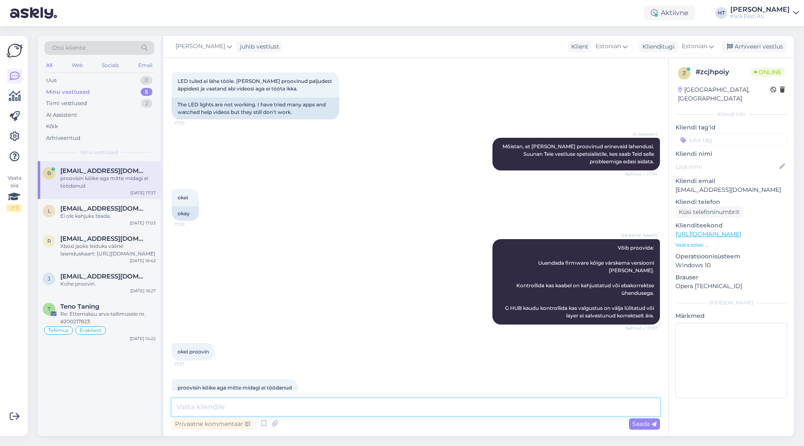
click at [362, 404] on textarea at bounding box center [416, 407] width 488 height 18
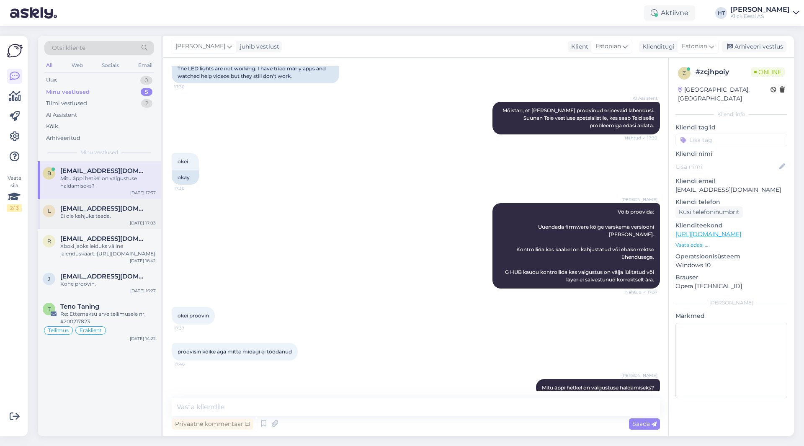
click at [98, 205] on span "[EMAIL_ADDRESS][DOMAIN_NAME]" at bounding box center [103, 209] width 87 height 8
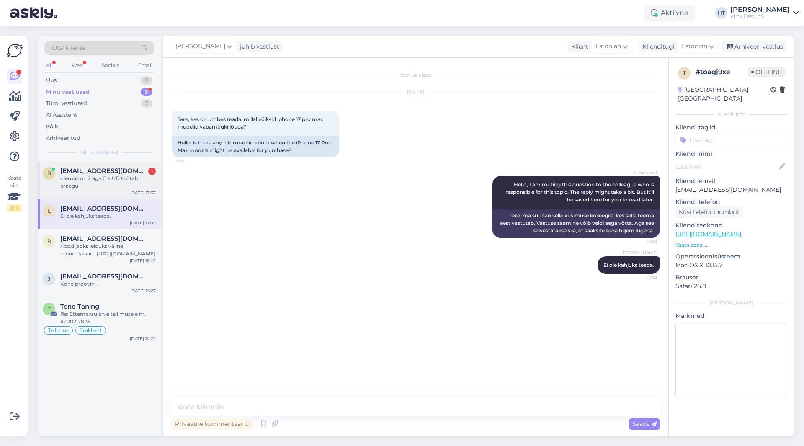
click at [103, 184] on div "olemas on 2 aga G HUB töötab praegu" at bounding box center [108, 182] width 96 height 15
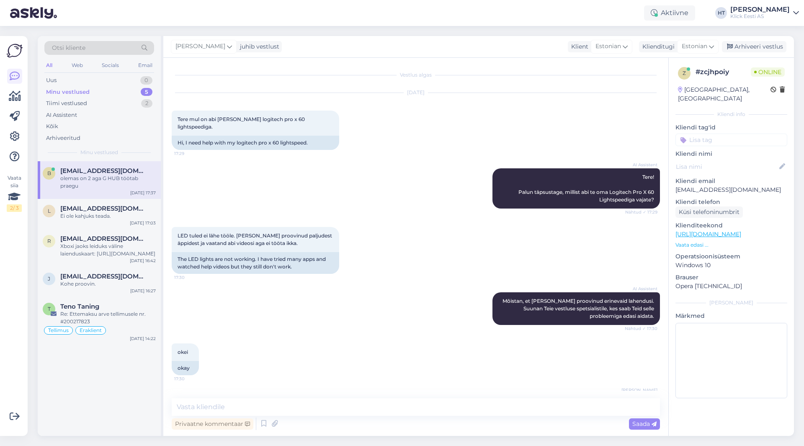
scroll to position [227, 0]
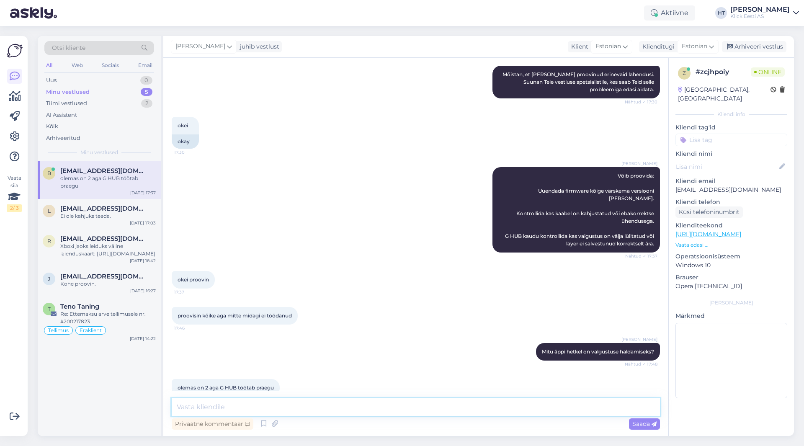
click at [313, 414] on textarea at bounding box center [416, 407] width 488 height 18
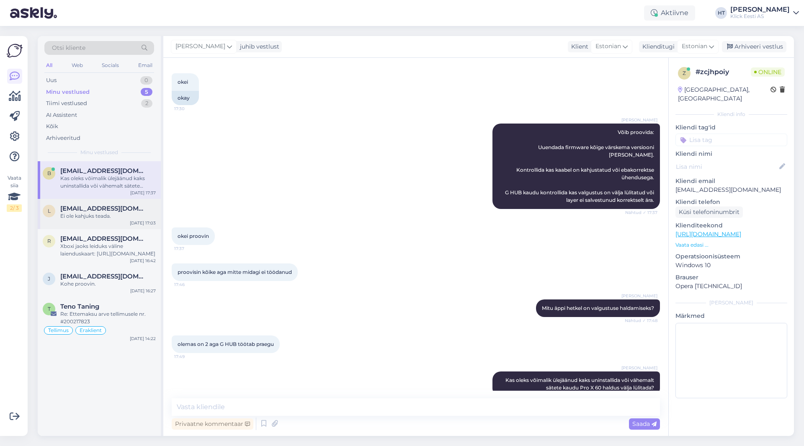
click at [108, 209] on span "[EMAIL_ADDRESS][DOMAIN_NAME]" at bounding box center [103, 209] width 87 height 8
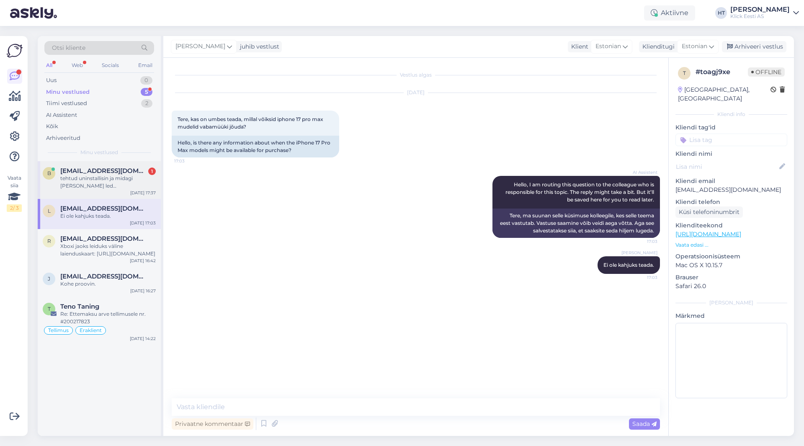
click at [72, 183] on div "tehtud uninstallisin ja midagi [PERSON_NAME] led [PERSON_NAME]" at bounding box center [108, 182] width 96 height 15
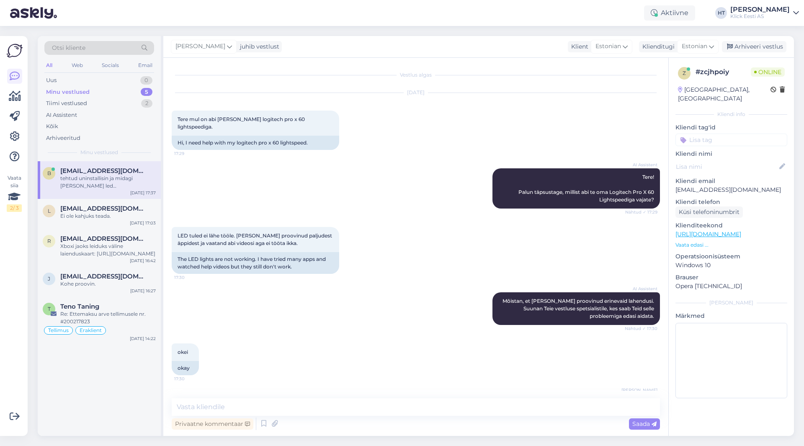
click at [705, 186] on p "[EMAIL_ADDRESS][DOMAIN_NAME]" at bounding box center [732, 190] width 112 height 9
click at [86, 90] on div "Minu vestlused" at bounding box center [68, 92] width 44 height 8
click at [115, 303] on div "Teno Taning" at bounding box center [108, 307] width 96 height 8
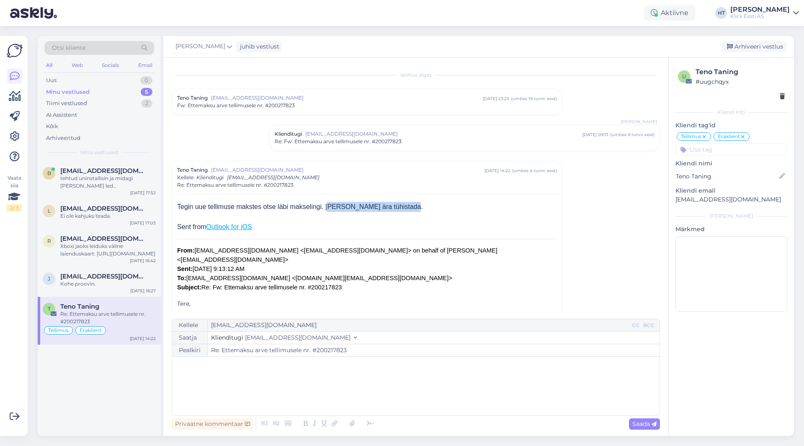
drag, startPoint x: 326, startPoint y: 205, endPoint x: 402, endPoint y: 207, distance: 75.8
click at [402, 207] on div "Tegin uue tellimuse makstes otse läbi makselingi. [PERSON_NAME] ära tühistada." at bounding box center [367, 207] width 380 height 10
drag, startPoint x: 402, startPoint y: 207, endPoint x: 184, endPoint y: 207, distance: 217.8
click at [184, 207] on div "Tegin uue tellimuse makstes otse läbi makselingi. [PERSON_NAME] ära tühistada." at bounding box center [367, 207] width 380 height 10
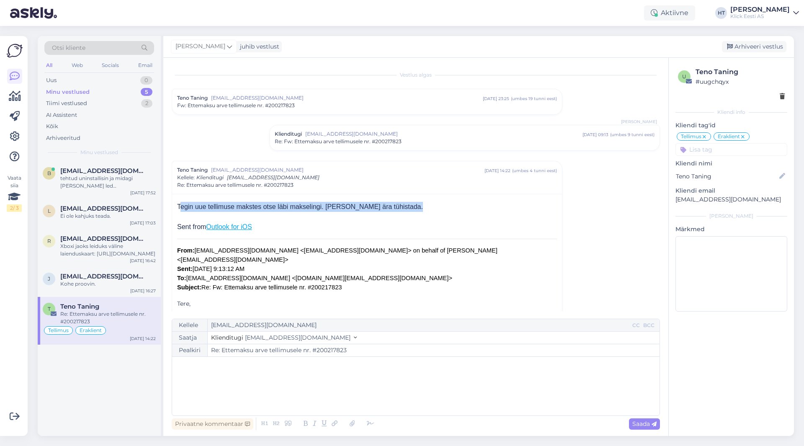
click at [184, 207] on div "Tegin uue tellimuse makstes otse läbi makselingi. [PERSON_NAME] ära tühistada." at bounding box center [367, 207] width 380 height 10
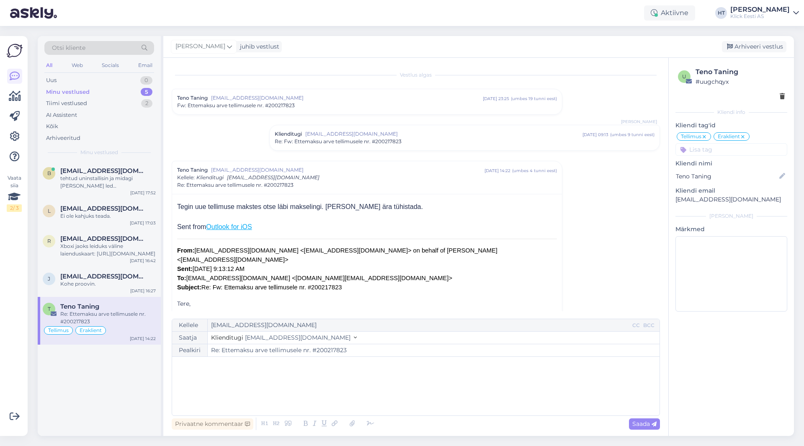
click at [362, 142] on span "Re: Fw: Ettemaksu arve tellimusele nr. #200217823" at bounding box center [338, 142] width 127 height 8
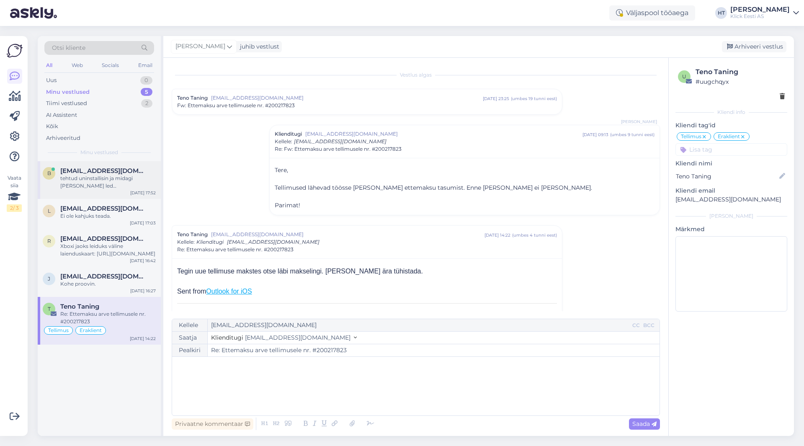
click at [143, 181] on div "tehtud uninstallisin ja midagi [PERSON_NAME] led [PERSON_NAME]" at bounding box center [108, 182] width 96 height 15
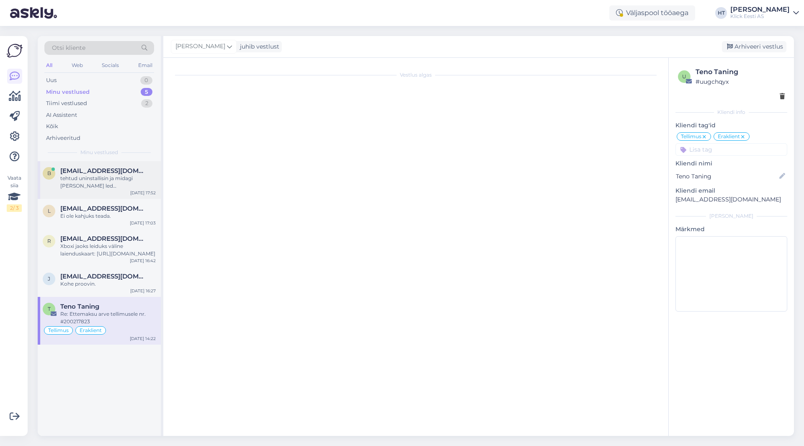
scroll to position [306, 0]
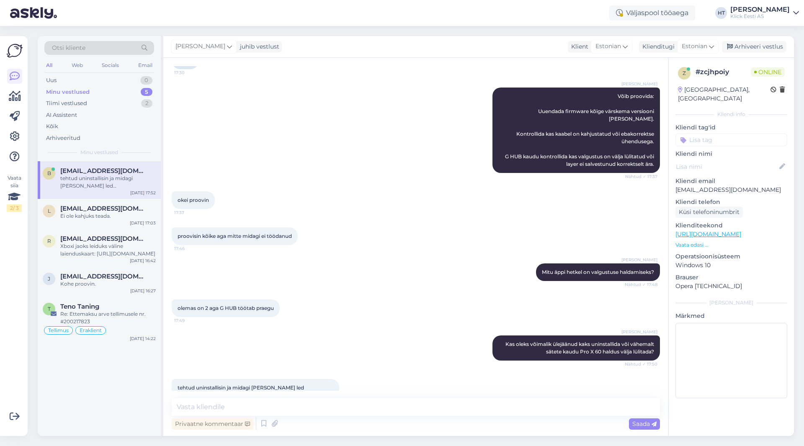
click at [708, 186] on p "[EMAIL_ADDRESS][DOMAIN_NAME]" at bounding box center [732, 190] width 112 height 9
click at [344, 406] on textarea at bounding box center [416, 407] width 488 height 18
click at [336, 411] on textarea at bounding box center [416, 407] width 488 height 18
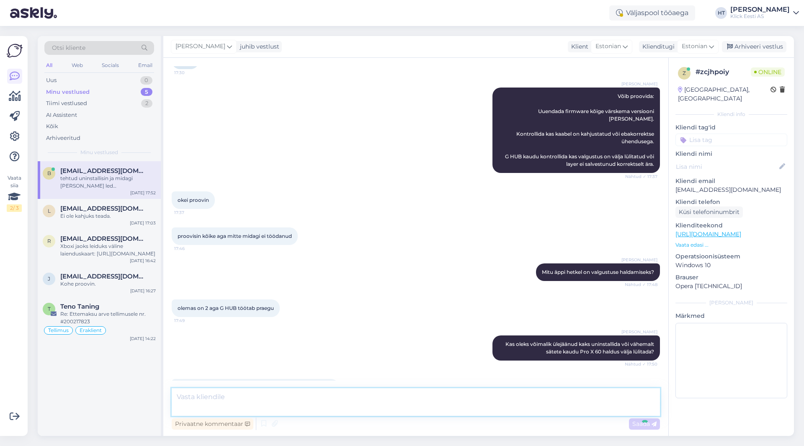
scroll to position [365, 0]
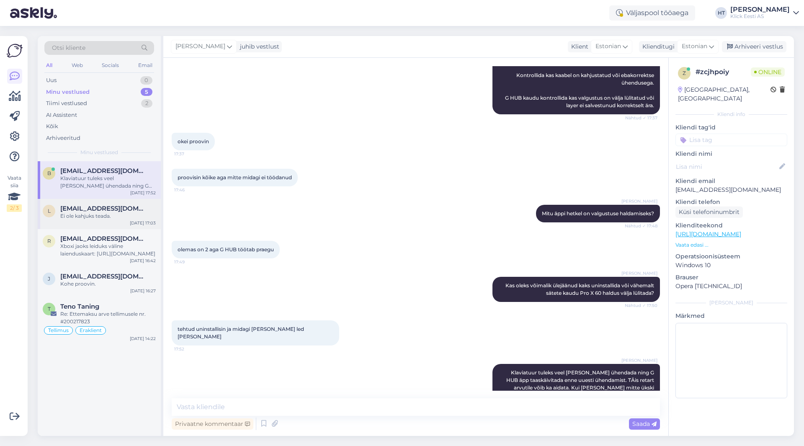
click at [109, 221] on div "l [EMAIL_ADDRESS][DOMAIN_NAME] Ei ole kahjuks teada. [DATE] 17:03" at bounding box center [99, 214] width 123 height 30
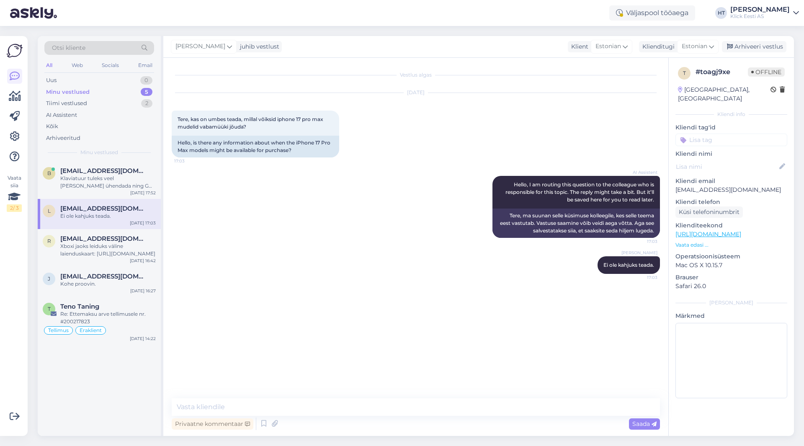
scroll to position [0, 0]
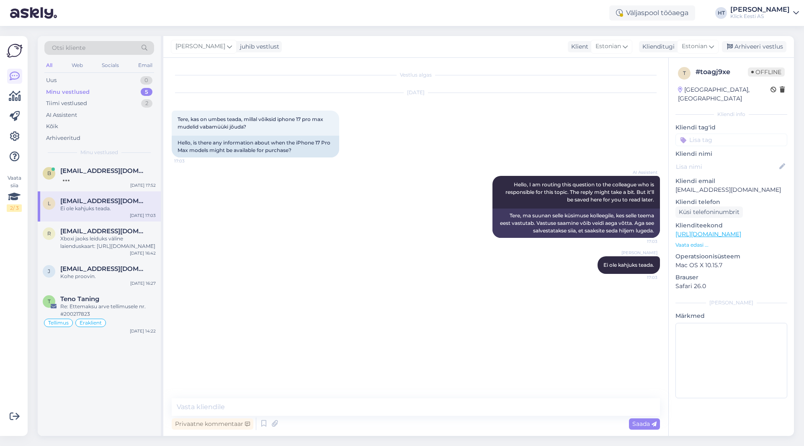
click at [122, 382] on div "b [EMAIL_ADDRESS][DOMAIN_NAME] [DATE] 17:52 l [EMAIL_ADDRESS][DOMAIN_NAME] Ei o…" at bounding box center [99, 298] width 123 height 275
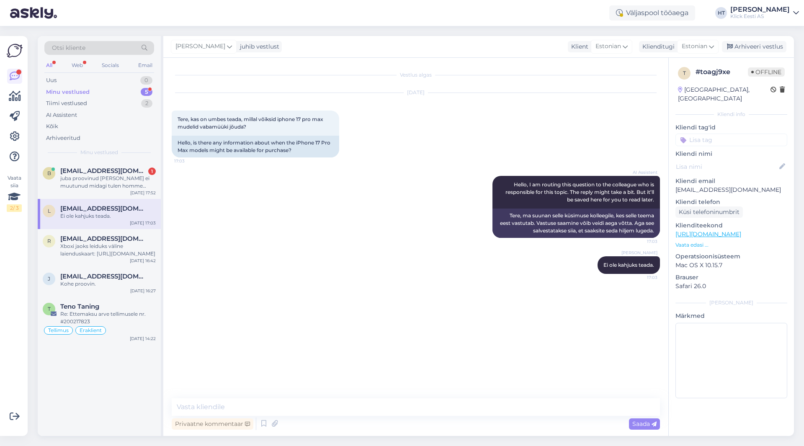
click at [89, 400] on div "b [EMAIL_ADDRESS][DOMAIN_NAME] 1 juba proovinud [PERSON_NAME] ei muutunud midag…" at bounding box center [99, 298] width 123 height 275
click at [119, 185] on div "juba proovinud [PERSON_NAME] ei muutunud midagi tulen homme klicki siis." at bounding box center [108, 182] width 96 height 15
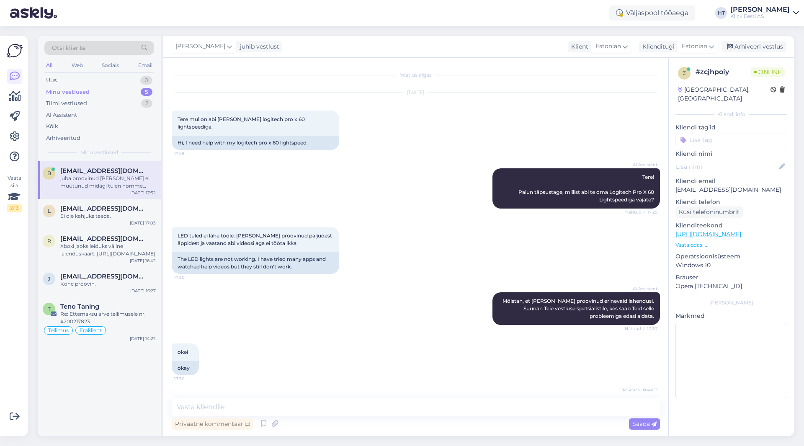
scroll to position [408, 0]
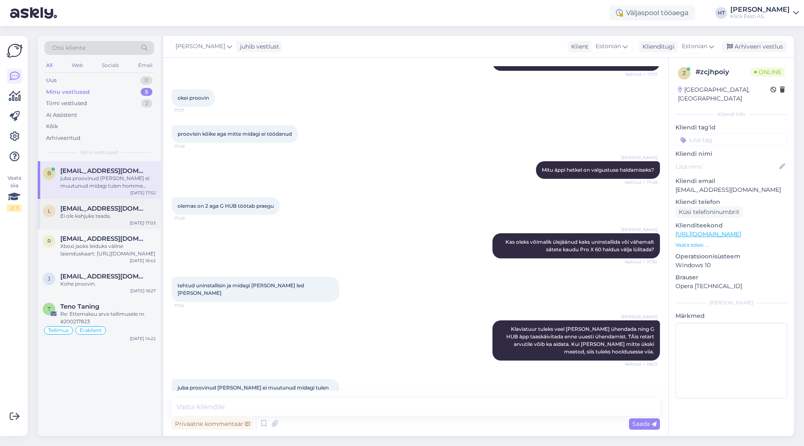
click at [118, 220] on div "l [EMAIL_ADDRESS][DOMAIN_NAME] Ei ole kahjuks teada. [DATE] 17:03" at bounding box center [99, 214] width 123 height 30
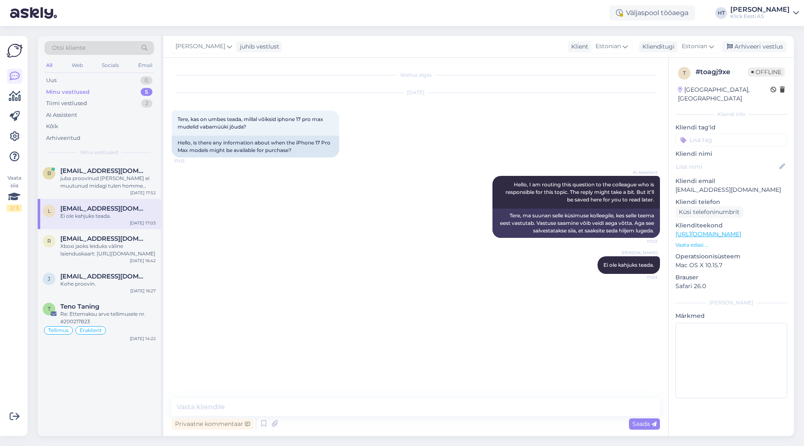
click at [762, 16] on div "Klick Eesti AS" at bounding box center [760, 16] width 59 height 7
click at [741, 67] on div "Logi välja" at bounding box center [724, 71] width 149 height 15
